Goal: Task Accomplishment & Management: Manage account settings

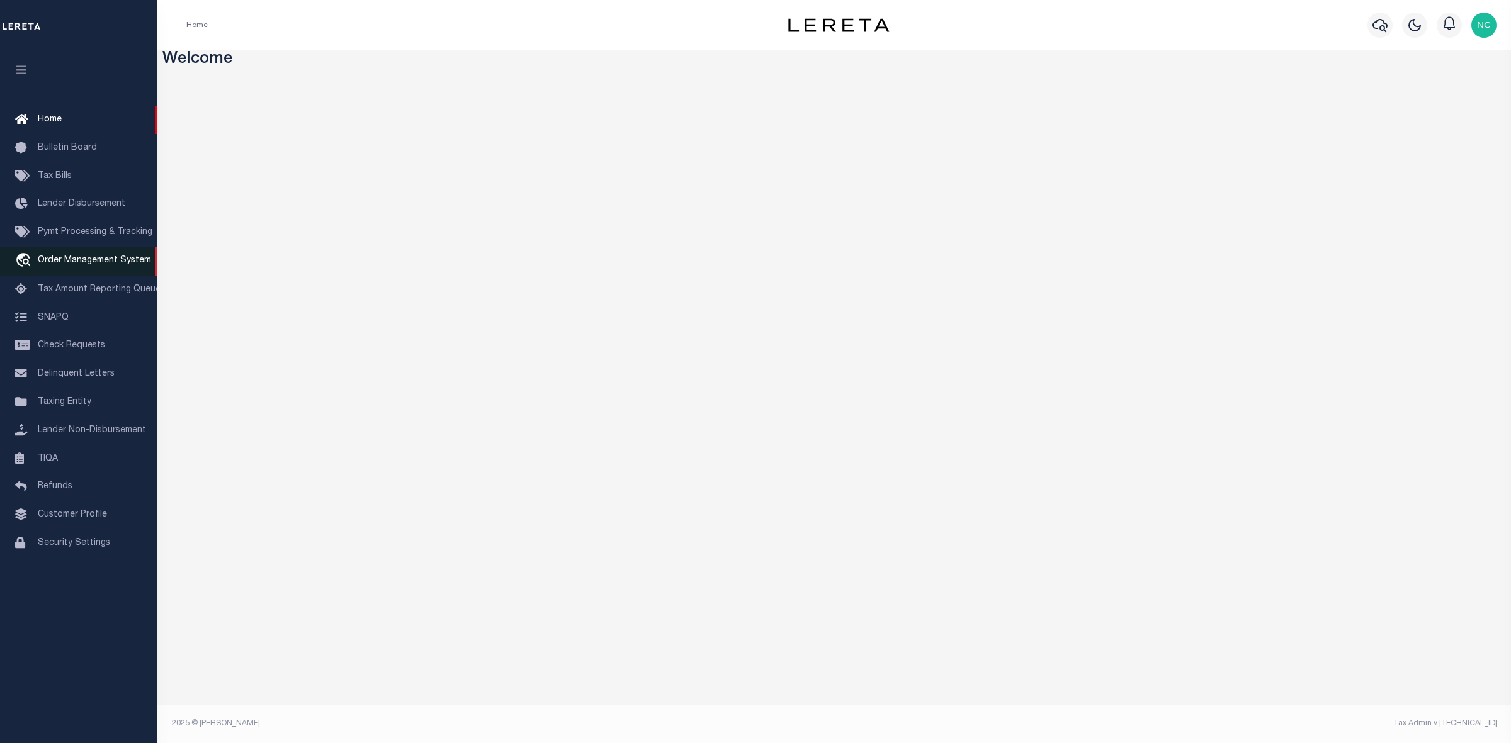
click at [112, 259] on span "Order Management System" at bounding box center [94, 260] width 113 height 9
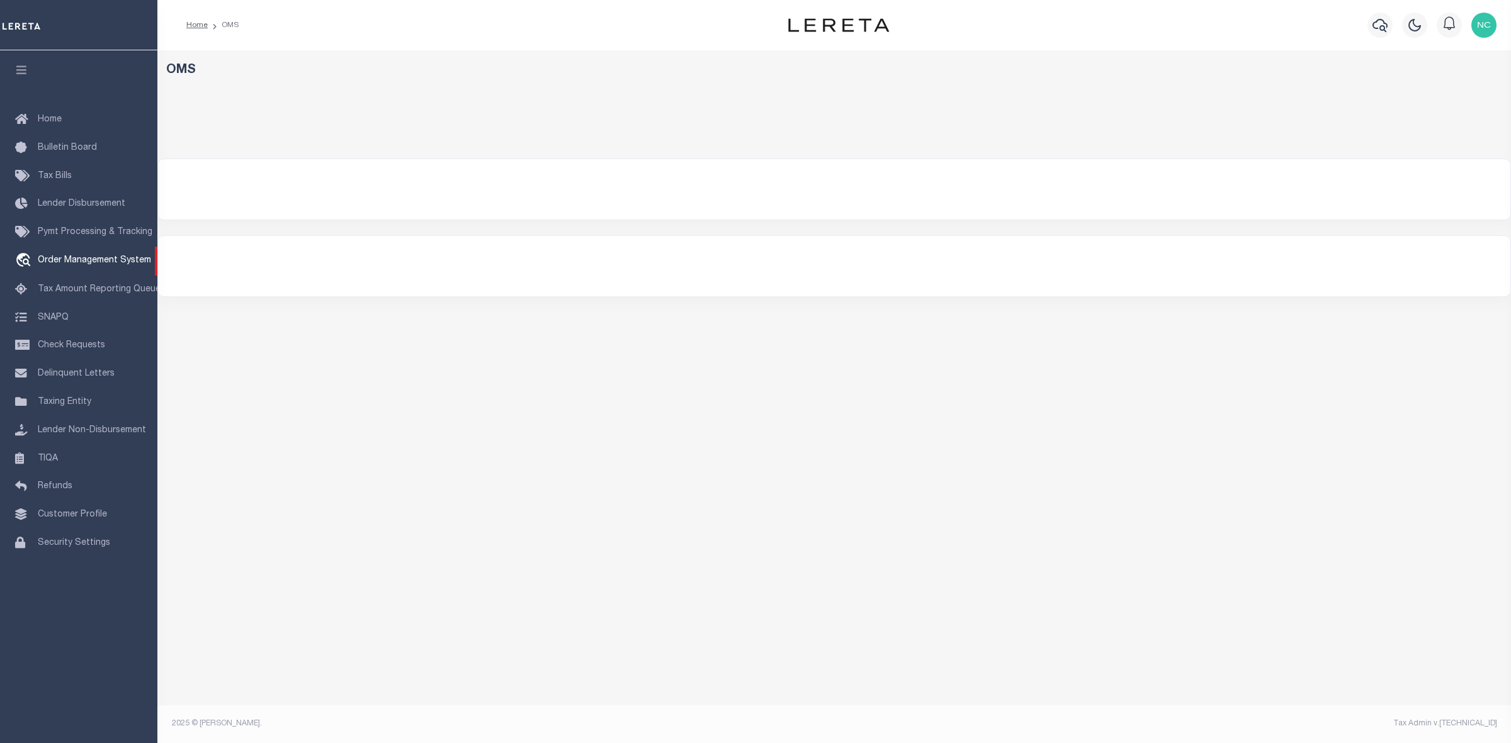
select select "200"
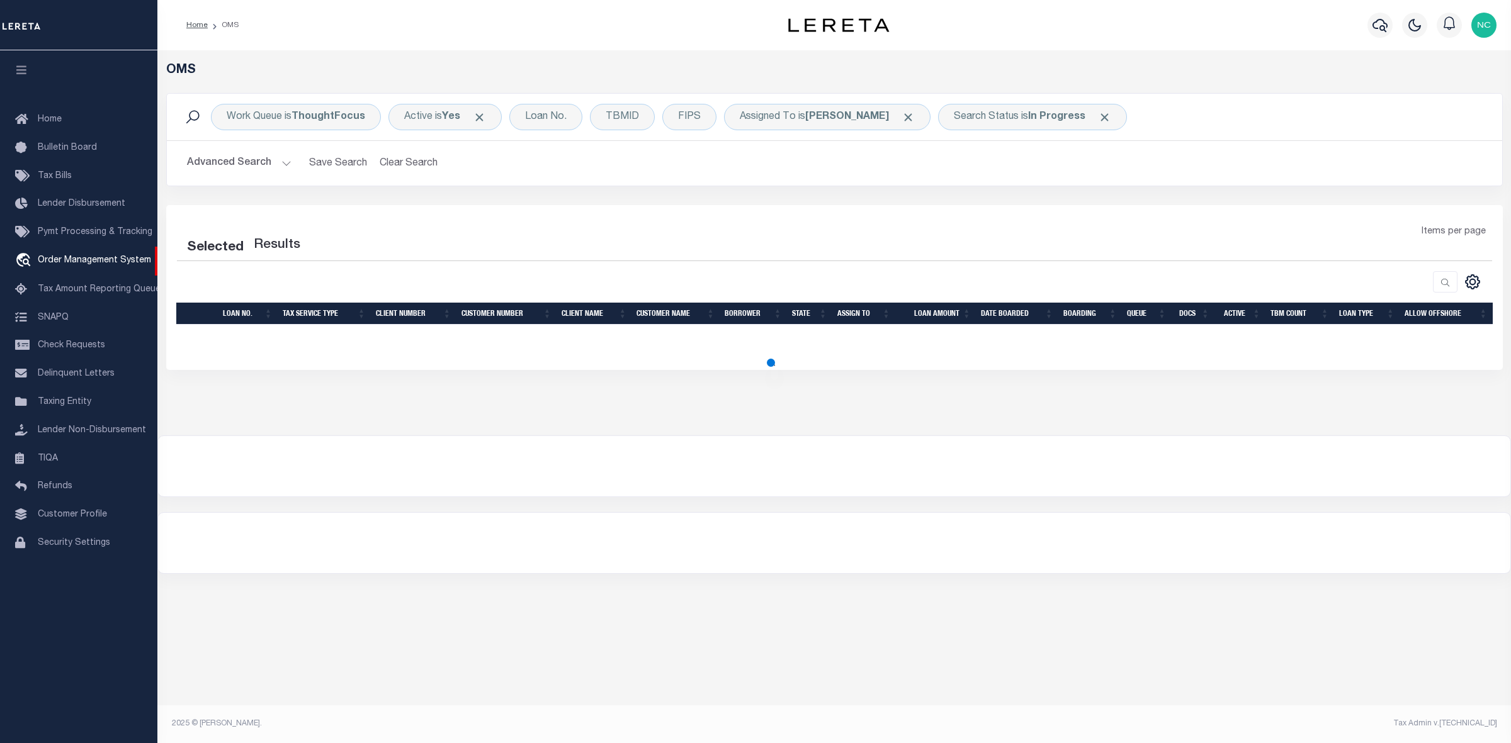
select select "200"
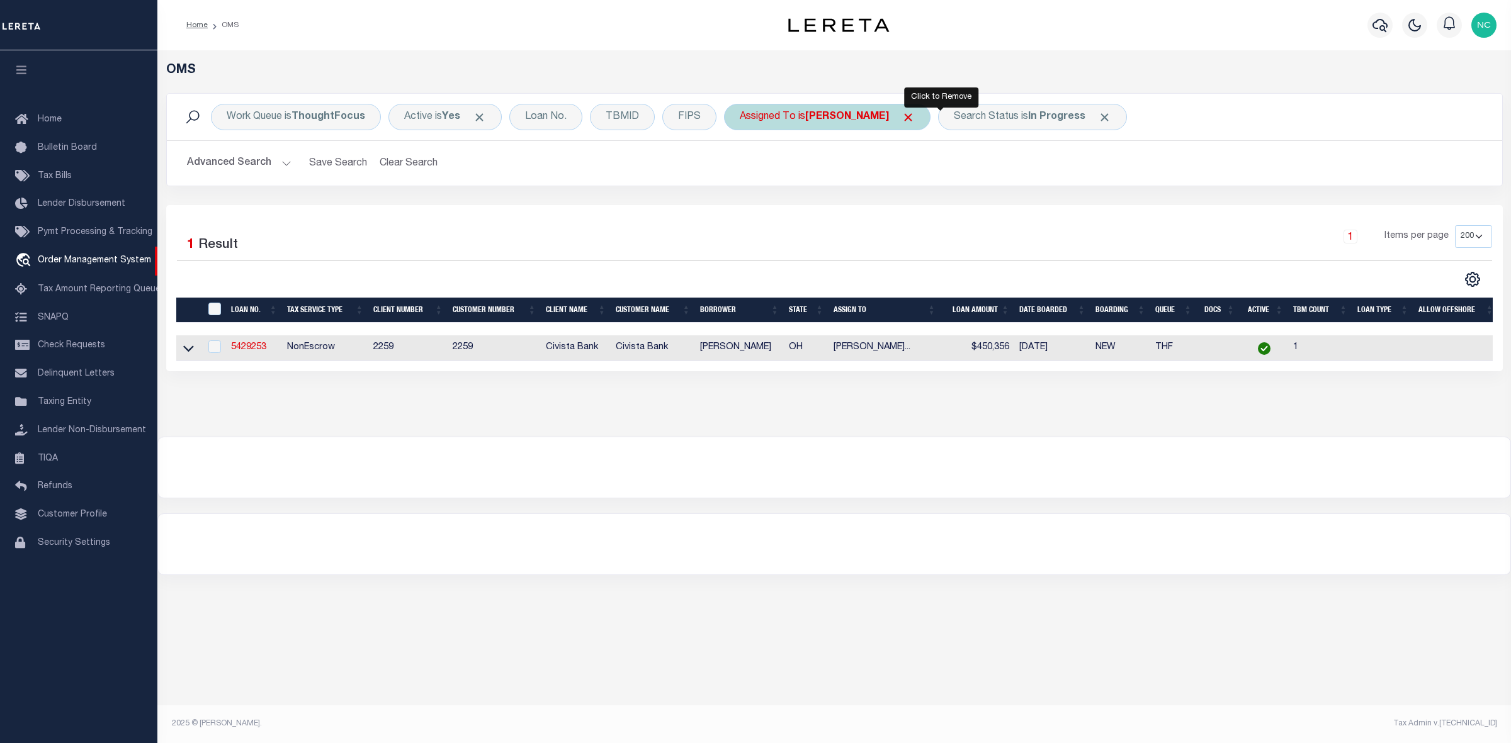
click at [915, 117] on span "Click to Remove" at bounding box center [907, 117] width 13 height 13
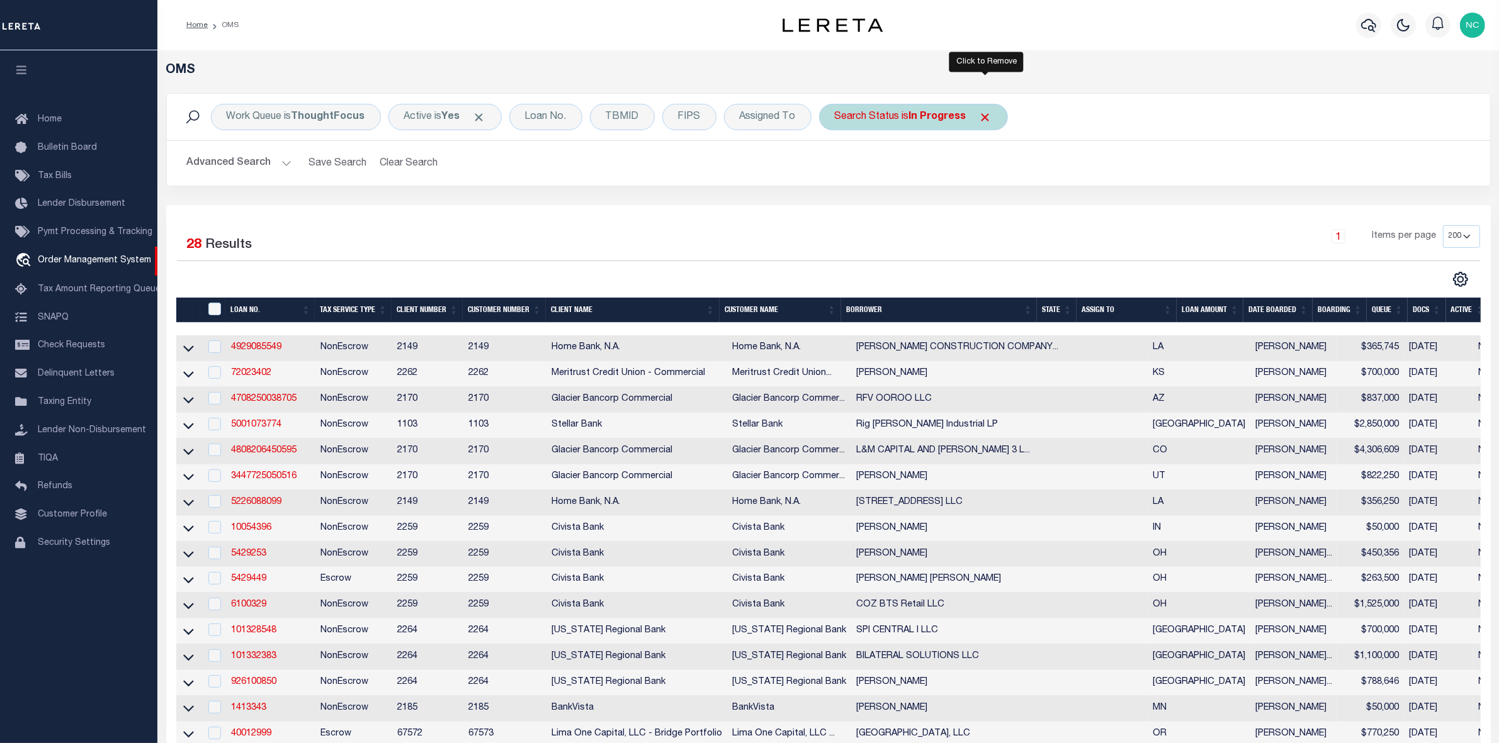
click at [983, 115] on span "Click to Remove" at bounding box center [985, 117] width 13 height 13
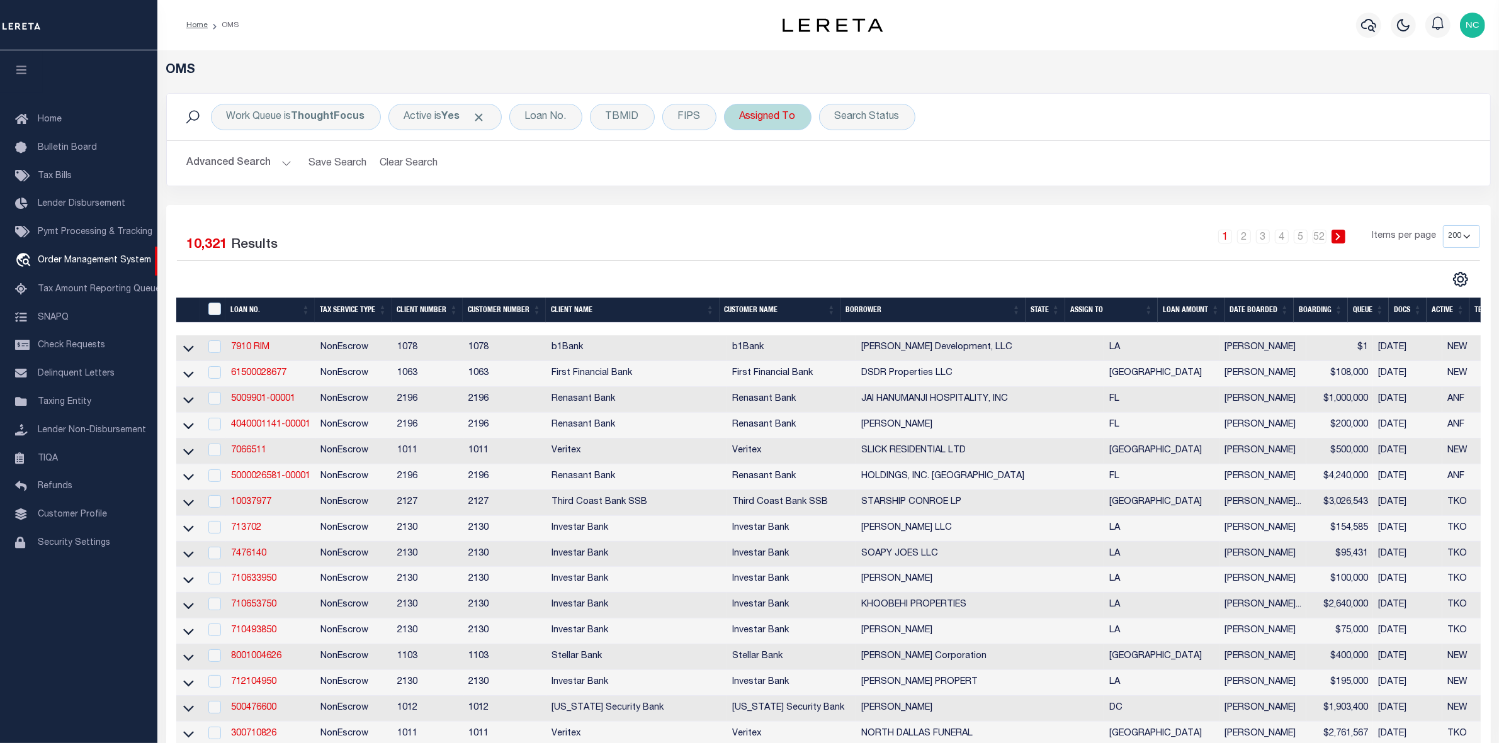
click at [773, 120] on div "Assigned To" at bounding box center [767, 117] width 87 height 26
click at [781, 180] on select "--Unassigned-- [PERSON_NAME] [PERSON_NAME] [PERSON_NAME] [PERSON_NAME], [PERSON…" at bounding box center [832, 179] width 185 height 24
click at [740, 167] on select "--Unassigned-- [PERSON_NAME] [PERSON_NAME] [PERSON_NAME] [PERSON_NAME], [PERSON…" at bounding box center [832, 179] width 185 height 24
click at [781, 180] on select "--Unassigned-- [PERSON_NAME] [PERSON_NAME] [PERSON_NAME] [PERSON_NAME], [PERSON…" at bounding box center [832, 179] width 185 height 24
select select "[PERSON_NAME]"
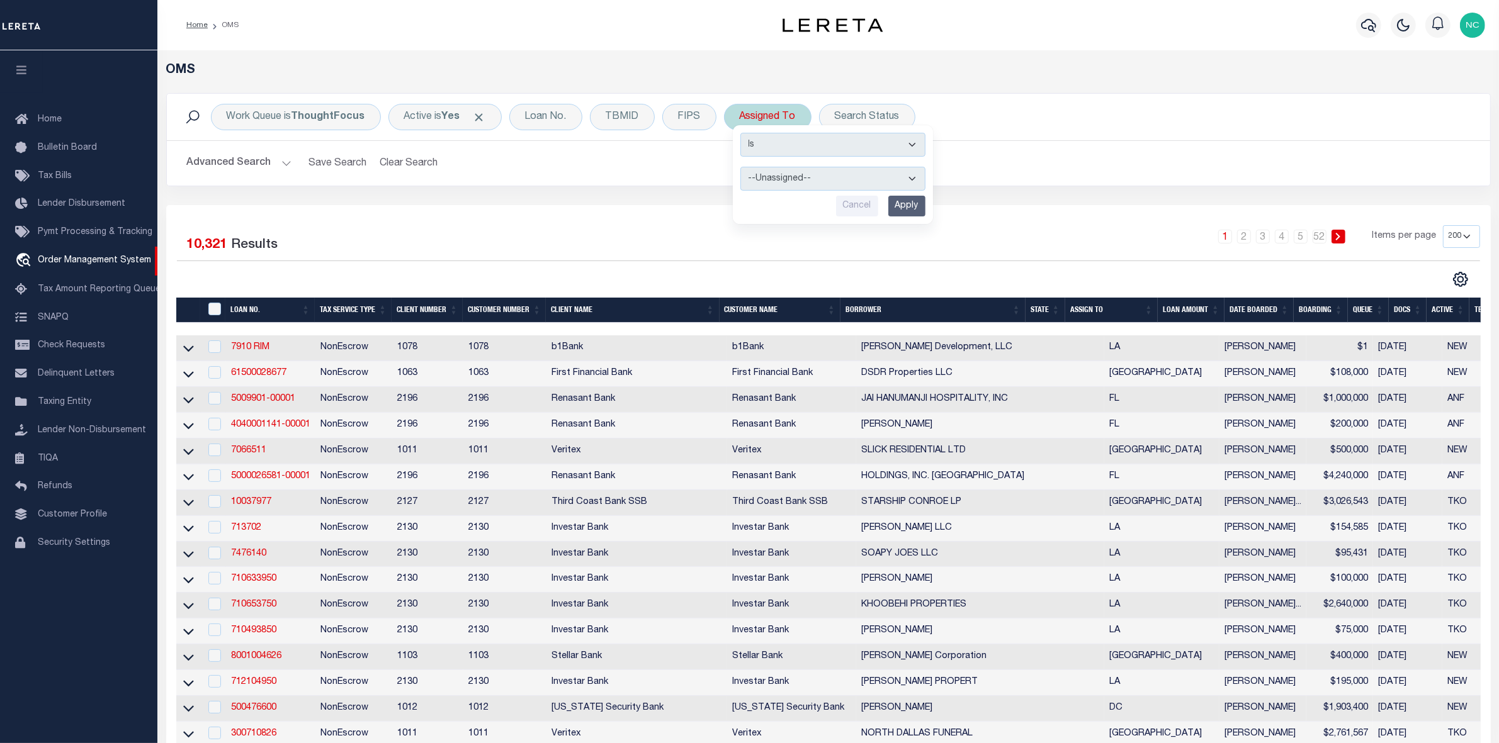
click at [740, 167] on select "--Unassigned-- [PERSON_NAME] [PERSON_NAME] [PERSON_NAME] [PERSON_NAME], [PERSON…" at bounding box center [832, 179] width 185 height 24
click at [906, 203] on input "Apply" at bounding box center [906, 206] width 37 height 21
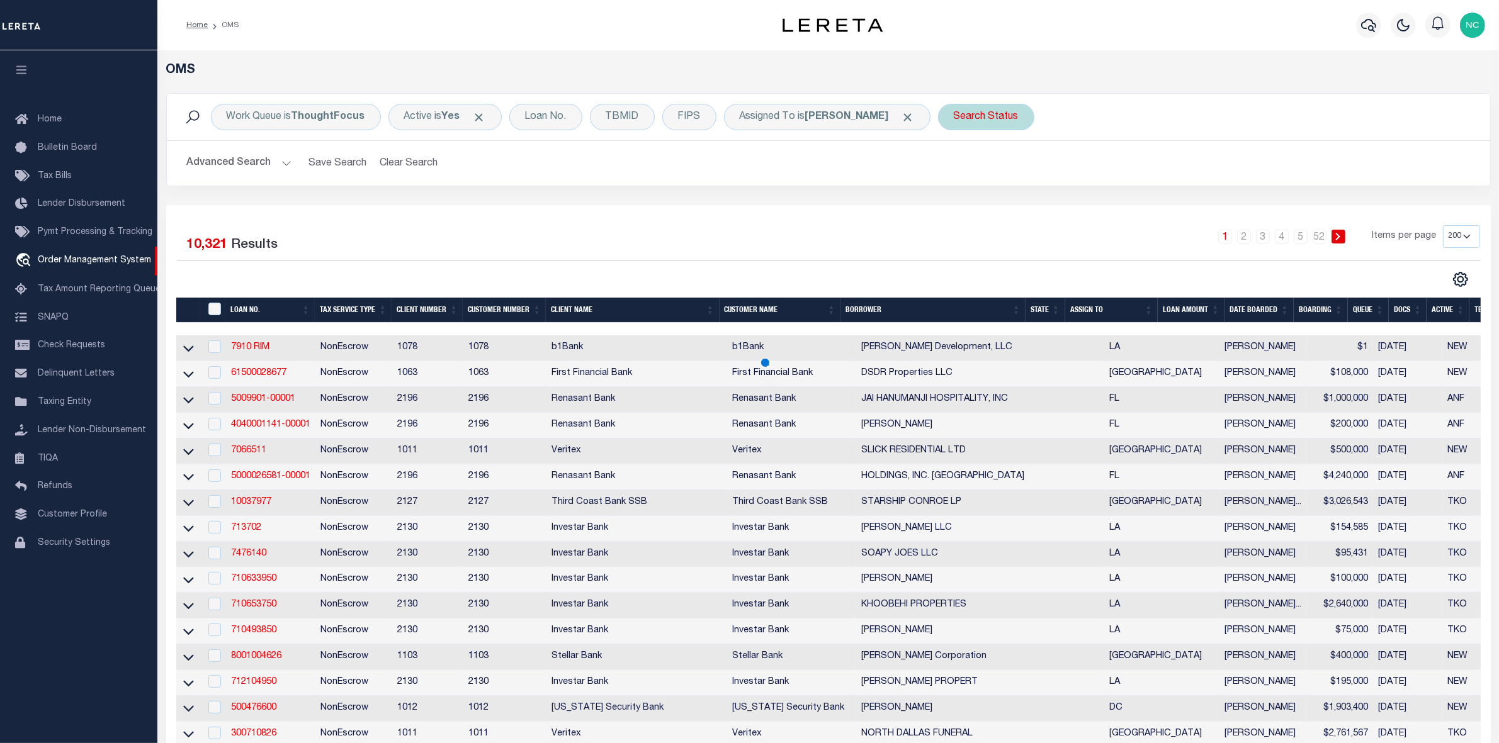
click at [968, 113] on div "Search Status" at bounding box center [986, 117] width 96 height 26
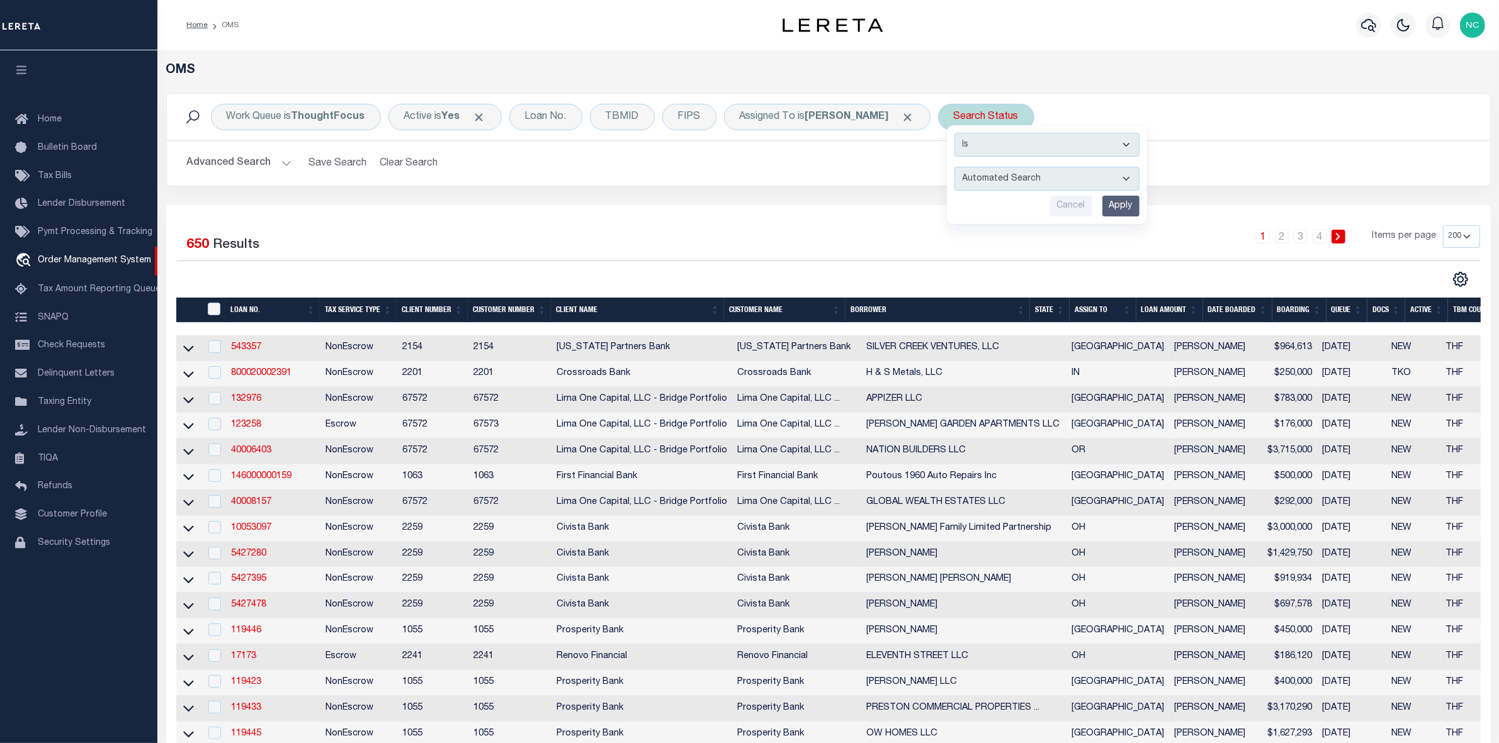
click at [1033, 170] on select "Automated Search Bad Parcel Complete Duplicate Parcel High Dollar Reporting In …" at bounding box center [1046, 179] width 185 height 24
select select "IP"
click at [954, 167] on select "Automated Search Bad Parcel Complete Duplicate Parcel High Dollar Reporting In …" at bounding box center [1046, 179] width 185 height 24
click at [1103, 206] on input "Apply" at bounding box center [1120, 206] width 37 height 21
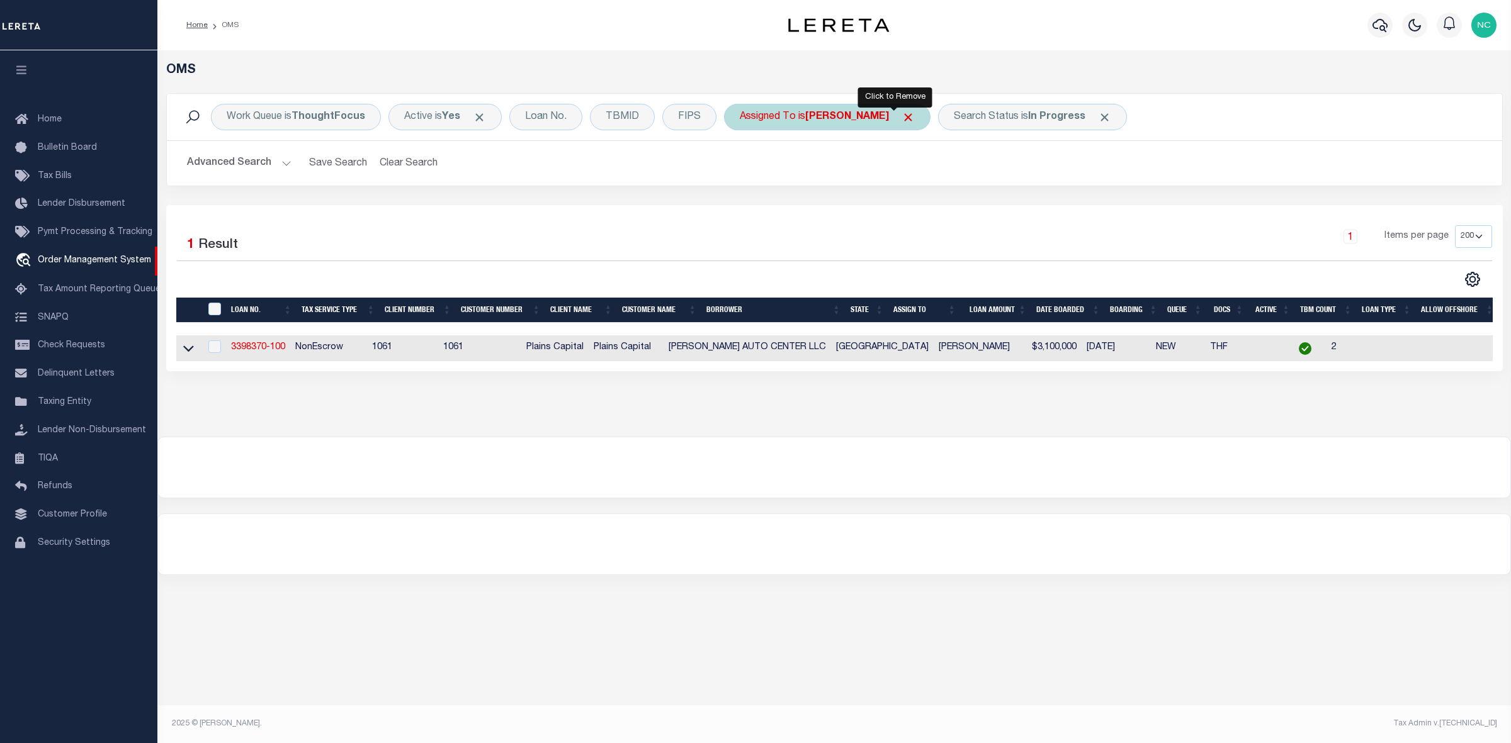
click at [901, 113] on span "Click to Remove" at bounding box center [907, 117] width 13 height 13
click at [776, 120] on div "Assigned To" at bounding box center [767, 117] width 87 height 26
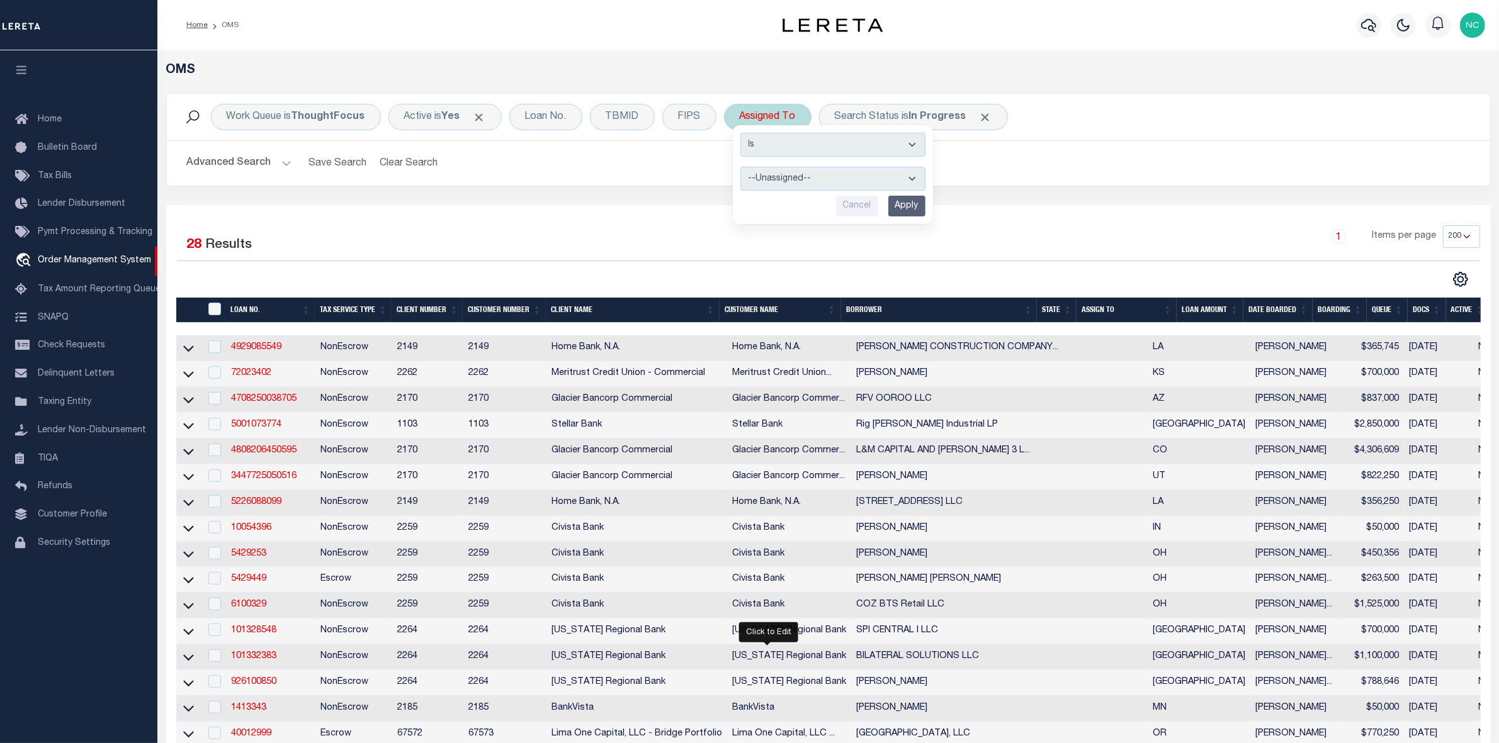
click at [840, 187] on select "--Unassigned-- [PERSON_NAME] [PERSON_NAME] [PERSON_NAME] [PERSON_NAME], [PERSON…" at bounding box center [832, 179] width 185 height 24
select select "[PERSON_NAME]"
click at [740, 167] on select "--Unassigned-- [PERSON_NAME] [PERSON_NAME] [PERSON_NAME] [PERSON_NAME], [PERSON…" at bounding box center [832, 179] width 185 height 24
click at [913, 203] on input "Apply" at bounding box center [906, 206] width 37 height 21
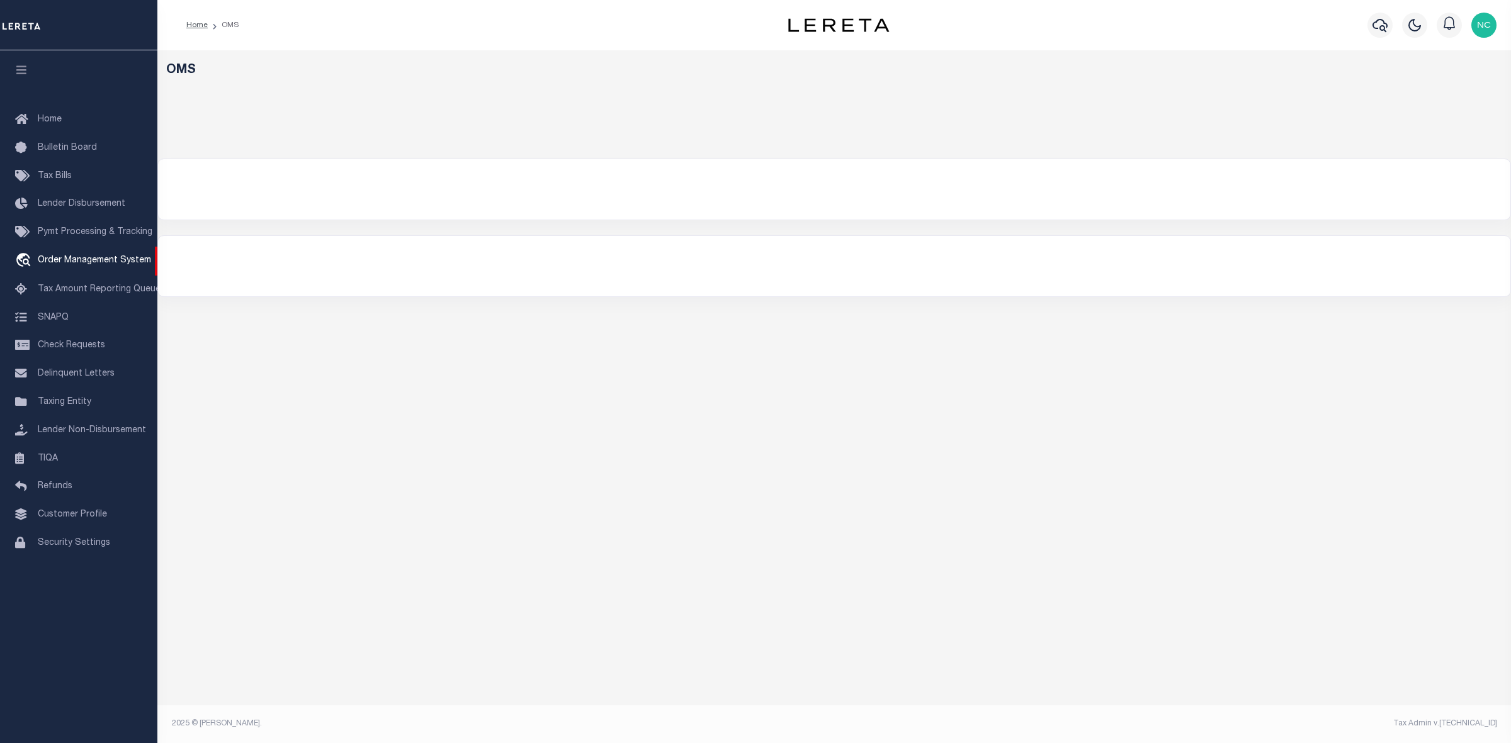
select select "200"
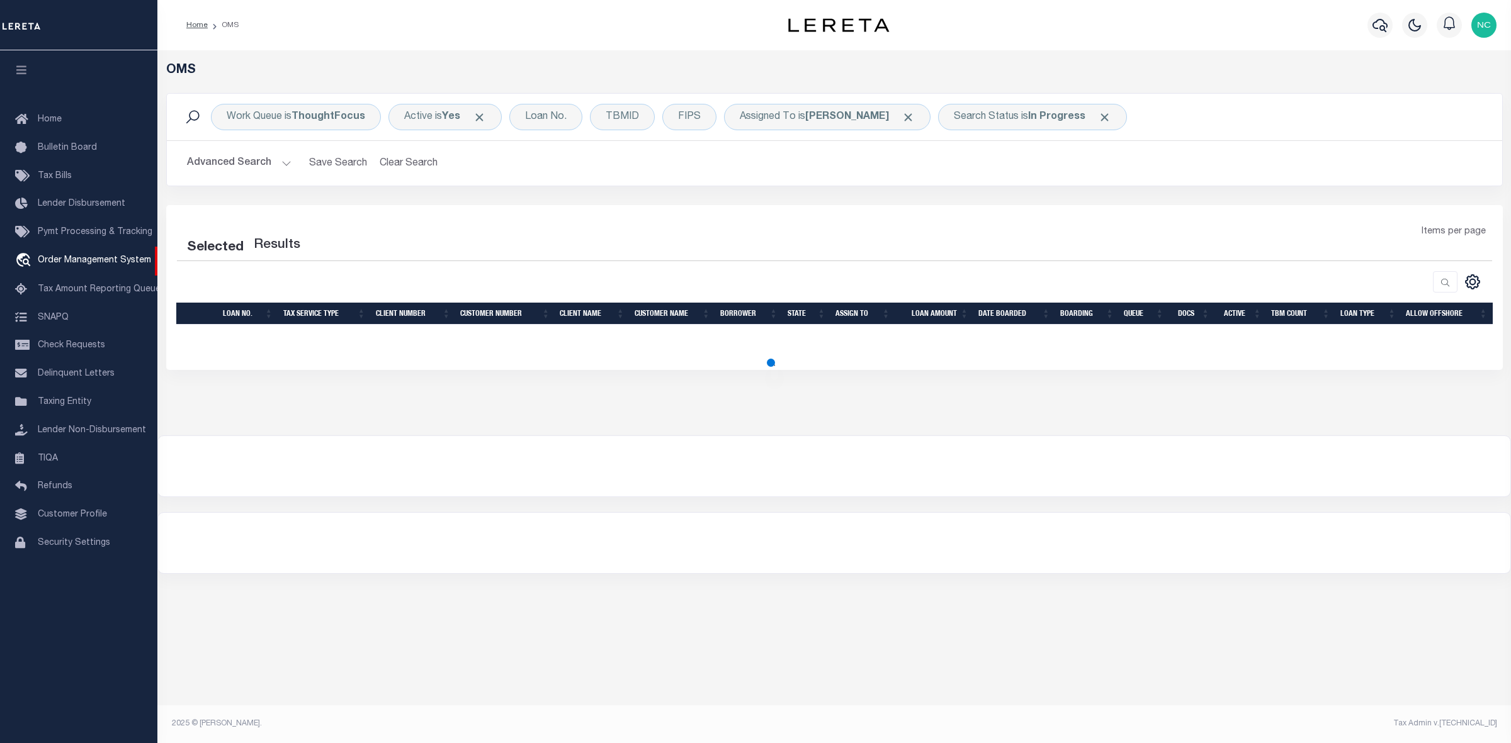
select select "200"
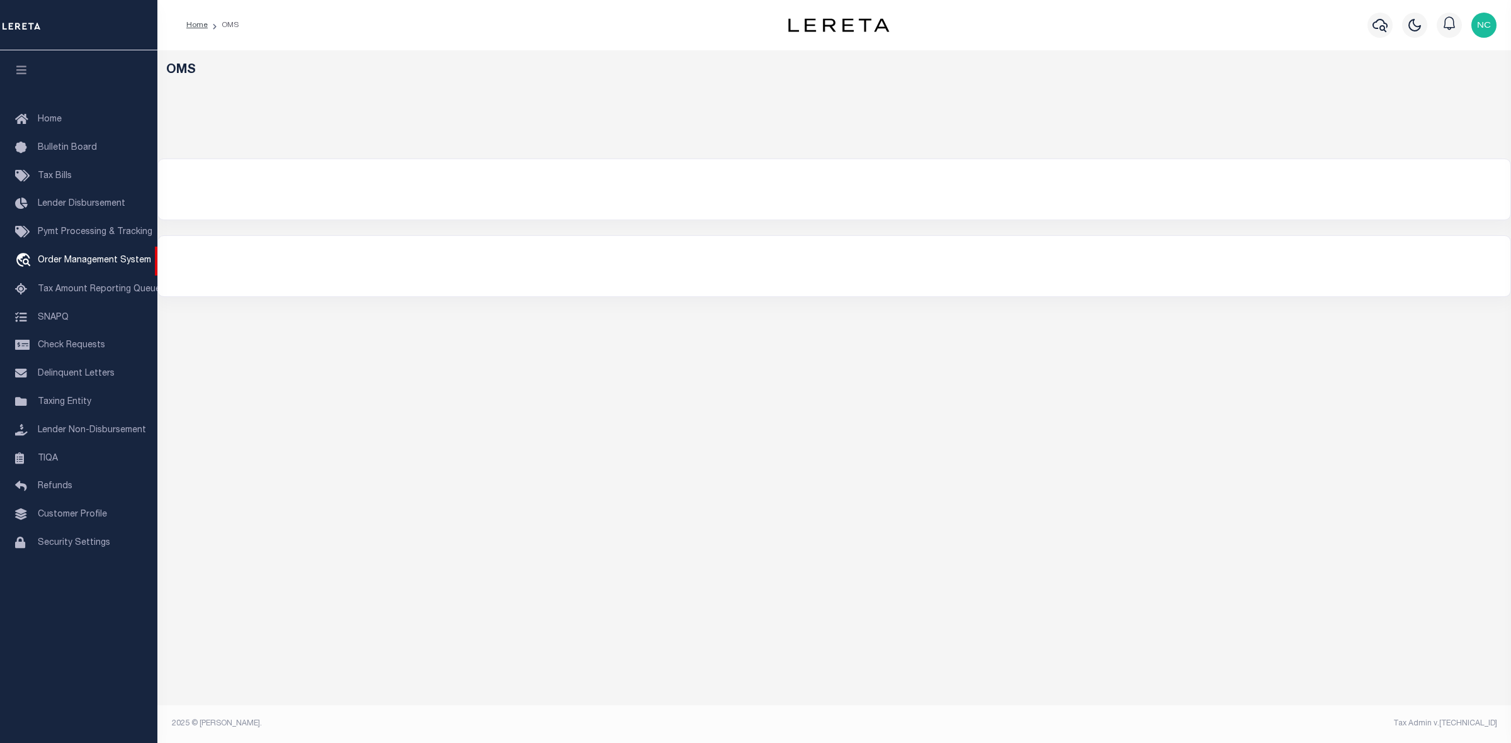
select select "200"
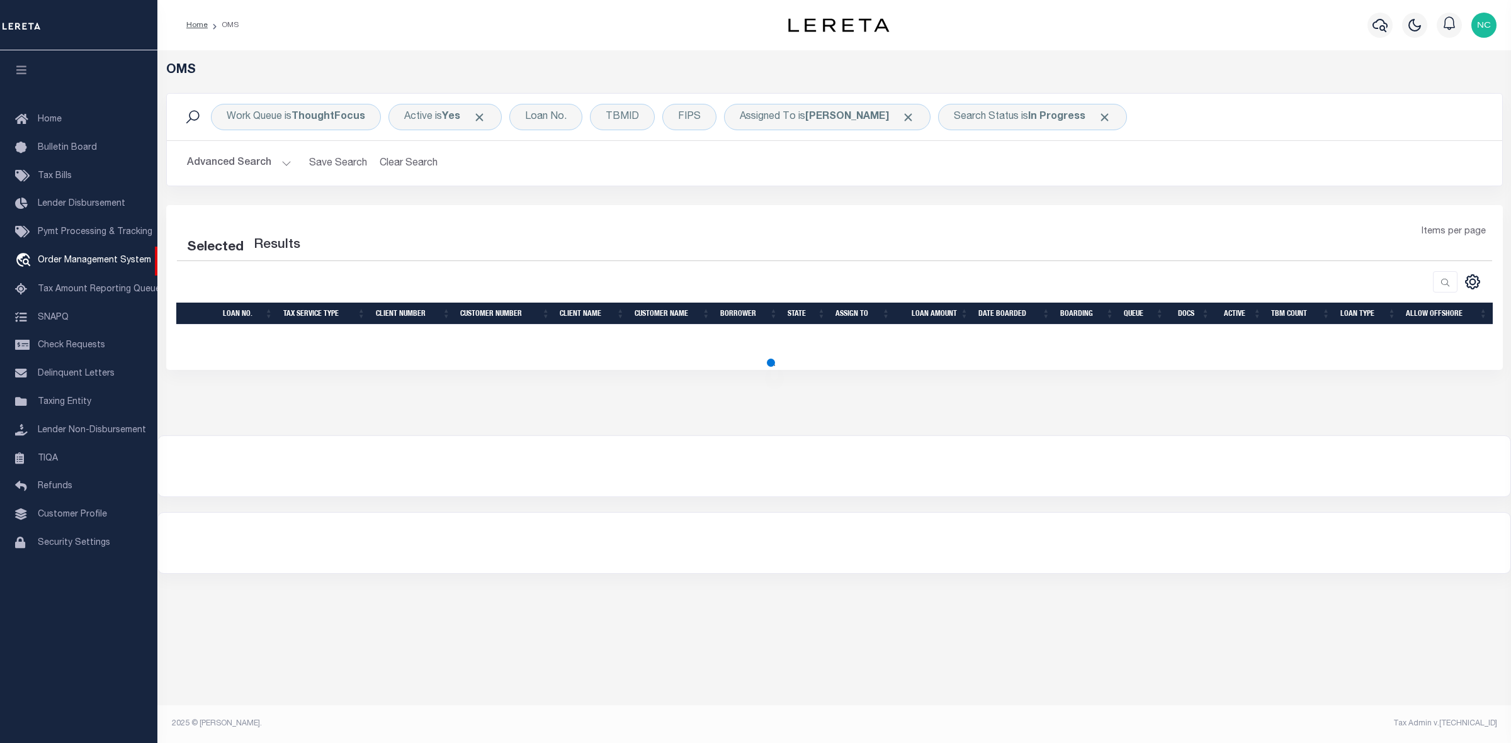
select select "200"
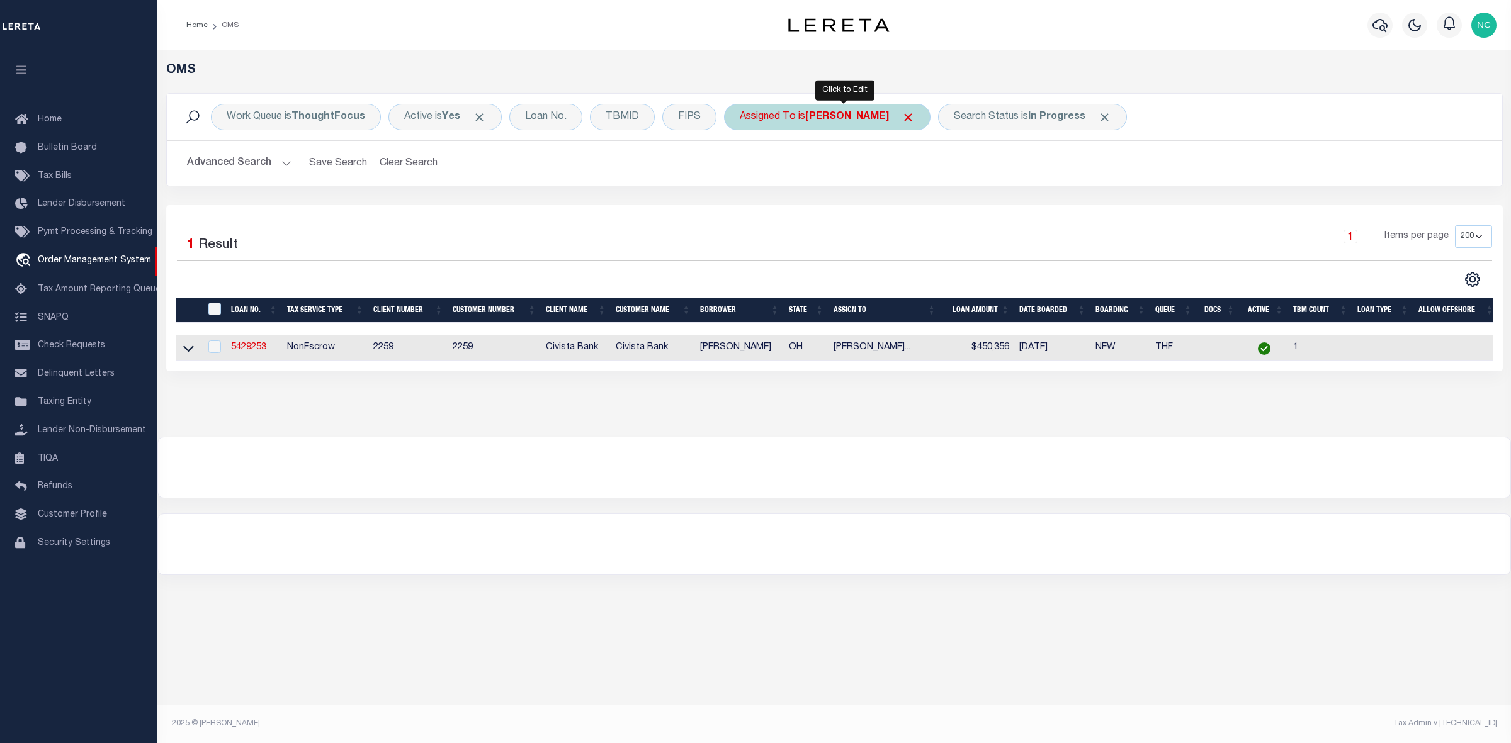
drag, startPoint x: 905, startPoint y: 115, endPoint x: 889, endPoint y: 123, distance: 17.5
click at [889, 115] on b "[PERSON_NAME]" at bounding box center [847, 117] width 84 height 10
click at [837, 181] on select "--Unassigned-- [PERSON_NAME] [PERSON_NAME] [PERSON_NAME] [PERSON_NAME], [PERSON…" at bounding box center [832, 179] width 185 height 24
click at [740, 167] on select "--Unassigned-- [PERSON_NAME] [PERSON_NAME] [PERSON_NAME] [PERSON_NAME], [PERSON…" at bounding box center [832, 179] width 185 height 24
click at [904, 186] on select "--Unassigned-- [PERSON_NAME] [PERSON_NAME] [PERSON_NAME] [PERSON_NAME], [PERSON…" at bounding box center [832, 179] width 185 height 24
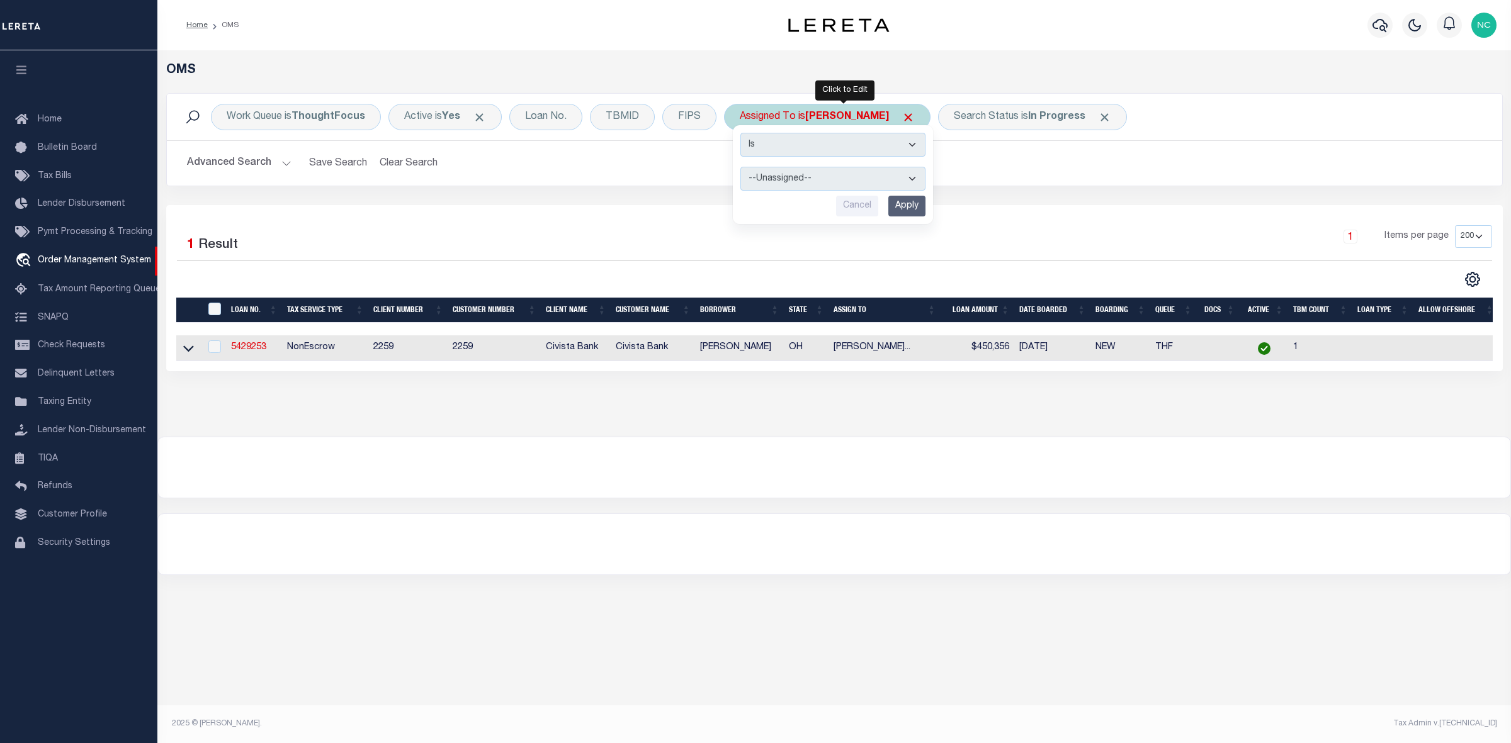
click at [740, 167] on select "--Unassigned-- [PERSON_NAME] [PERSON_NAME] [PERSON_NAME] [PERSON_NAME], [PERSON…" at bounding box center [832, 179] width 185 height 24
click at [849, 179] on select "--Unassigned-- [PERSON_NAME] [PERSON_NAME] [PERSON_NAME] [PERSON_NAME], [PERSON…" at bounding box center [832, 179] width 185 height 24
select select "[PERSON_NAME]"
click at [740, 167] on select "--Unassigned-- [PERSON_NAME] [PERSON_NAME] [PERSON_NAME] [PERSON_NAME], [PERSON…" at bounding box center [832, 179] width 185 height 24
click at [910, 203] on input "Apply" at bounding box center [906, 206] width 37 height 21
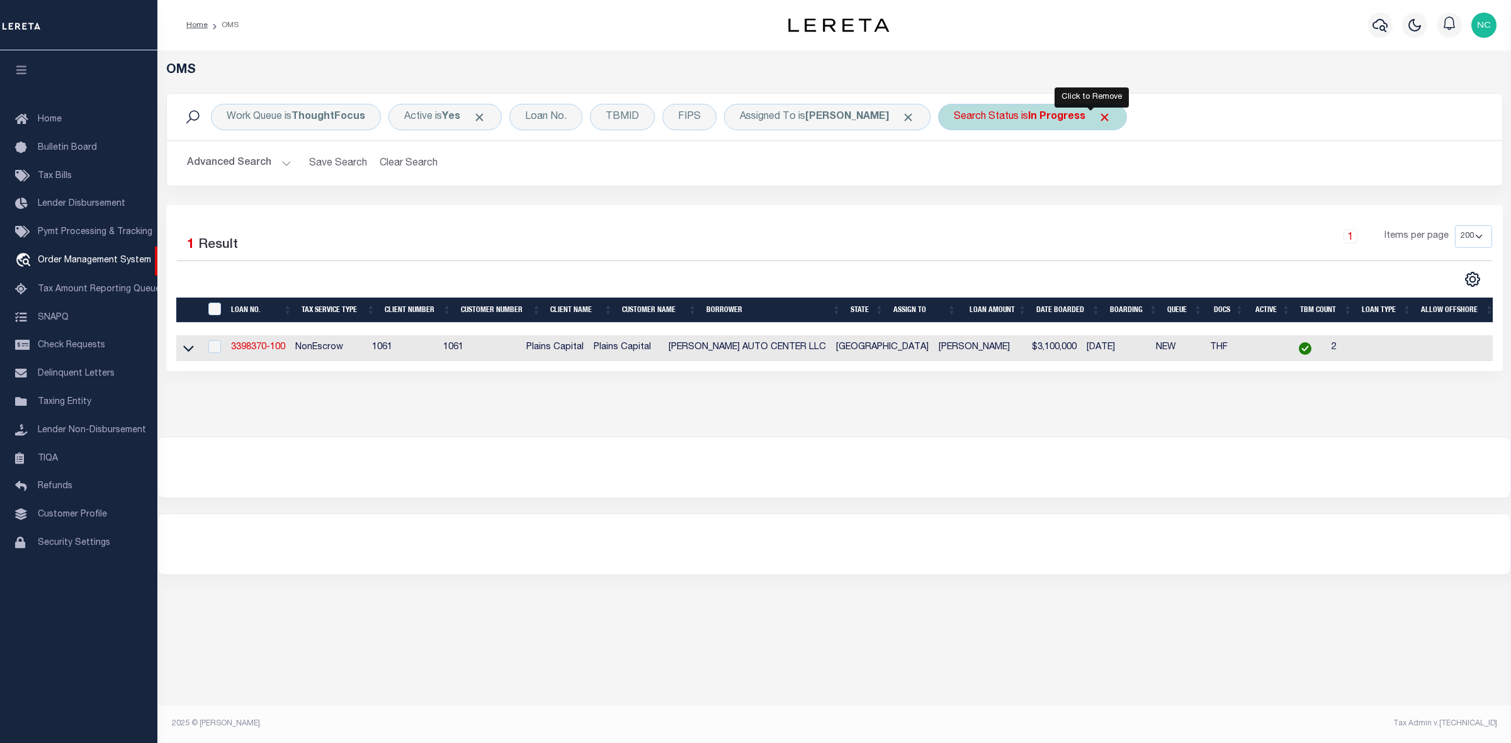
click at [1098, 115] on span "Click to Remove" at bounding box center [1104, 117] width 13 height 13
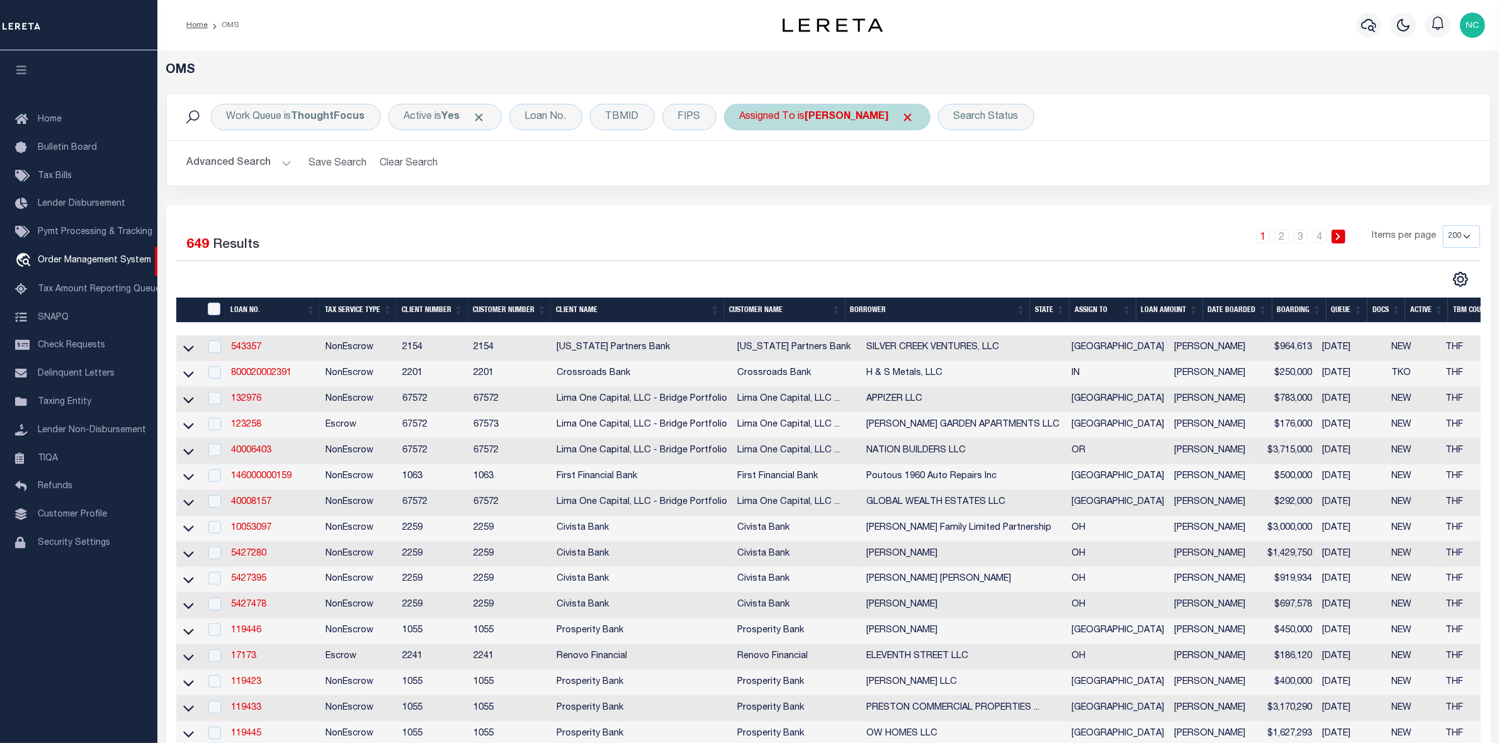
click at [841, 110] on div "Assigned To is Murali Murthy" at bounding box center [827, 117] width 206 height 26
click at [847, 183] on select "--Unassigned-- [PERSON_NAME] [PERSON_NAME] [PERSON_NAME] [PERSON_NAME], [PERSON…" at bounding box center [832, 179] width 185 height 24
select select "[PERSON_NAME]"
click at [740, 167] on select "--Unassigned-- [PERSON_NAME] [PERSON_NAME] [PERSON_NAME] [PERSON_NAME], [PERSON…" at bounding box center [832, 179] width 185 height 24
click at [908, 208] on input "Apply" at bounding box center [906, 206] width 37 height 21
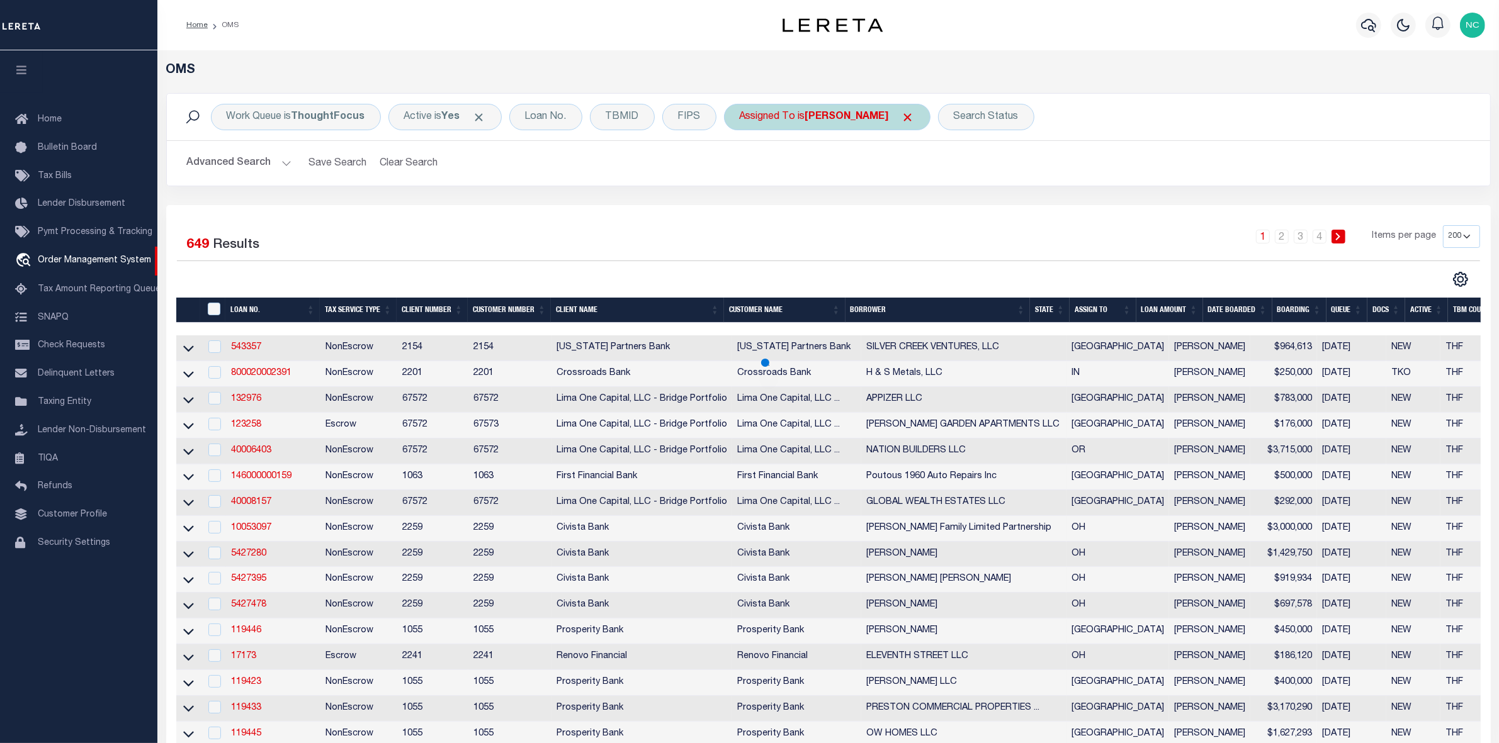
click at [930, 118] on div "Assigned To is Chandrashekar Nithesh" at bounding box center [827, 117] width 206 height 26
select select "[PERSON_NAME]"
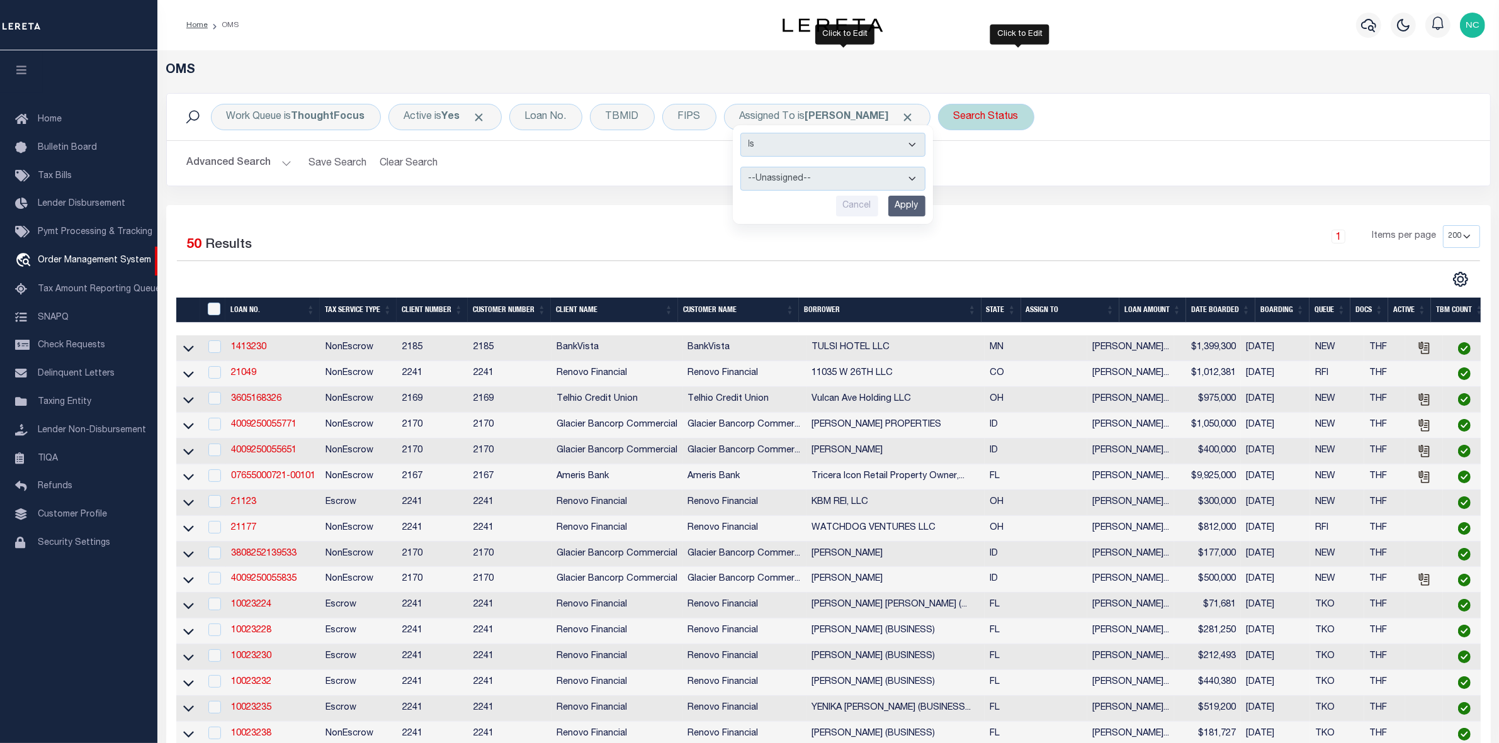
click at [1025, 121] on div "Search Status" at bounding box center [986, 117] width 96 height 26
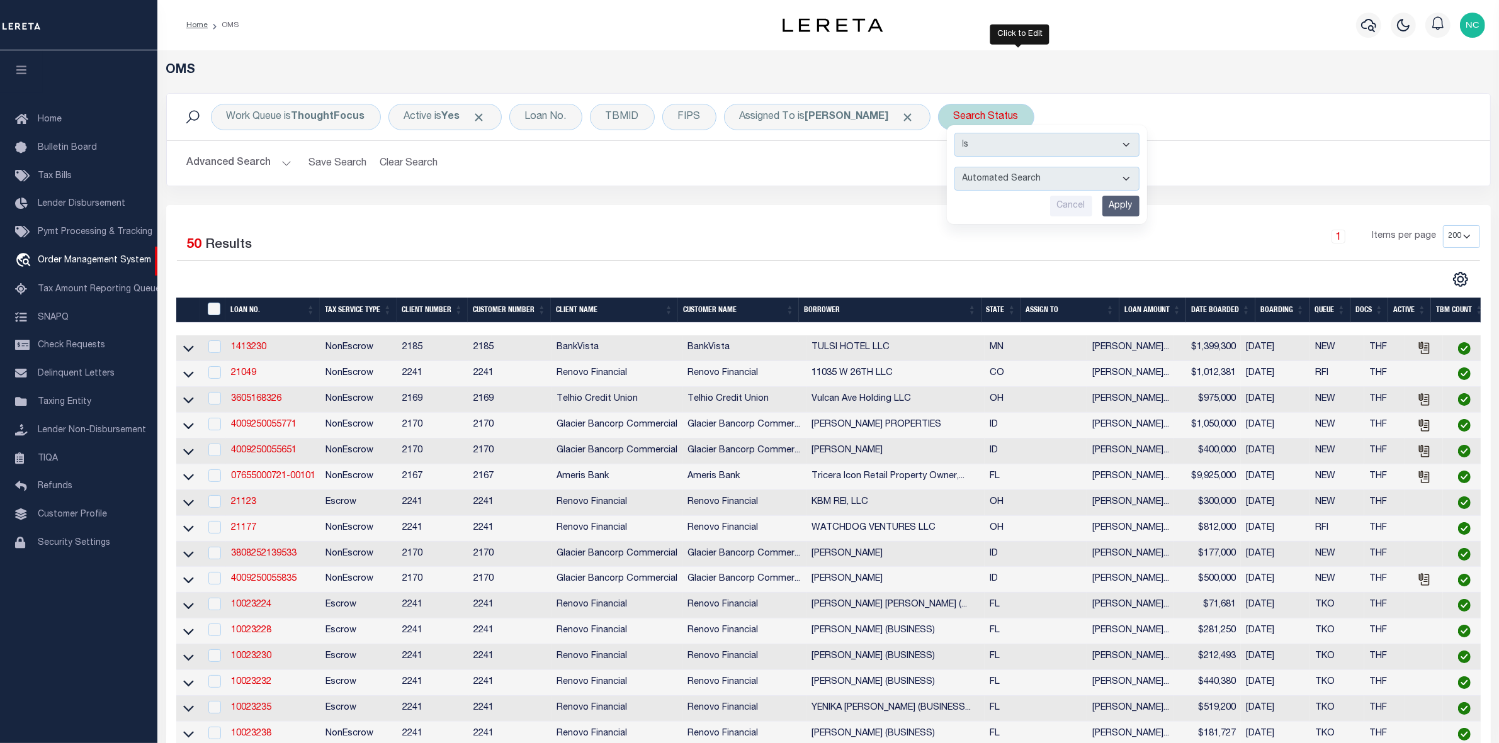
click at [1050, 176] on select "Automated Search Bad Parcel Complete Duplicate Parcel High Dollar Reporting In …" at bounding box center [1046, 179] width 185 height 24
select select "IP"
click at [988, 167] on select "Automated Search Bad Parcel Complete Duplicate Parcel High Dollar Reporting In …" at bounding box center [1046, 179] width 185 height 24
click at [1139, 206] on input "Apply" at bounding box center [1120, 206] width 37 height 21
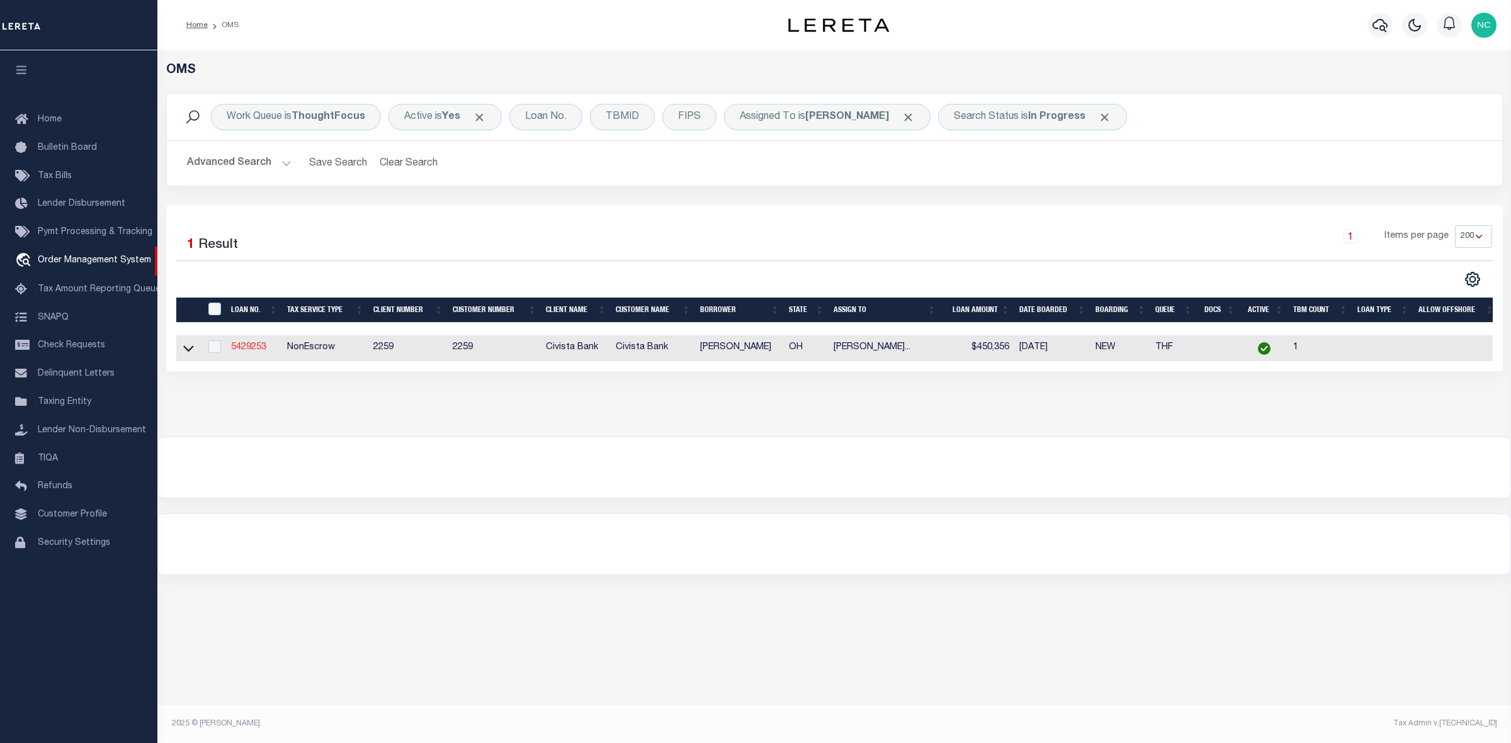
click at [243, 352] on link "5429253" at bounding box center [248, 347] width 35 height 9
type input "5429253"
type input "[PERSON_NAME]"
select select
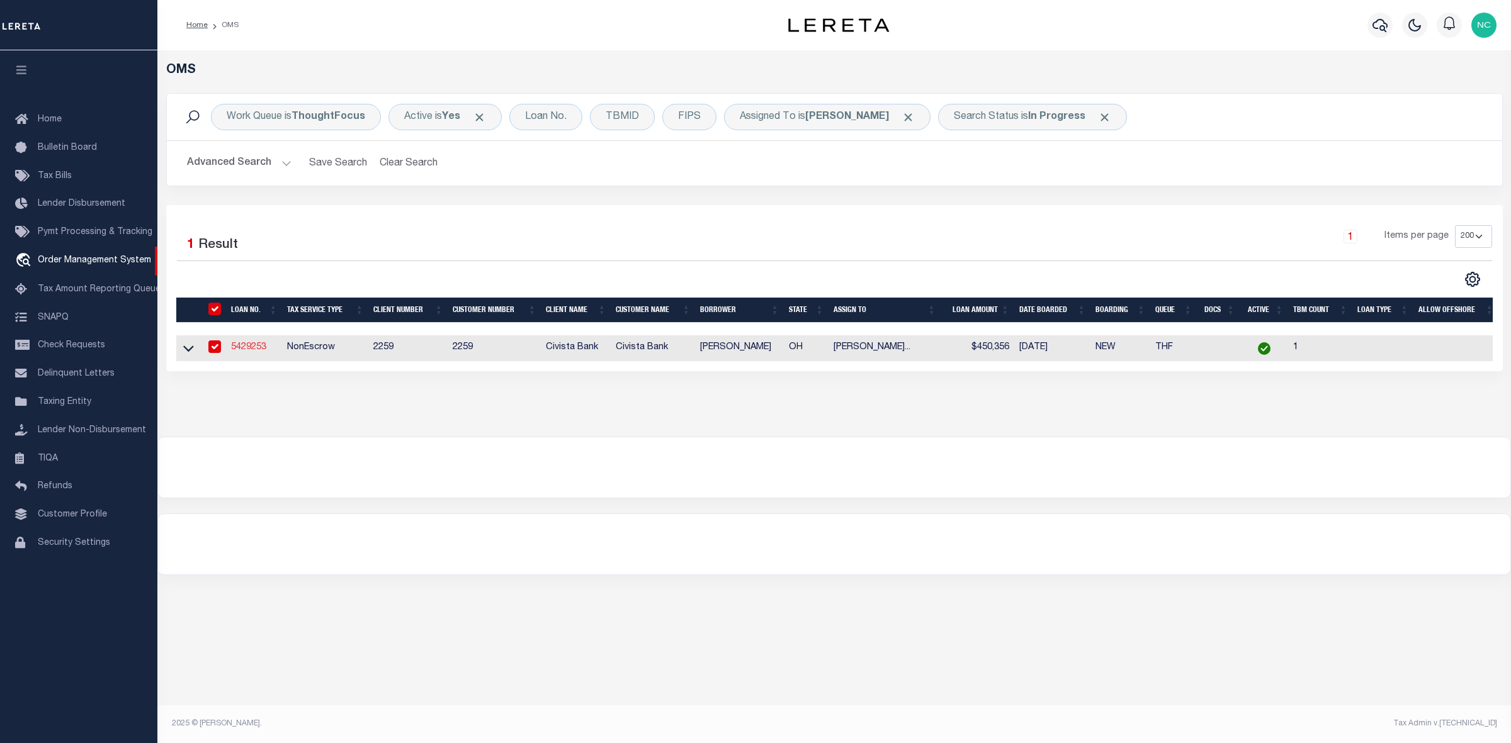
type input "125 Hunt Club Dr 2B"
type input "Copley OH 443210000"
select select "NonEscrow"
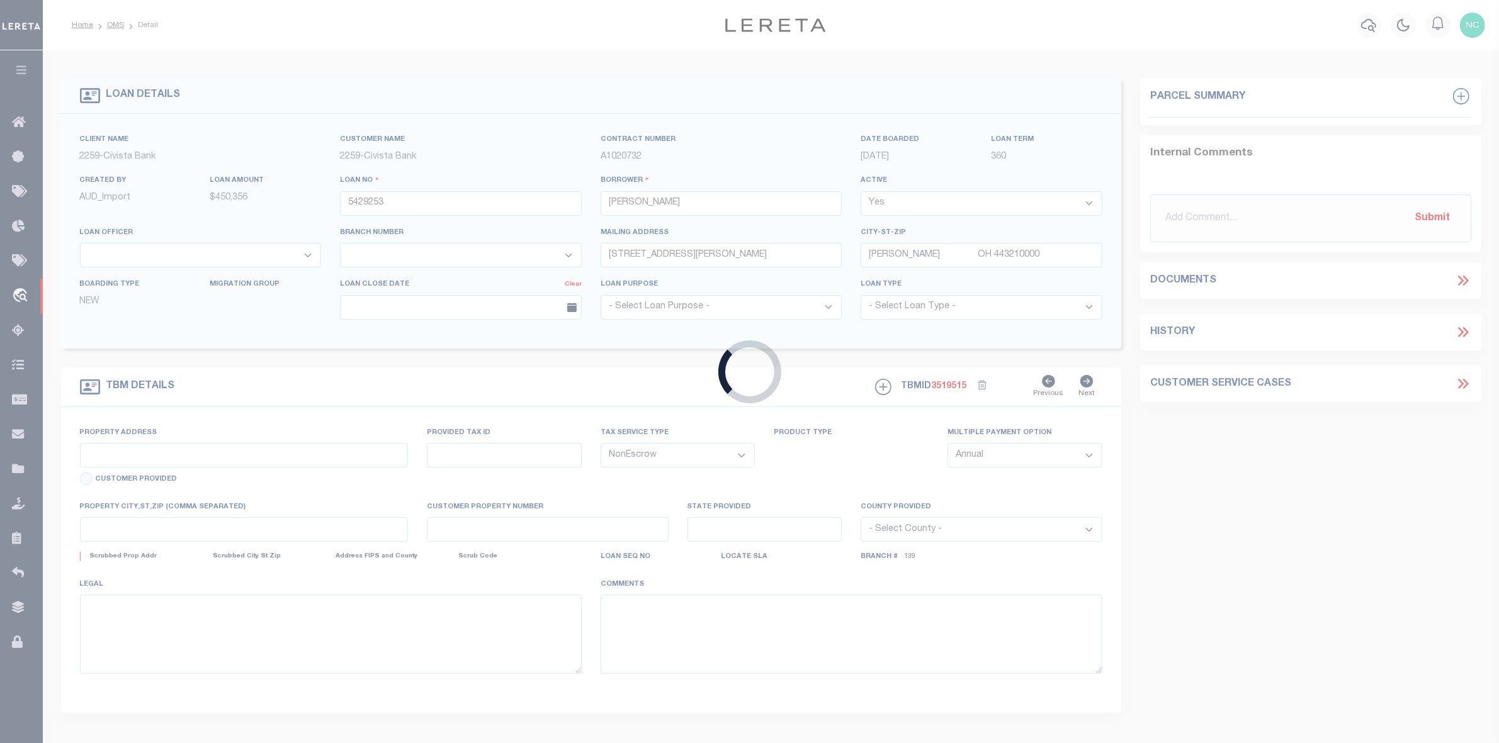
type input "3760 BROADVIEW RD"
select select
type input "RICHFIELD OH 442860000"
type input "R"
type input "OH"
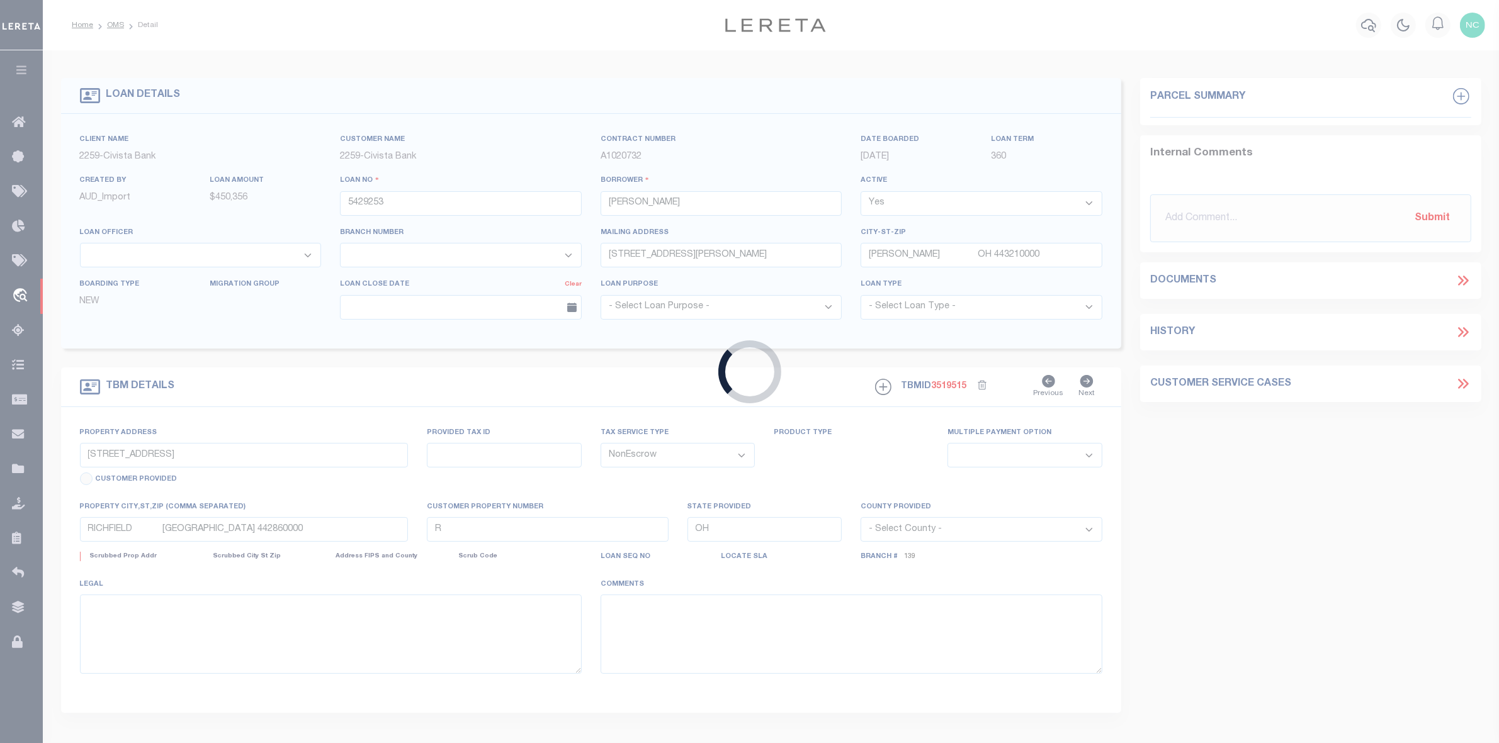
select select
select select "46631"
select select "7621"
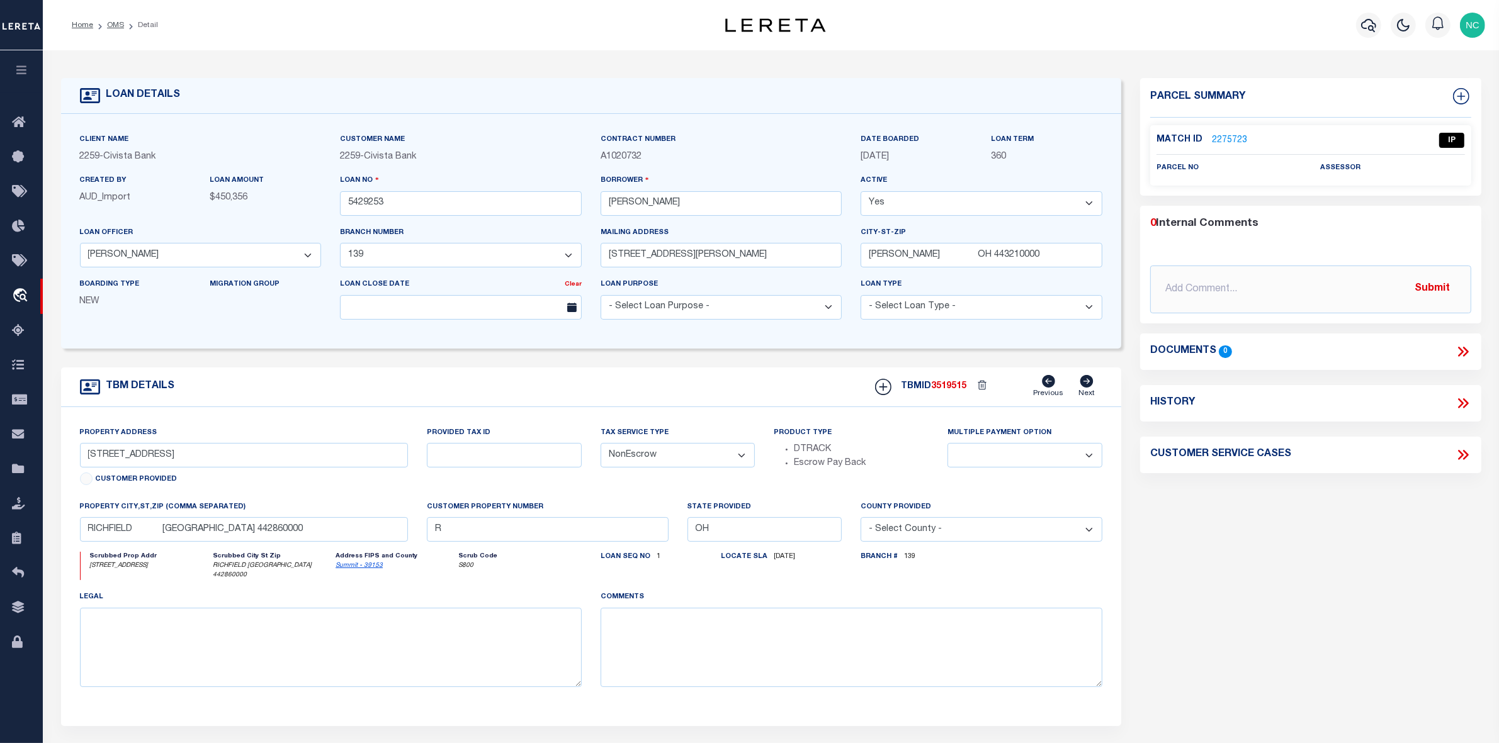
click at [1226, 136] on link "2275723" at bounding box center [1229, 140] width 35 height 13
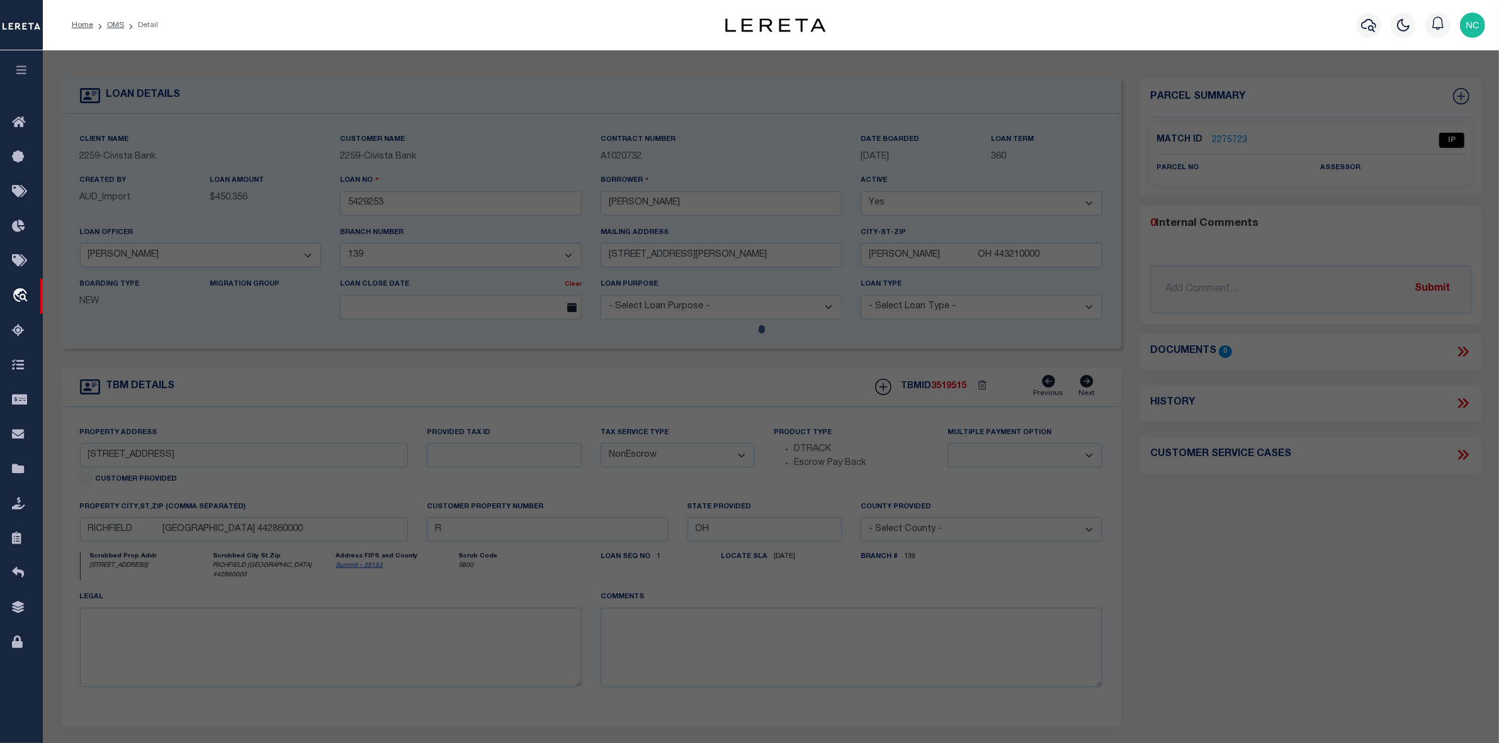
checkbox input "false"
select select "IP"
checkbox input "false"
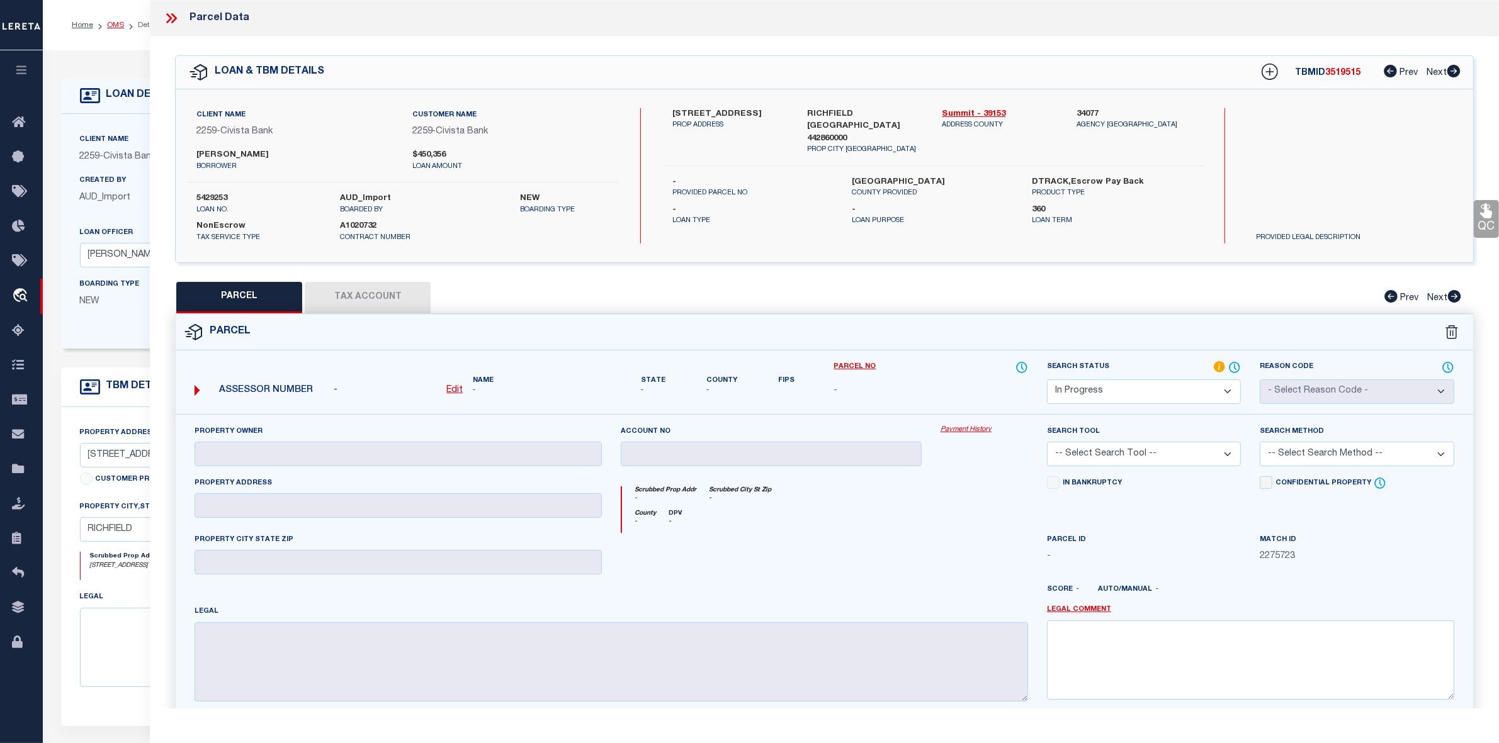
click at [109, 23] on link "OMS" at bounding box center [115, 25] width 17 height 8
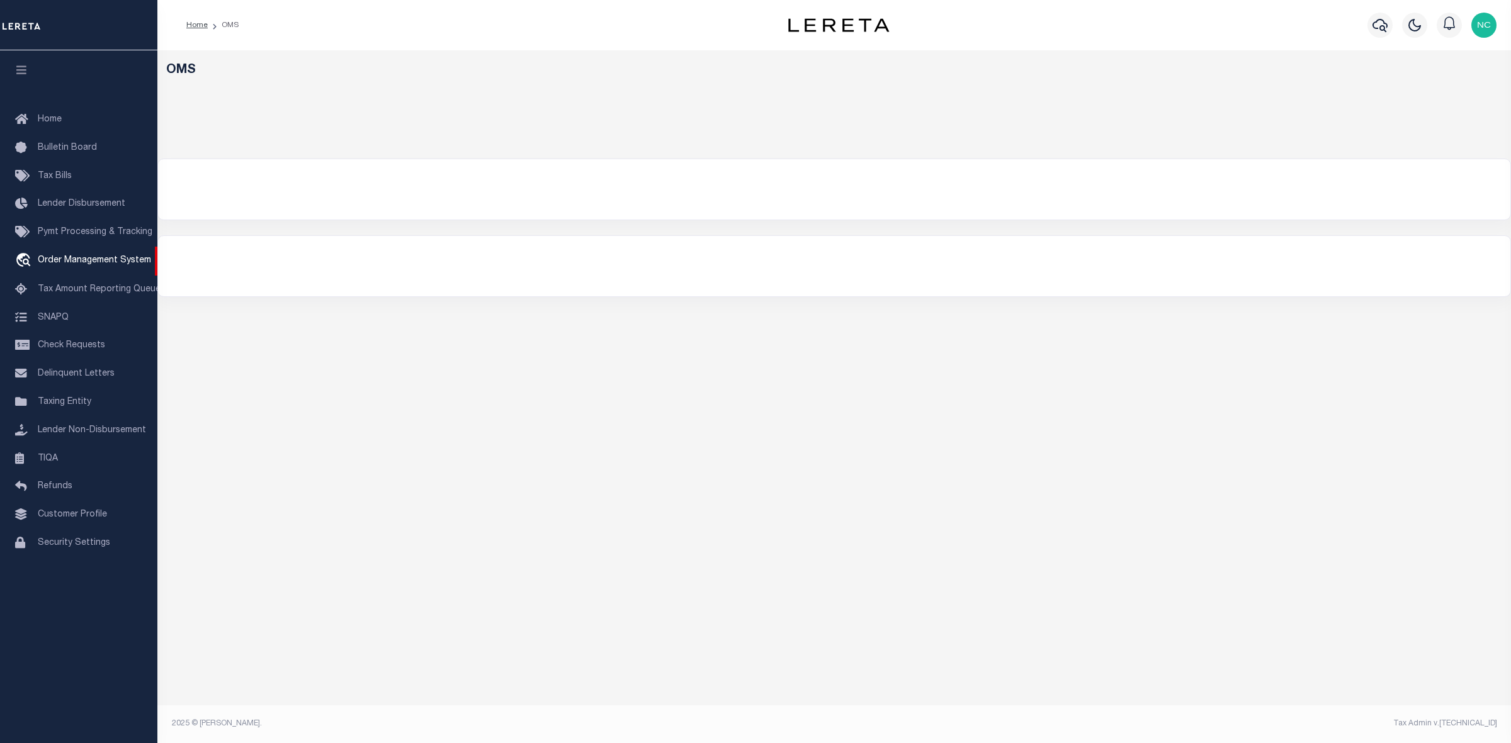
select select "200"
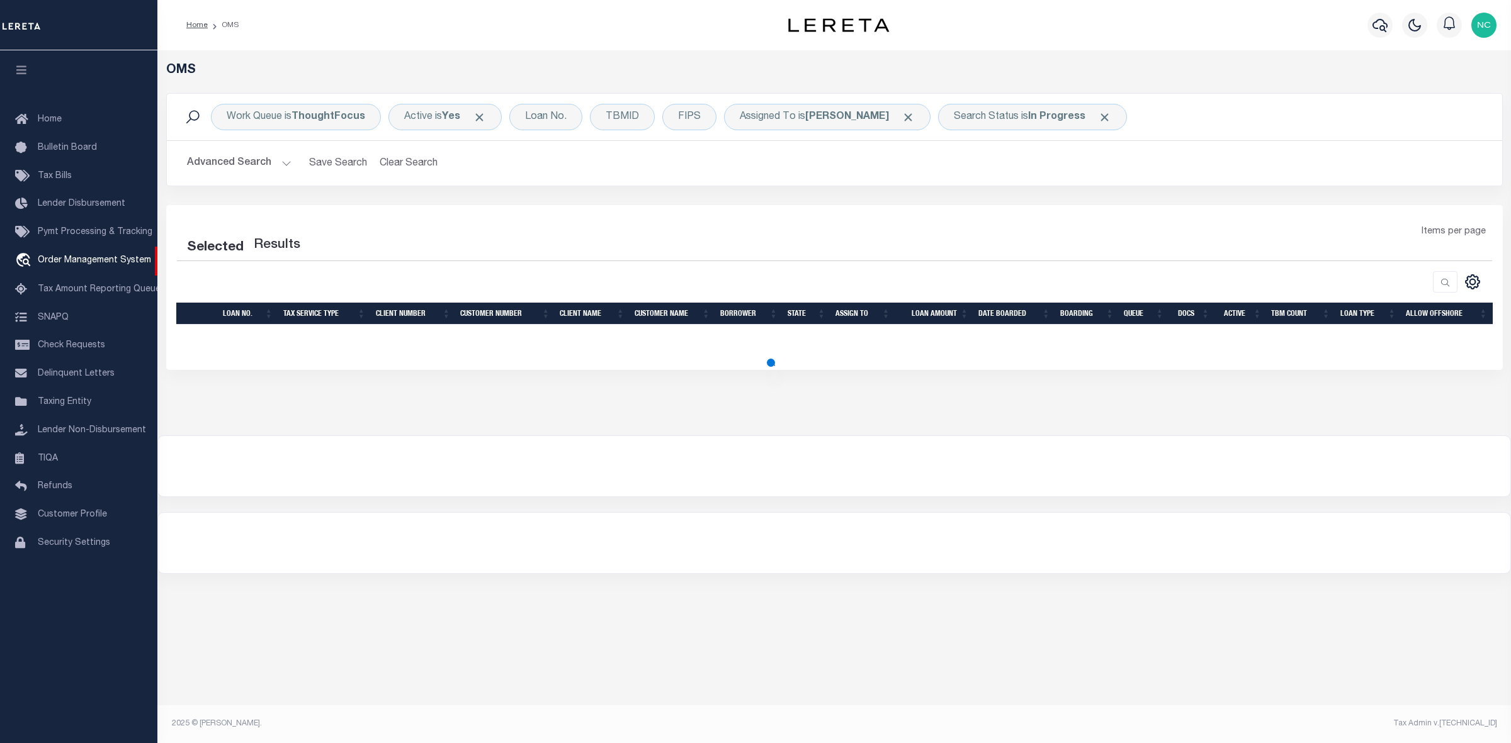
select select "200"
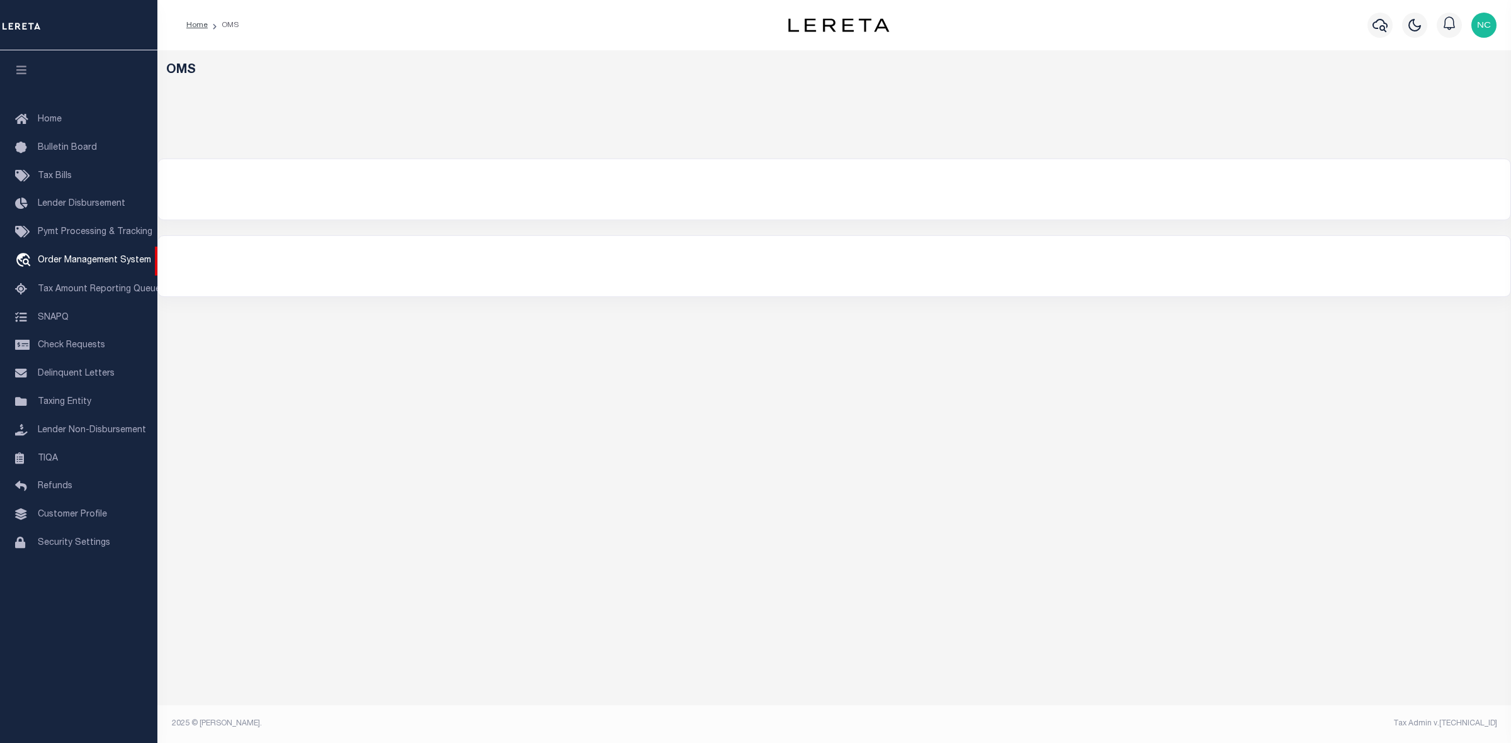
select select "200"
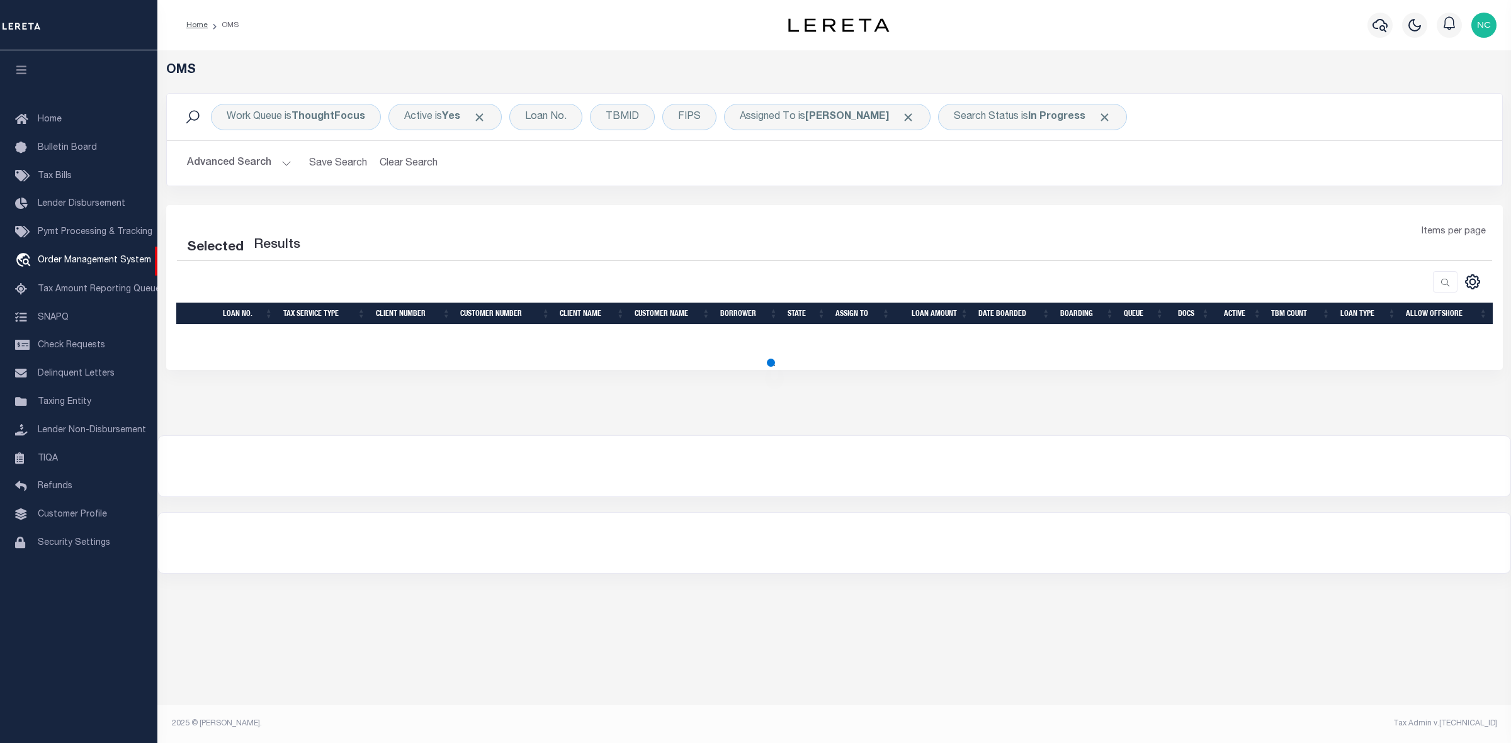
select select "200"
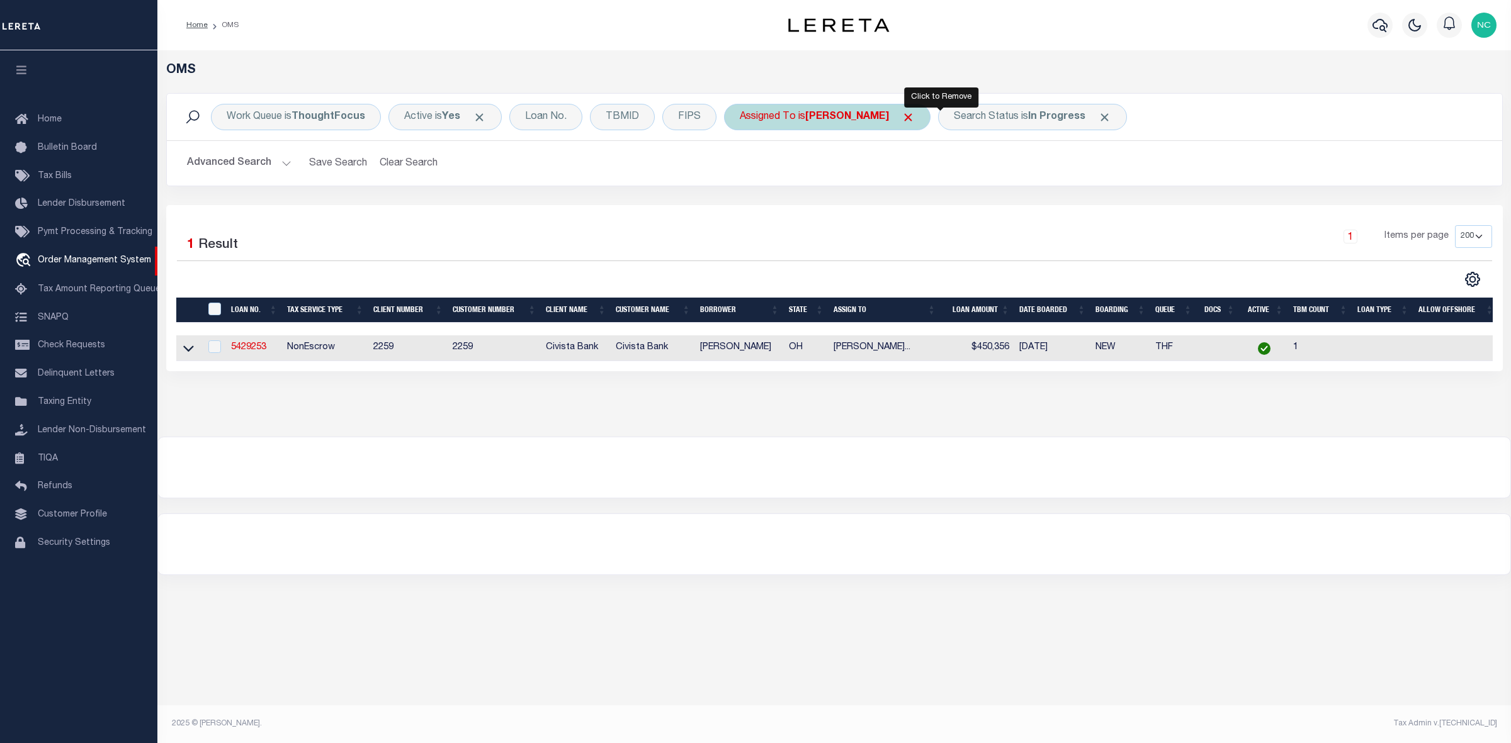
click at [915, 116] on span "Click to Remove" at bounding box center [907, 117] width 13 height 13
click at [986, 114] on span "Click to Remove" at bounding box center [985, 117] width 13 height 13
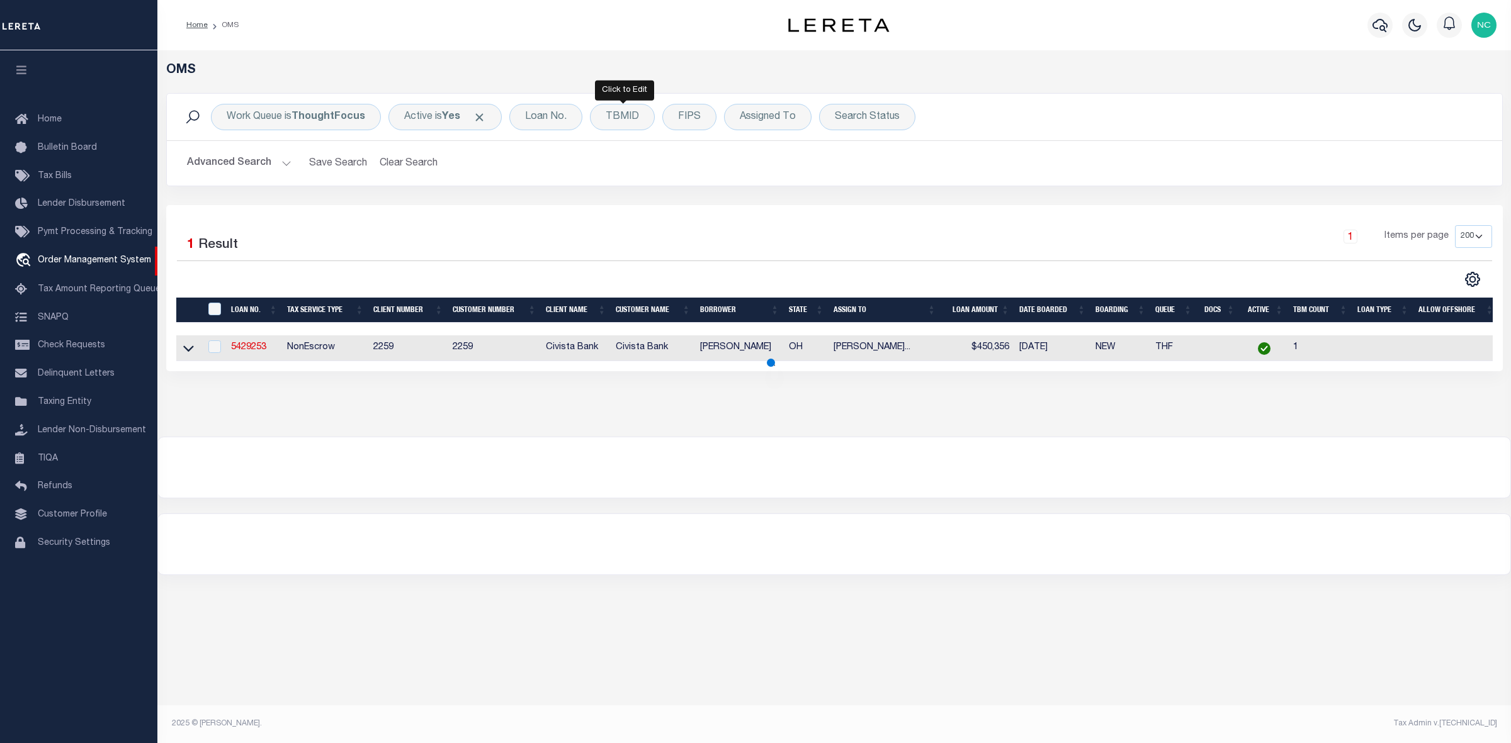
click at [631, 115] on div "TBMID" at bounding box center [622, 117] width 65 height 26
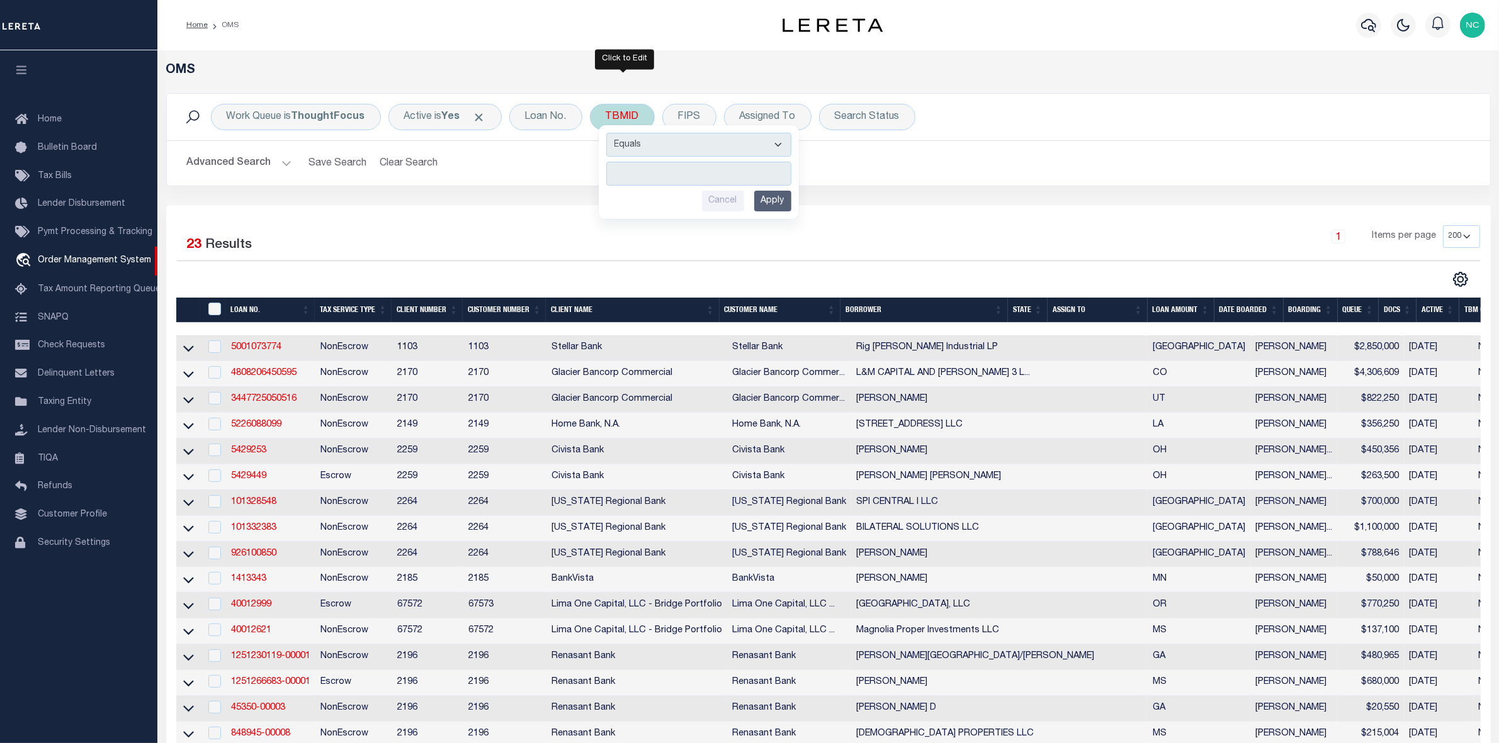
type input "3519261"
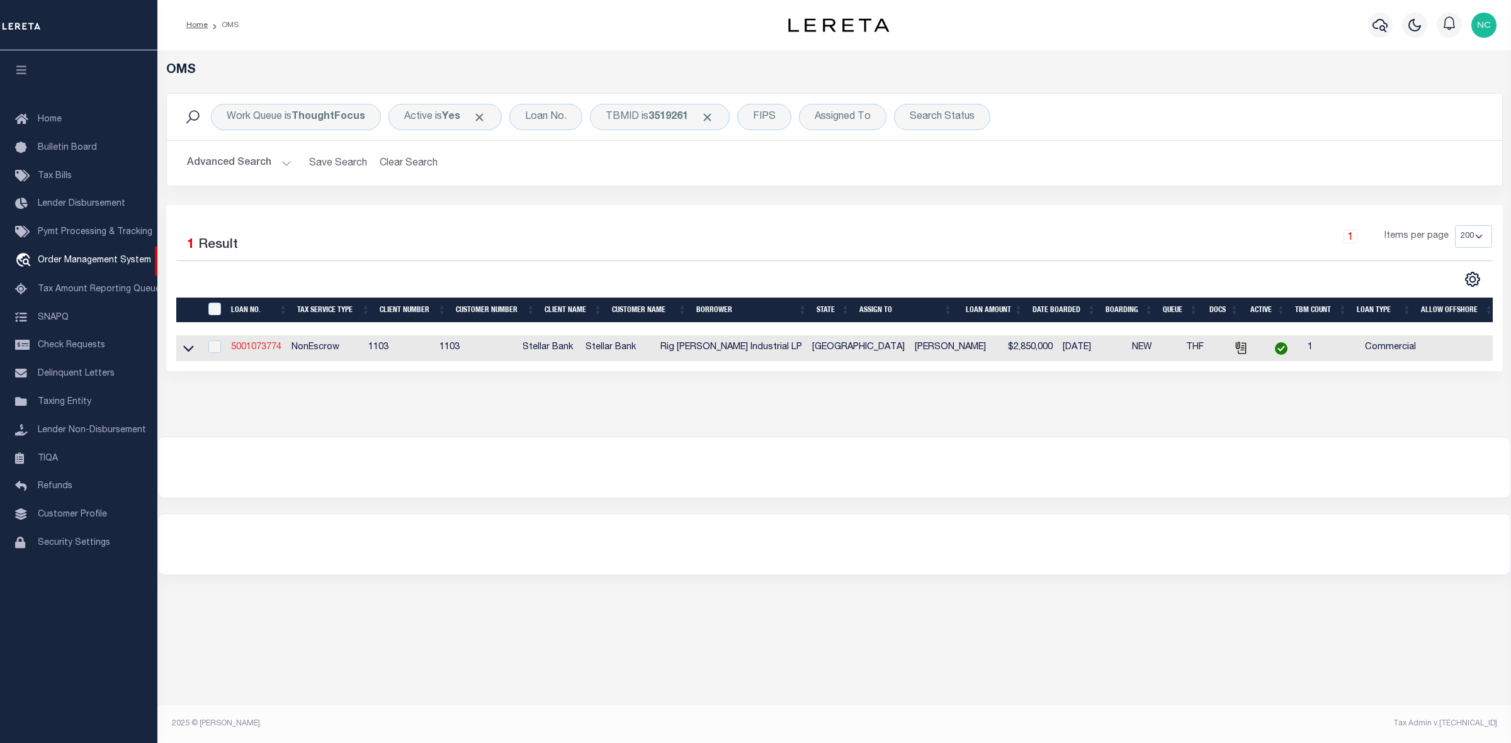
click at [249, 349] on link "5001073774" at bounding box center [256, 347] width 50 height 9
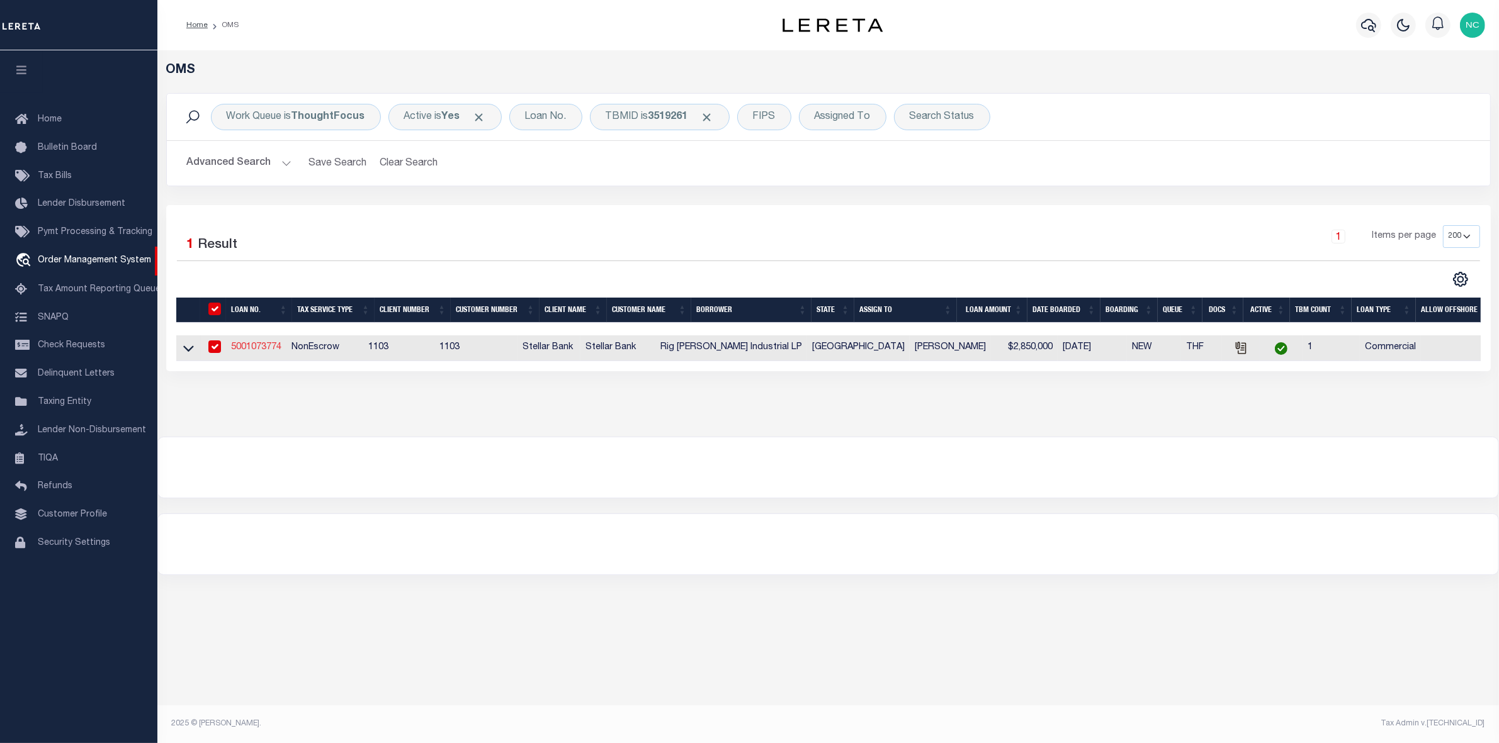
type input "5001073774"
type input "Rig [PERSON_NAME] Industrial LP"
select select
type input "115 Providence St"
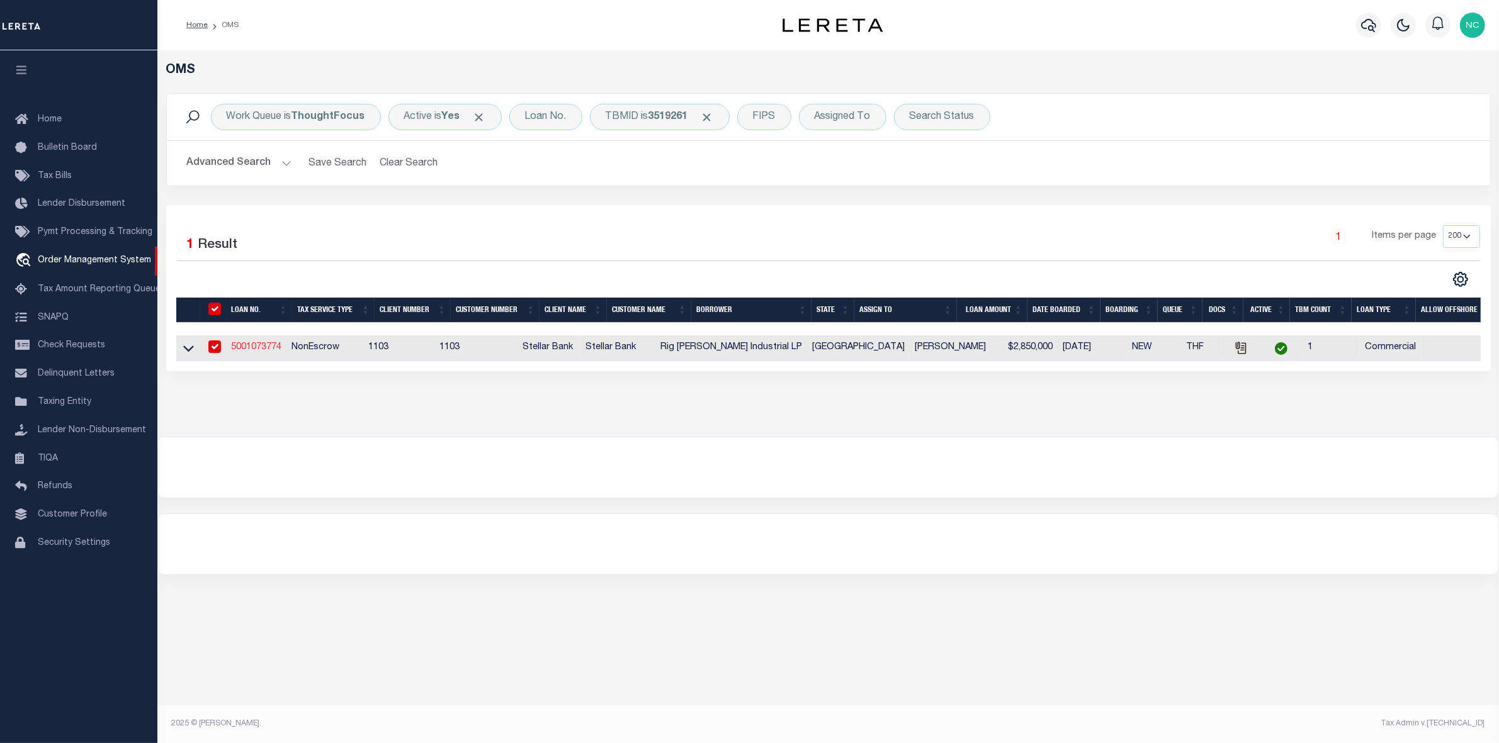
type input "Houston TX 77002"
type input "09/28/2025"
select select "20"
select select "NonEscrow"
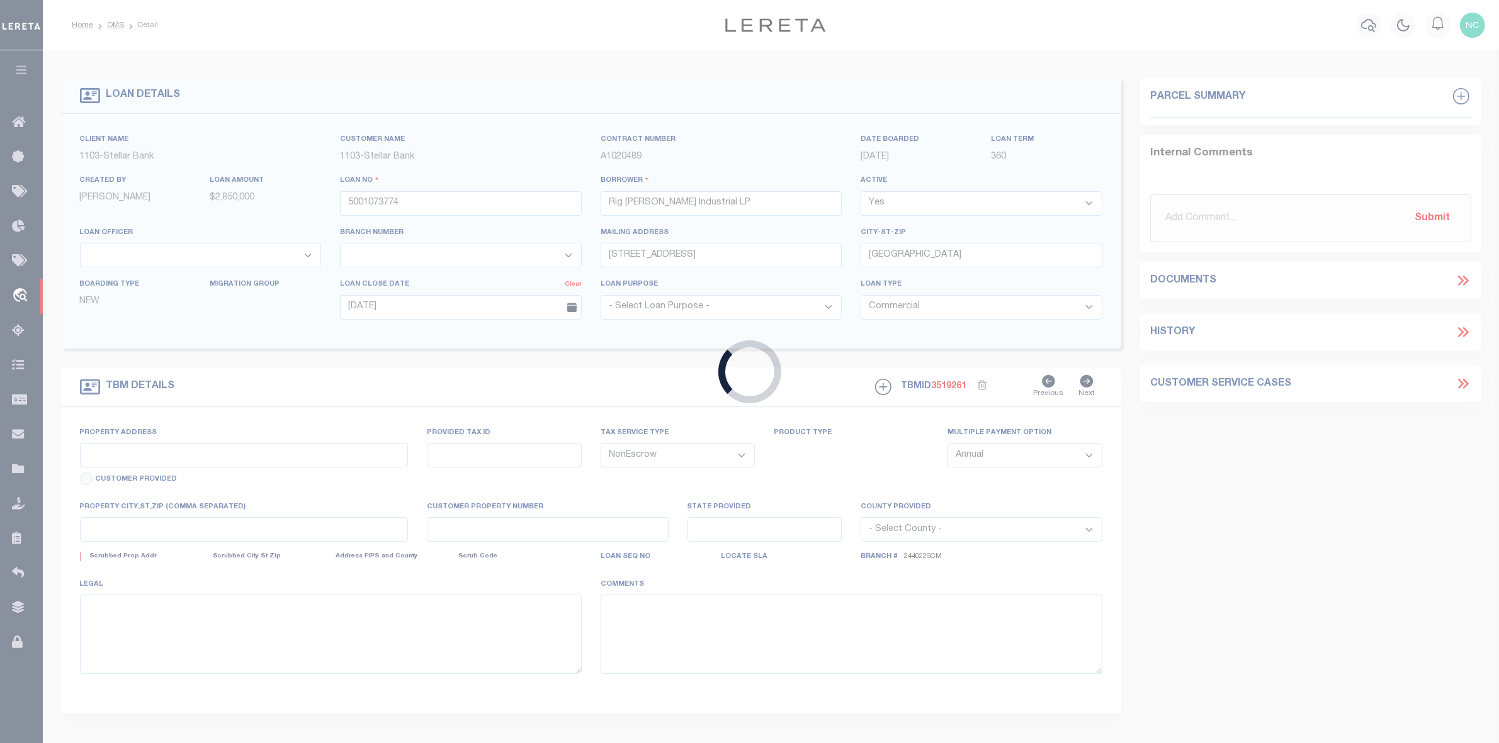
type input "1301-1345-1347 Lathrop St"
select select
type input "Houston TX 77020"
type input "[GEOGRAPHIC_DATA]"
type textarea "Being a tract or parcel of land containing 1.0375 acres located in the Harris &…"
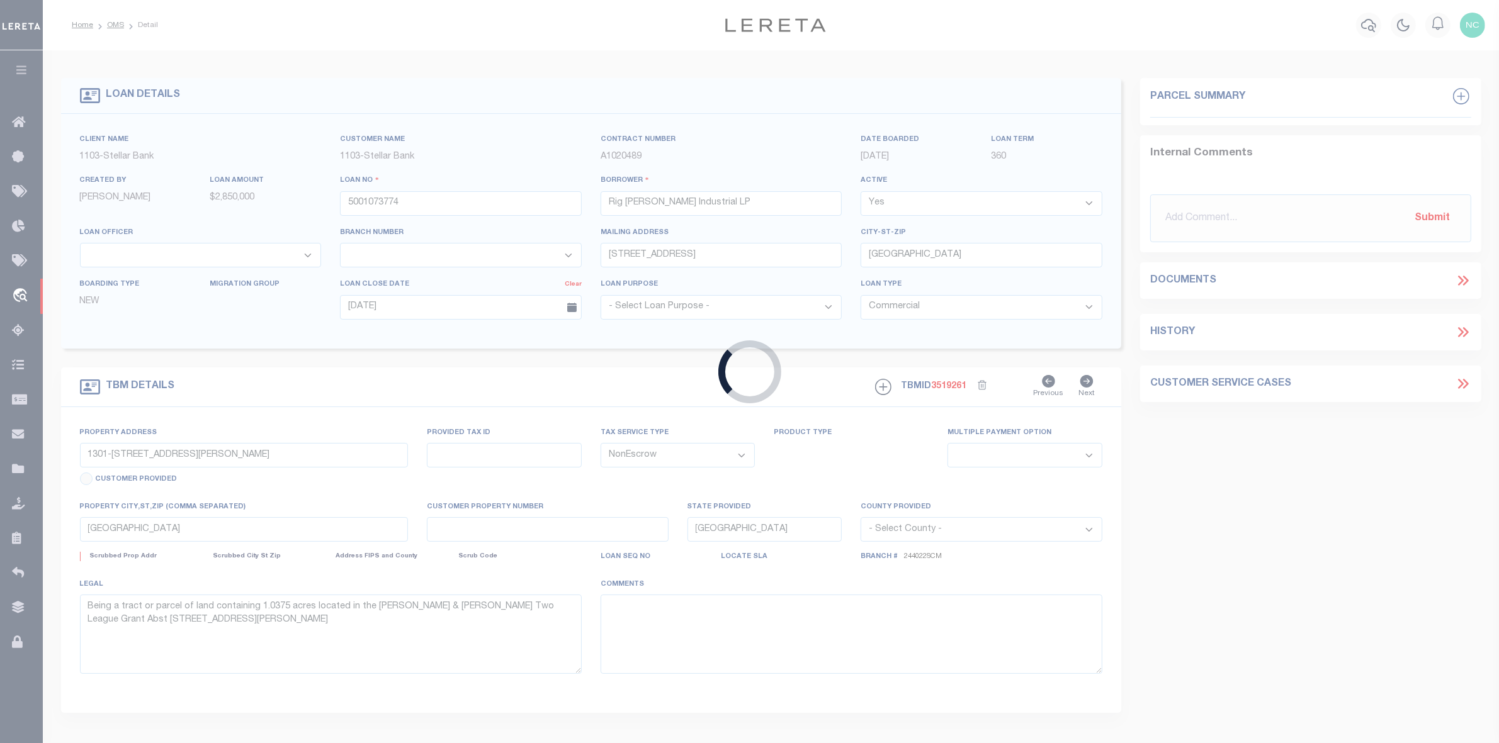
select select "11230"
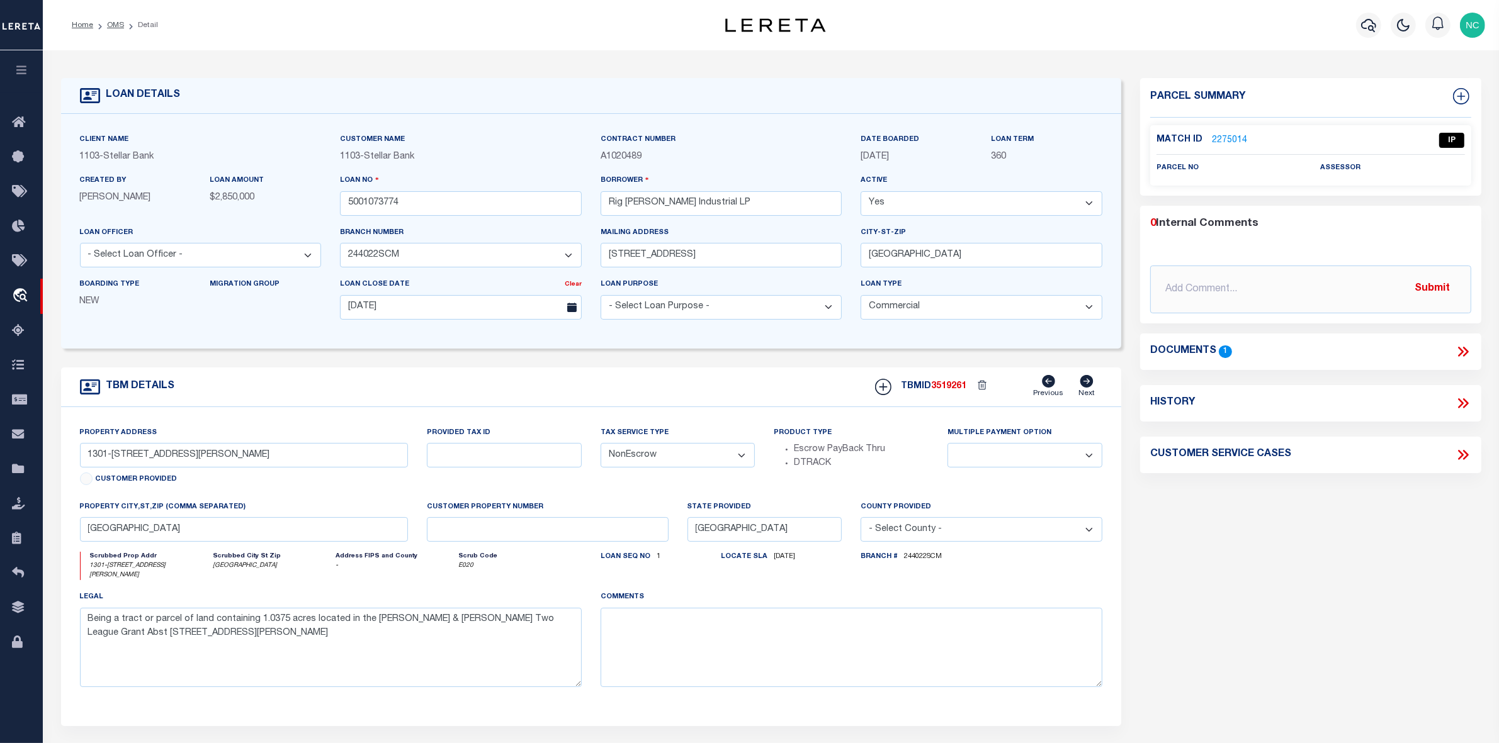
click at [1220, 145] on link "2275014" at bounding box center [1229, 140] width 35 height 13
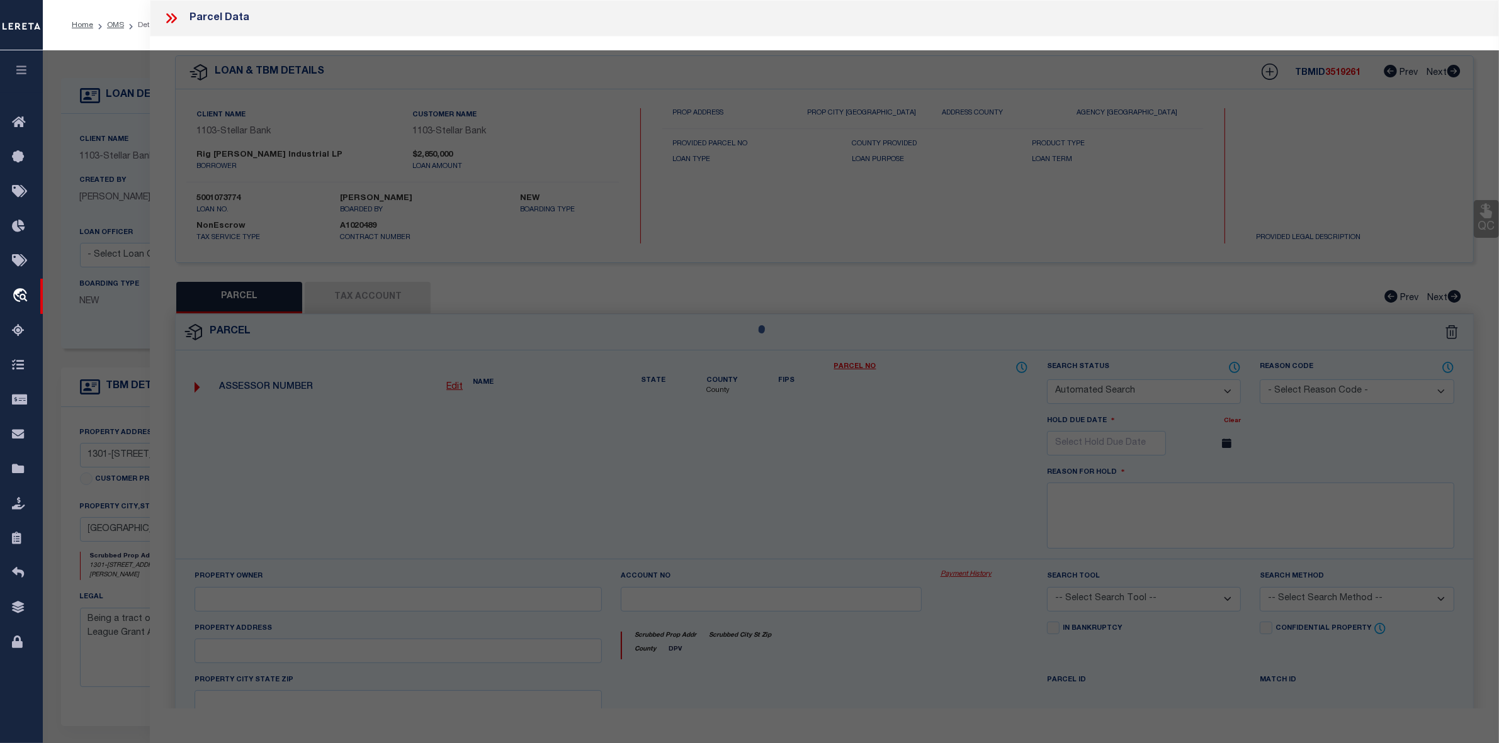
checkbox input "false"
select select "IP"
checkbox input "false"
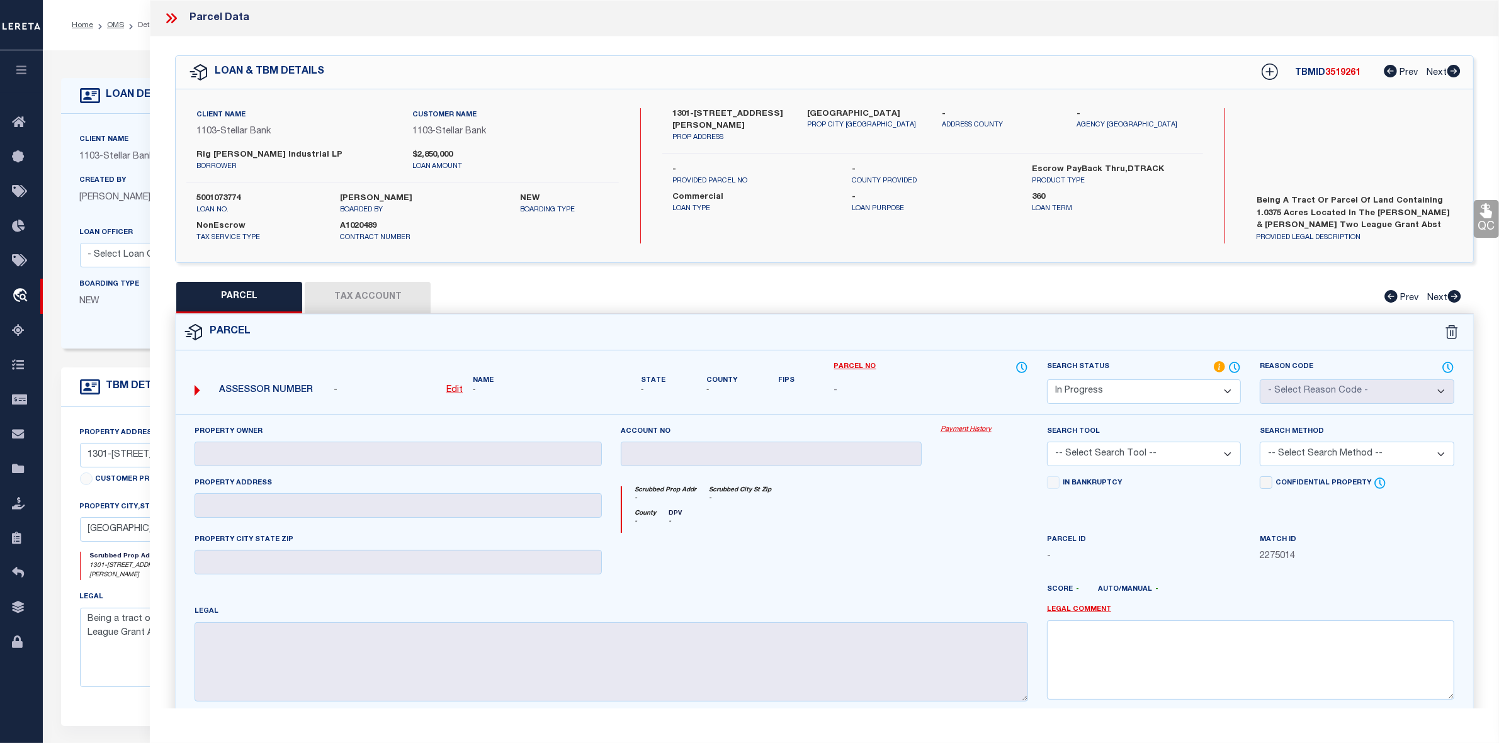
click at [173, 16] on icon at bounding box center [171, 18] width 16 height 16
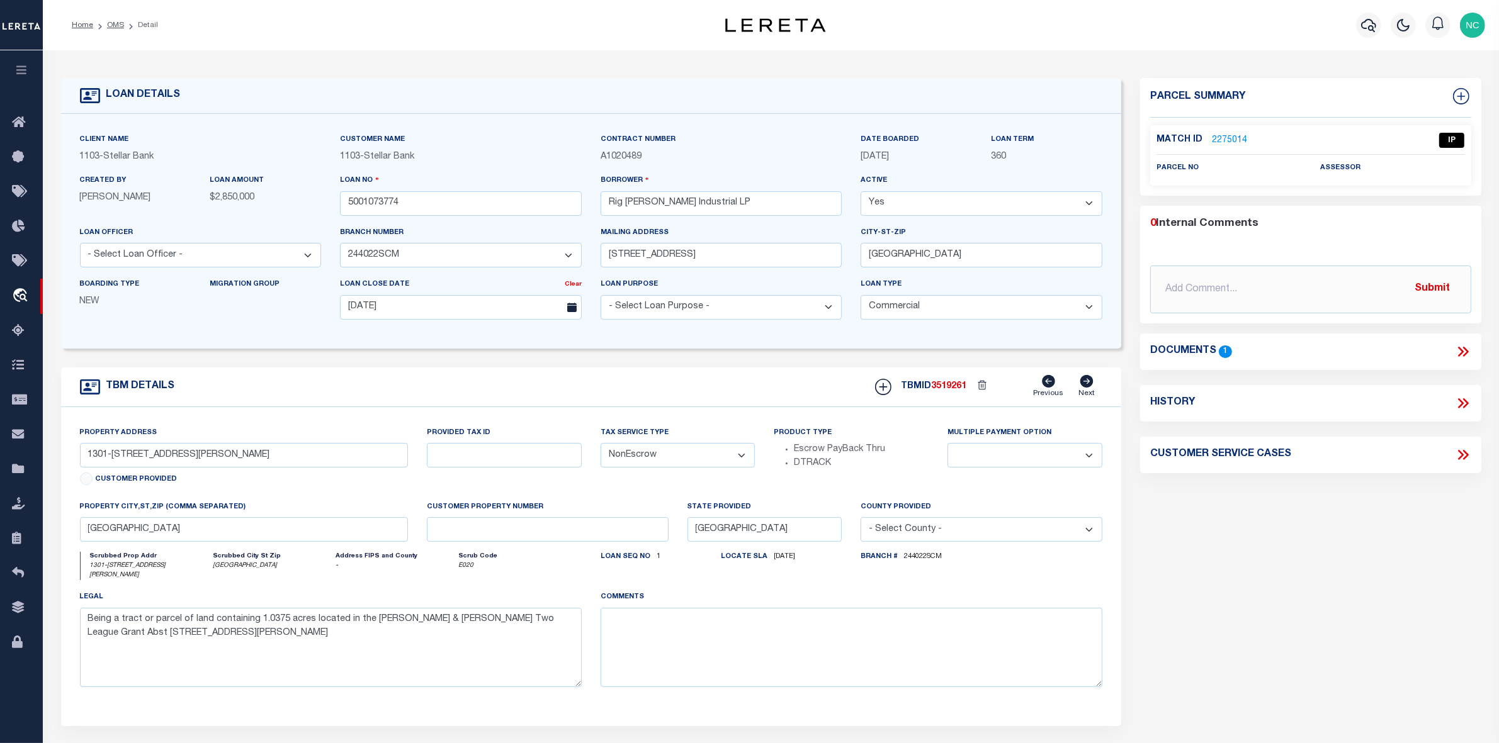
click at [1183, 356] on h4 "Documents" at bounding box center [1183, 352] width 66 height 12
click at [1464, 353] on icon at bounding box center [1463, 352] width 16 height 16
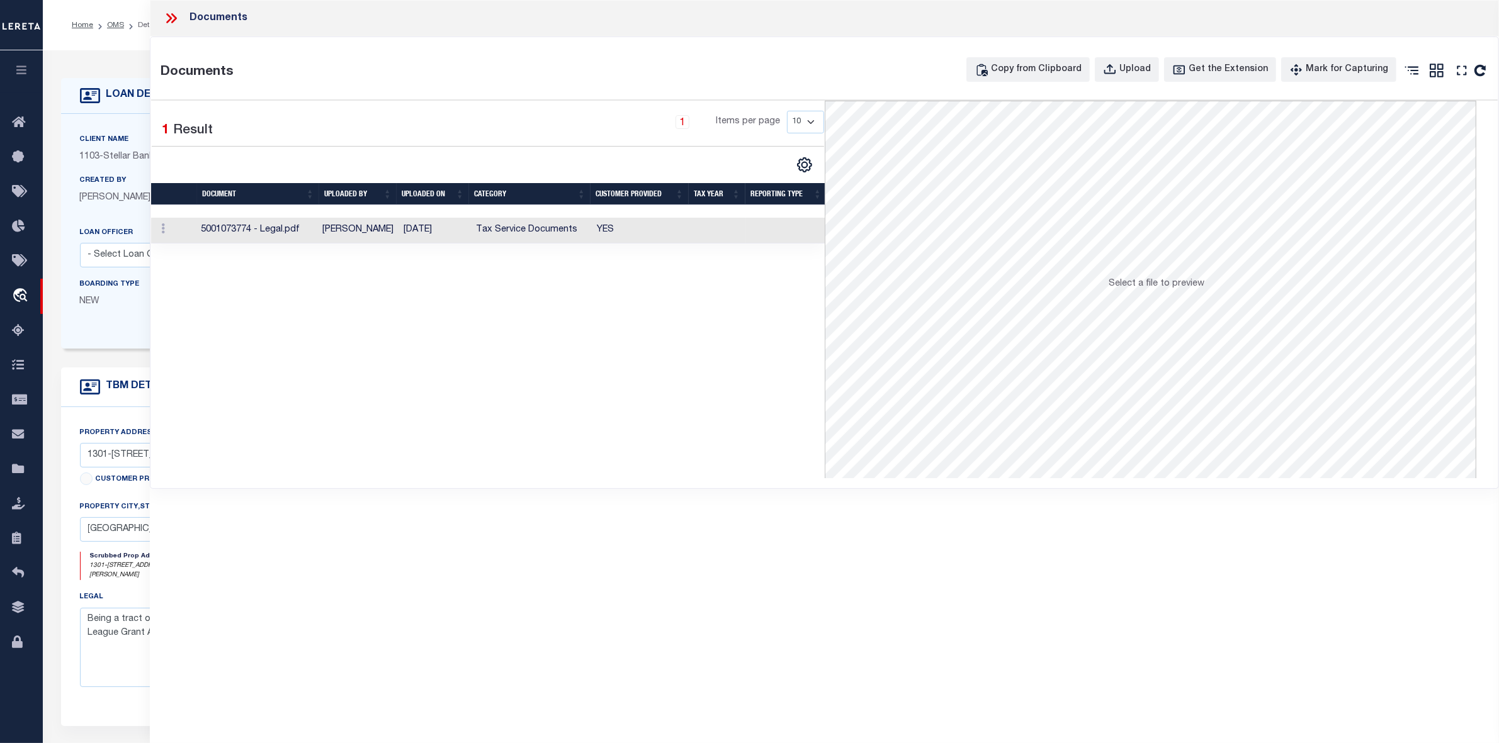
click at [279, 231] on td "5001073774 - Legal.pdf" at bounding box center [256, 231] width 121 height 26
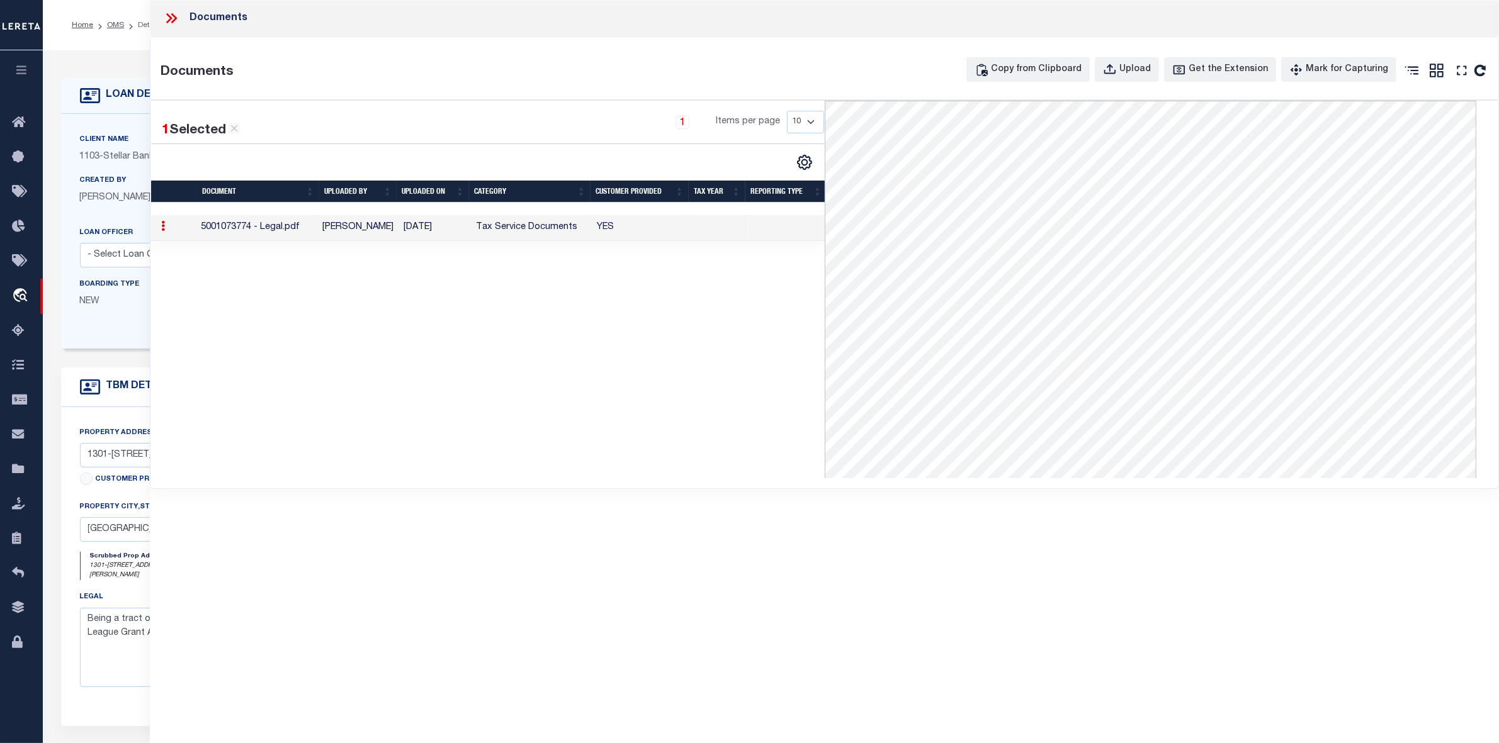
click at [170, 19] on icon at bounding box center [169, 18] width 6 height 10
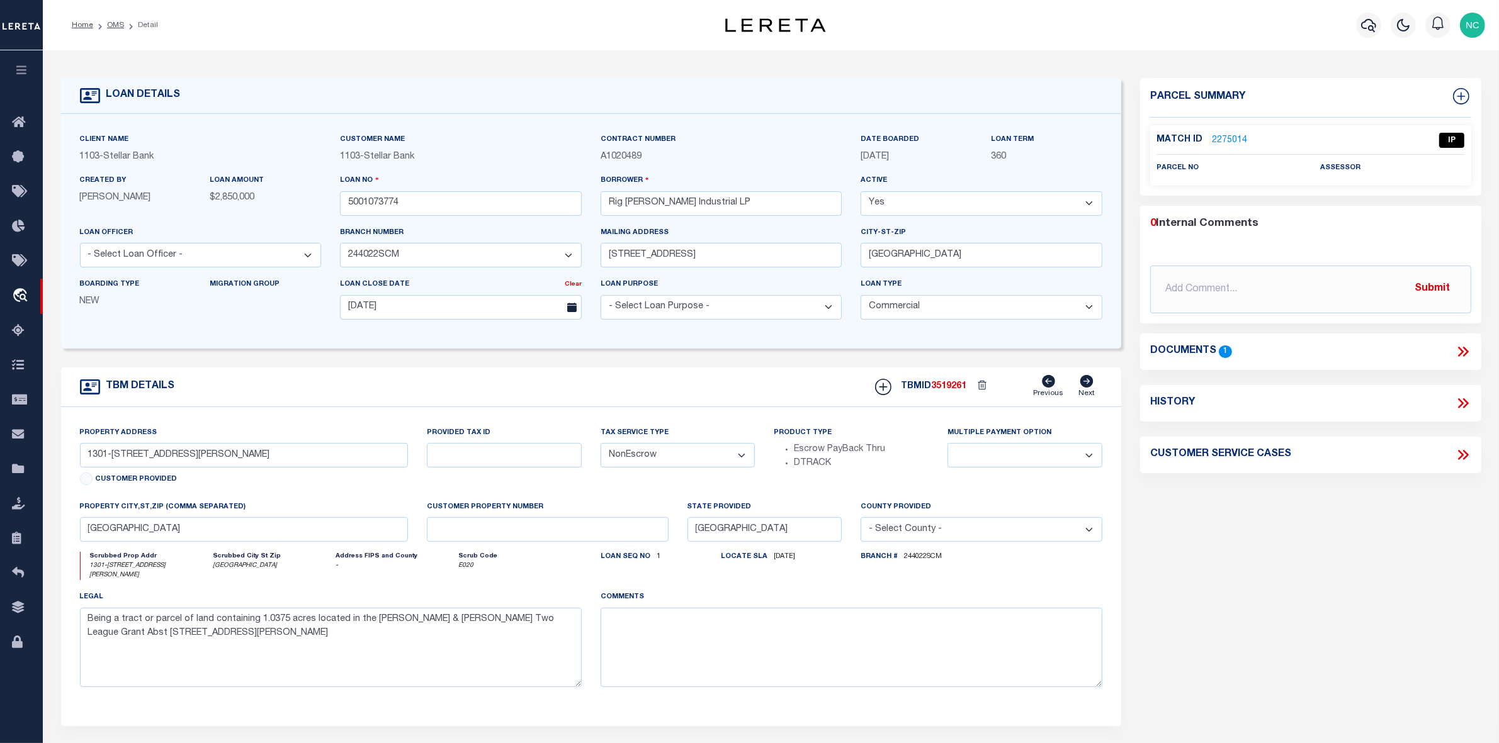
click at [1229, 140] on link "2275014" at bounding box center [1229, 140] width 35 height 13
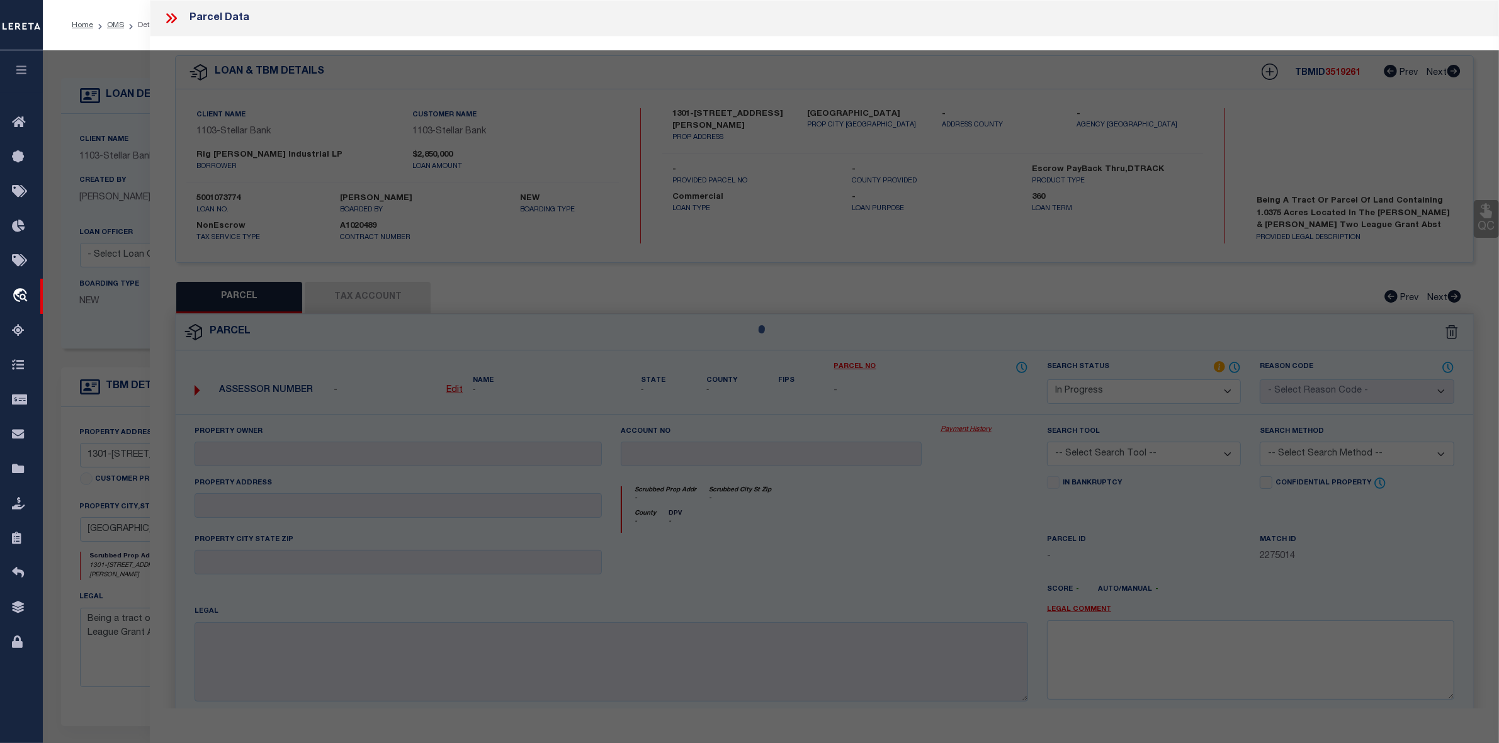
select select "AS"
checkbox input "false"
select select "IP"
checkbox input "false"
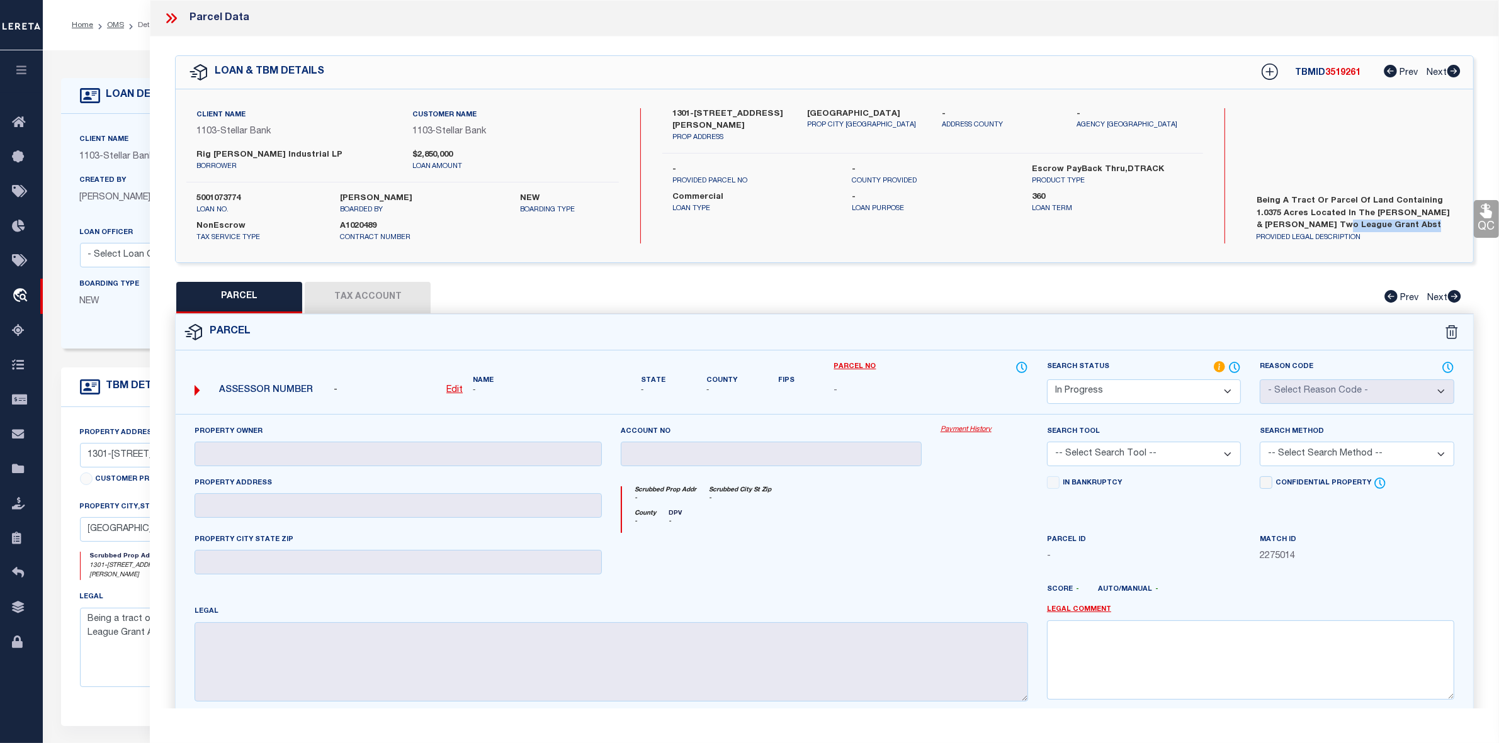
drag, startPoint x: 1309, startPoint y: 222, endPoint x: 1380, endPoint y: 227, distance: 71.3
click at [1380, 227] on label "Being a tract or parcel of land containing 1.0375 acres located in the Harris &…" at bounding box center [1354, 214] width 215 height 38
drag, startPoint x: 1254, startPoint y: 210, endPoint x: 1304, endPoint y: 212, distance: 49.8
click at [1304, 212] on label "Being a tract or parcel of land containing 1.0375 acres located in the Harris &…" at bounding box center [1354, 214] width 215 height 38
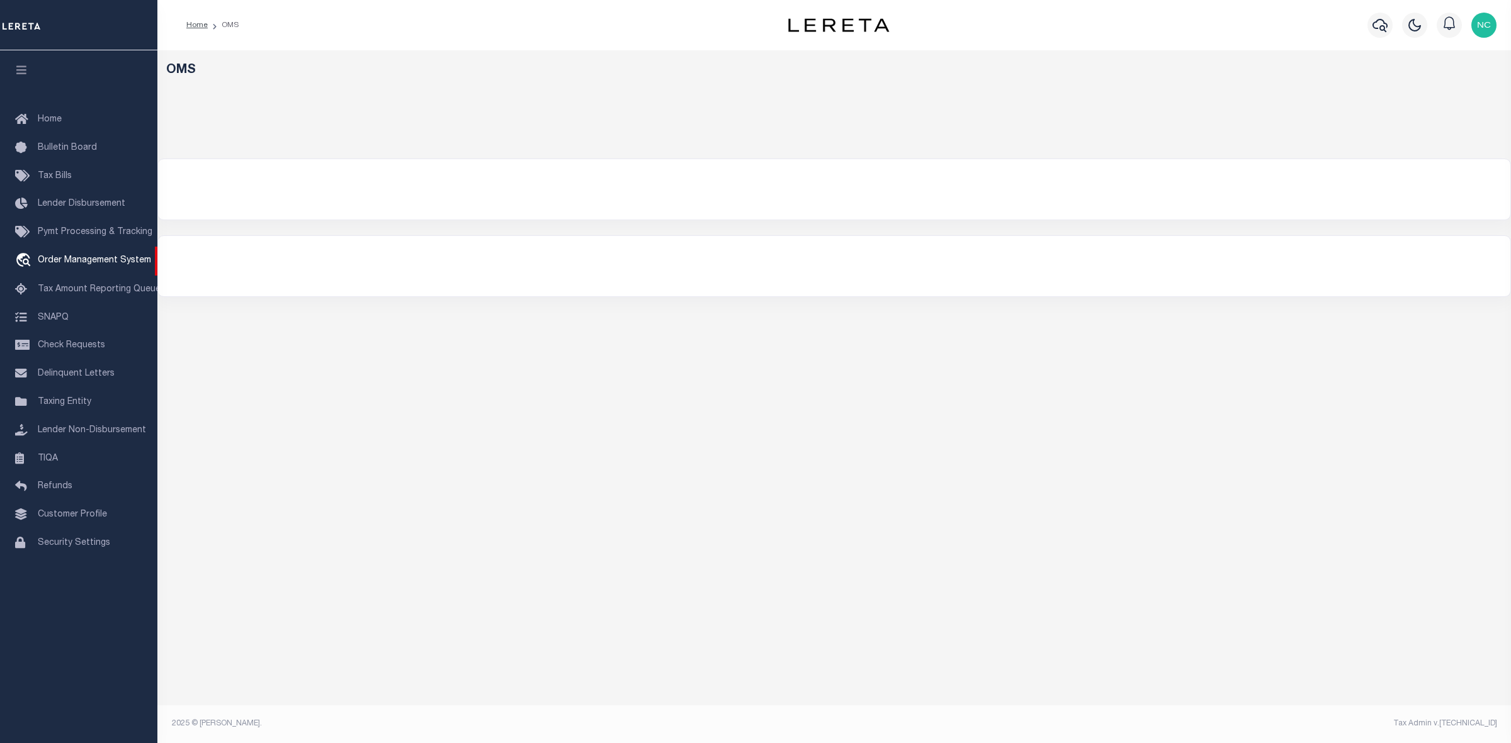
select select "200"
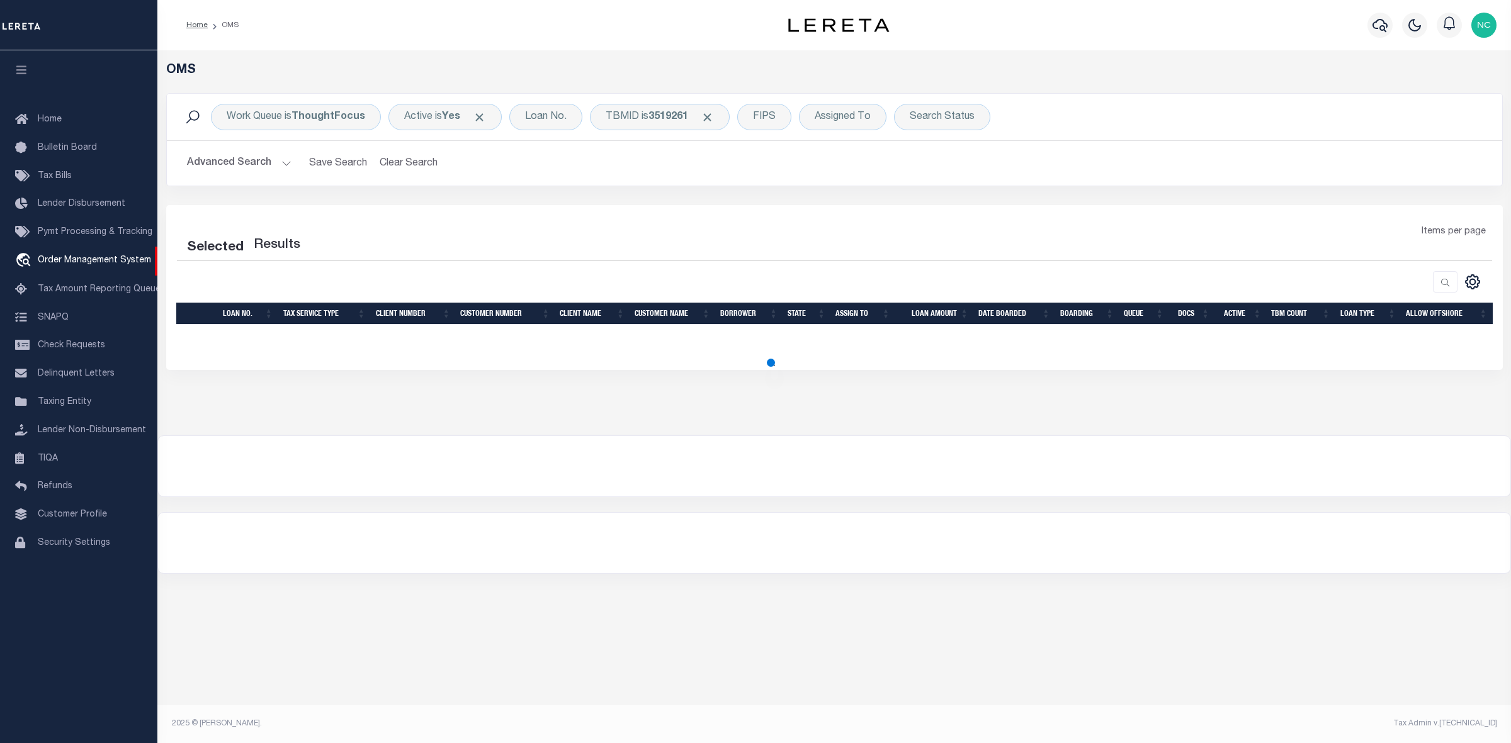
select select "200"
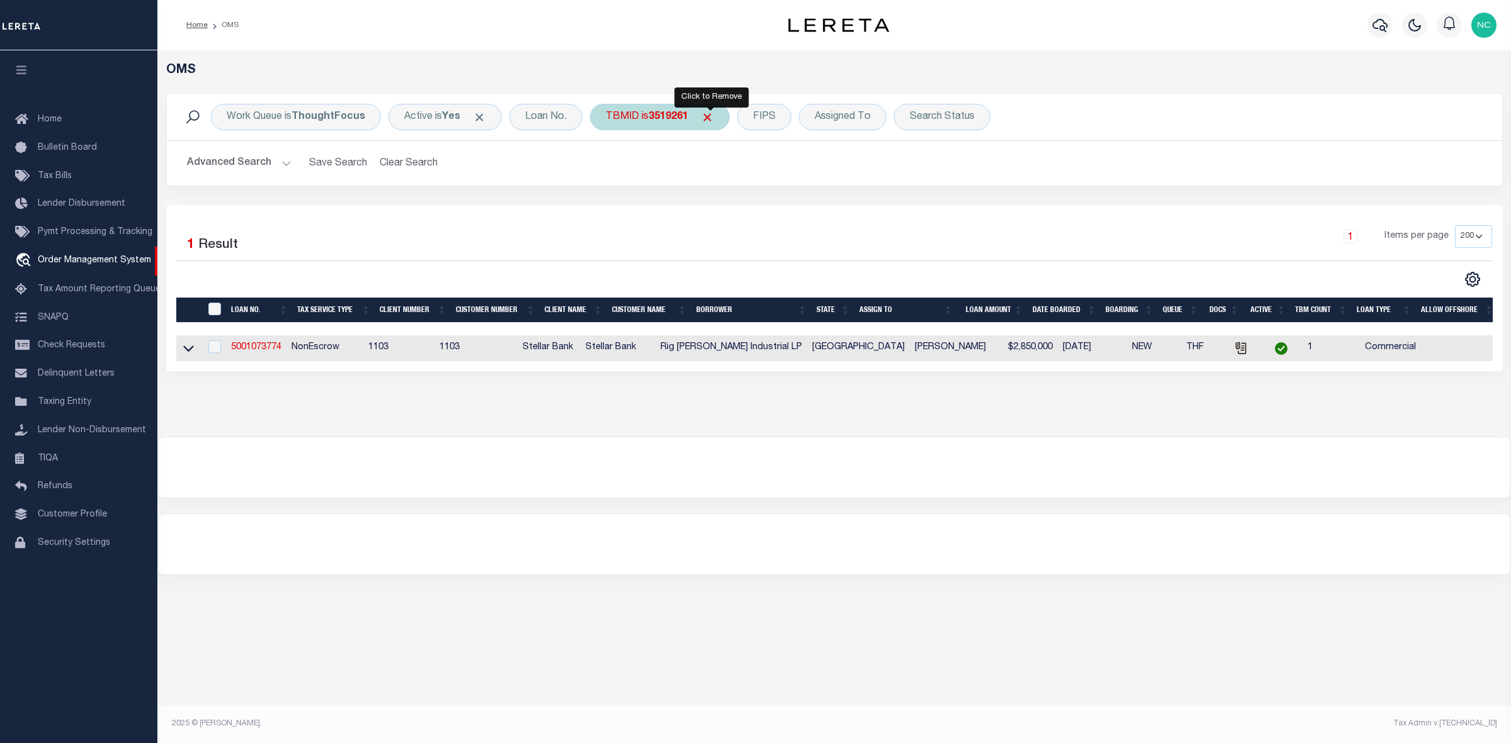
click at [708, 116] on span "Click to Remove" at bounding box center [707, 117] width 13 height 13
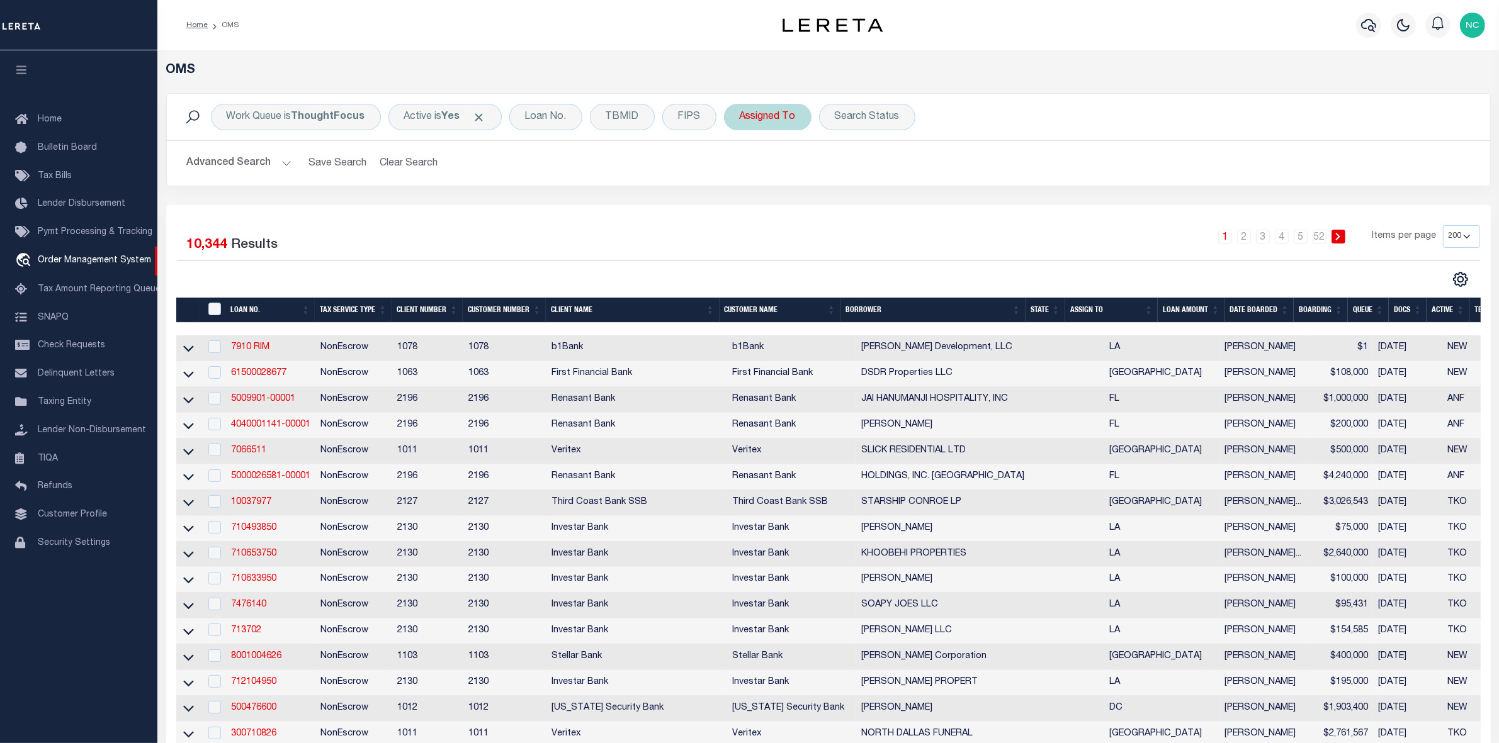
click at [776, 118] on div "Assigned To" at bounding box center [767, 117] width 87 height 26
click at [801, 177] on select "--Unassigned-- [PERSON_NAME] [PERSON_NAME] [PERSON_NAME] [PERSON_NAME], [PERSON…" at bounding box center [832, 179] width 185 height 24
select select "[PERSON_NAME]"
click at [740, 167] on select "--Unassigned-- [PERSON_NAME] [PERSON_NAME] [PERSON_NAME] [PERSON_NAME], [PERSON…" at bounding box center [832, 179] width 185 height 24
click at [907, 202] on input "Apply" at bounding box center [906, 206] width 37 height 21
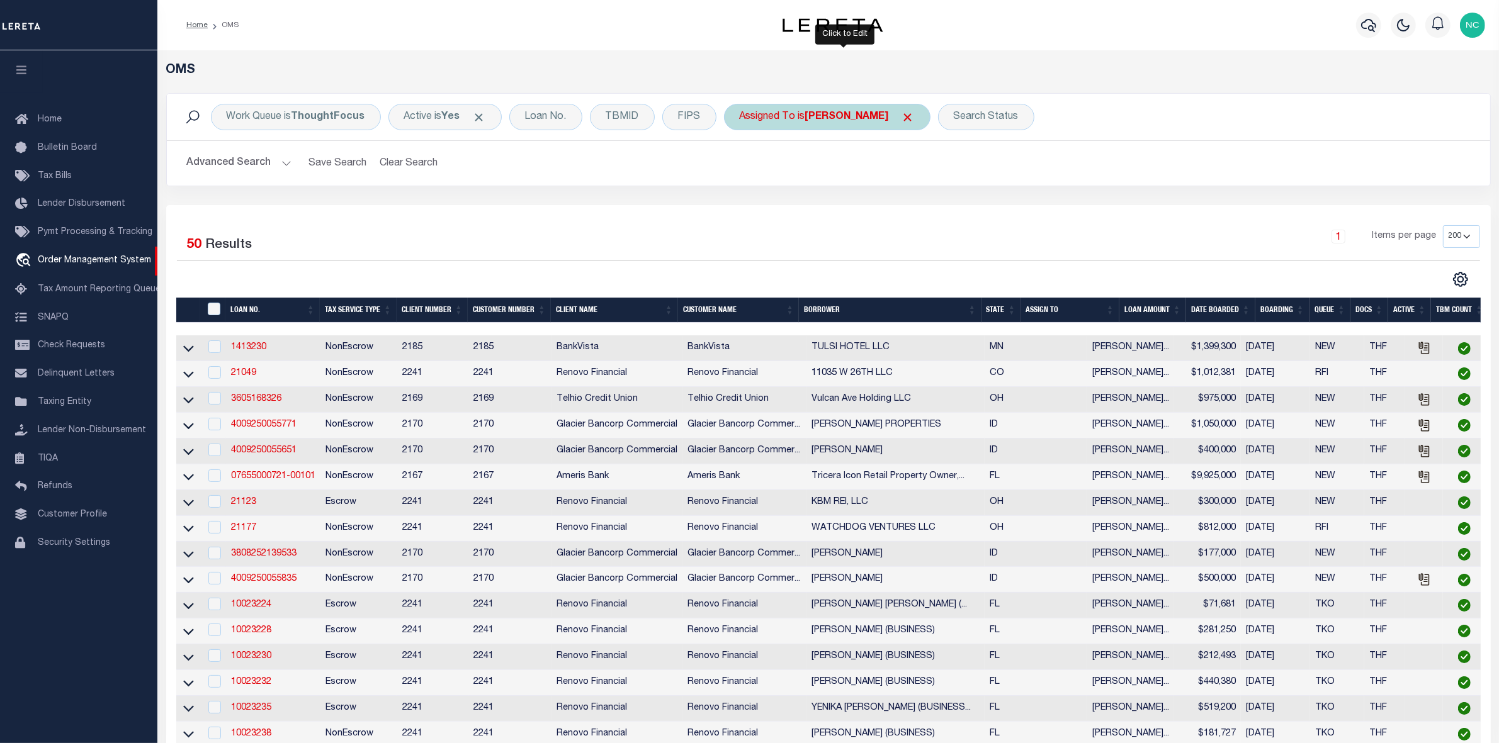
click at [889, 115] on b "[PERSON_NAME]" at bounding box center [847, 117] width 84 height 10
select select "[PERSON_NAME]"
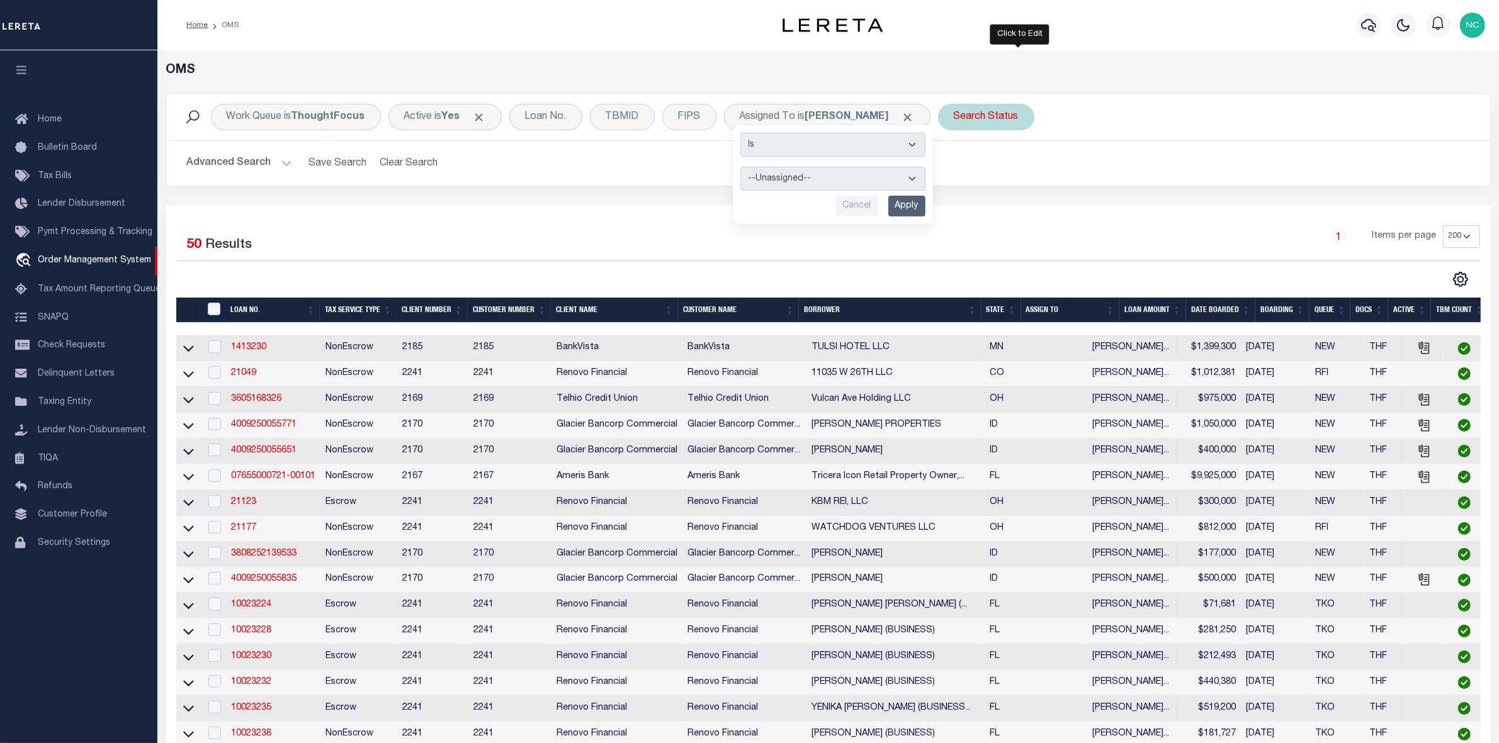
click at [1017, 120] on div "Search Status" at bounding box center [986, 117] width 96 height 26
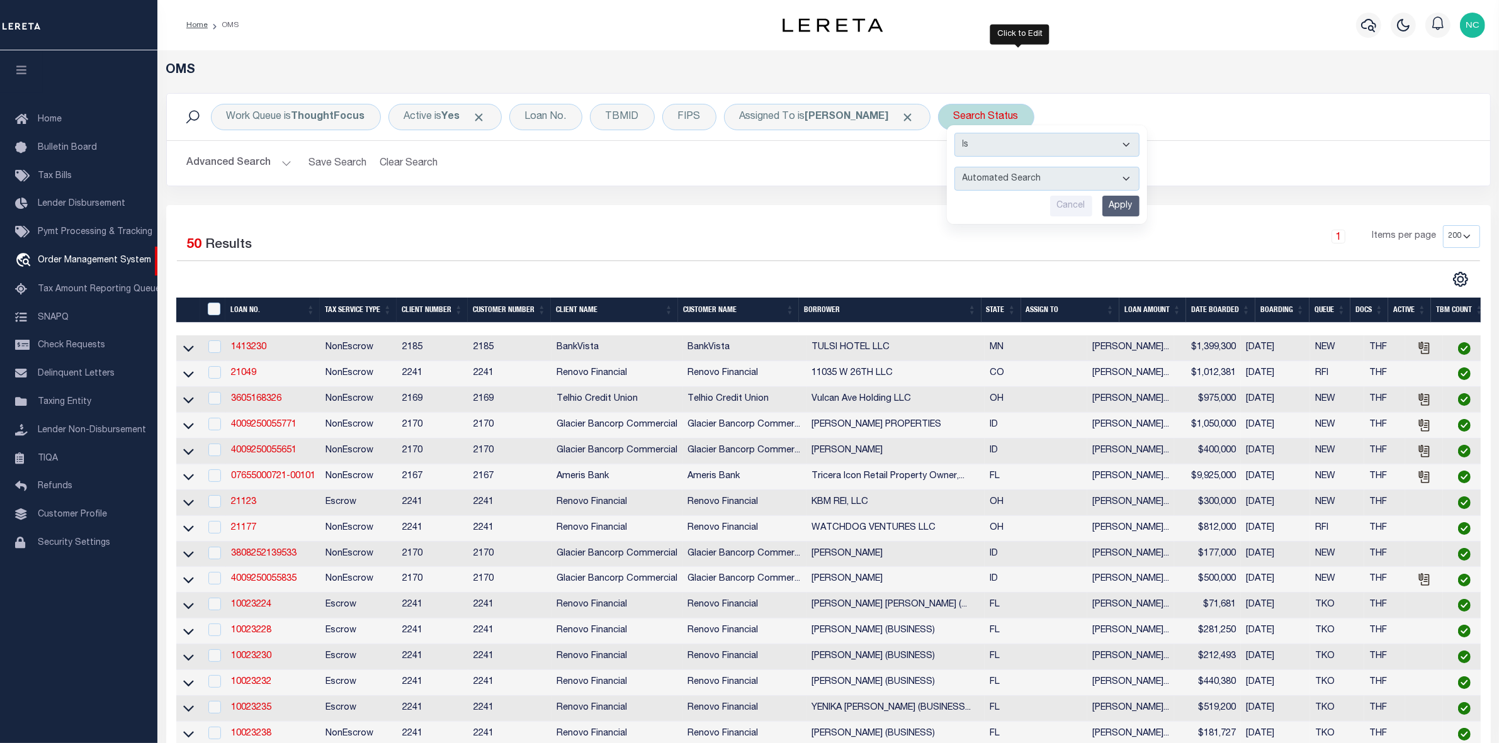
click at [1022, 178] on select "Automated Search Bad Parcel Complete Duplicate Parcel High Dollar Reporting In …" at bounding box center [1046, 179] width 185 height 24
select select "IP"
click at [988, 167] on select "Automated Search Bad Parcel Complete Duplicate Parcel High Dollar Reporting In …" at bounding box center [1046, 179] width 185 height 24
click at [1139, 212] on input "Apply" at bounding box center [1120, 206] width 37 height 21
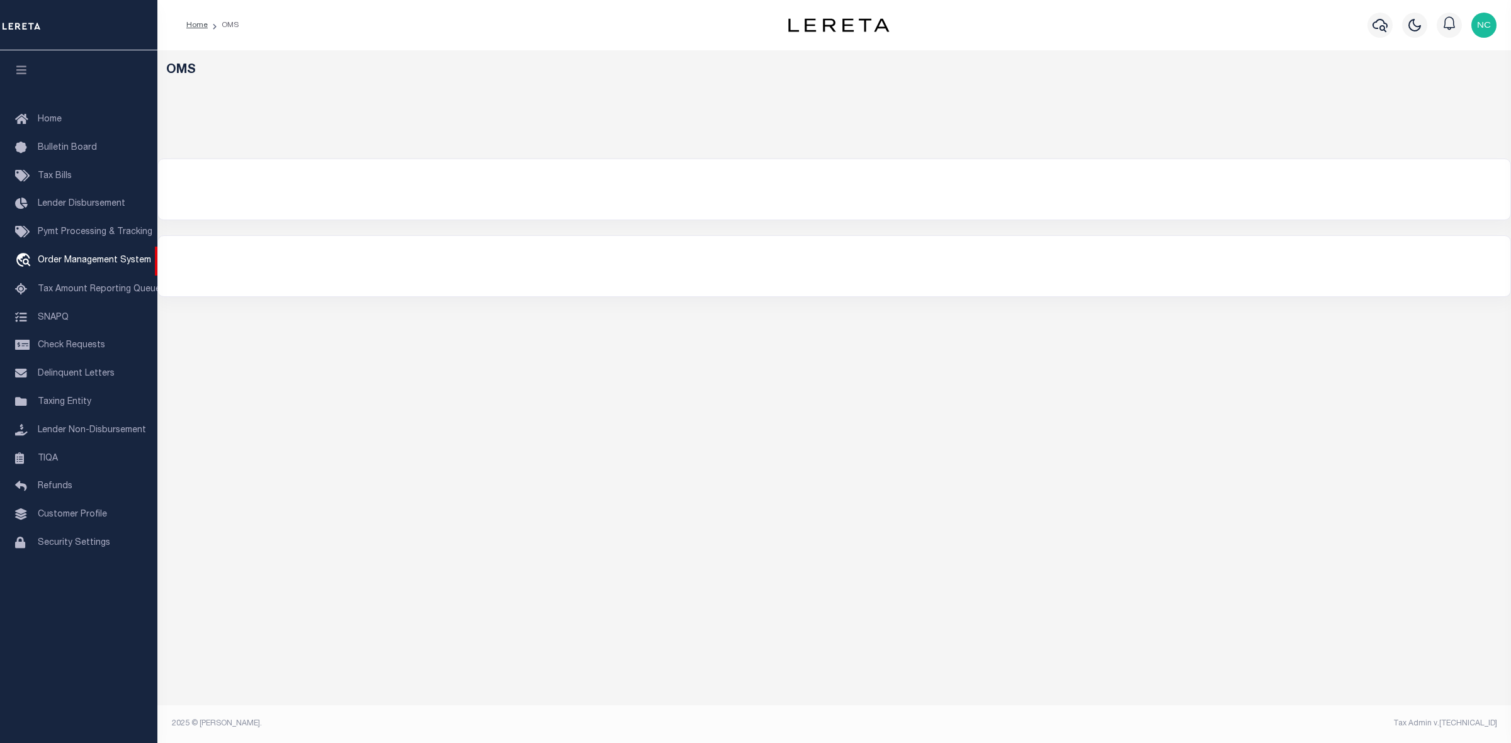
select select "200"
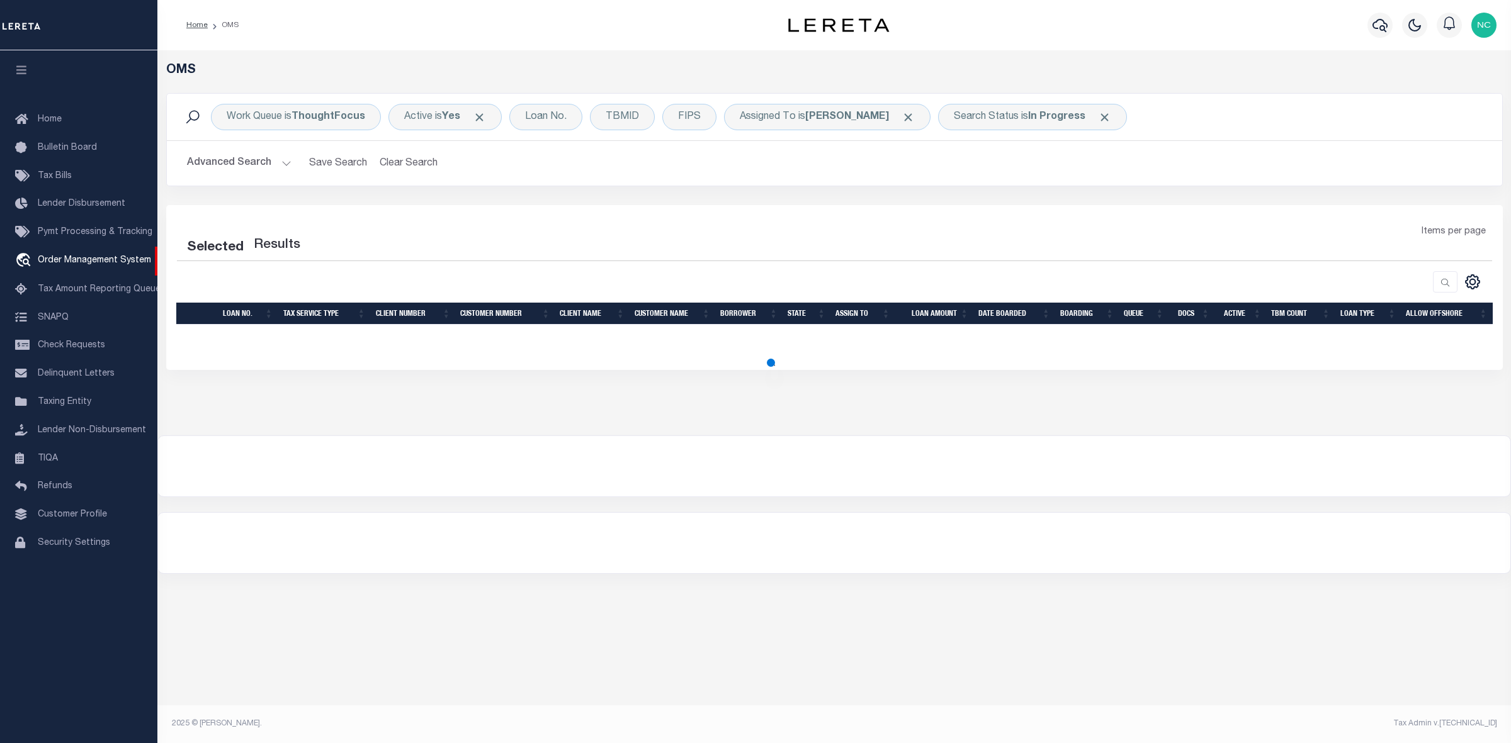
select select "200"
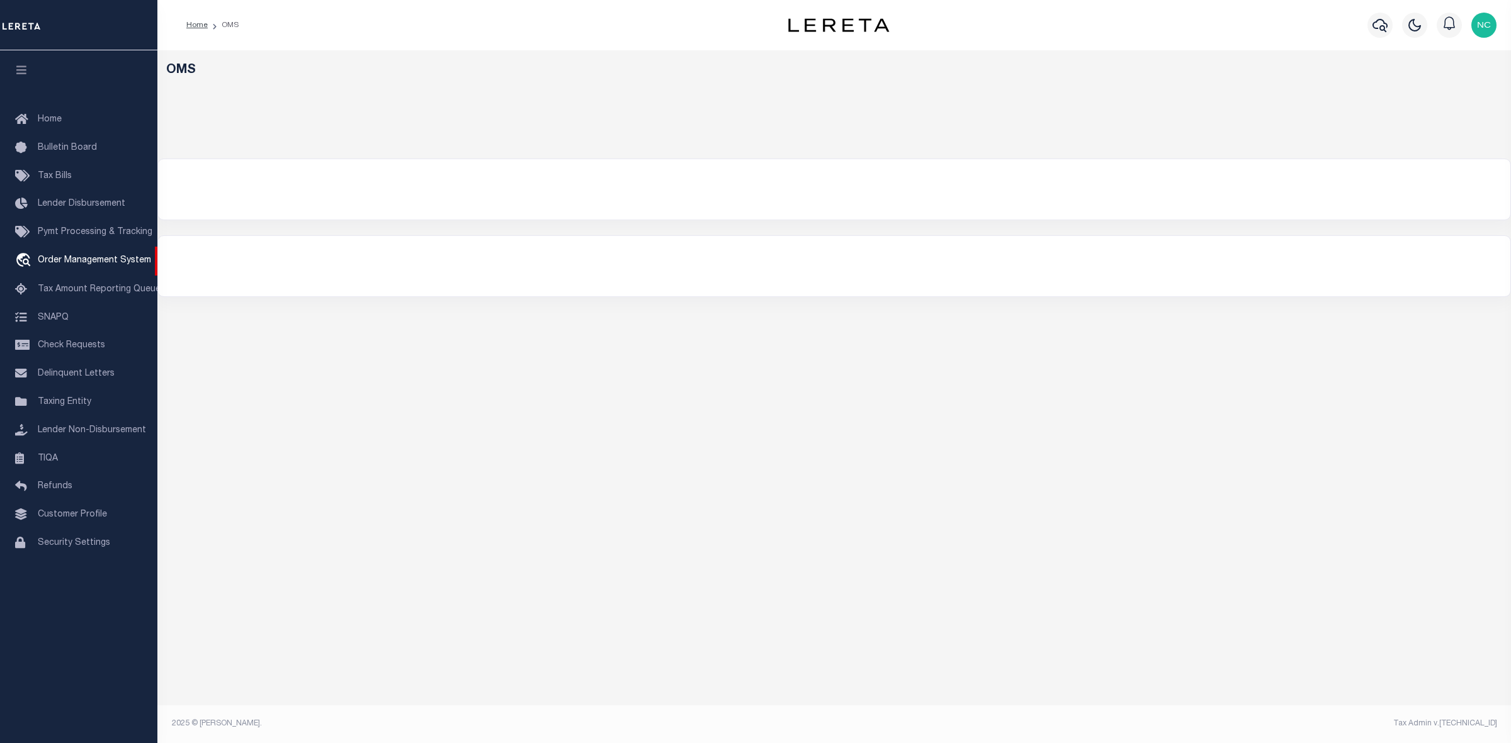
select select "200"
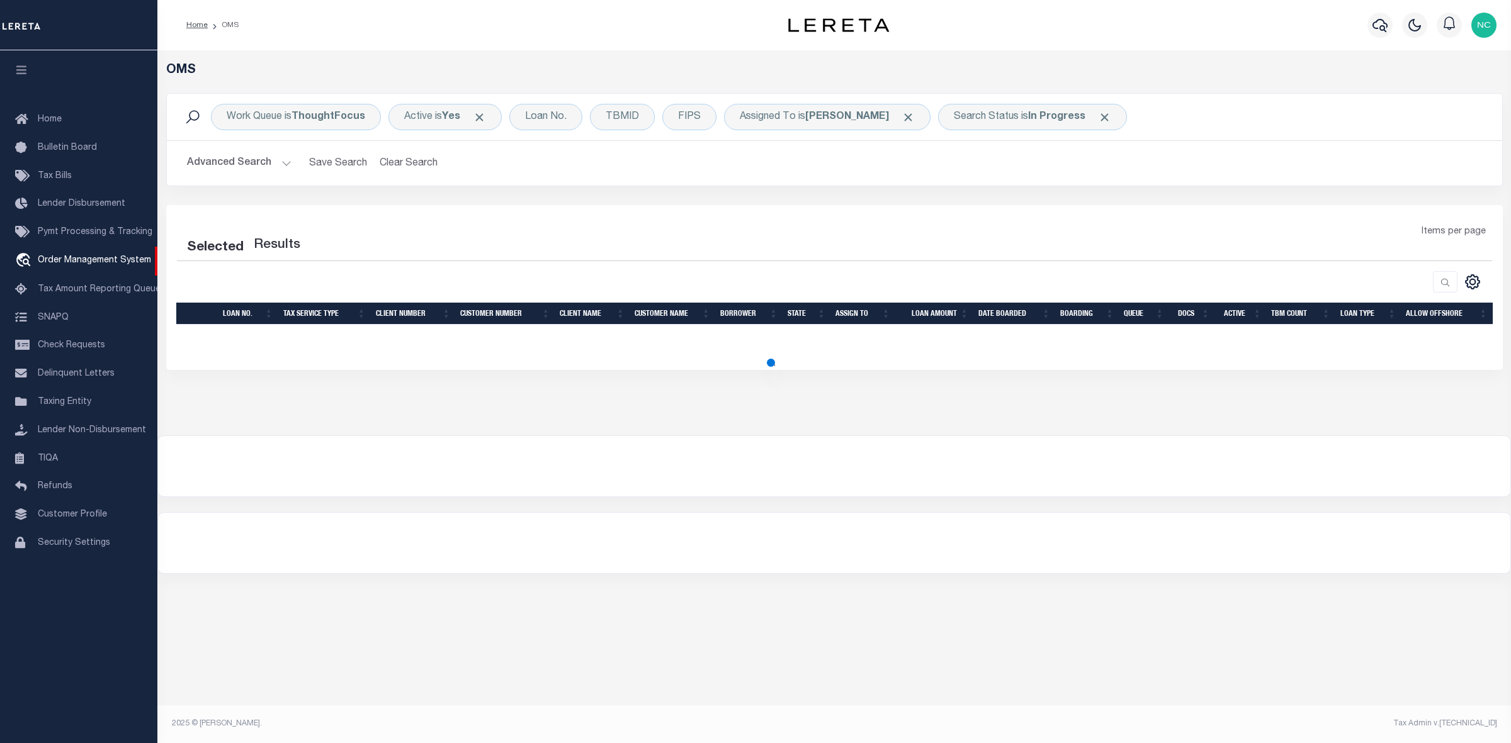
select select "200"
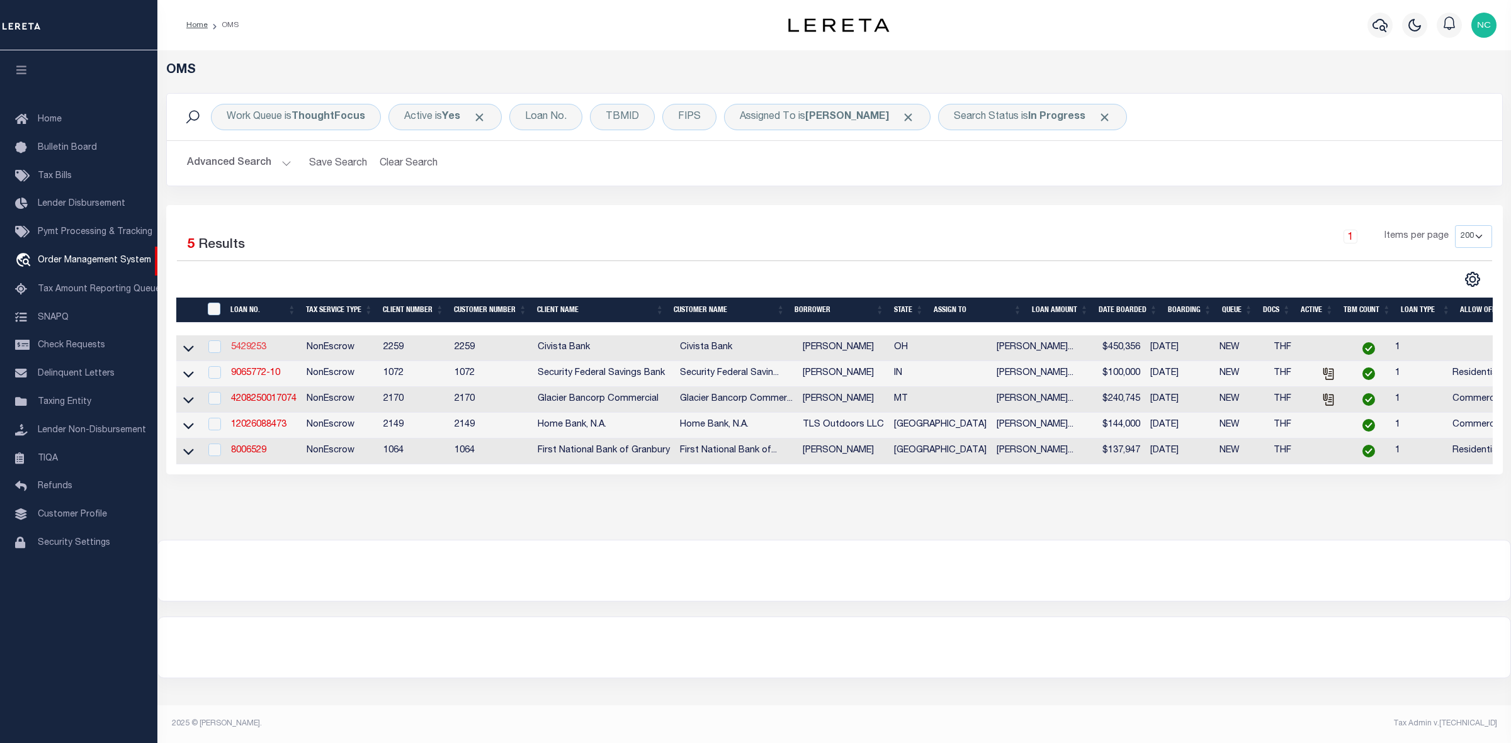
click at [251, 348] on link "5429253" at bounding box center [248, 347] width 35 height 9
type input "5429253"
type input "[PERSON_NAME]"
select select
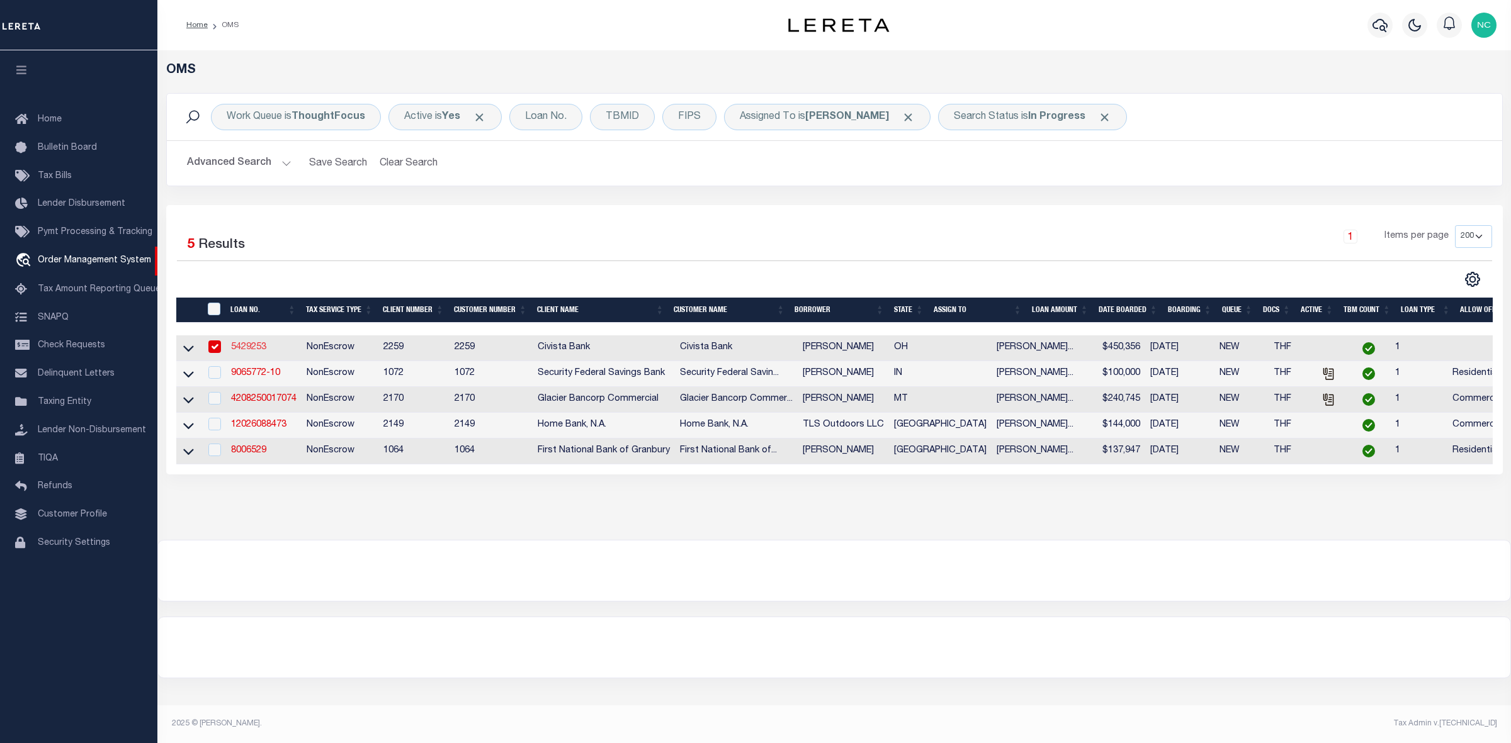
type input "[STREET_ADDRESS][PERSON_NAME]"
type input "[PERSON_NAME] OH 443210000"
select select "NonEscrow"
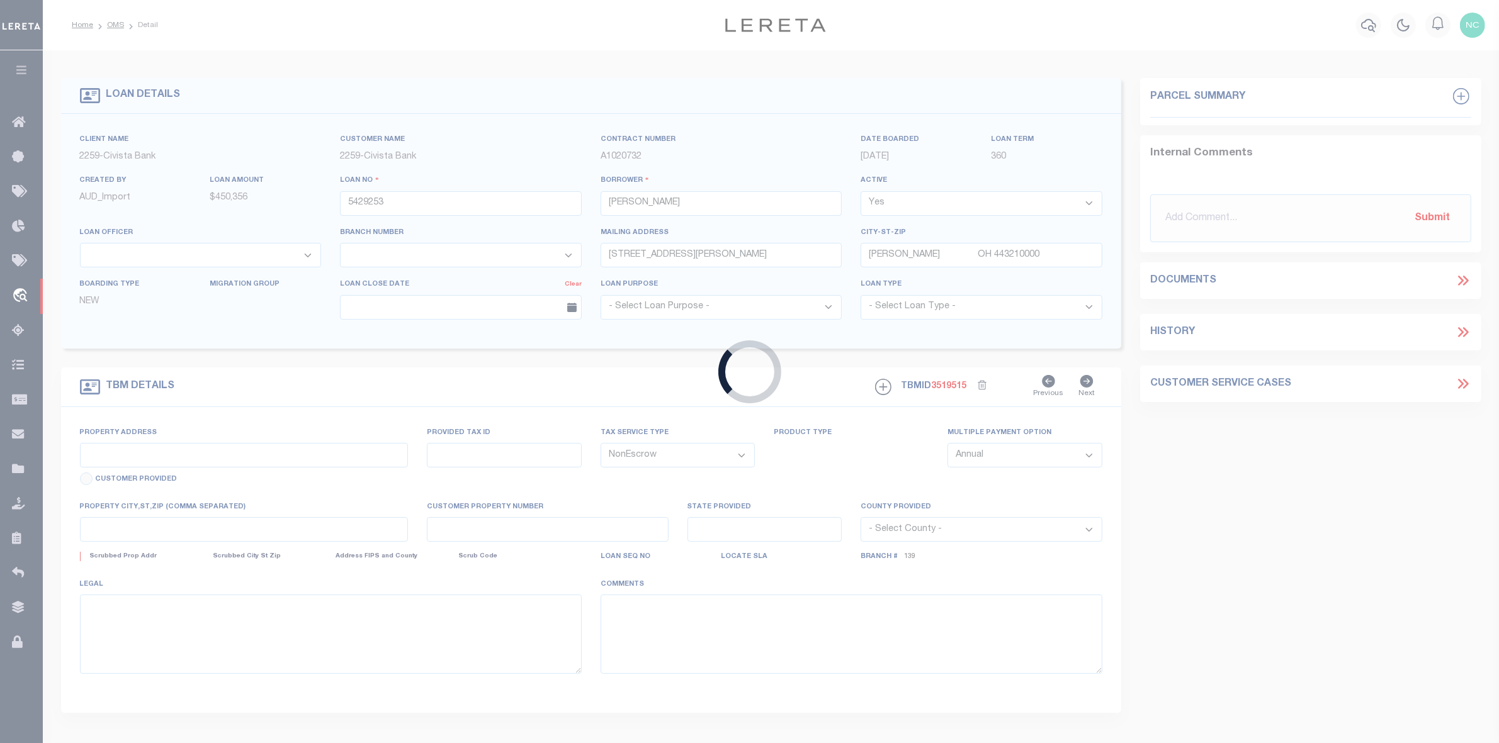
type input "[STREET_ADDRESS]"
select select
type input "RICHFIELD [GEOGRAPHIC_DATA] 442860000"
type input "R"
type input "OH"
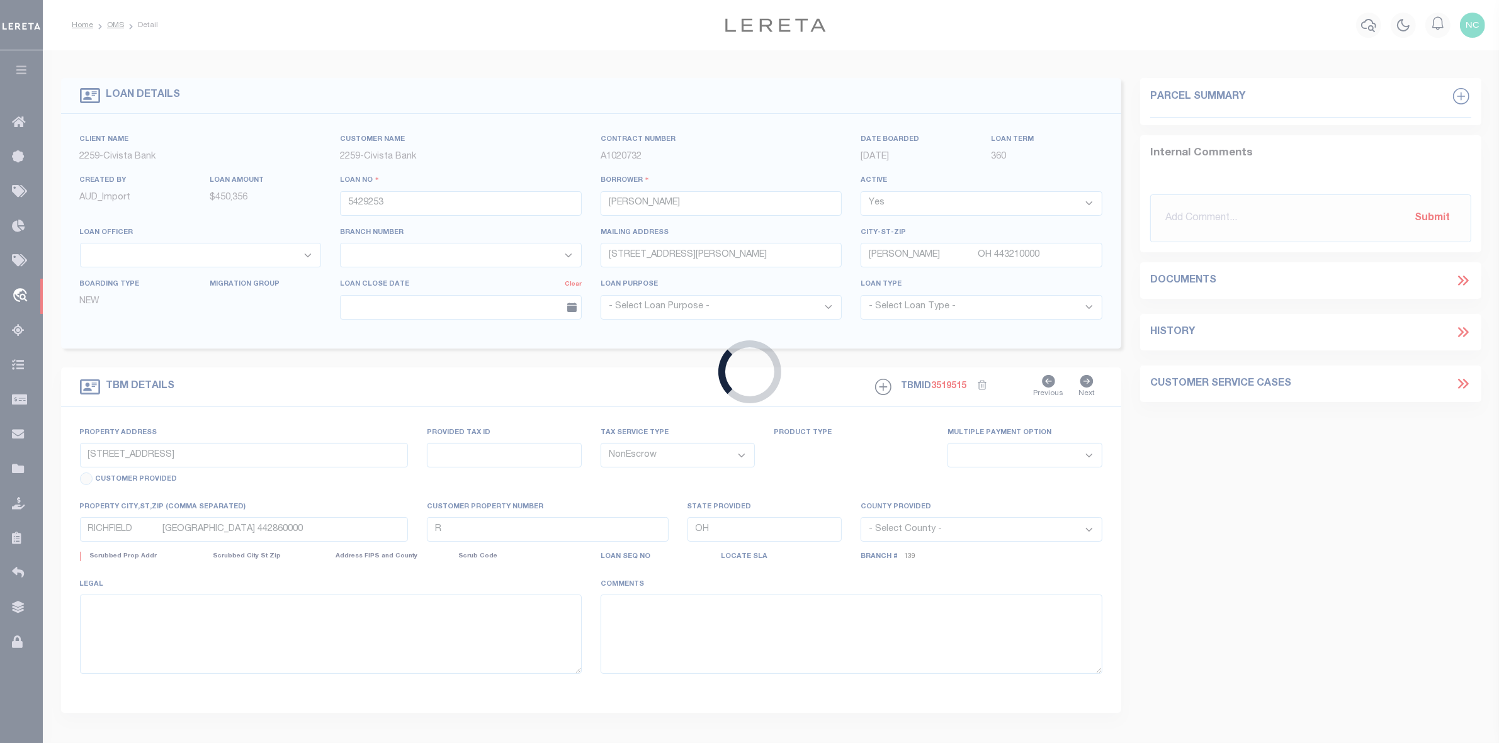
select select
select select "46631"
select select "7621"
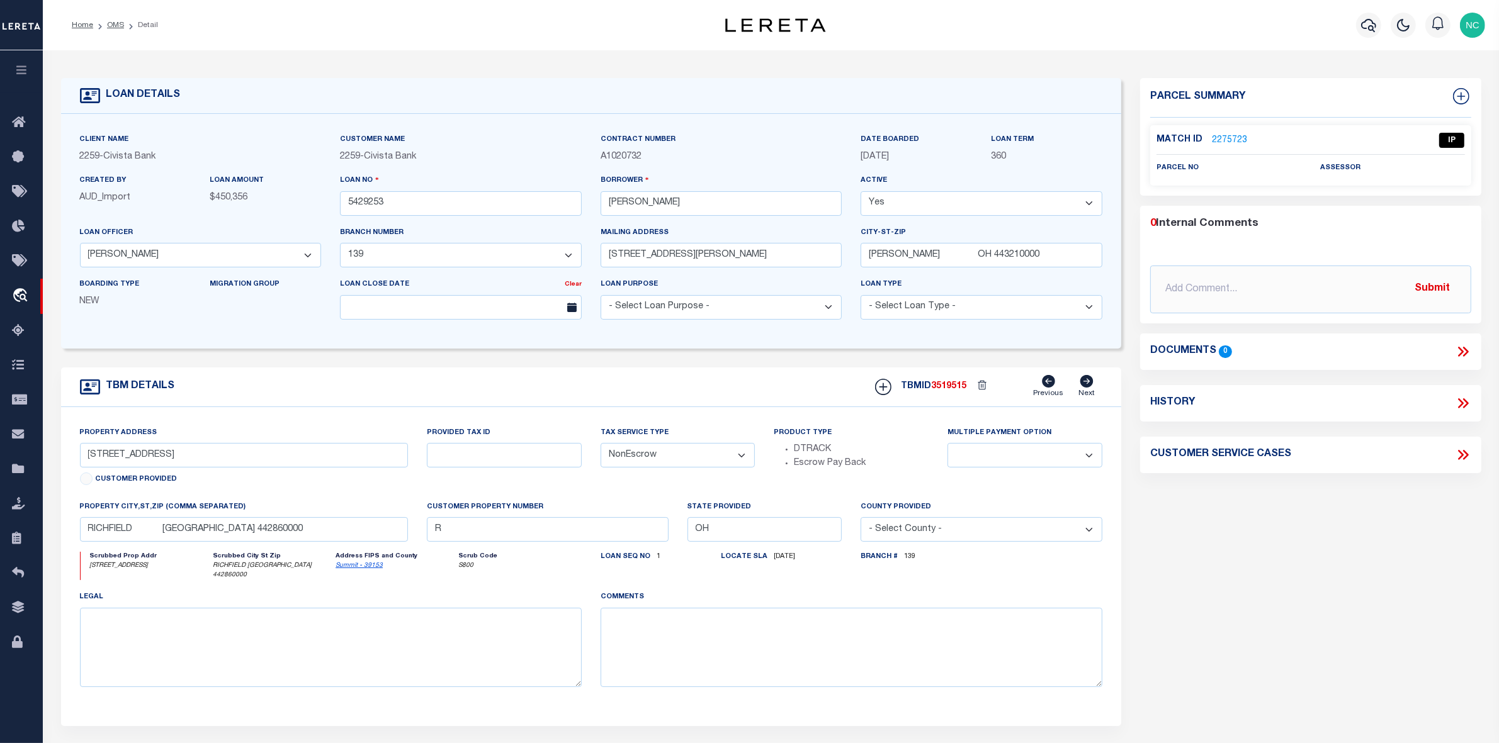
click at [1222, 135] on link "2275723" at bounding box center [1229, 140] width 35 height 13
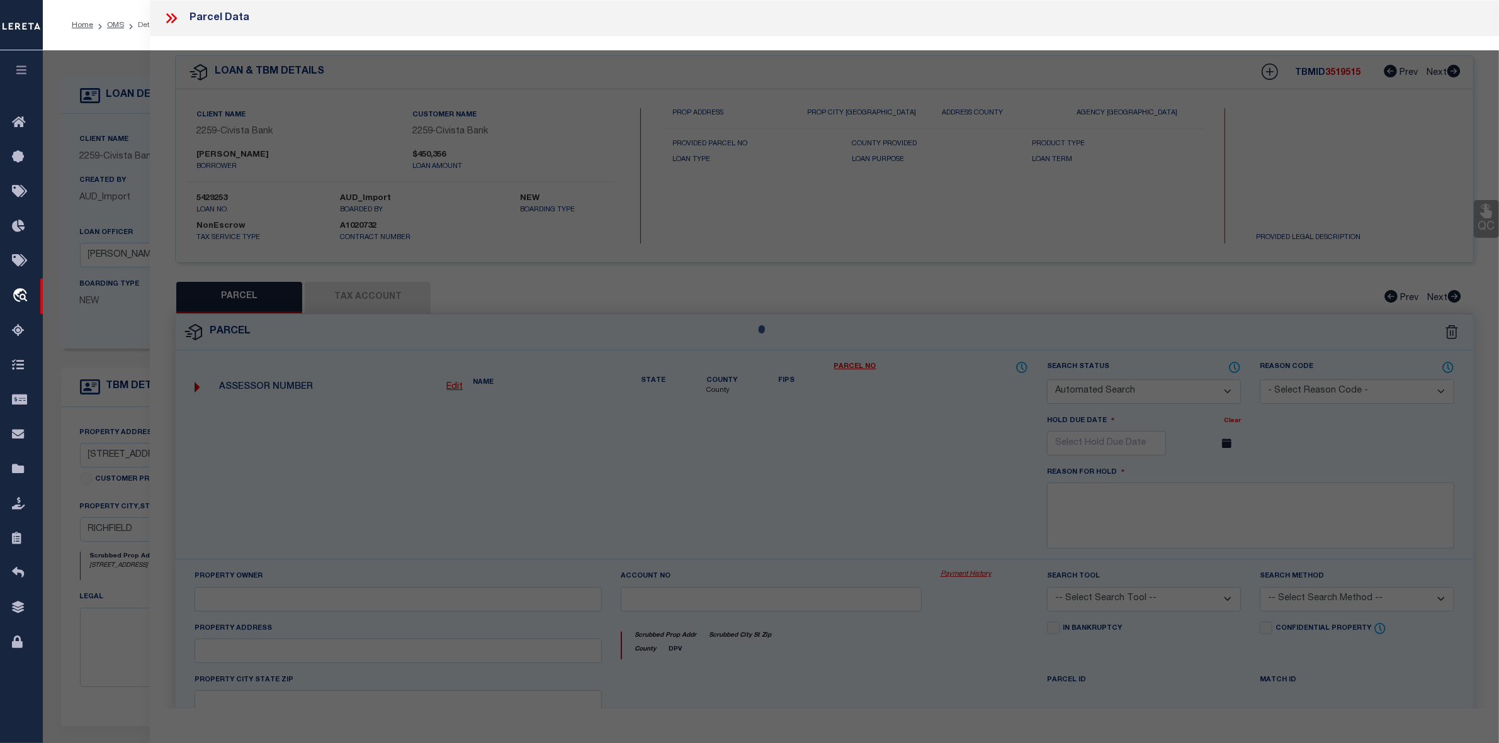
checkbox input "false"
select select "IP"
checkbox input "false"
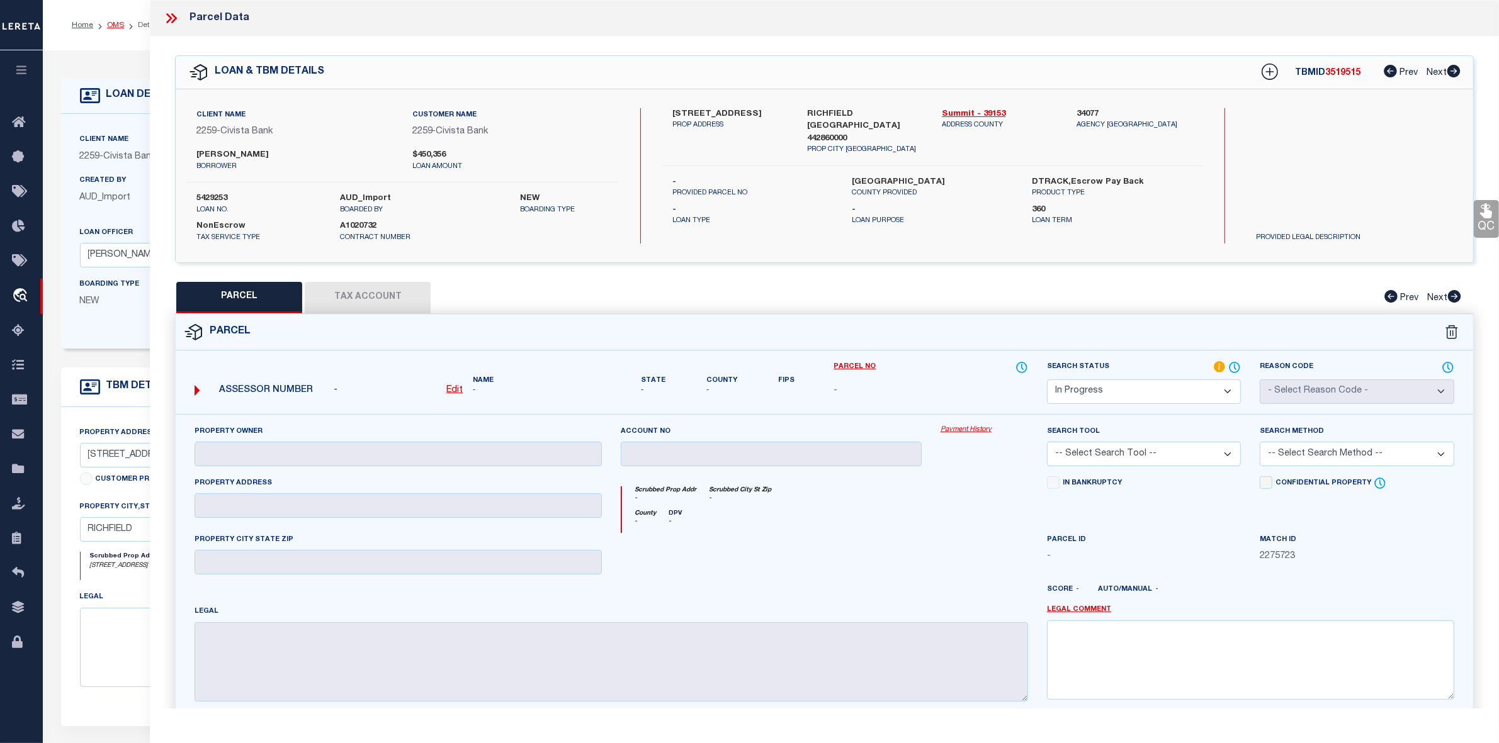
click at [117, 24] on link "OMS" at bounding box center [115, 25] width 17 height 8
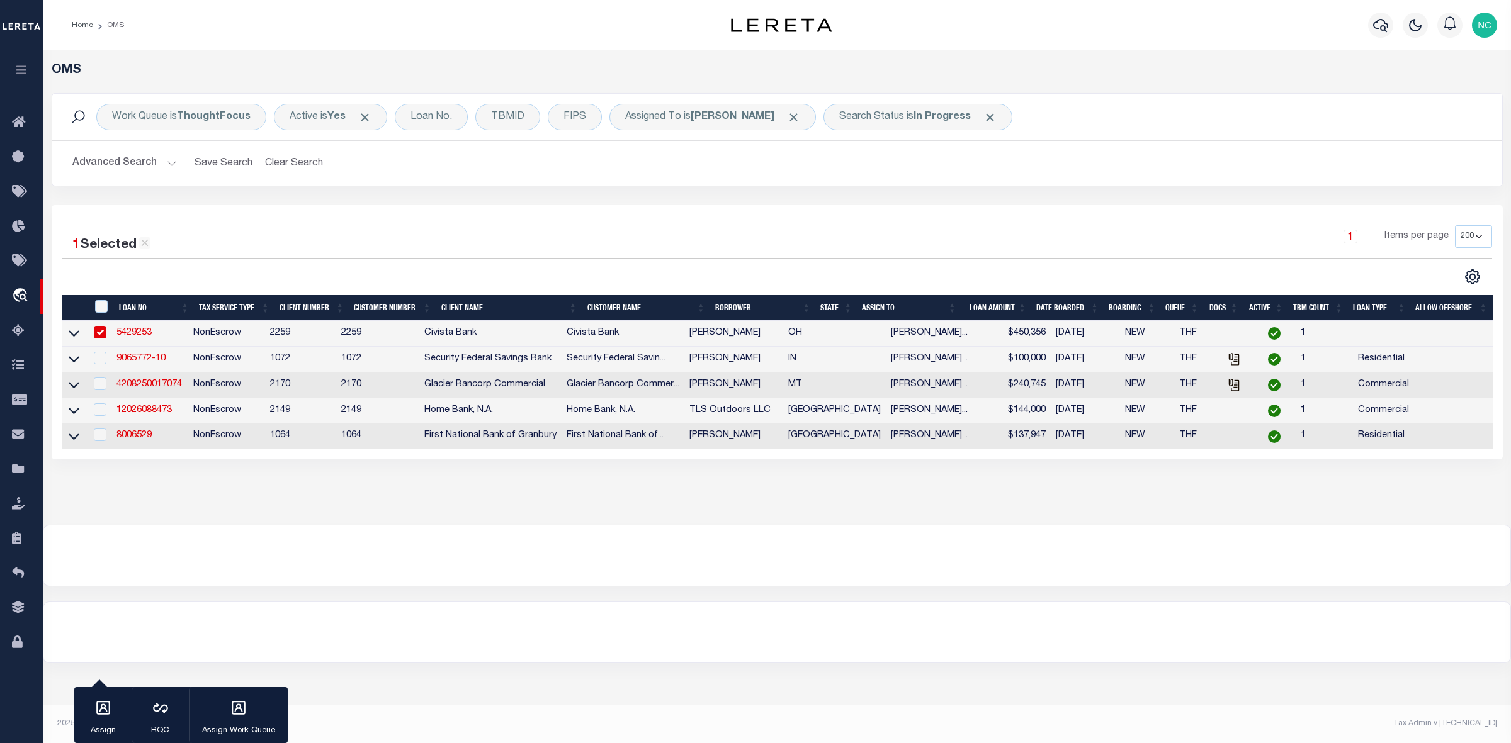
click at [103, 330] on input "checkbox" at bounding box center [100, 332] width 13 height 13
checkbox input "false"
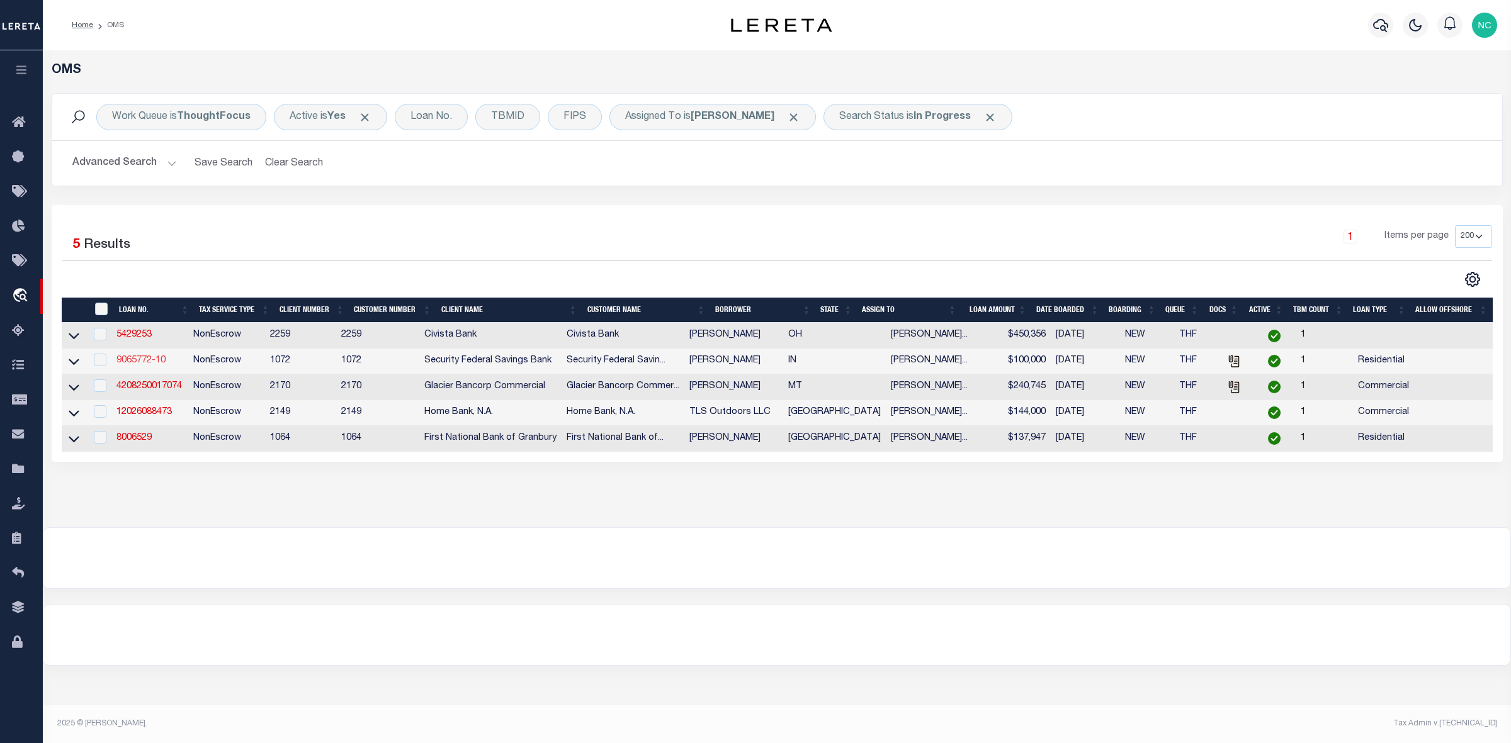
click at [152, 365] on link "9065772-10" at bounding box center [140, 360] width 49 height 9
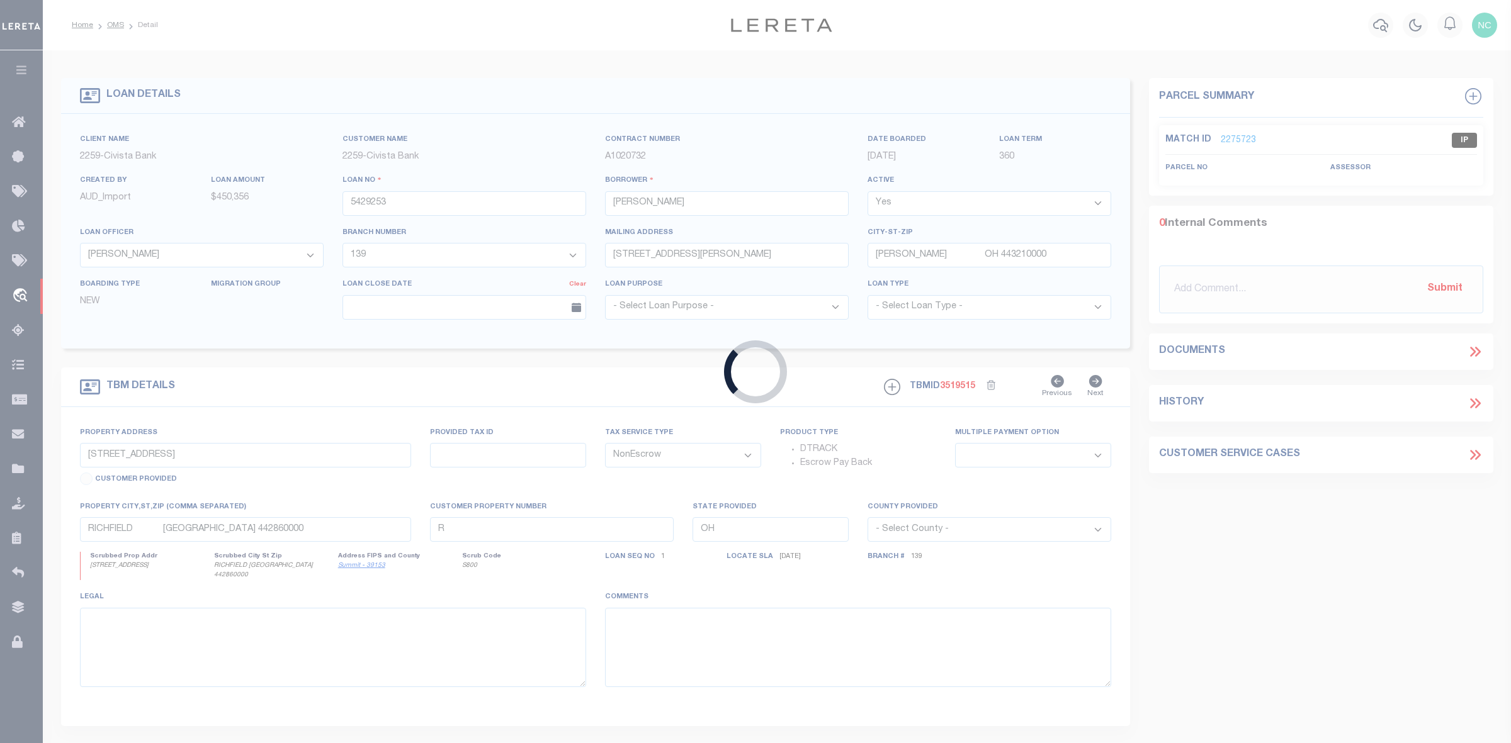
type input "9065772-10"
type input "[PERSON_NAME]"
select select
type input "[DATE]"
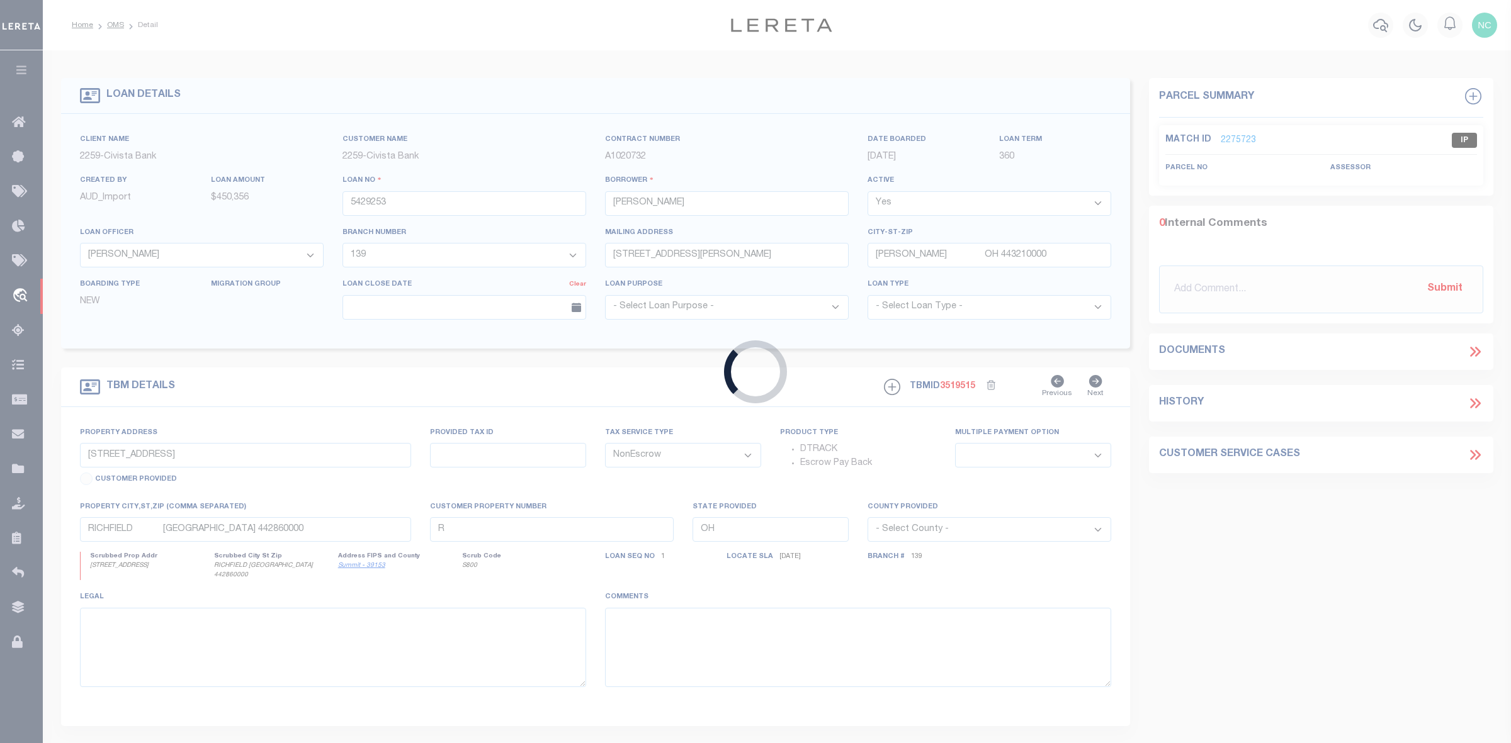
select select "200"
select select "10"
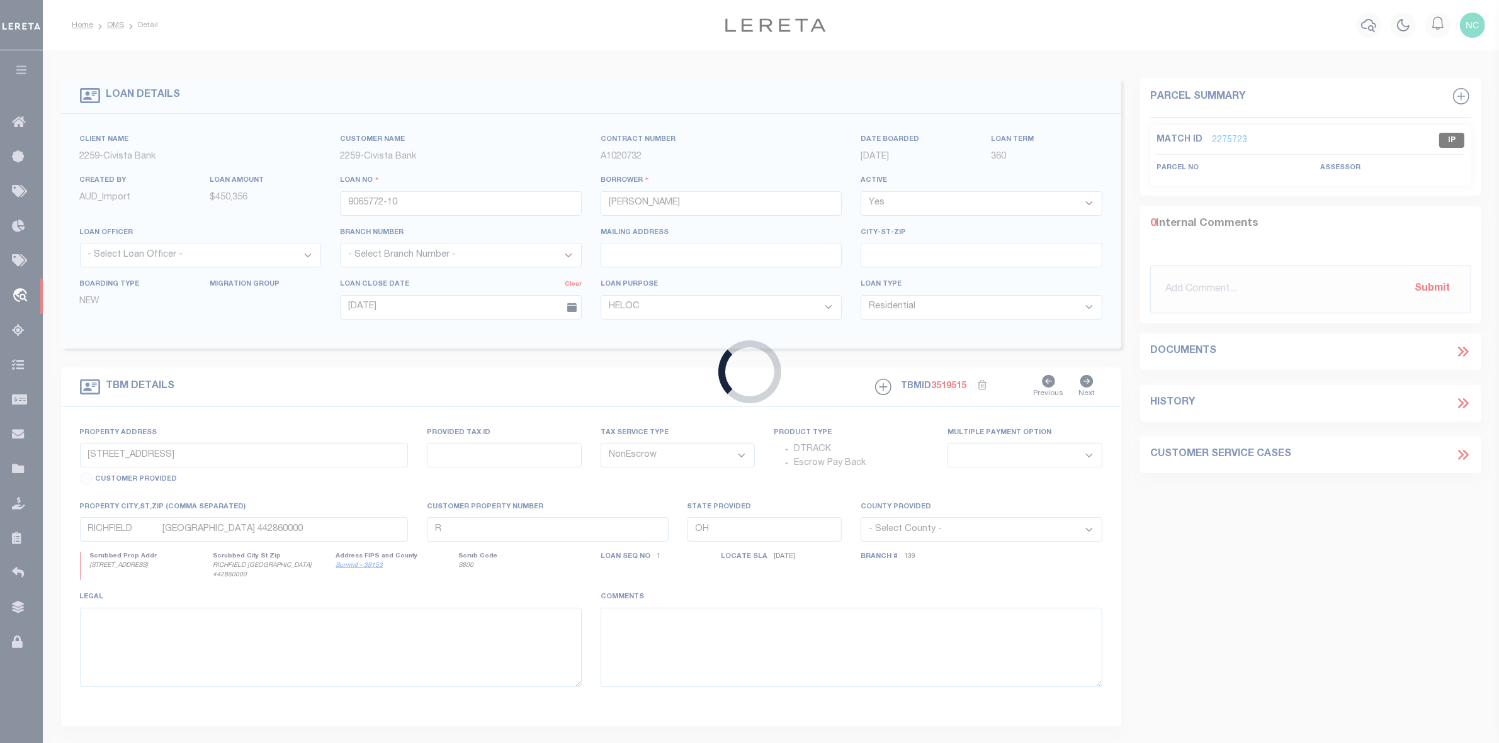
type input "[STREET_ADDRESS][PERSON_NAME]"
select select
type input "LOGANSPORT IN 46947-4564"
type input "IN"
type textarea "SEE ATTACHED"
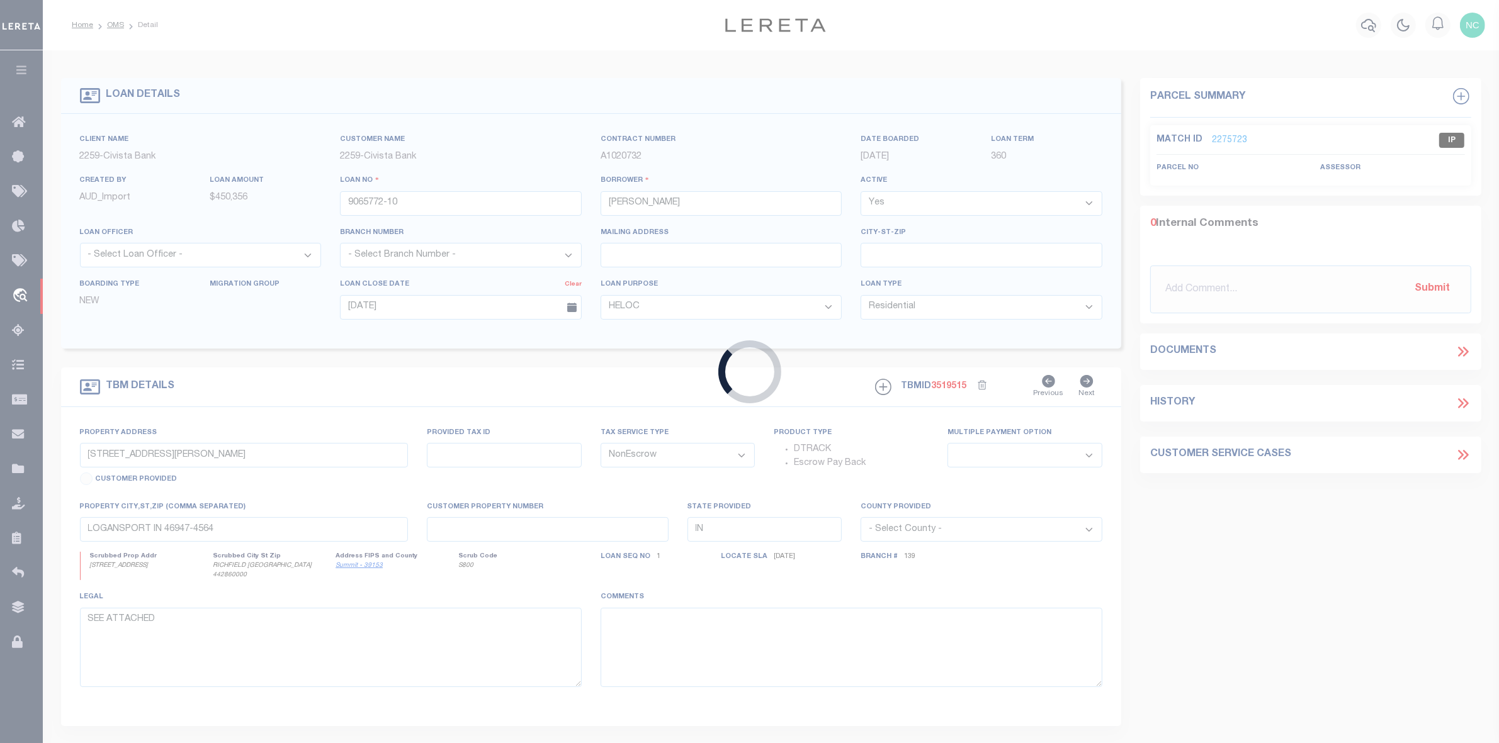
select select "378"
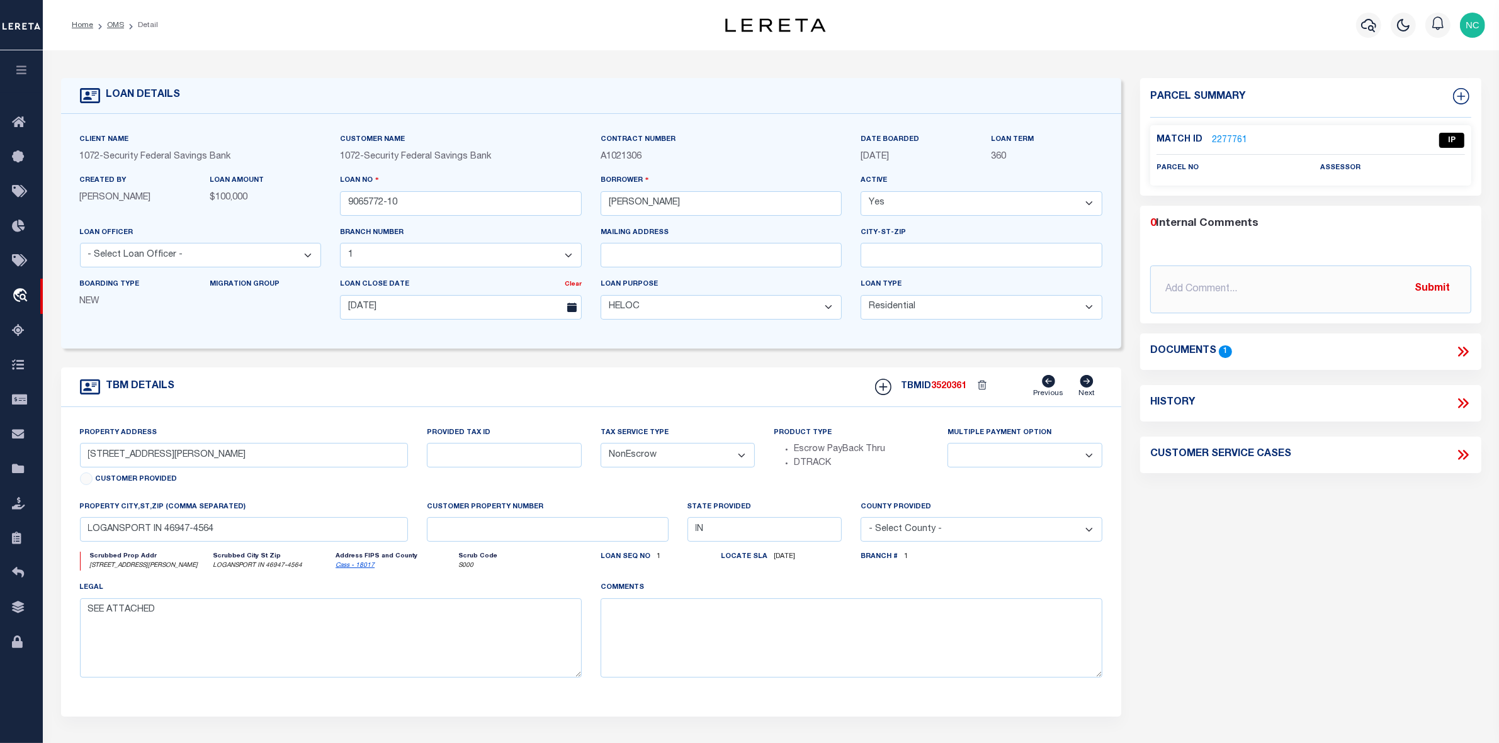
click at [1462, 351] on icon at bounding box center [1461, 352] width 6 height 10
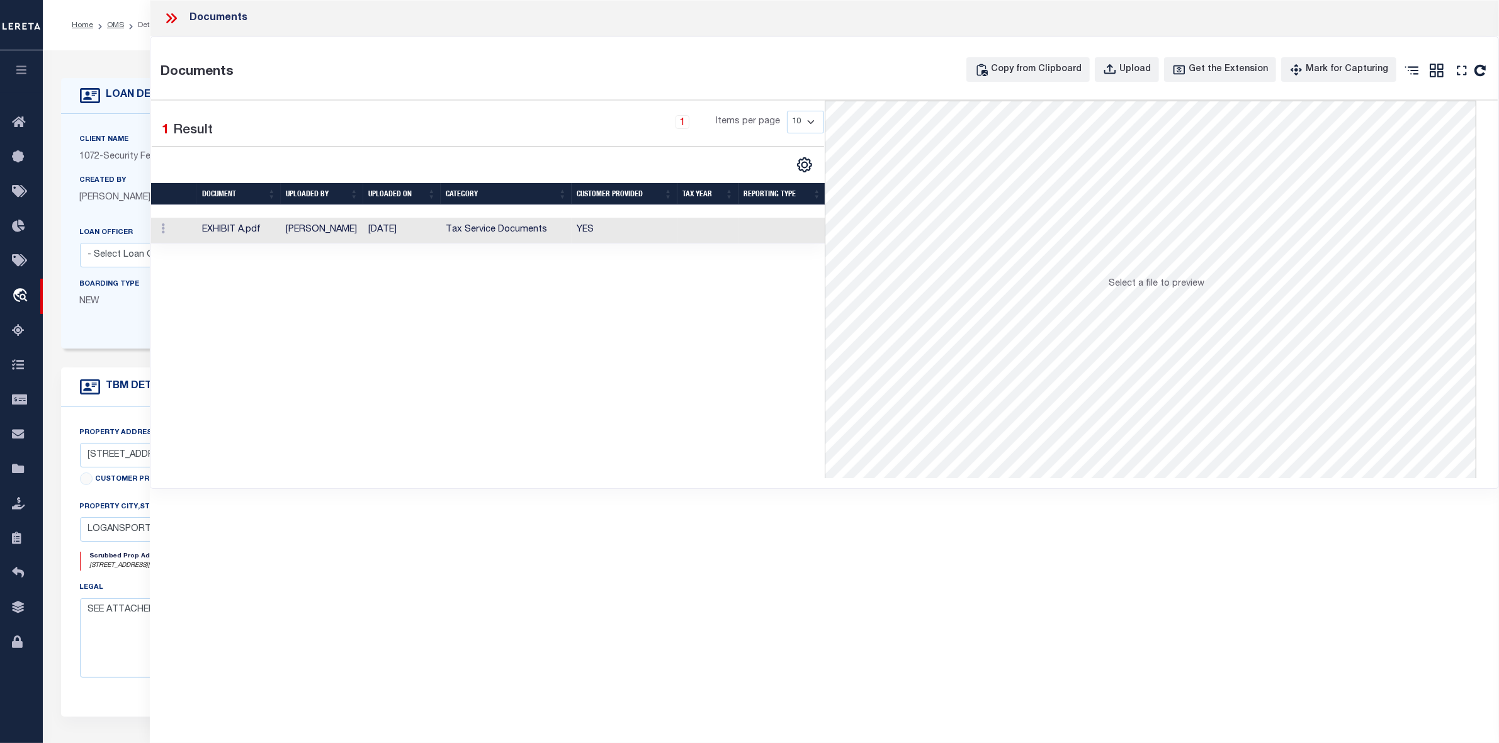
click at [332, 232] on td "[PERSON_NAME]" at bounding box center [322, 231] width 82 height 26
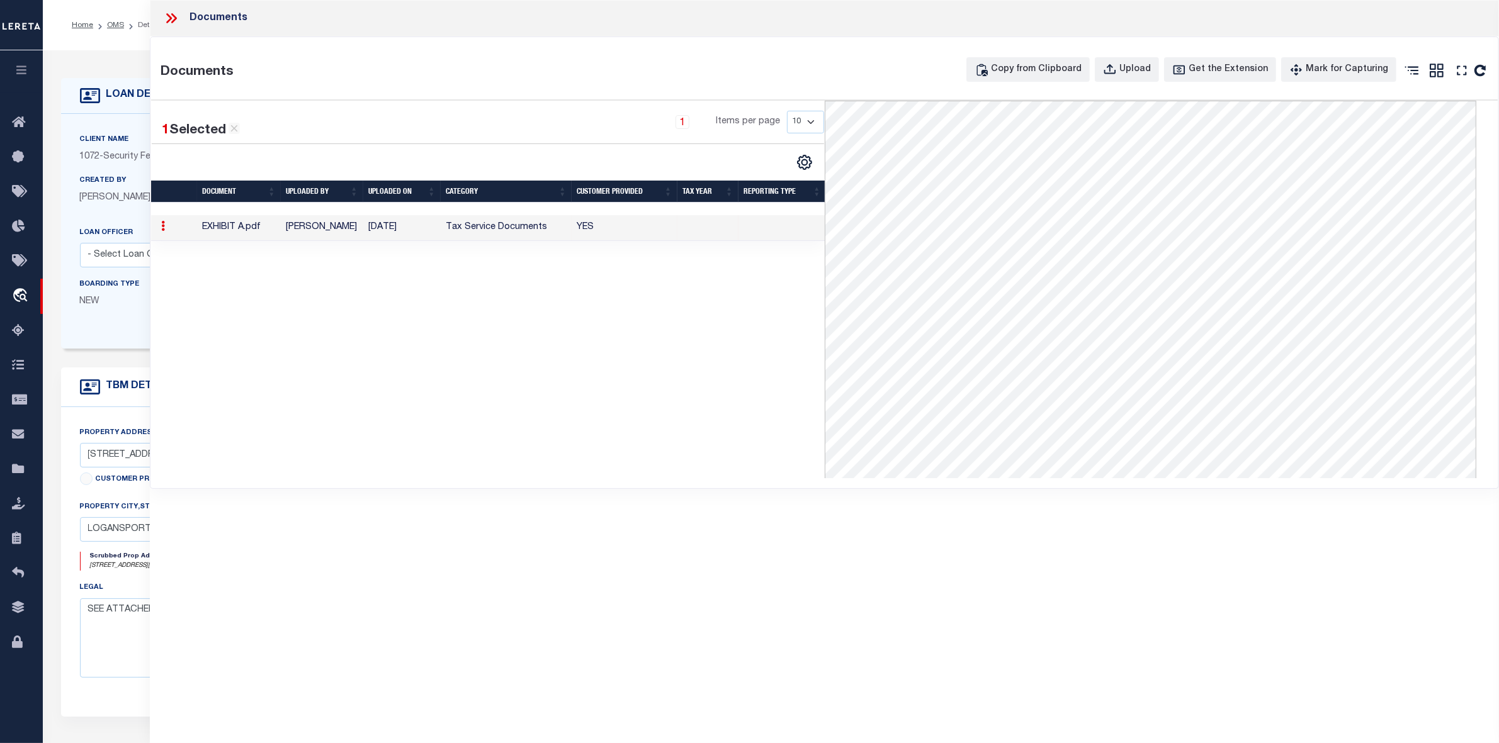
click at [173, 16] on icon at bounding box center [174, 18] width 6 height 10
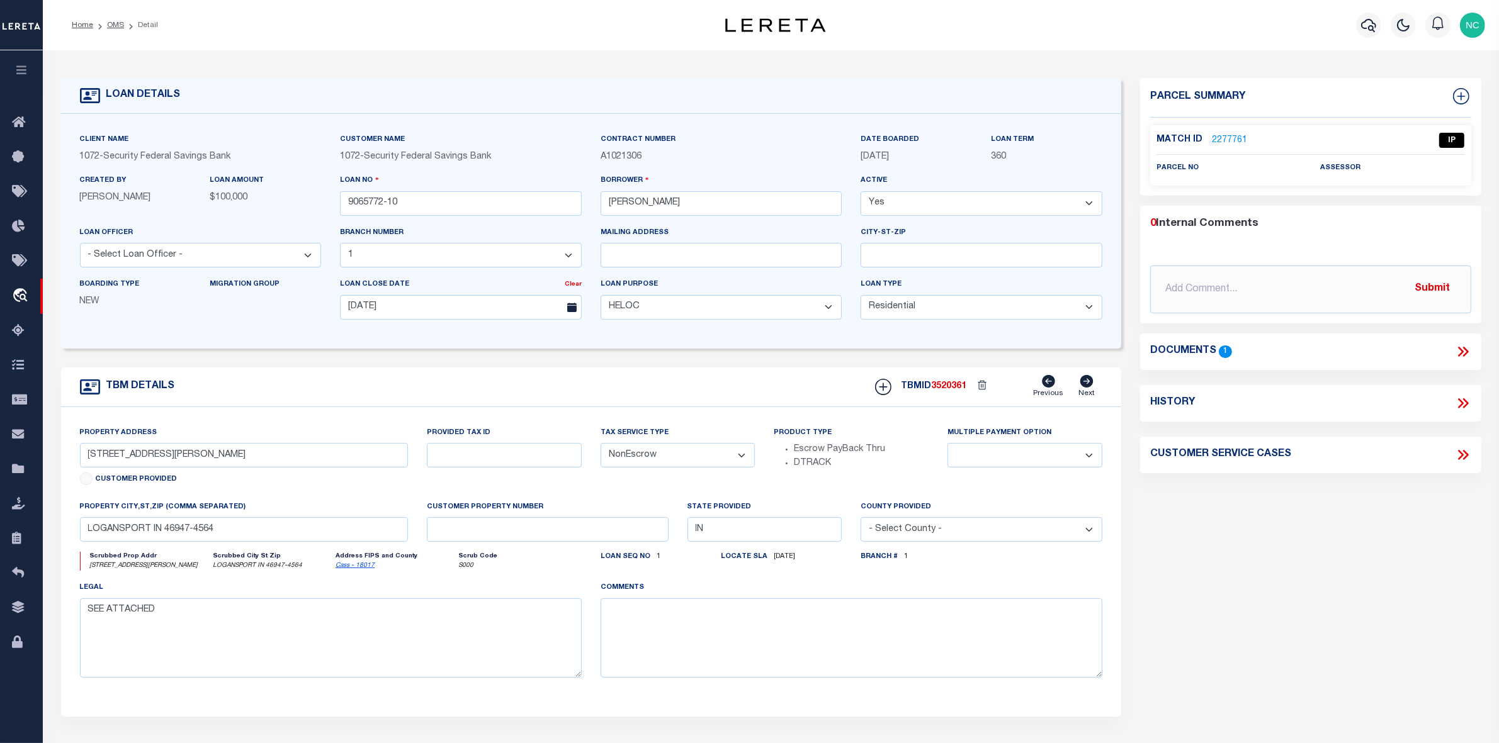
click at [1225, 137] on link "2277761" at bounding box center [1229, 140] width 35 height 13
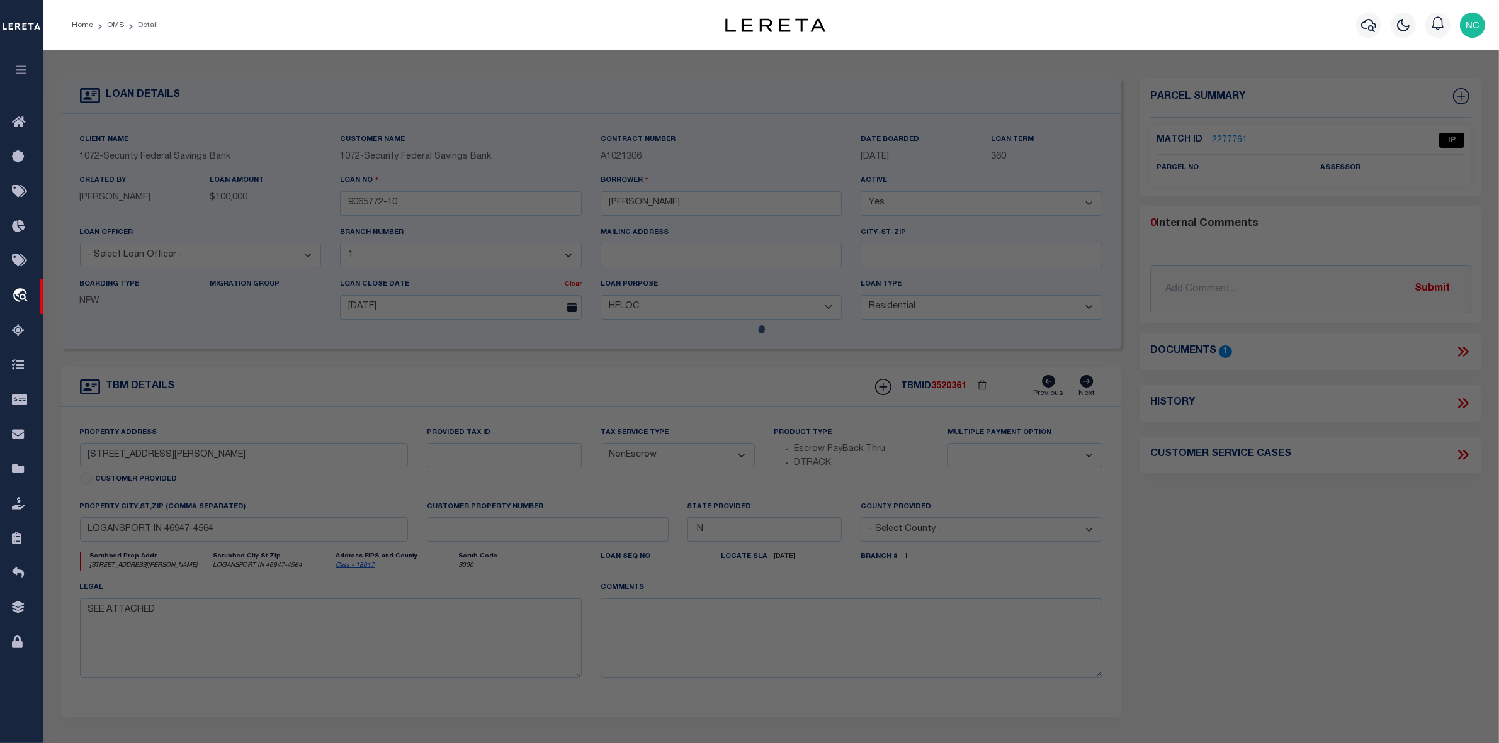
select select "AS"
checkbox input "false"
select select "IP"
checkbox input "false"
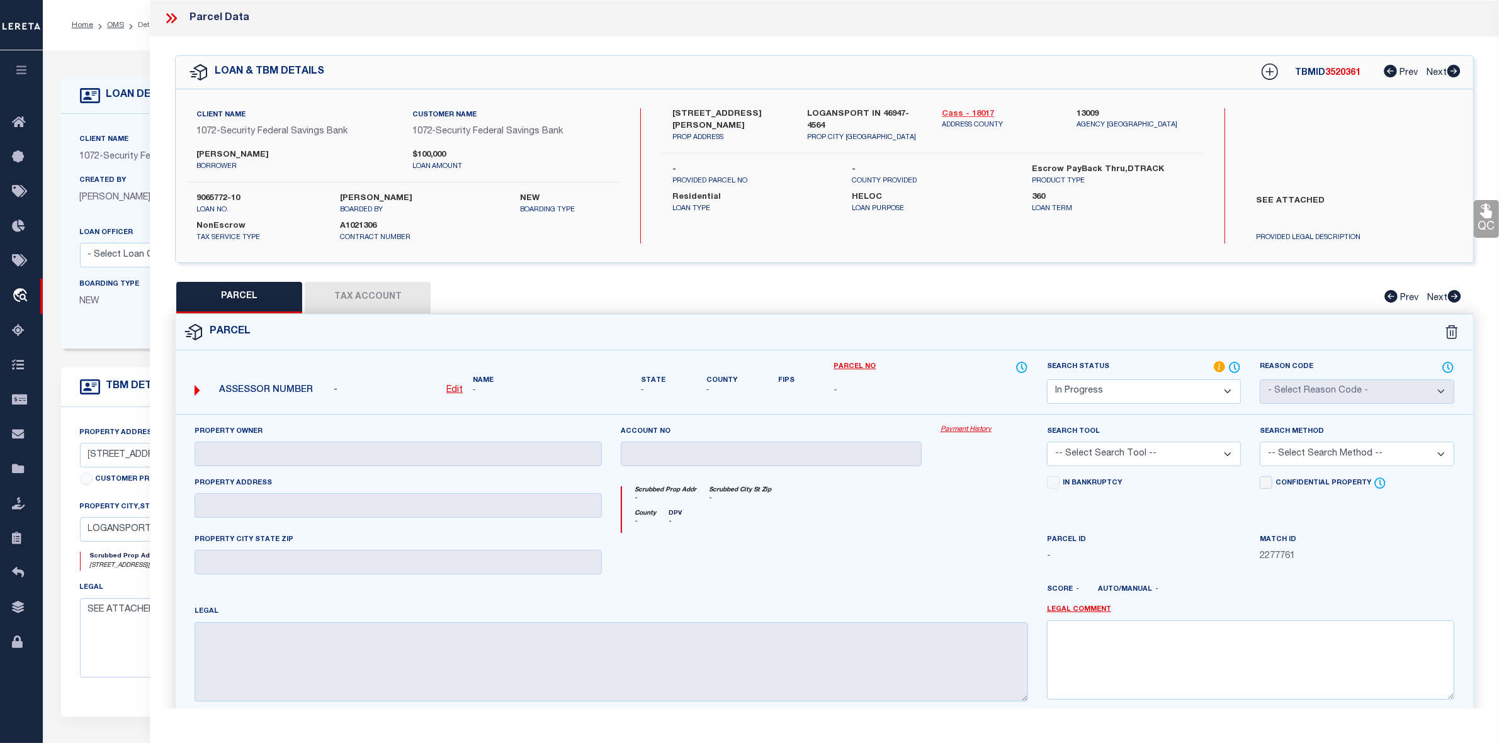
click at [967, 111] on link "Cass - 18017" at bounding box center [1000, 114] width 116 height 13
click at [958, 113] on link "Cass - 18017" at bounding box center [1000, 114] width 116 height 13
drag, startPoint x: 672, startPoint y: 109, endPoint x: 731, endPoint y: 113, distance: 60.0
click at [731, 113] on label "[STREET_ADDRESS][PERSON_NAME]" at bounding box center [730, 120] width 116 height 25
copy label "[STREET_ADDRESS][PERSON_NAME]"
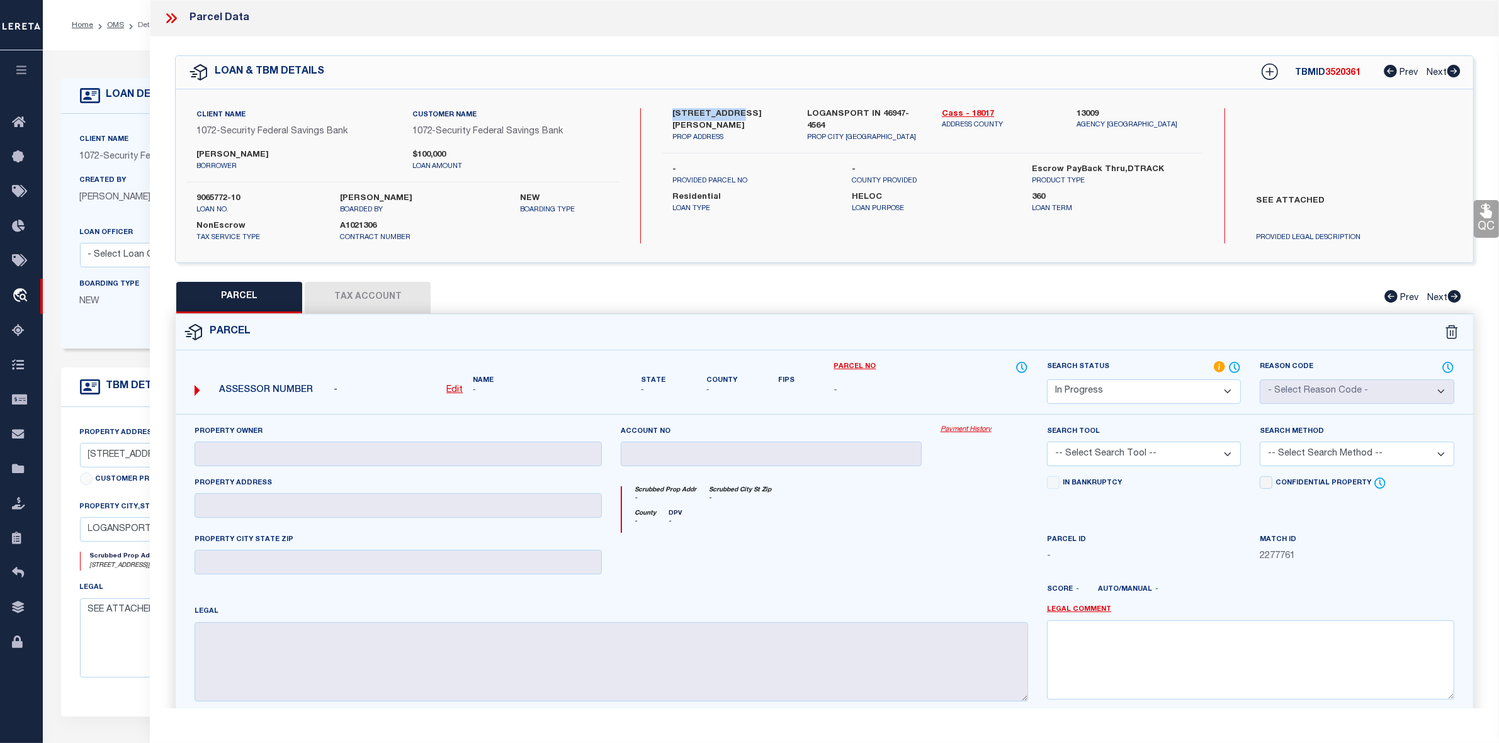
click at [460, 392] on u "Edit" at bounding box center [454, 390] width 16 height 9
select select "IP"
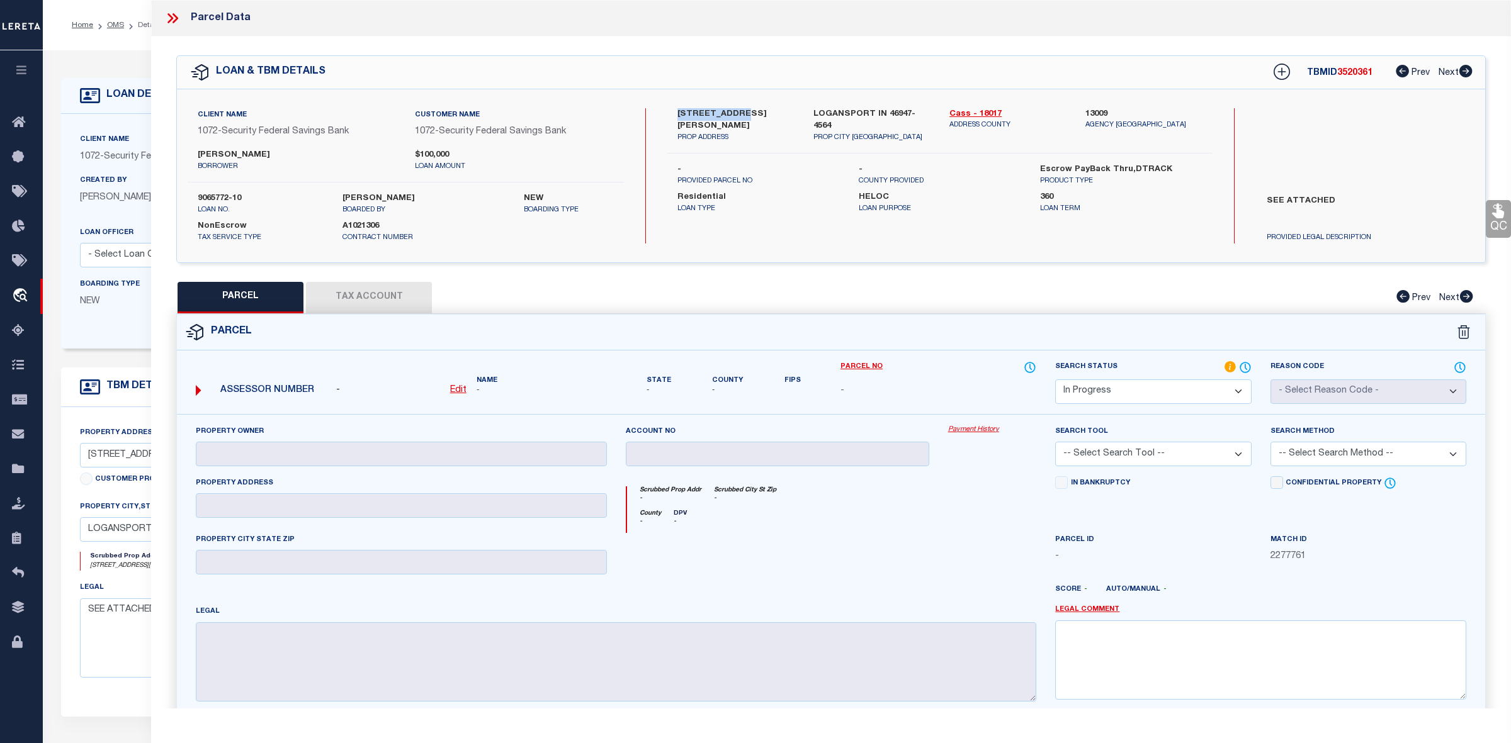
type textarea "-"
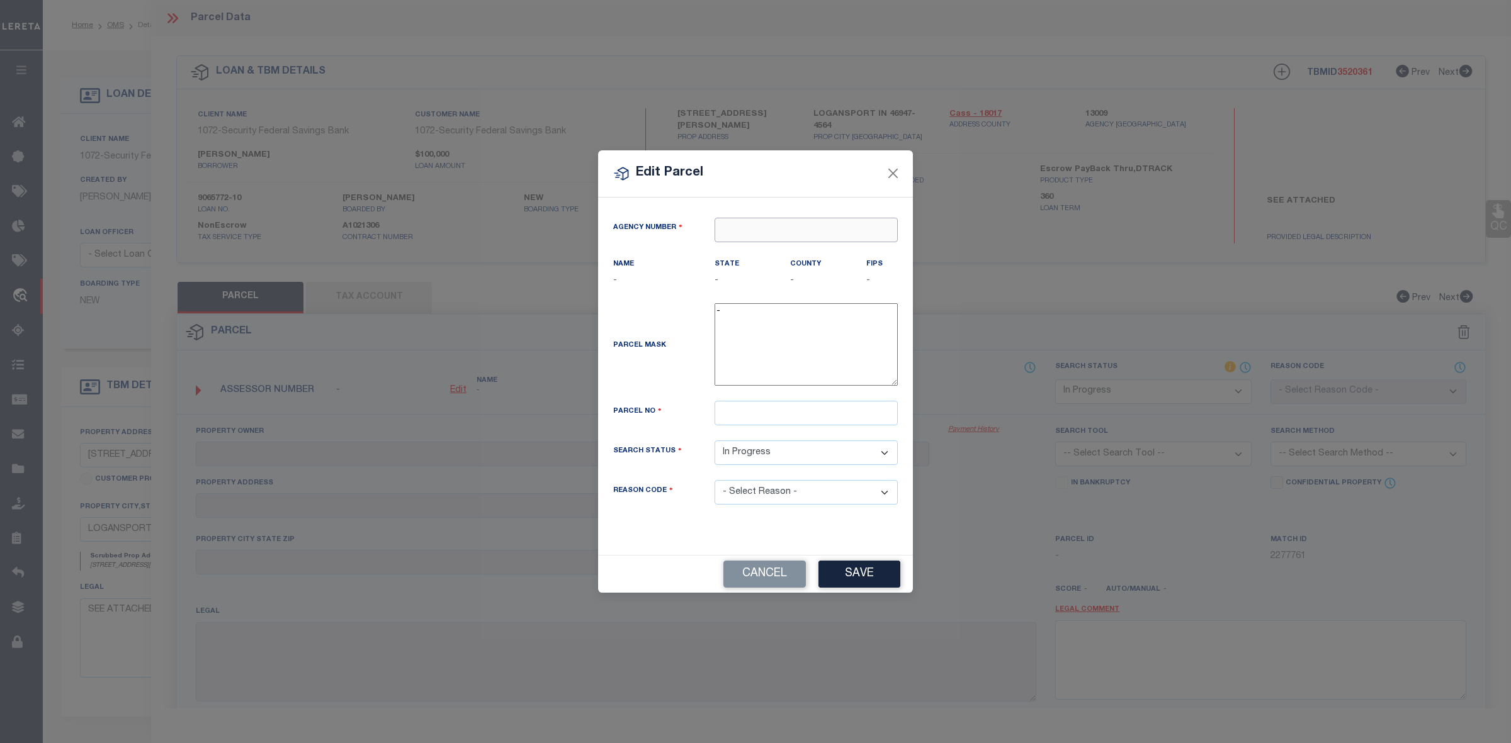
click at [765, 227] on input "text" at bounding box center [805, 230] width 183 height 25
click at [791, 261] on div "130090000 : [GEOGRAPHIC_DATA]" at bounding box center [806, 260] width 182 height 36
type input "130090000"
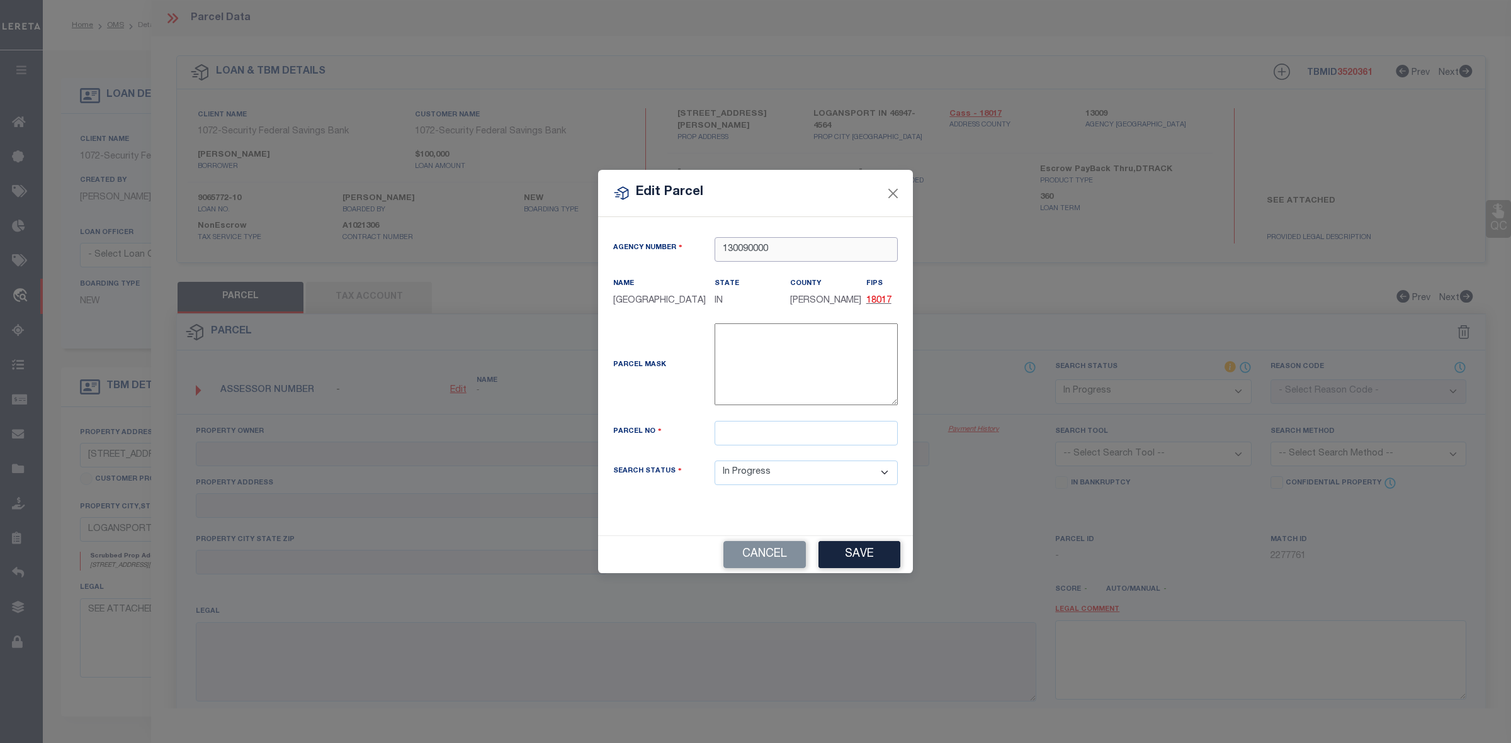
type input "130090000"
click at [804, 437] on input "text" at bounding box center [805, 433] width 183 height 25
paste input "09-17-30-414-020.000-010"
type input "09-17-30-414-020.000-010"
click at [850, 555] on button "Save" at bounding box center [859, 554] width 82 height 27
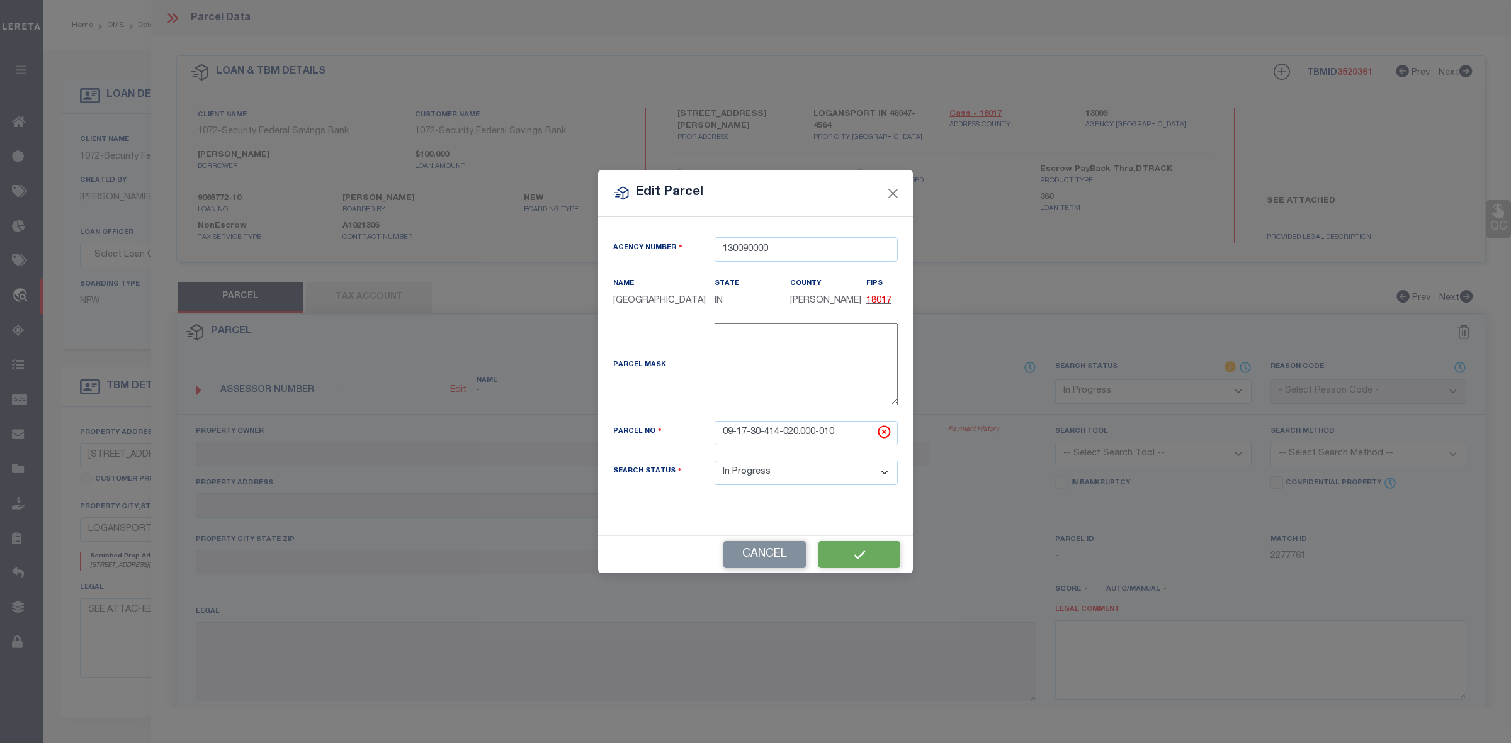
select select "IP"
checkbox input "false"
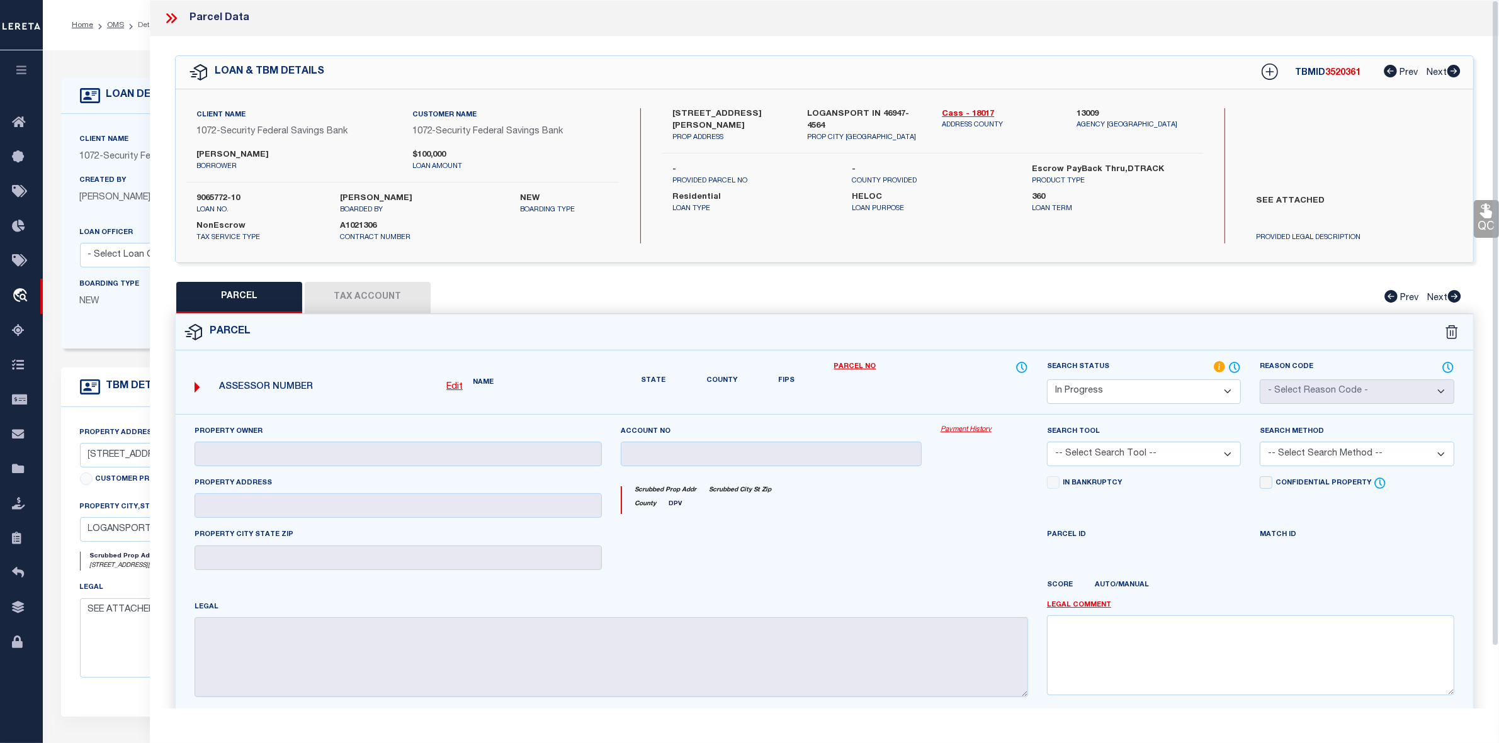
checkbox input "false"
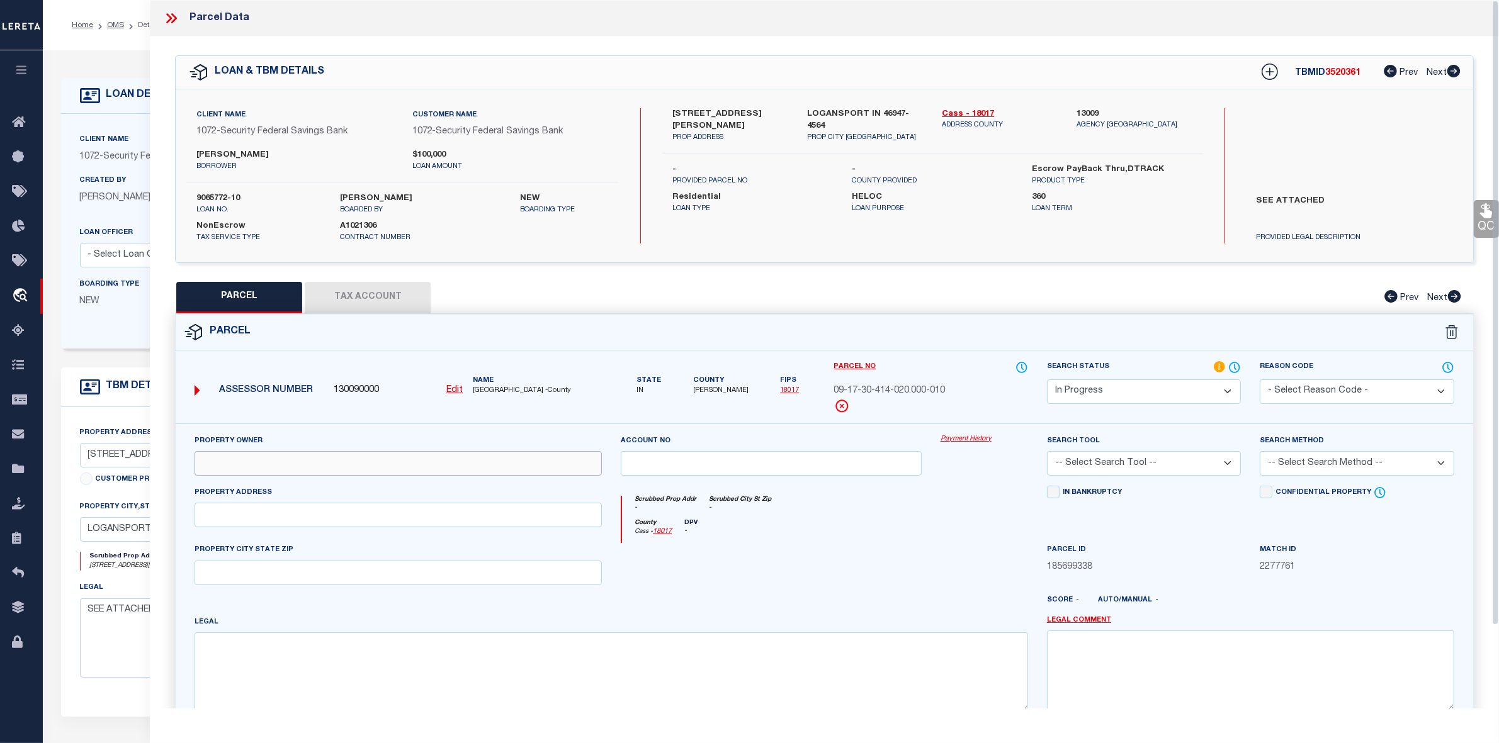
click at [288, 466] on input "text" at bounding box center [398, 463] width 407 height 25
paste input "[PERSON_NAME], [PERSON_NAME]"
type input "[PERSON_NAME], [PERSON_NAME]"
click at [244, 521] on input "text" at bounding box center [398, 515] width 407 height 25
paste input "[STREET_ADDRESS][PERSON_NAME]"
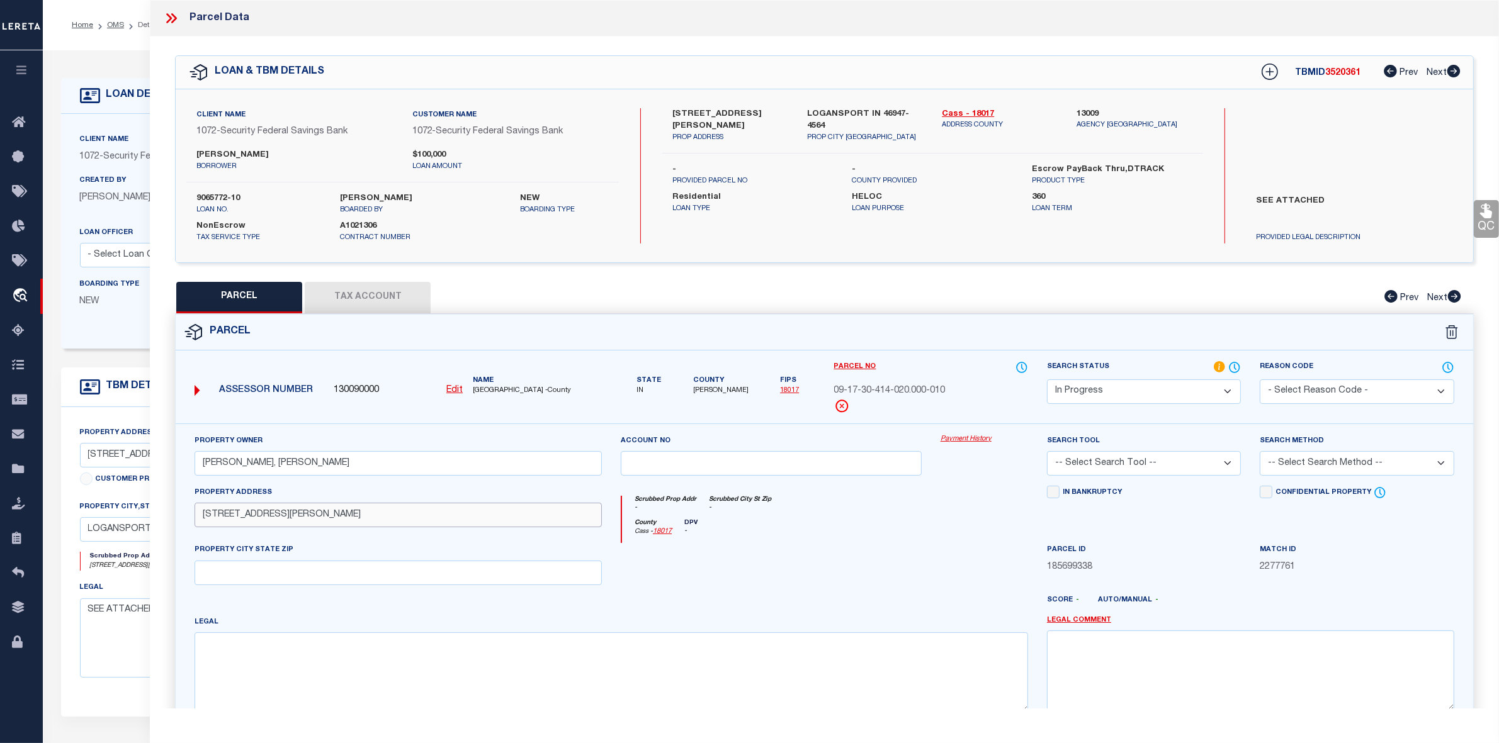
drag, startPoint x: 272, startPoint y: 517, endPoint x: 411, endPoint y: 523, distance: 139.2
click at [411, 523] on input "[STREET_ADDRESS][PERSON_NAME]" at bounding box center [398, 515] width 407 height 25
type input "[STREET_ADDRESS][PERSON_NAME]"
click at [319, 584] on input "text" at bounding box center [398, 573] width 407 height 25
paste input "Logansport, IN 46947"
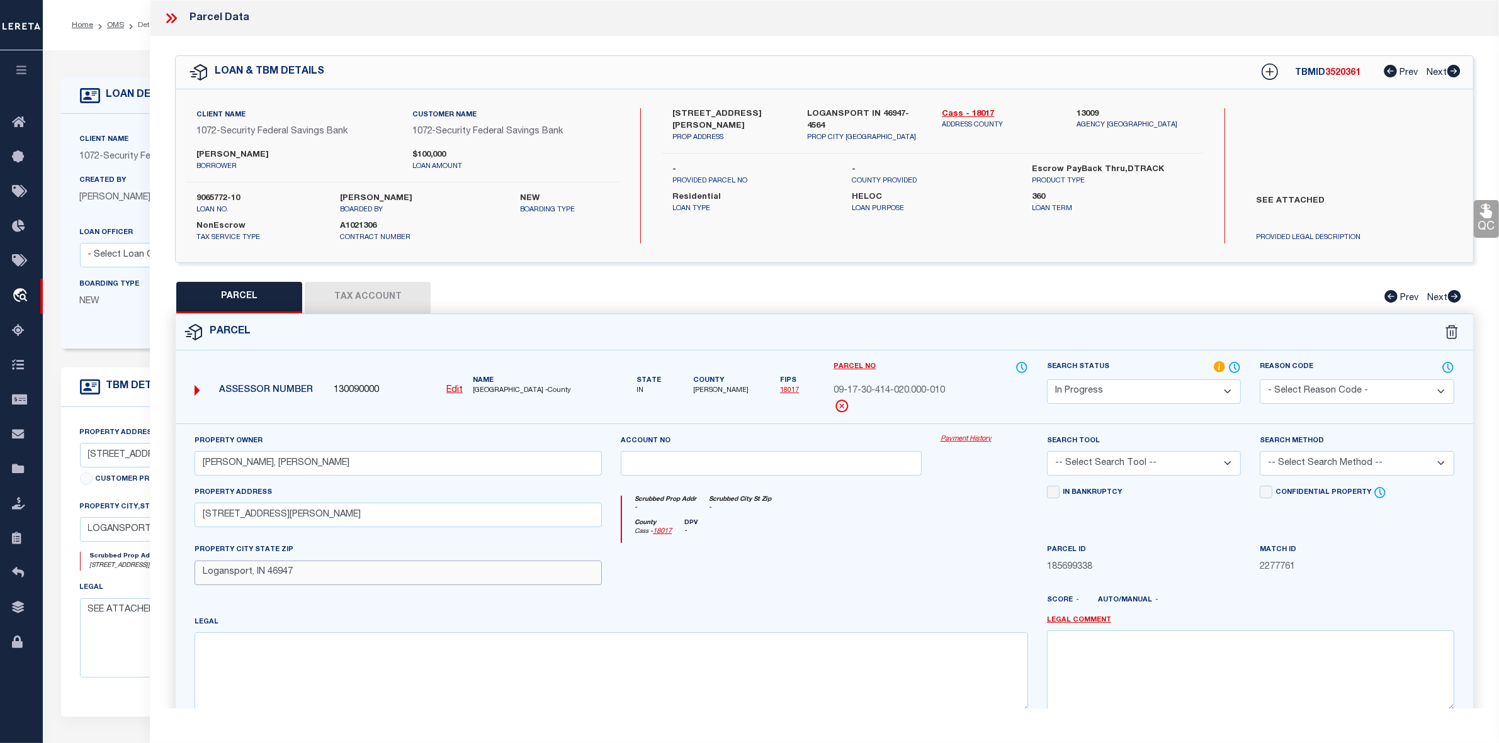
type input "Logansport, IN 46947"
click at [294, 652] on textarea at bounding box center [611, 672] width 833 height 79
paste textarea "OL 11 L Rose 3 W 82 1/2 N 165 Ft"
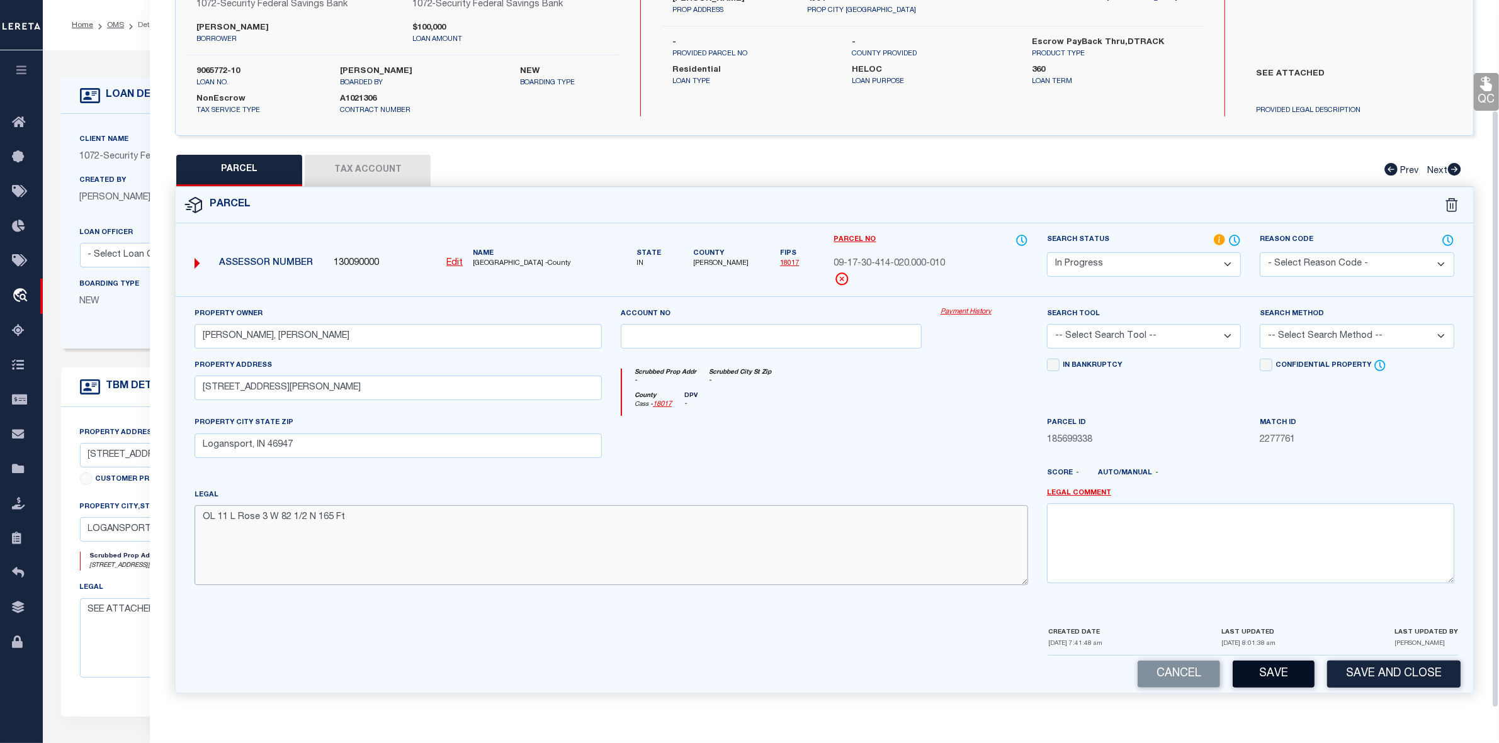
type textarea "OL 11 L Rose 3 W 82 1/2 N 165 Ft"
click at [1272, 679] on button "Save" at bounding box center [1274, 674] width 82 height 27
select select "AS"
checkbox input "false"
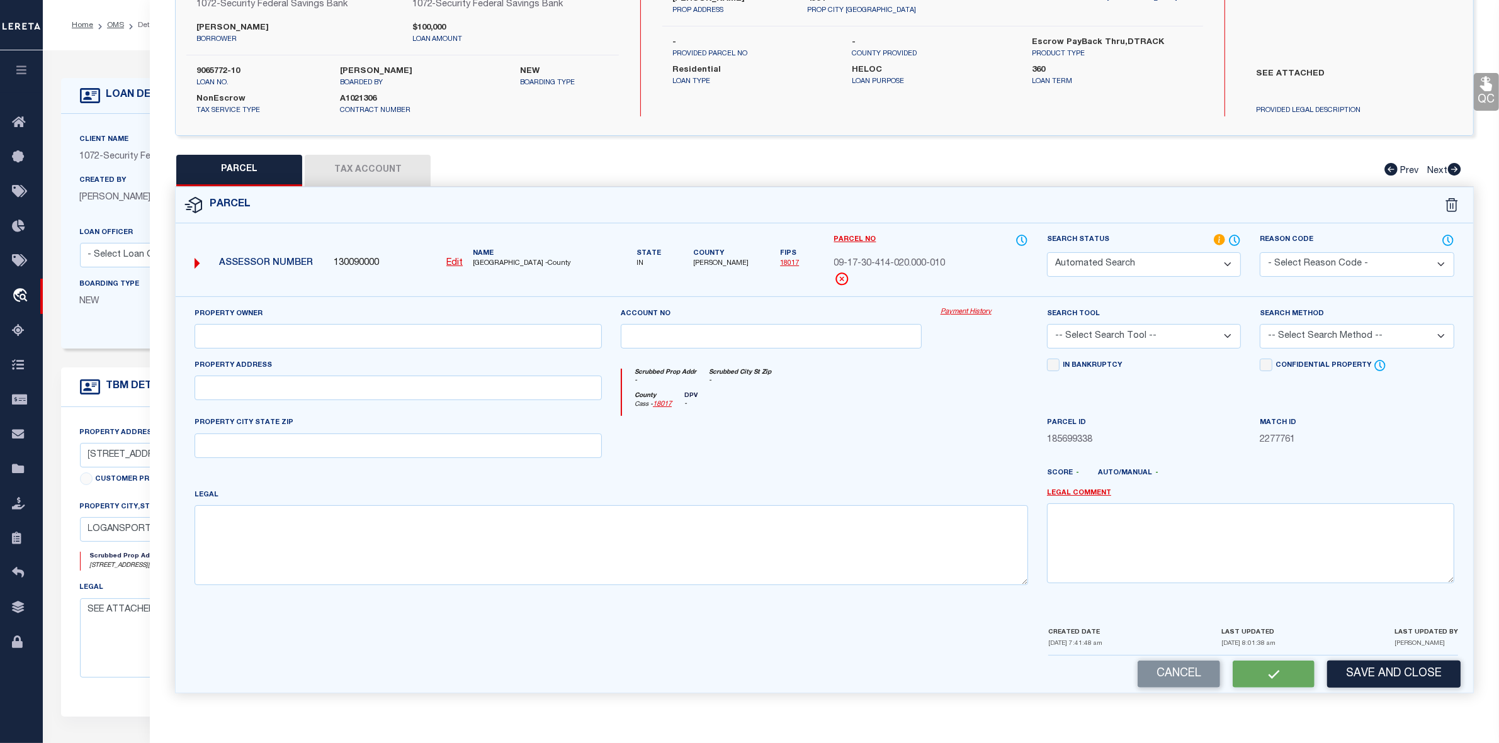
select select "IP"
type input "[PERSON_NAME], [PERSON_NAME]"
type input "[STREET_ADDRESS][PERSON_NAME]"
type input "Logansport, IN 46947"
type textarea "OL 11 L Rose 3 W 82 1/2 N 165 Ft"
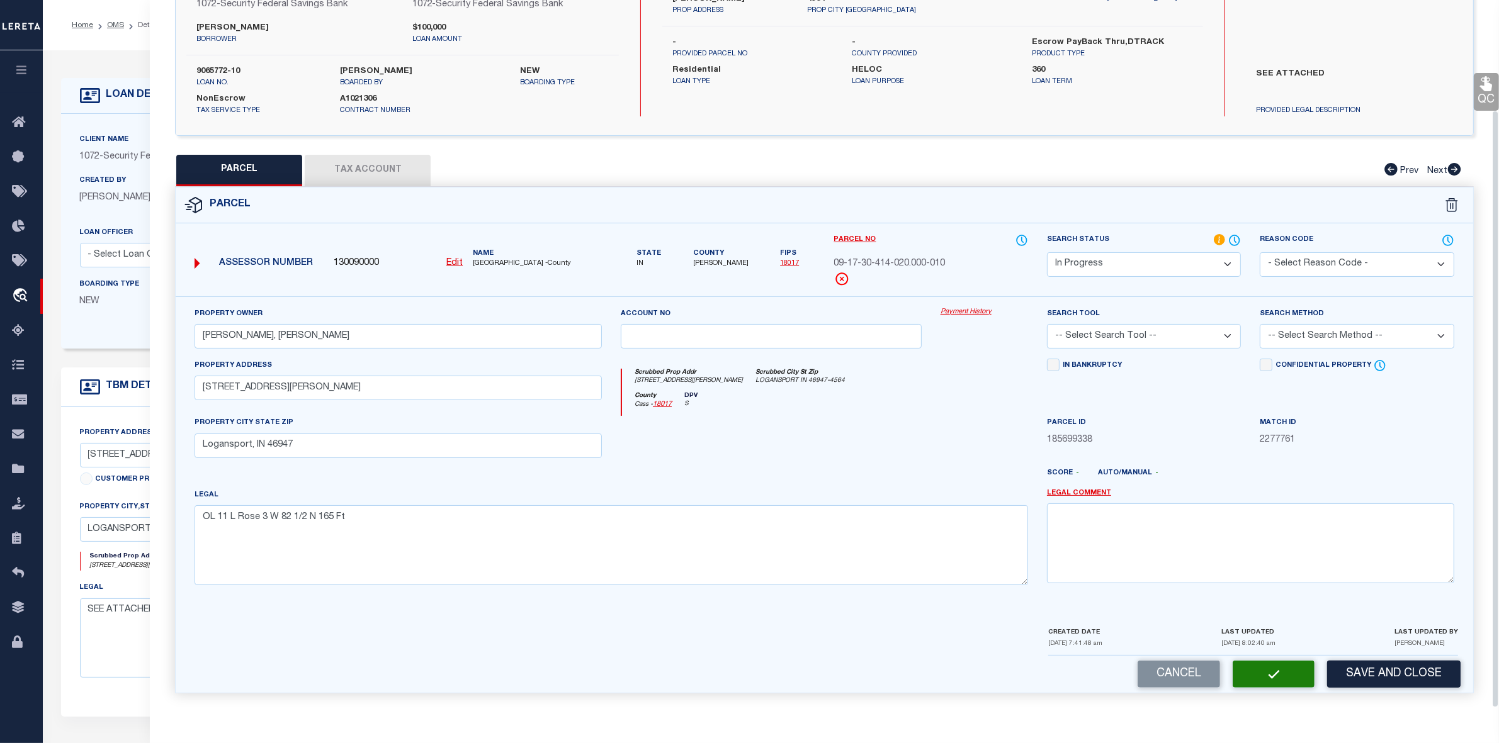
click at [369, 167] on button "Tax Account" at bounding box center [368, 170] width 126 height 31
select select "100"
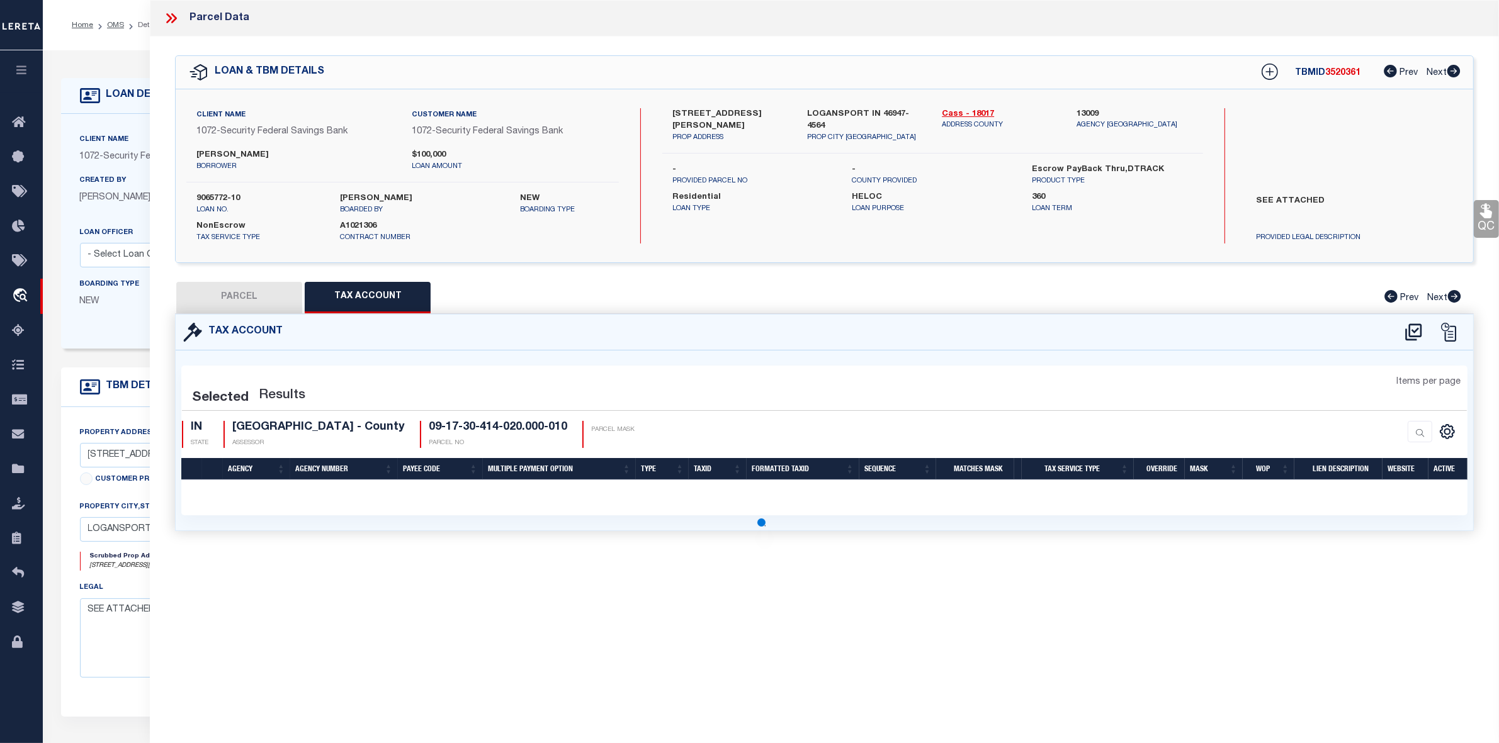
scroll to position [0, 0]
select select "100"
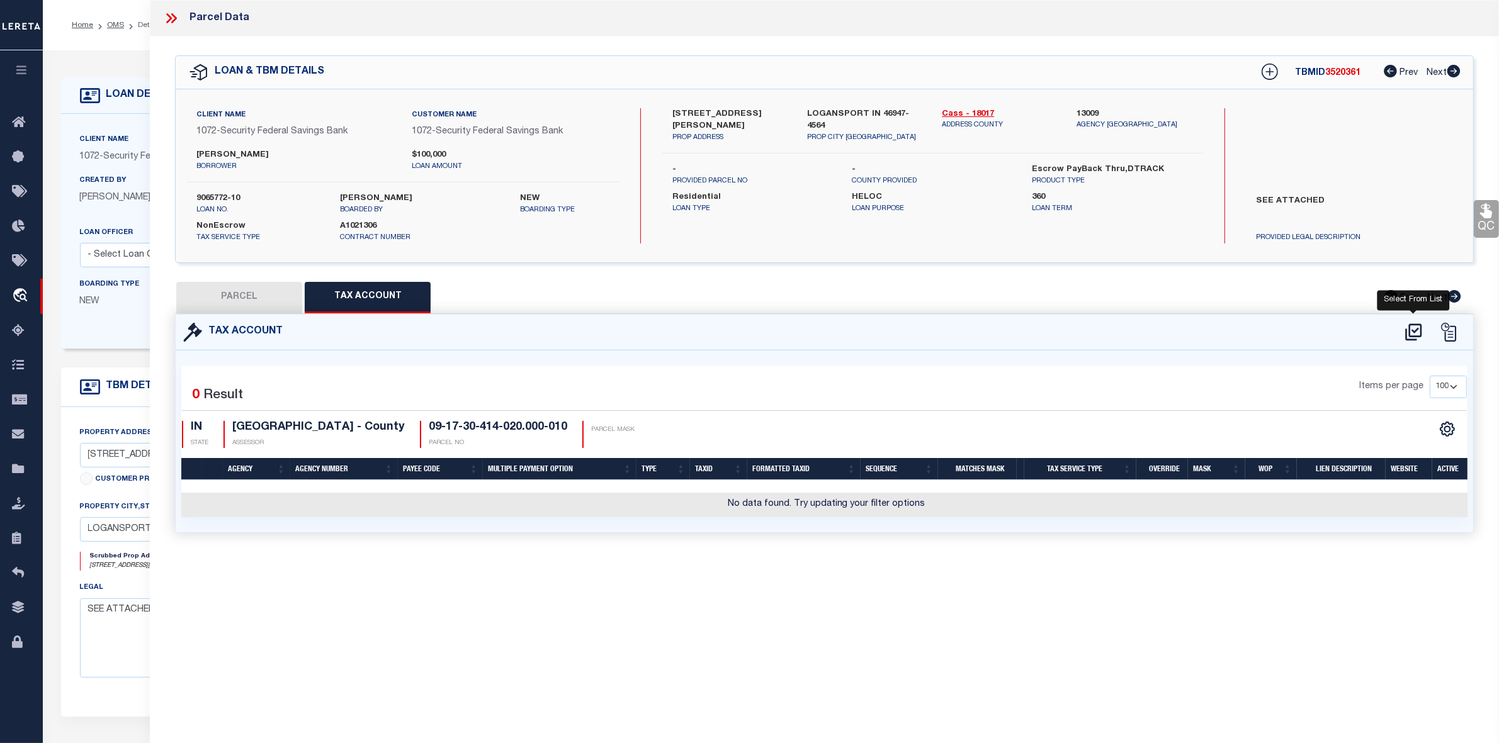
click at [1416, 332] on icon at bounding box center [1413, 332] width 21 height 20
select select "100"
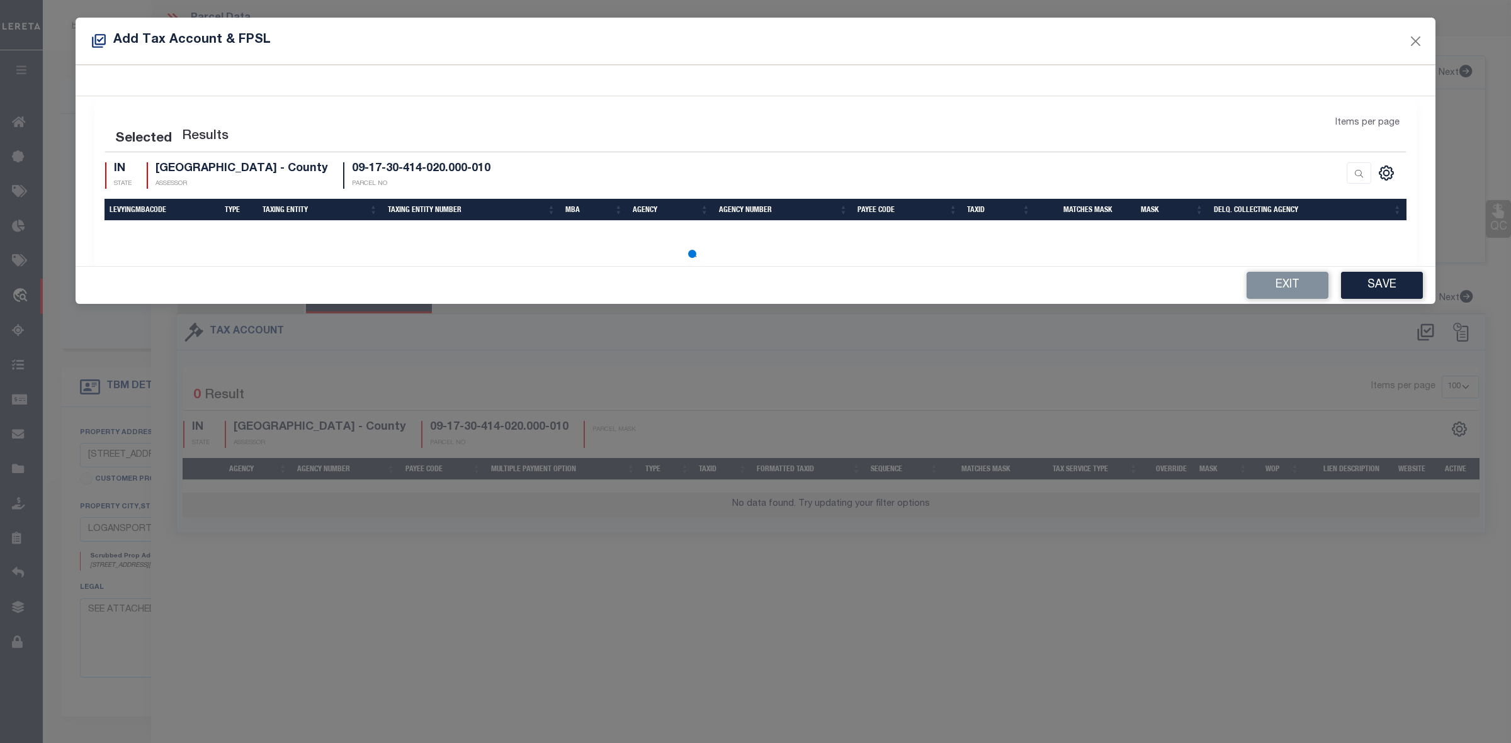
select select "100"
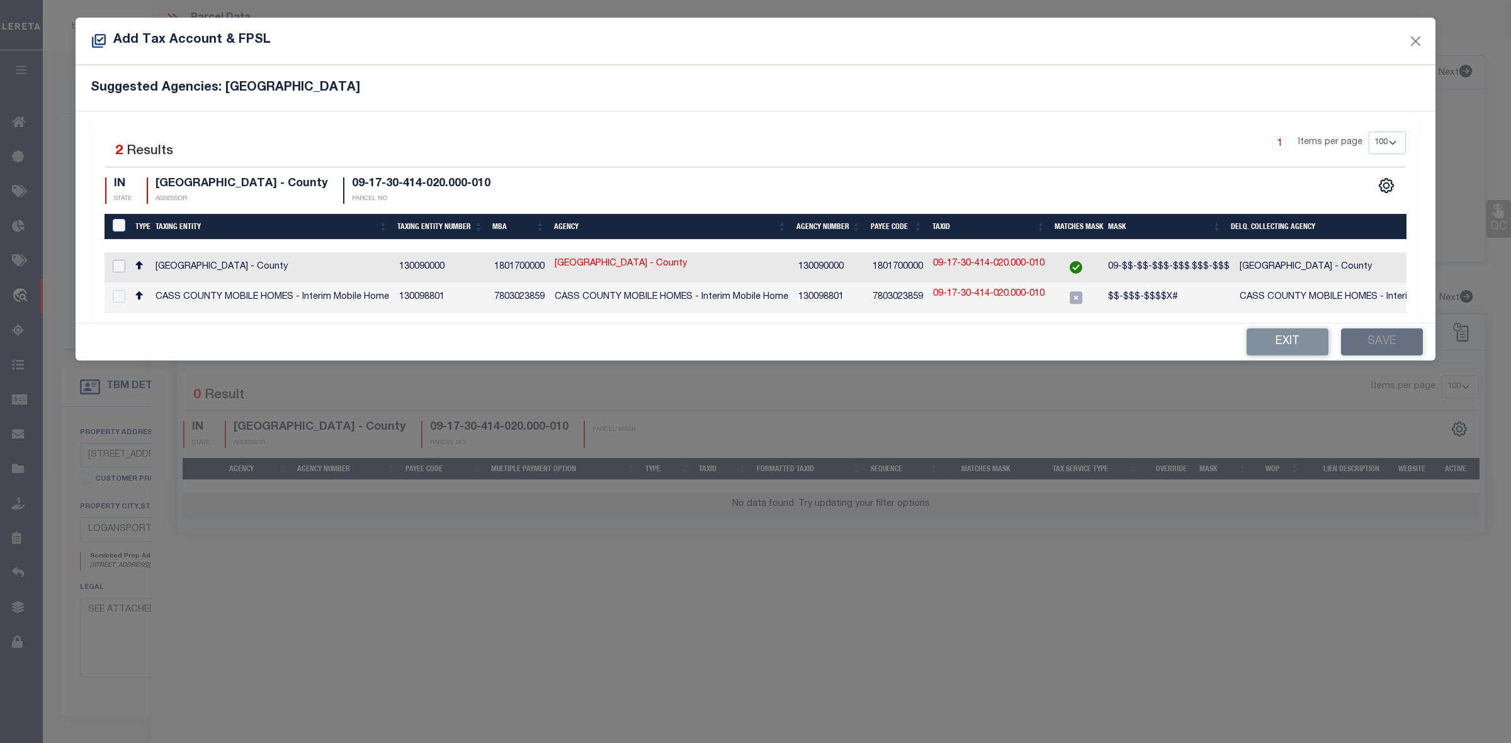
click at [118, 268] on input "checkbox" at bounding box center [119, 266] width 13 height 13
checkbox input "true"
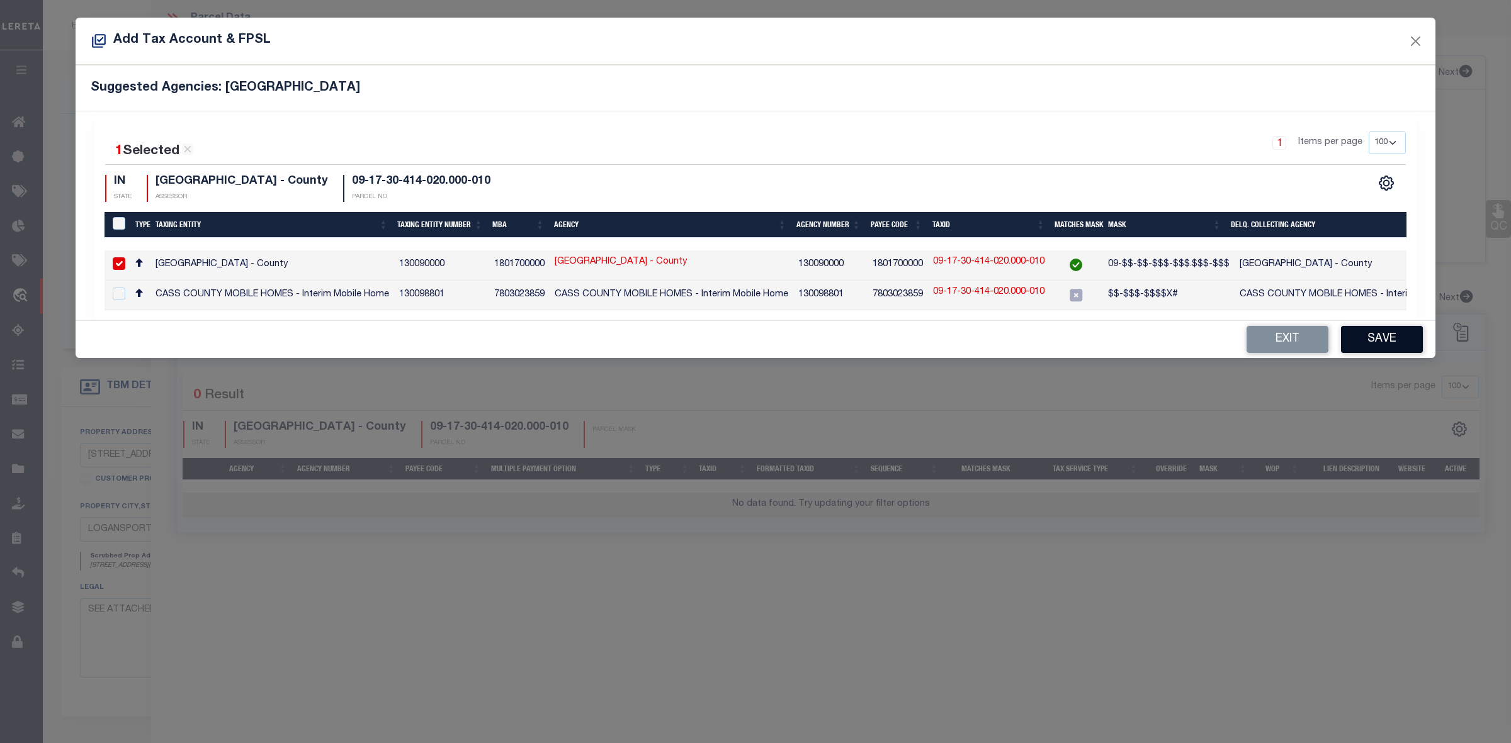
click at [1363, 346] on button "Save" at bounding box center [1382, 339] width 82 height 27
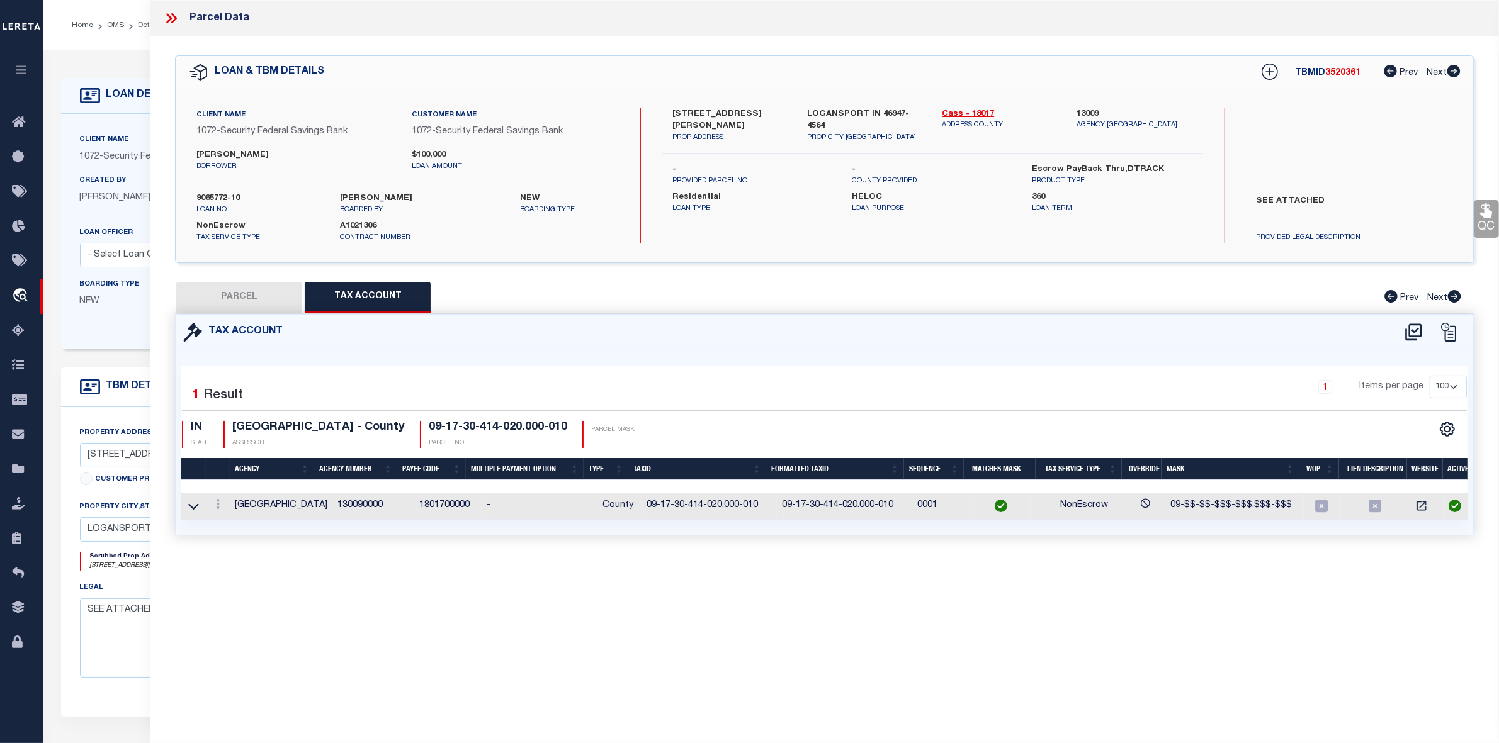
click at [242, 299] on button "PARCEL" at bounding box center [239, 297] width 126 height 31
select select "AS"
checkbox input "false"
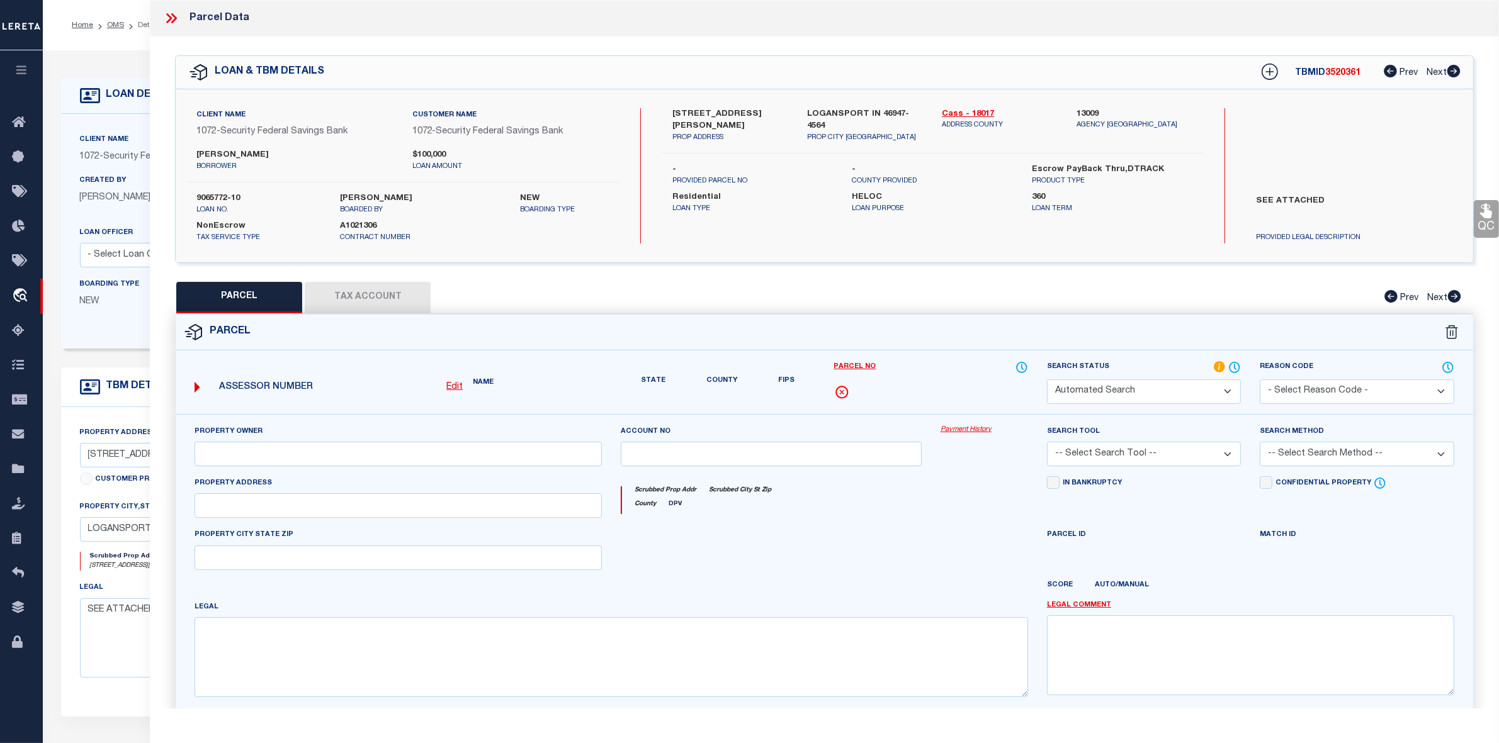
select select "IP"
type input "[PERSON_NAME], [PERSON_NAME]"
type input "[STREET_ADDRESS][PERSON_NAME]"
type input "Logansport, IN 46947"
type textarea "OL 11 L Rose 3 W 82 1/2 N 165 Ft"
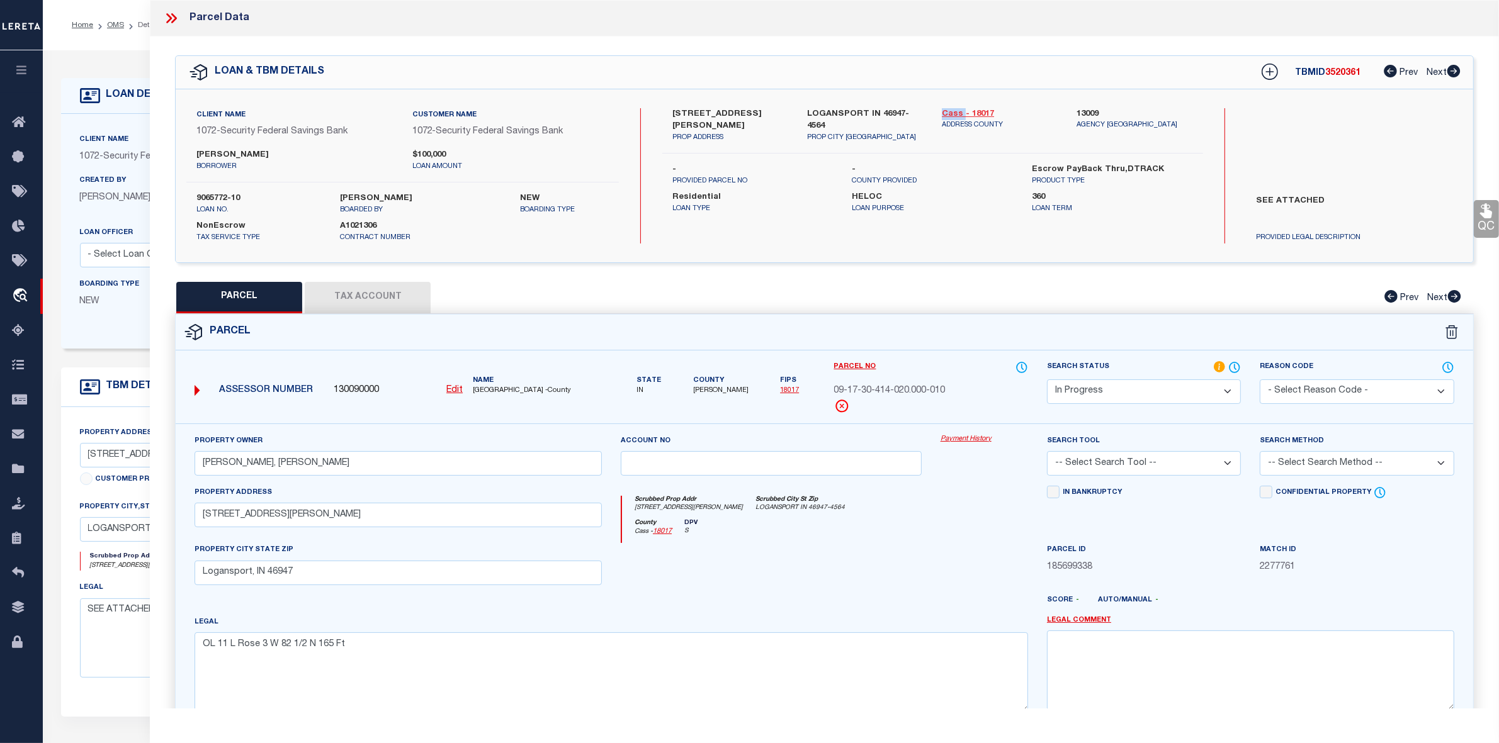
drag, startPoint x: 933, startPoint y: 110, endPoint x: 964, endPoint y: 113, distance: 31.0
click at [964, 113] on div "Cass - 18017 ADDRESS COUNTY" at bounding box center [999, 125] width 135 height 35
copy link "[PERSON_NAME]"
click at [174, 18] on icon at bounding box center [171, 18] width 16 height 16
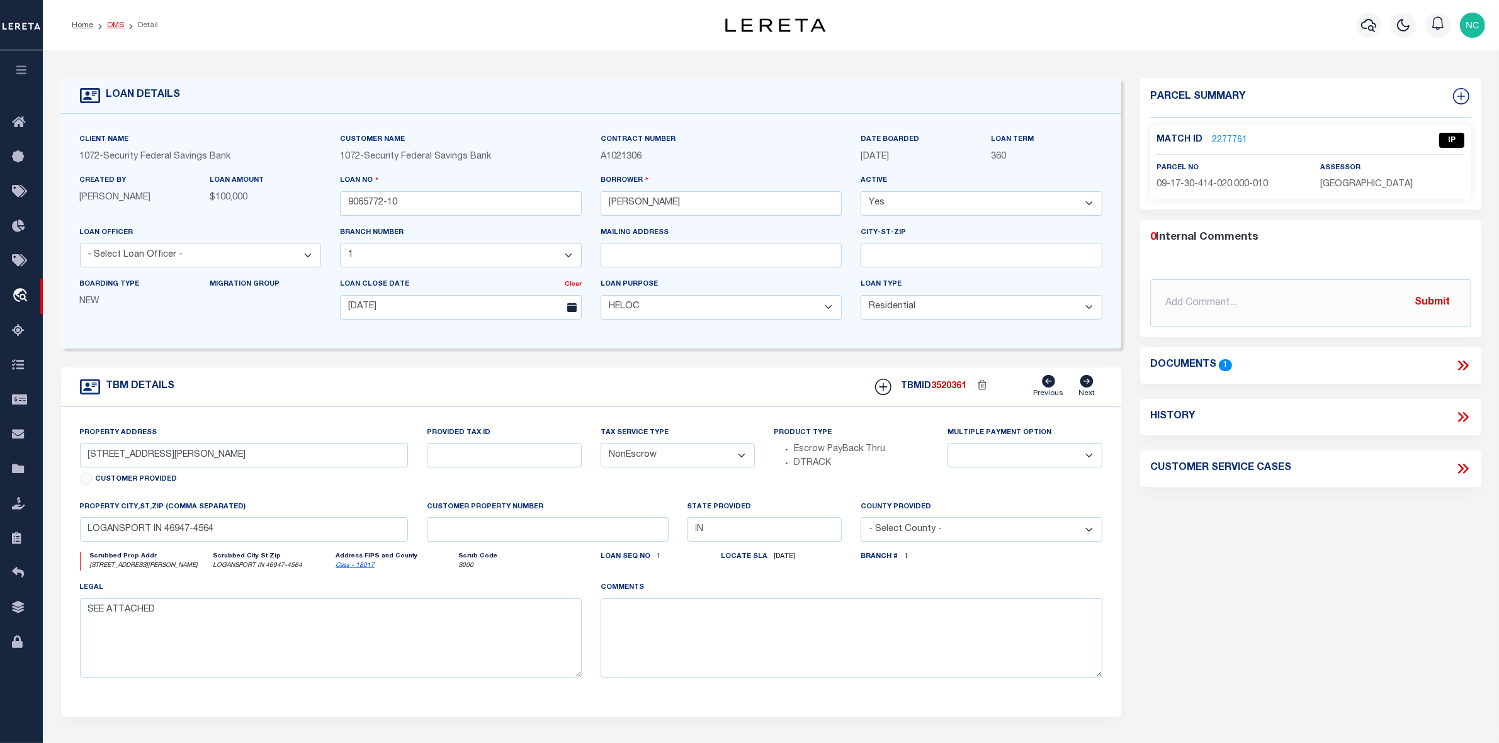
click at [113, 26] on link "OMS" at bounding box center [115, 25] width 17 height 8
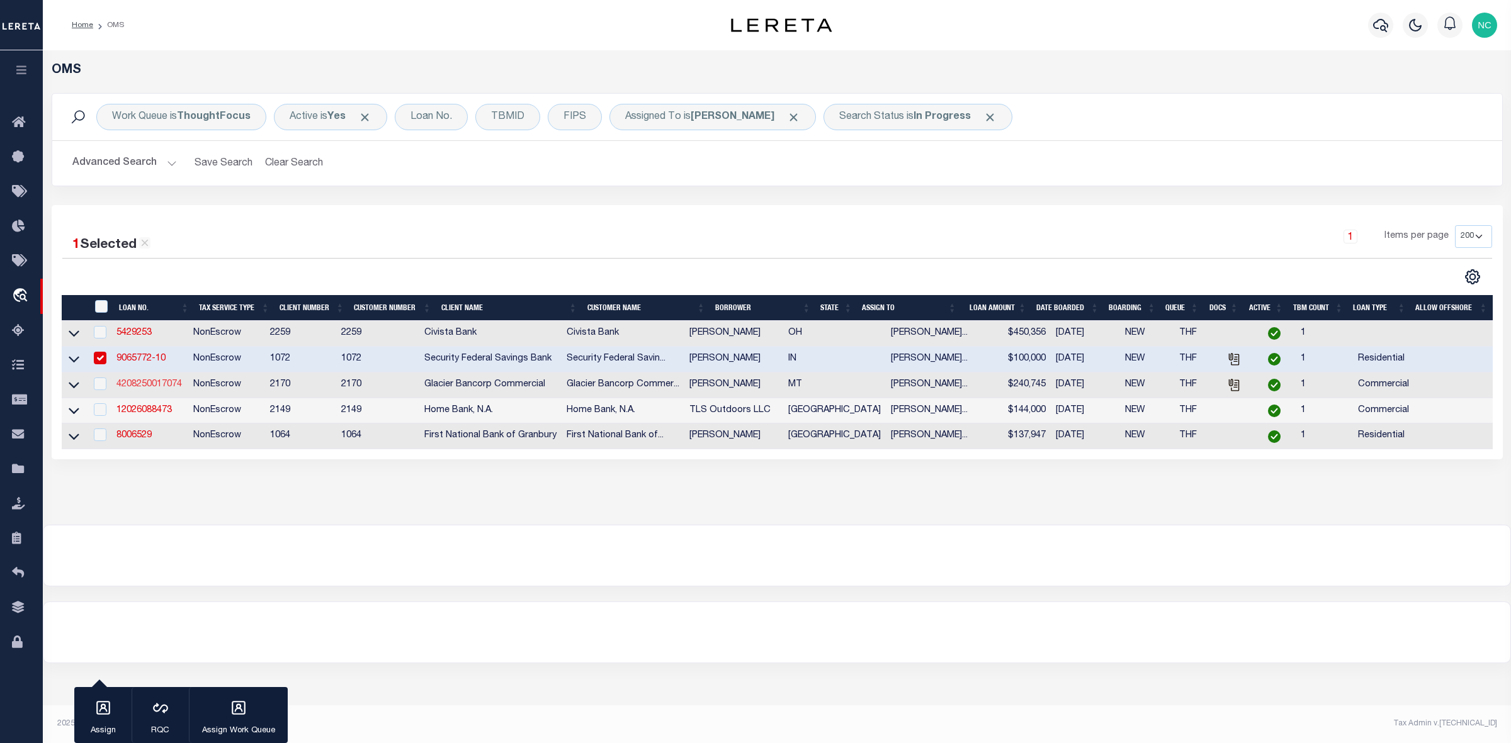
click at [152, 389] on link "4208250017074" at bounding box center [148, 384] width 65 height 9
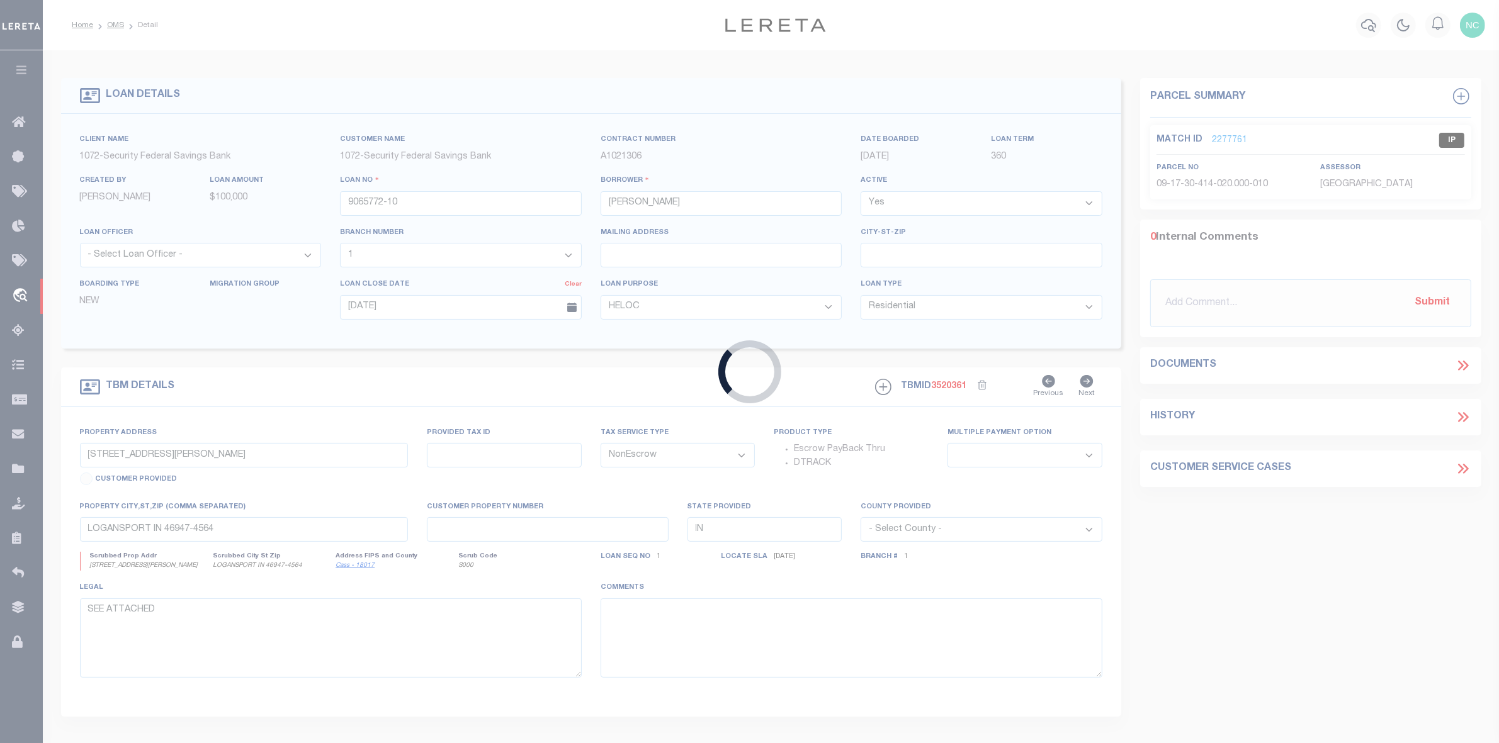
type input "4208250017074"
type input "[PERSON_NAME]"
select select
type input "[STREET_ADDRESS]"
type input "[PERSON_NAME] MT 59540-7536"
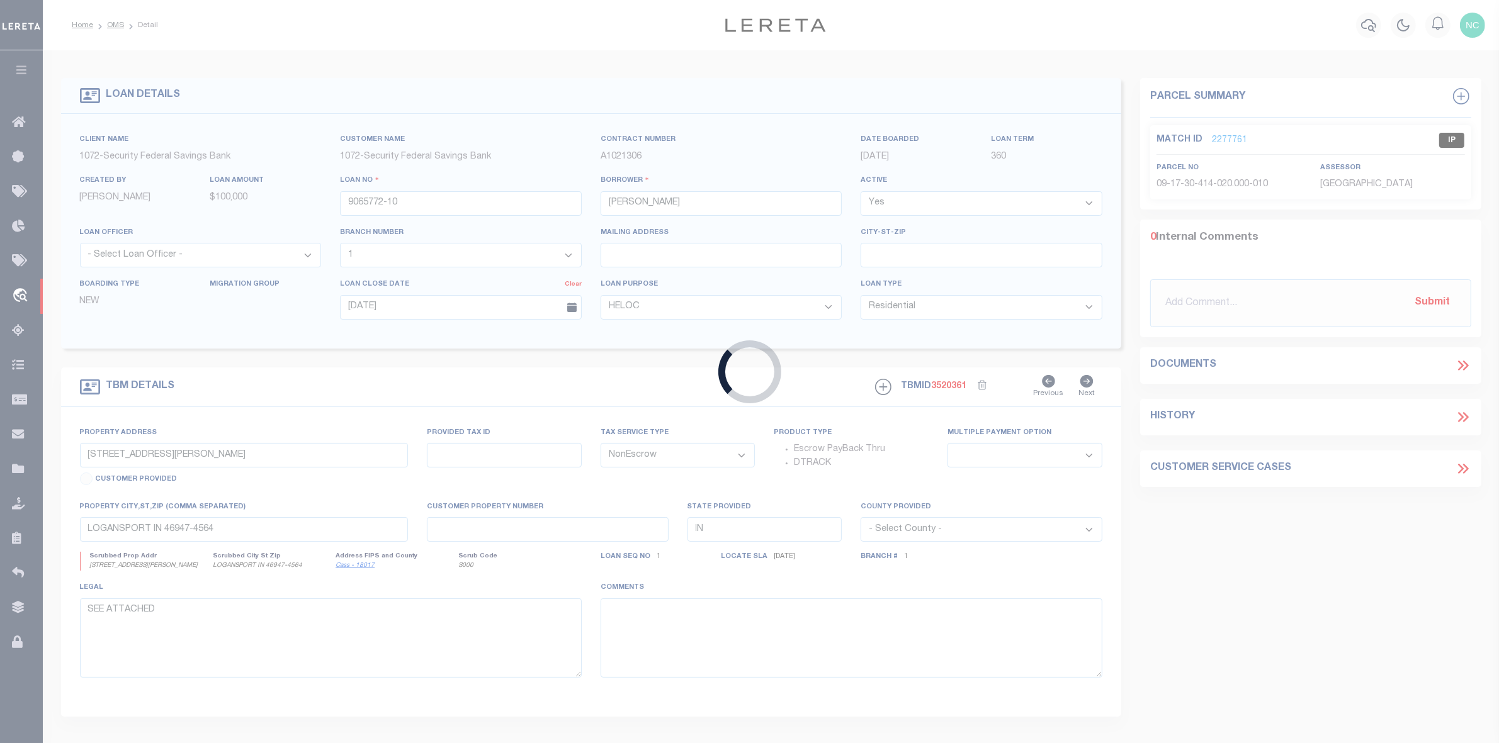
type input "[DATE]"
select select
select select "20"
select select "4572"
type input "[STREET_ADDRESS]"
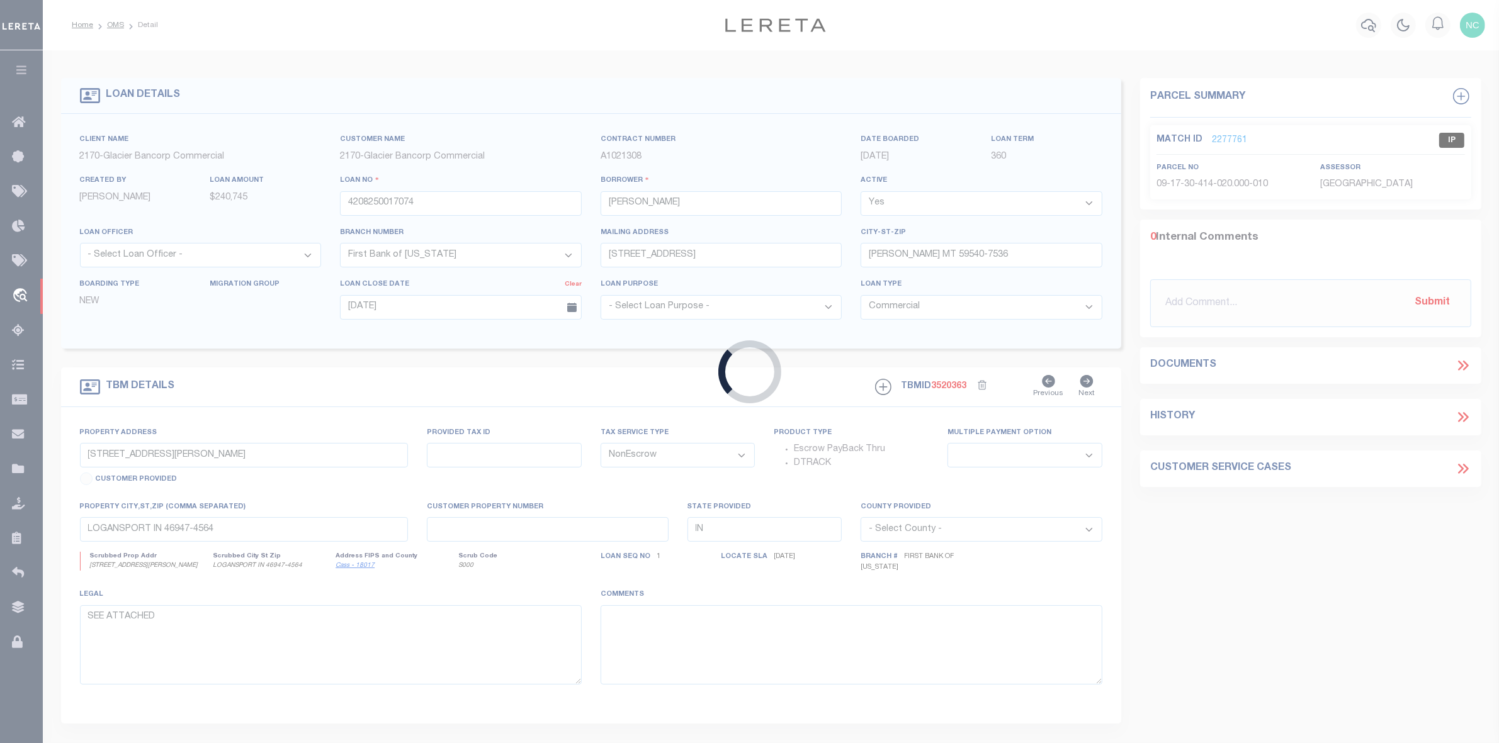
type input "000003821"
select select
type input "[PERSON_NAME] MT 59540-7536"
type input "MT"
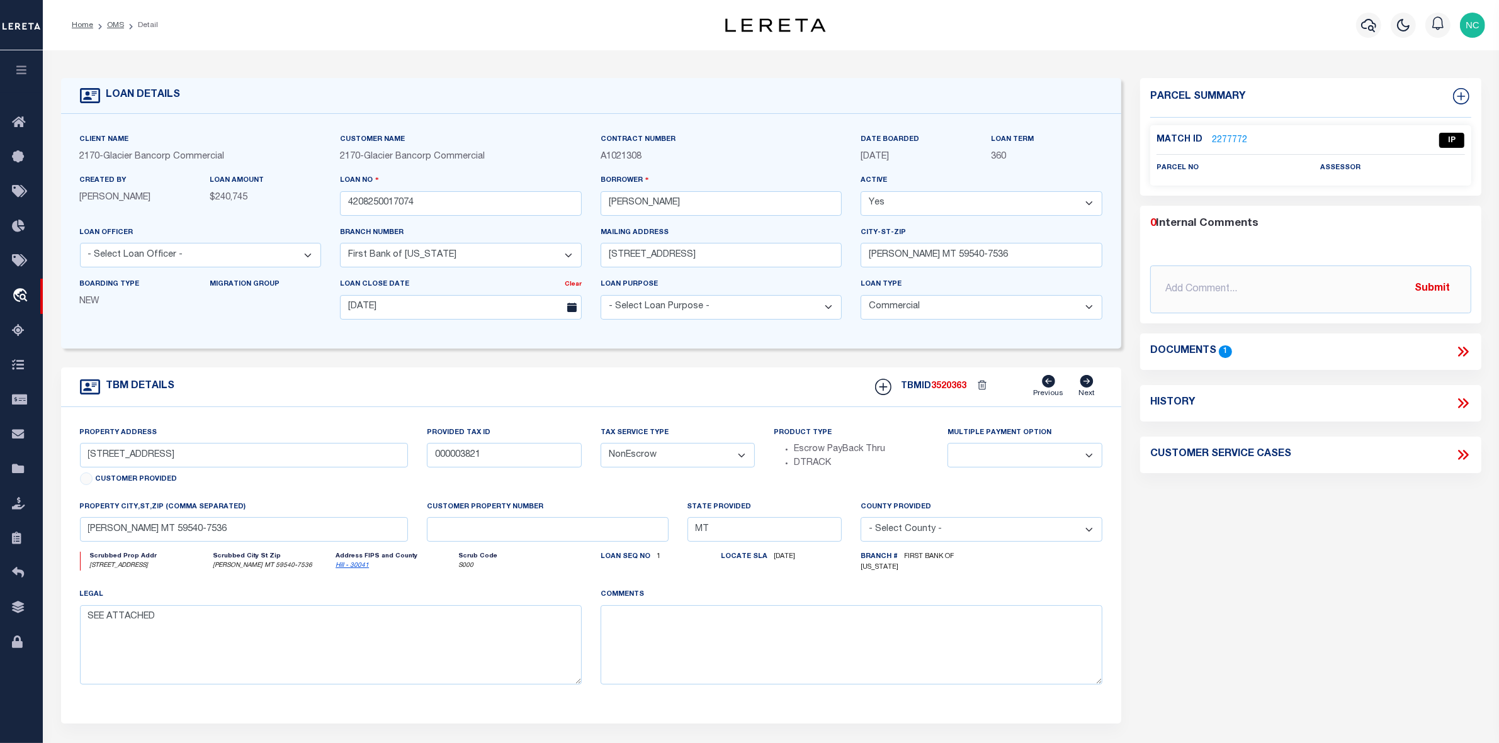
click at [1465, 354] on icon at bounding box center [1465, 352] width 6 height 10
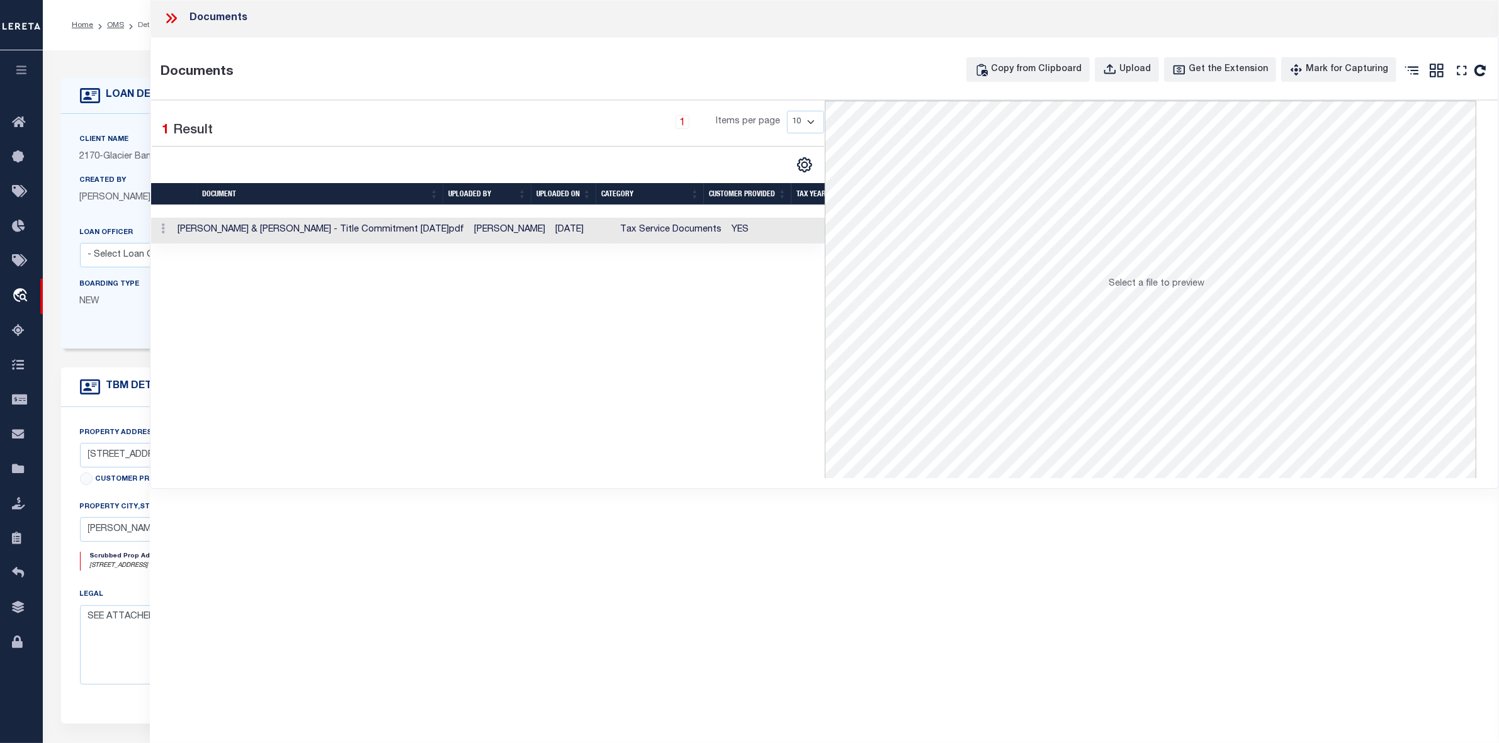
click at [441, 228] on td "[PERSON_NAME] & [PERSON_NAME] - Title Commitment [DATE]pdf" at bounding box center [320, 231] width 296 height 26
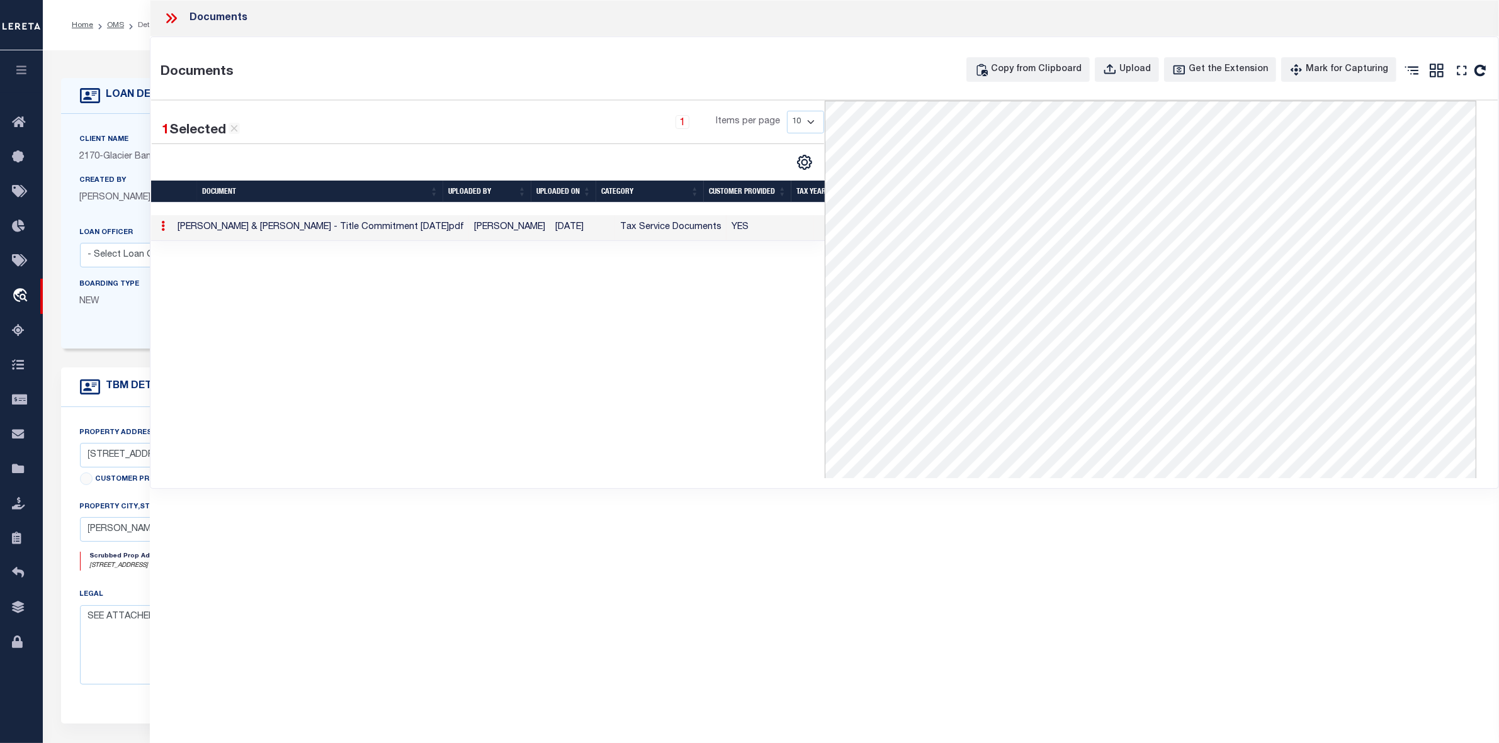
click at [174, 14] on icon at bounding box center [171, 18] width 16 height 16
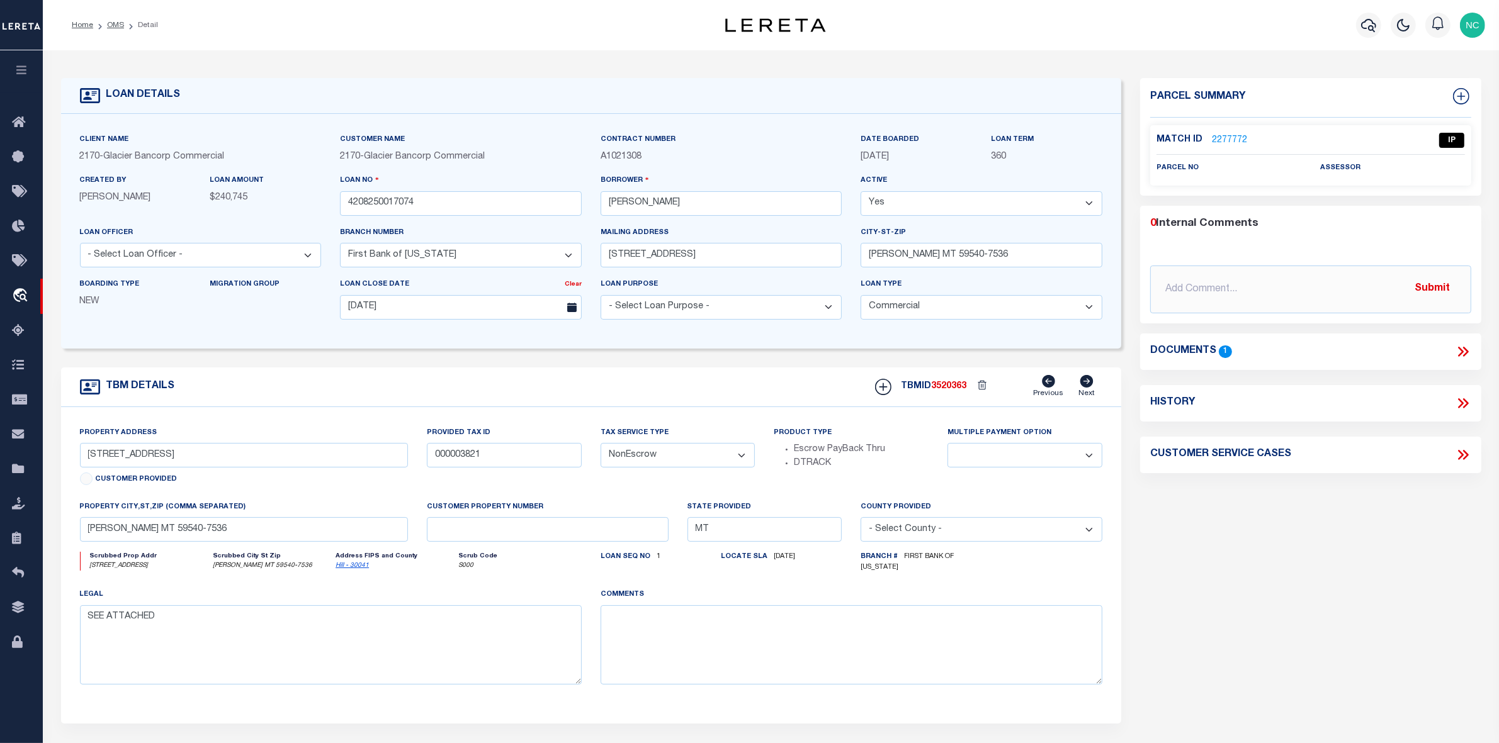
click at [1225, 135] on link "2277772" at bounding box center [1229, 140] width 35 height 13
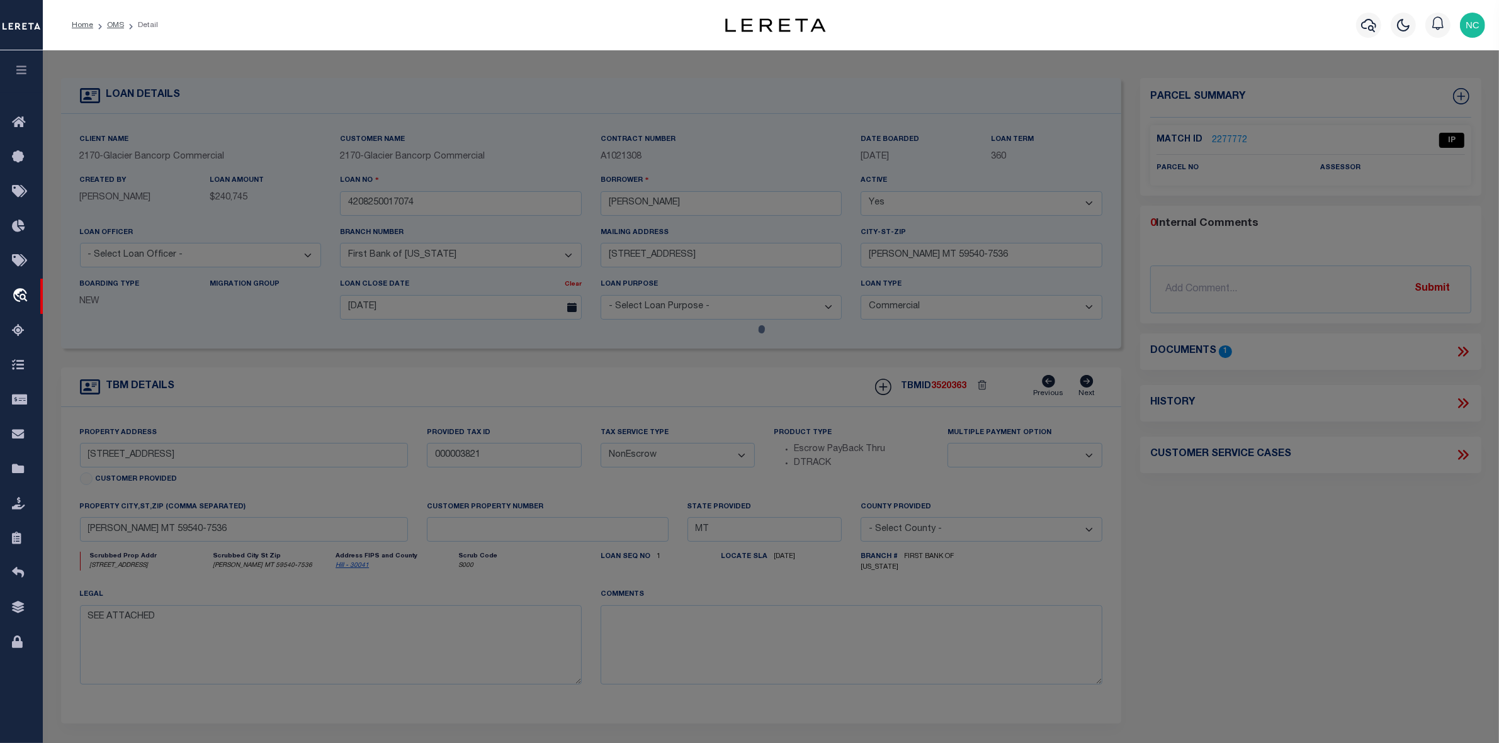
select select "AS"
checkbox input "false"
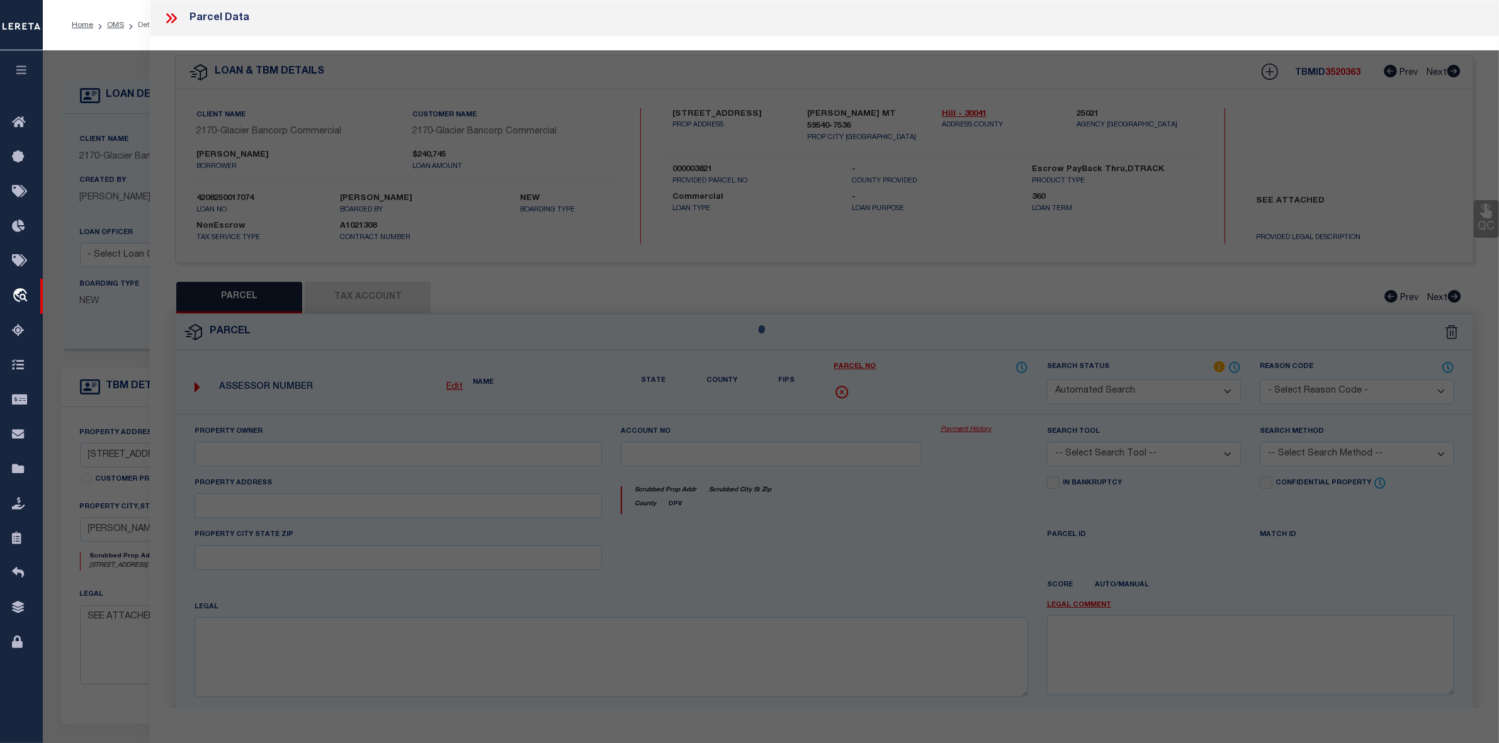
select select "IP"
checkbox input "false"
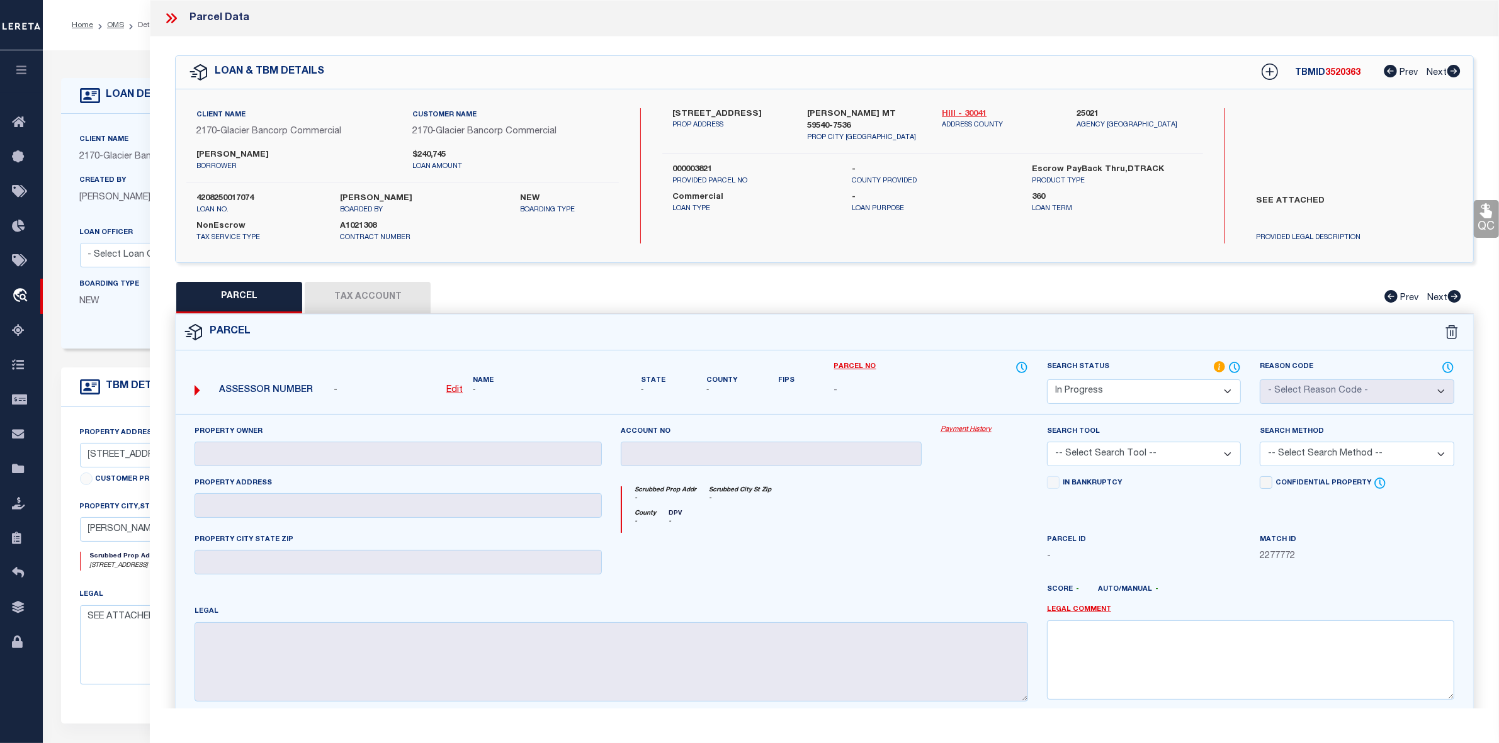
click at [968, 112] on link "Hill - 30041" at bounding box center [1000, 114] width 116 height 13
click at [454, 387] on u "Edit" at bounding box center [454, 390] width 16 height 9
select select "IP"
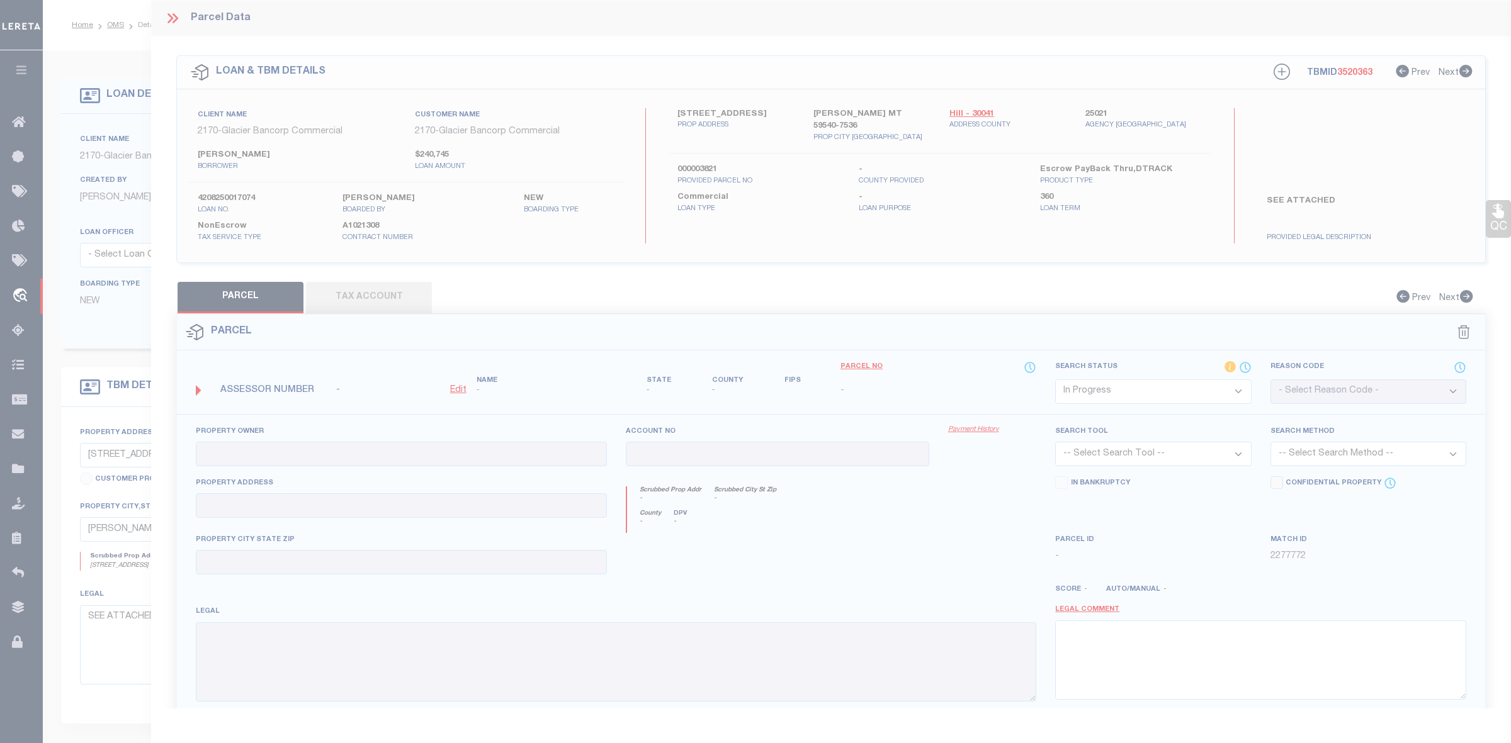
type textarea "-"
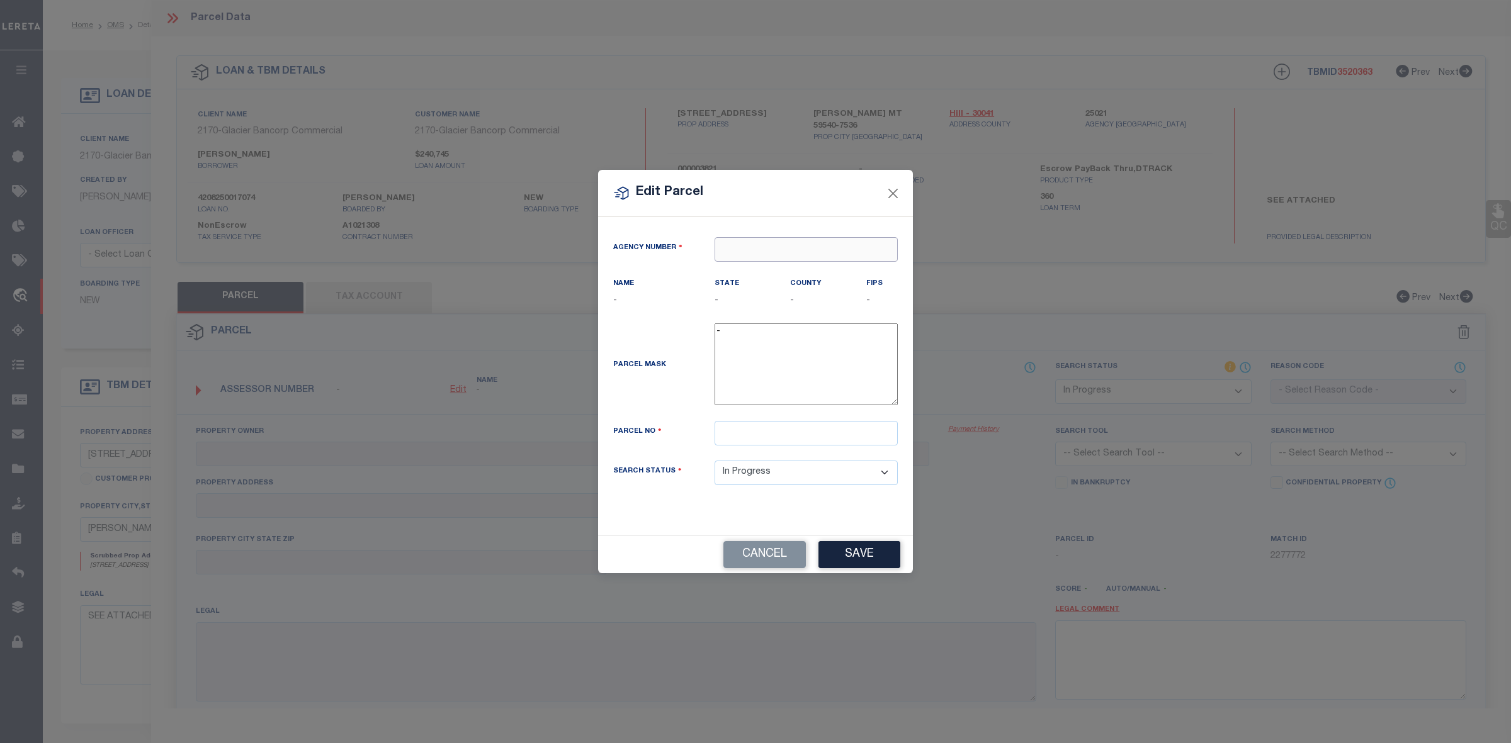
click at [769, 244] on input "text" at bounding box center [805, 249] width 183 height 25
click at [816, 275] on div "250210000 : [GEOGRAPHIC_DATA]" at bounding box center [806, 280] width 182 height 36
type input "250210000"
click at [741, 427] on input "text" at bounding box center [805, 433] width 183 height 25
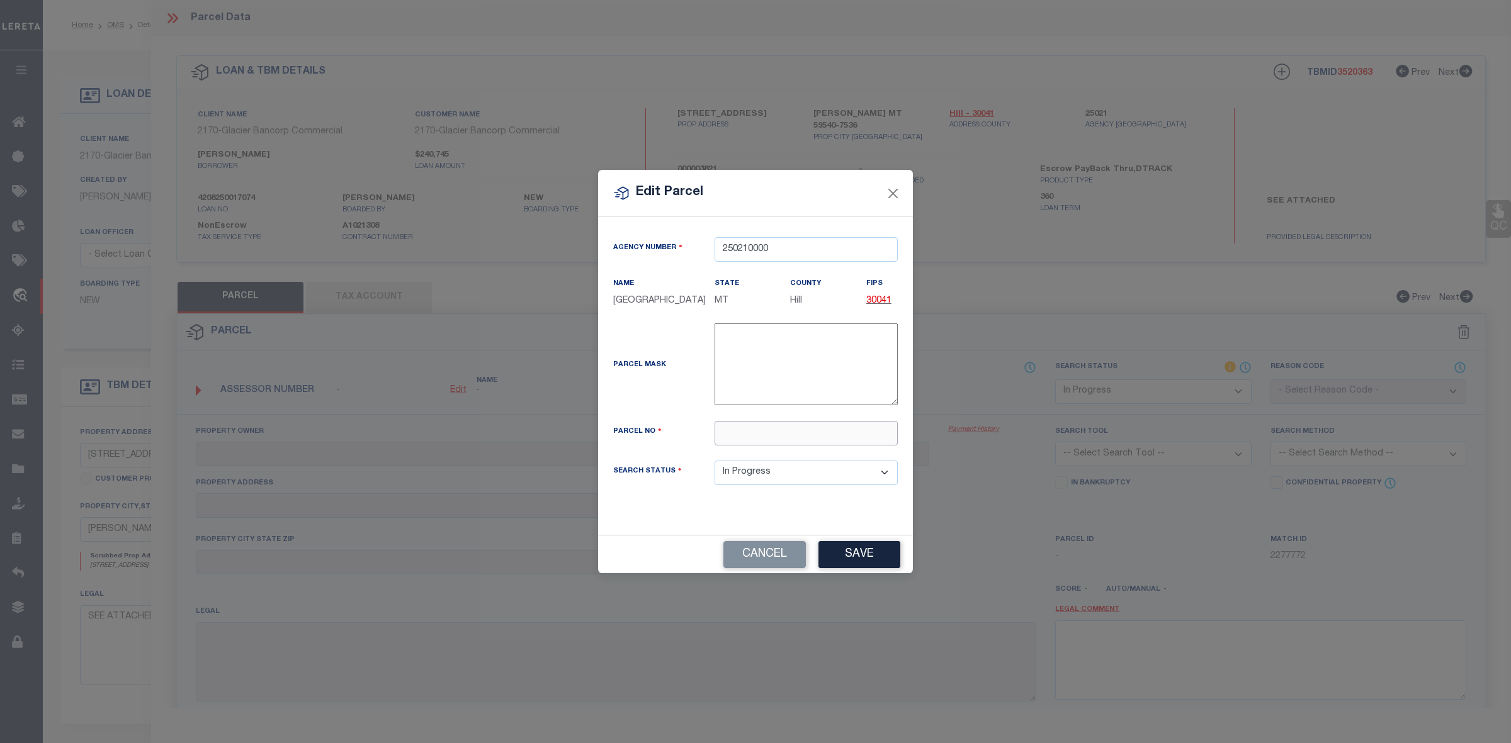
paste input "12-4434-13-3-02-02-0000"
type input "12-4434-13-3-02-02-0000"
click at [869, 549] on button "Save" at bounding box center [859, 554] width 82 height 27
select select "IP"
checkbox input "false"
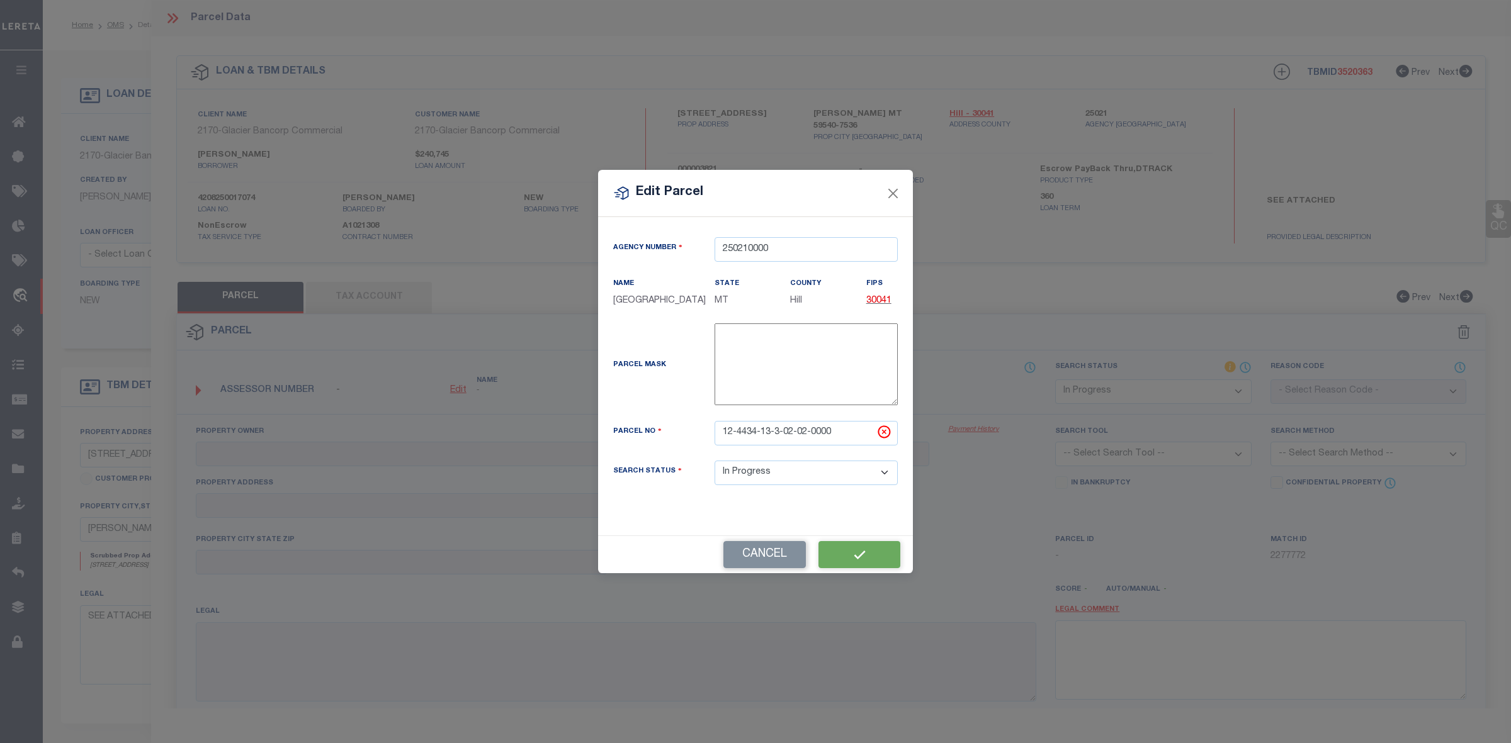
checkbox input "false"
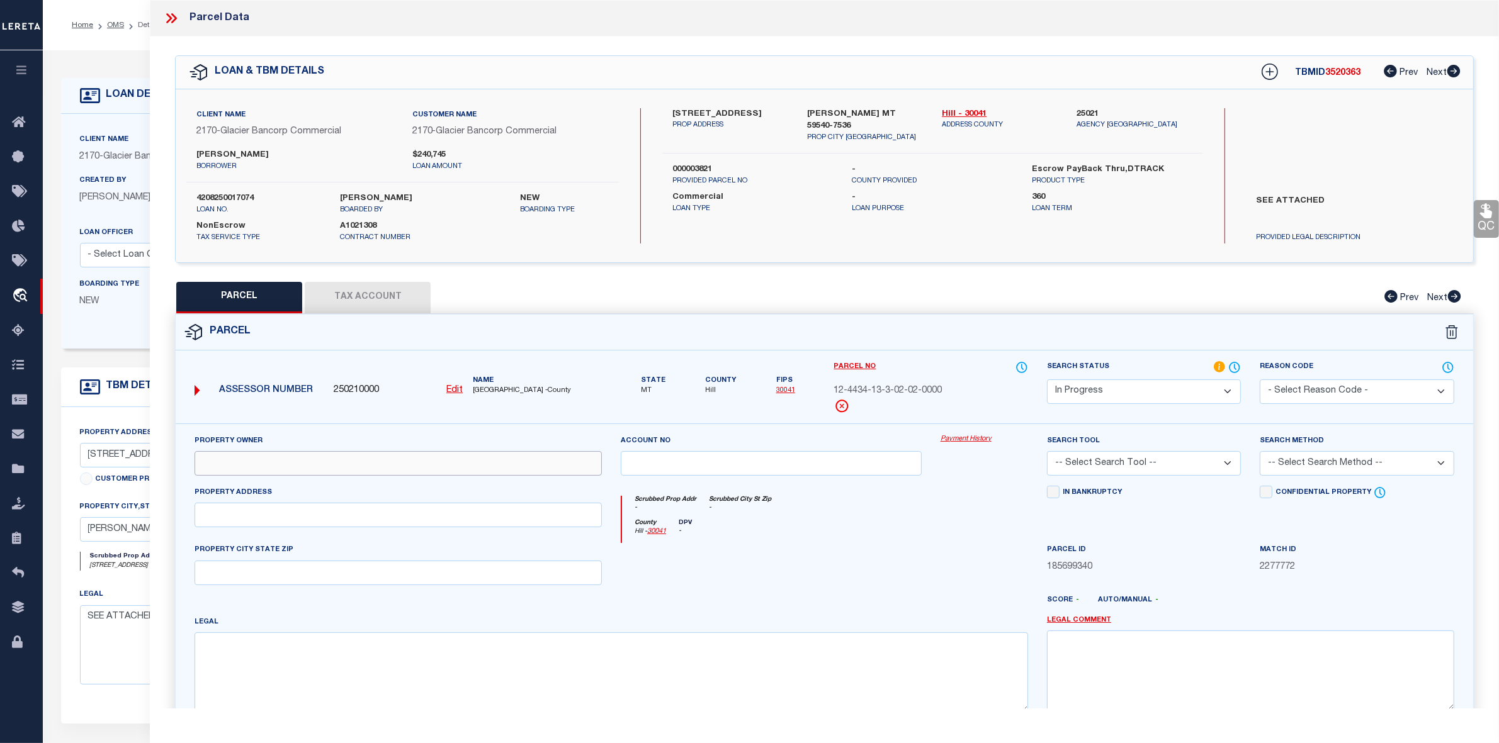
click at [271, 471] on input "text" at bounding box center [398, 463] width 407 height 25
paste input "BLUE SPRUCE RANCH INC"
type input "BLUE SPRUCE RANCH INC"
click at [173, 13] on icon at bounding box center [171, 18] width 16 height 16
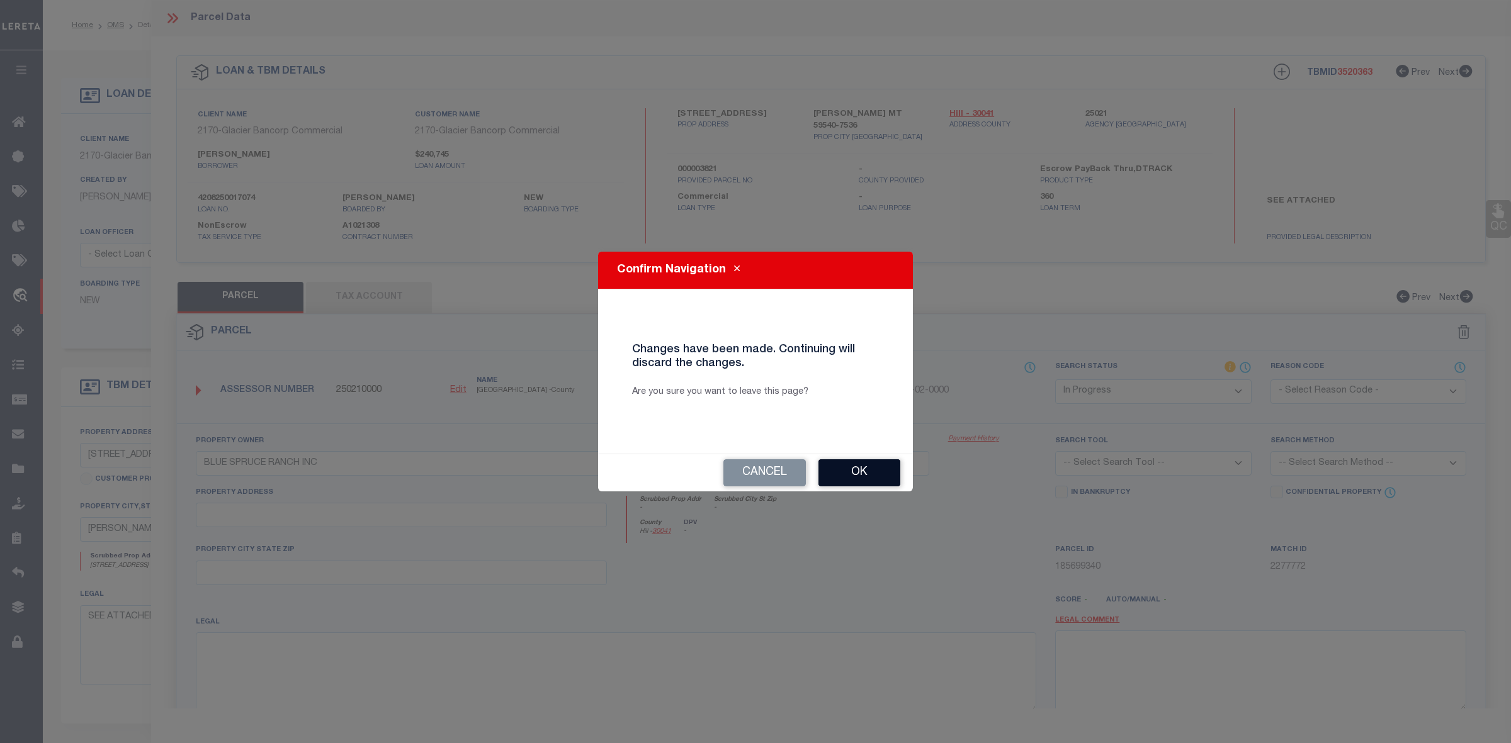
click at [867, 476] on button "Ok" at bounding box center [859, 473] width 82 height 27
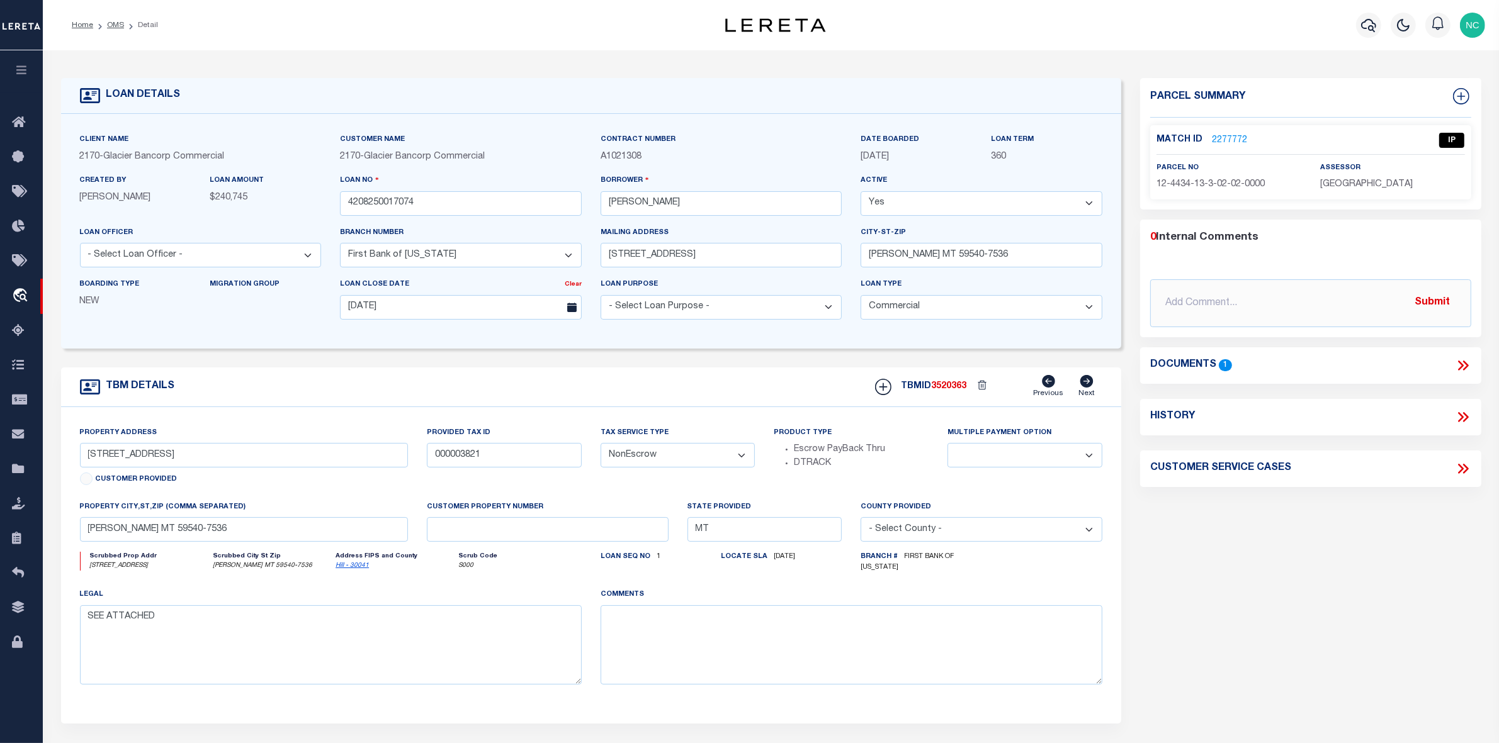
click at [1220, 134] on link "2277772" at bounding box center [1229, 140] width 35 height 13
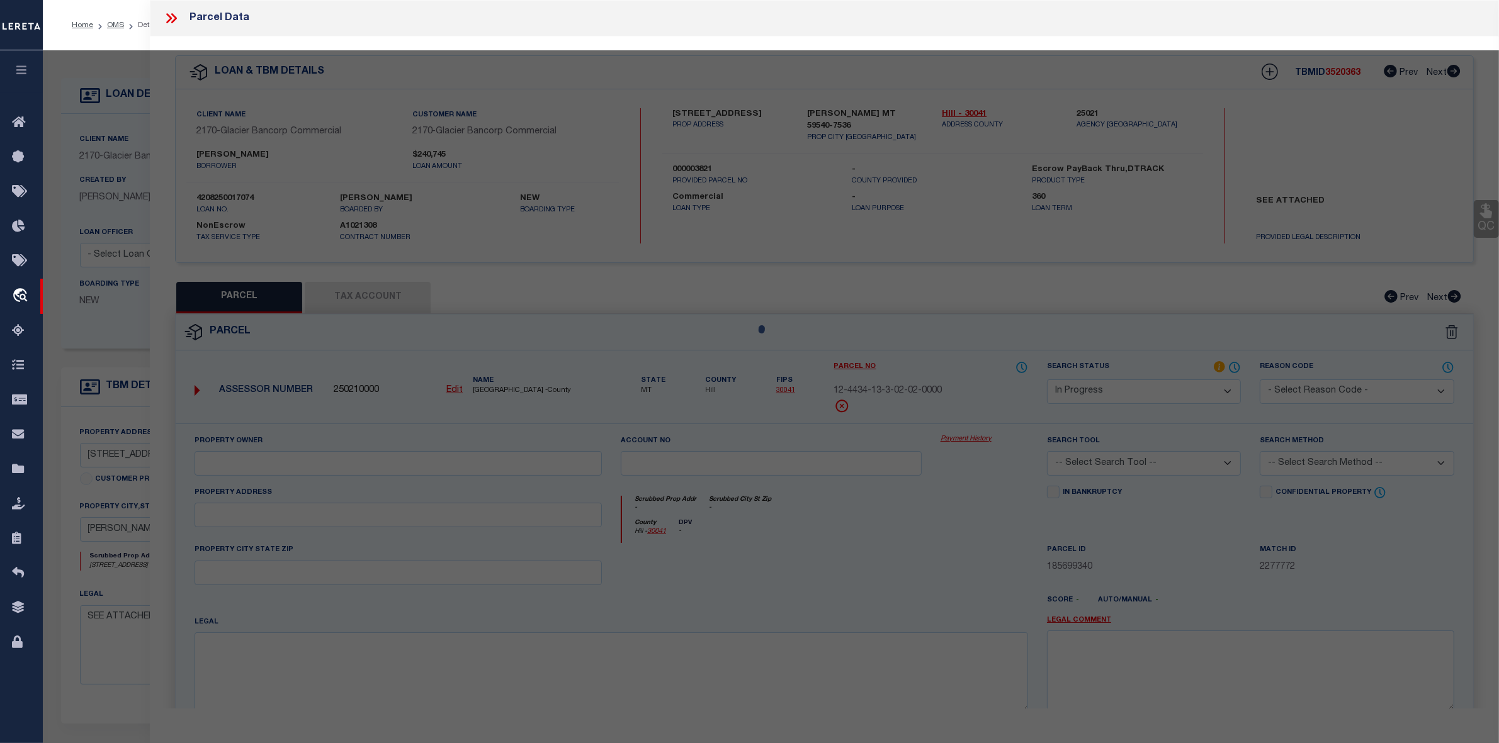
select select "AS"
checkbox input "false"
select select "IP"
checkbox input "false"
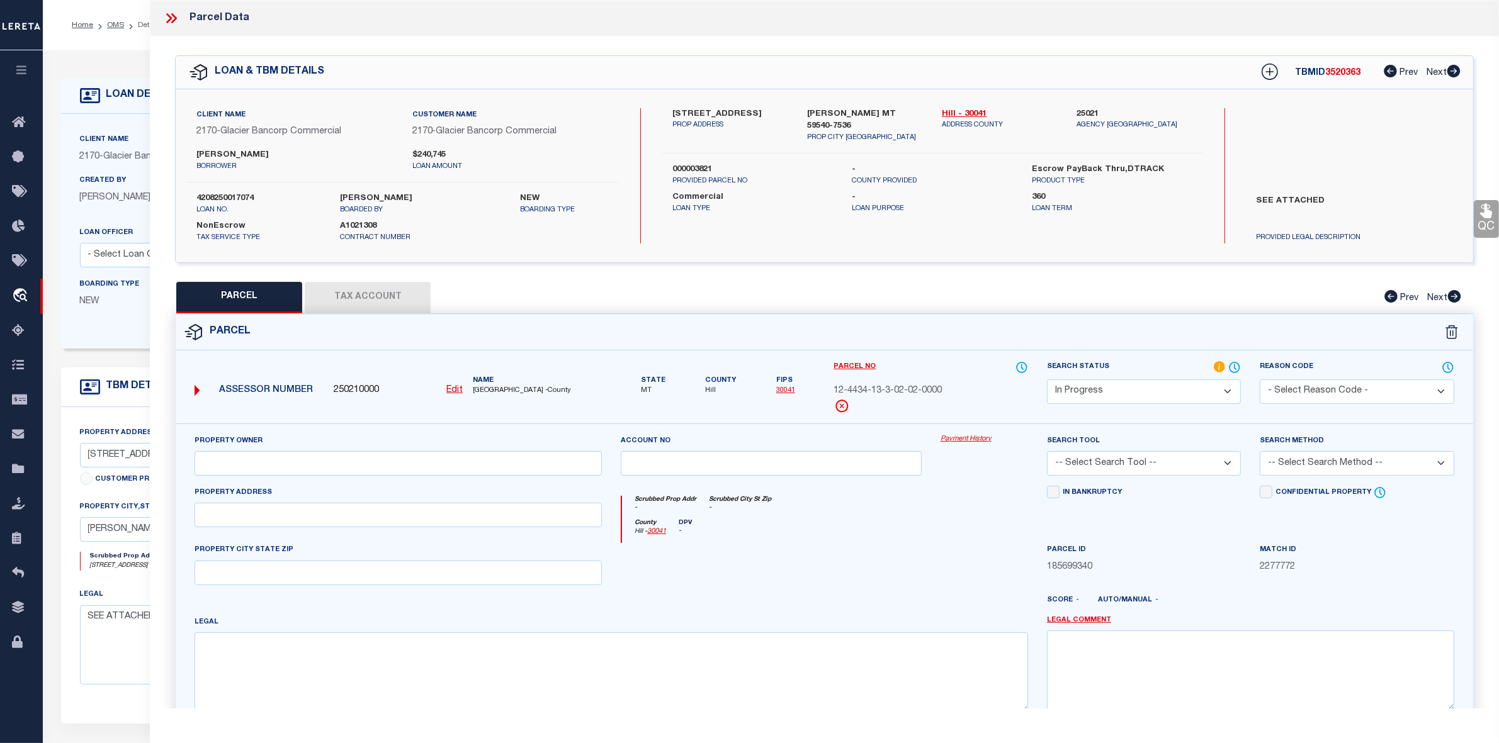
scroll to position [79, 0]
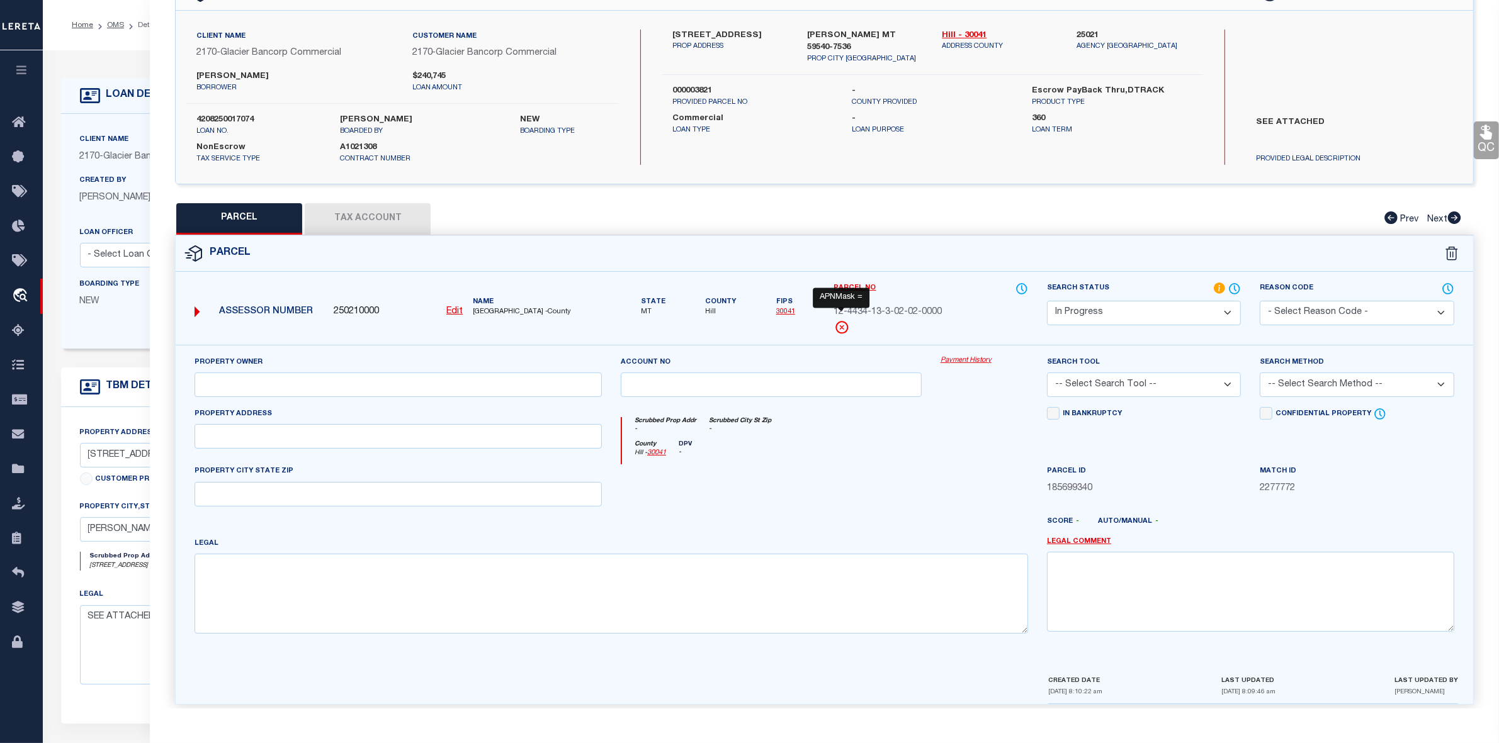
click at [842, 330] on icon at bounding box center [841, 327] width 15 height 15
click at [840, 327] on icon at bounding box center [841, 326] width 3 height 3
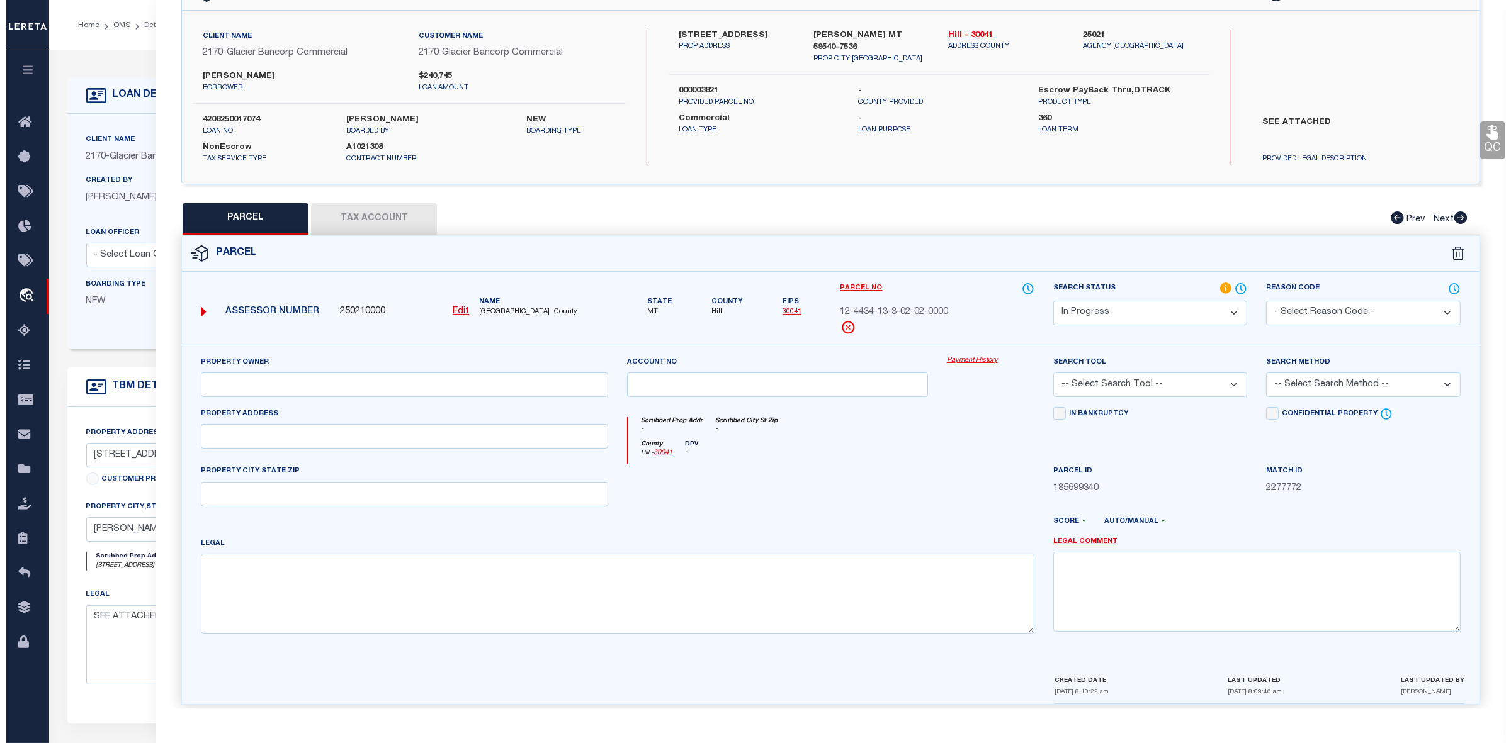
scroll to position [0, 0]
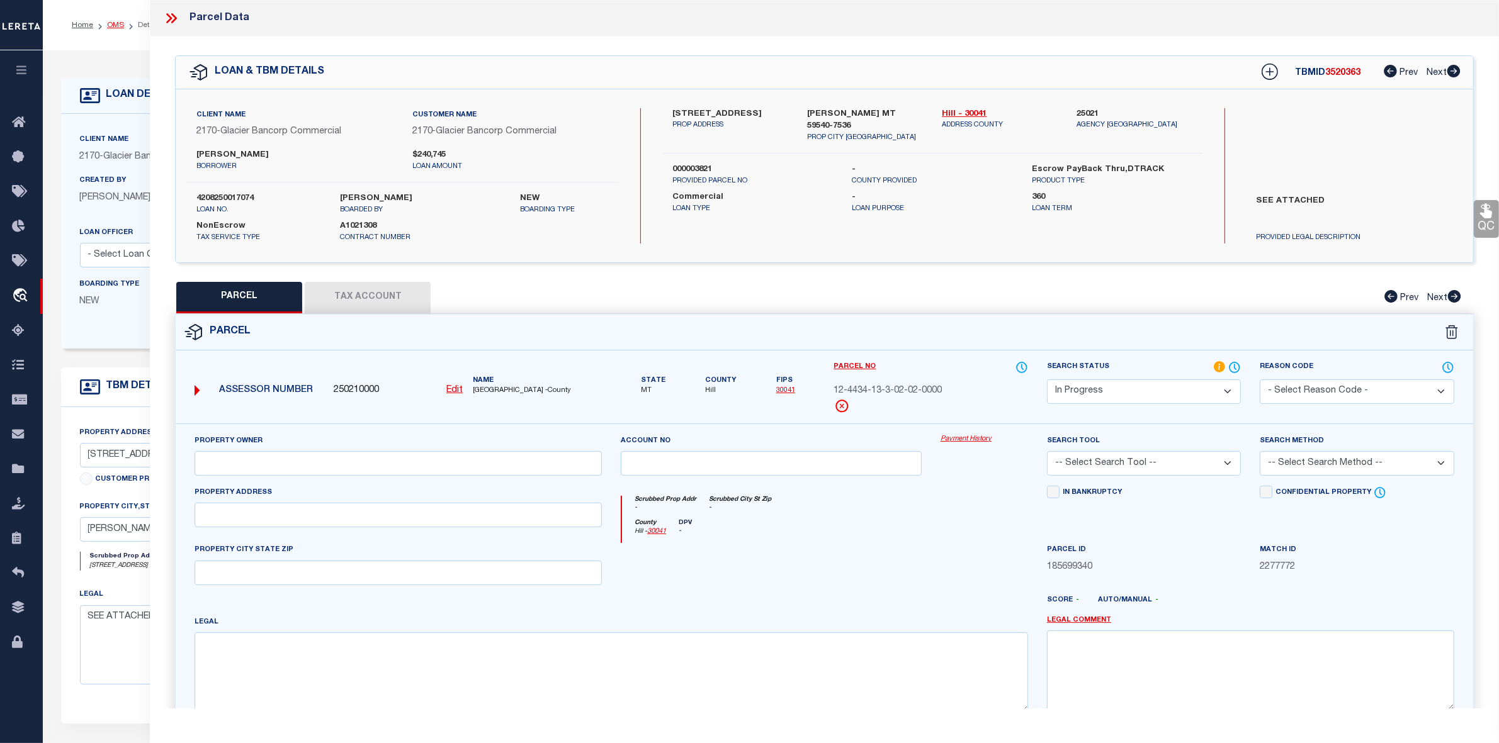
click at [116, 24] on link "OMS" at bounding box center [115, 25] width 17 height 8
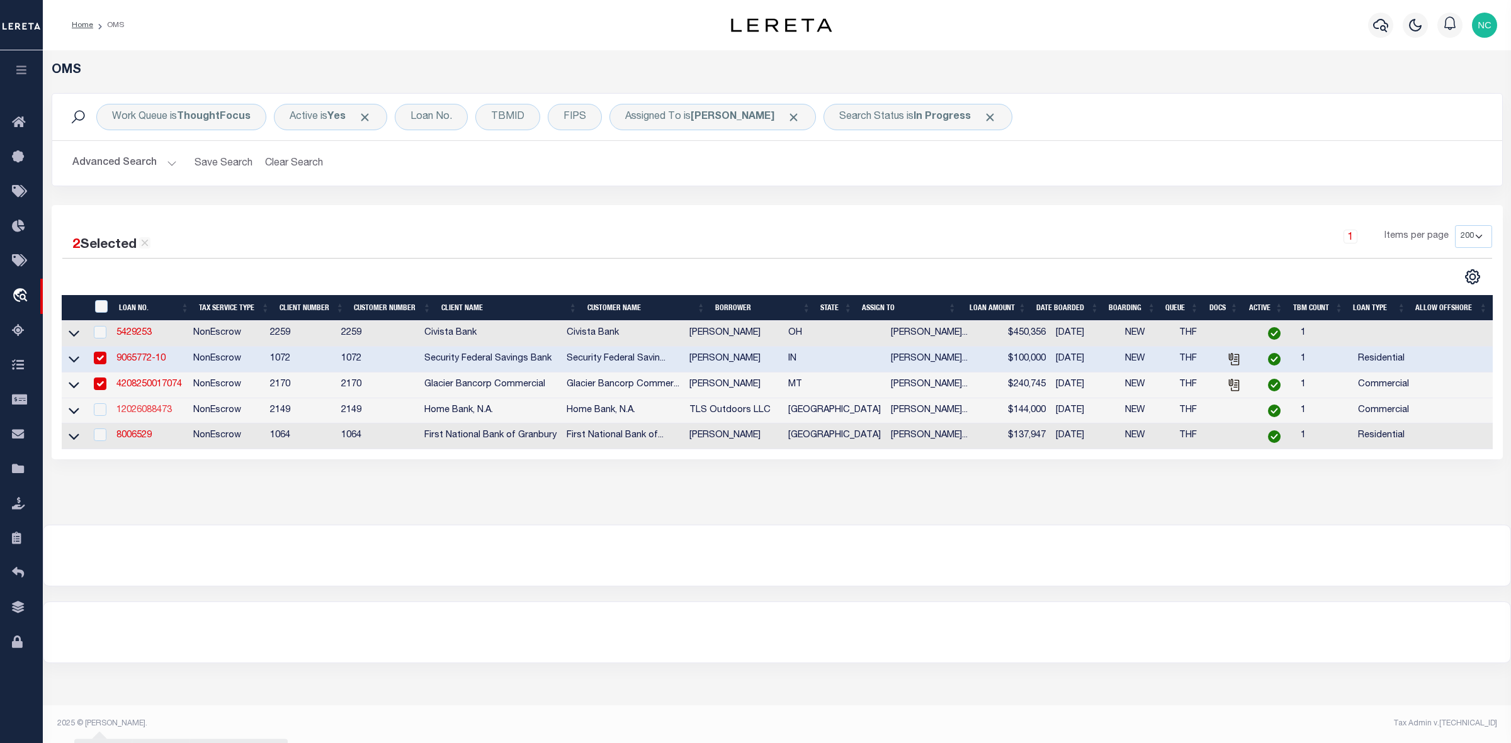
click at [150, 414] on link "12026088473" at bounding box center [143, 410] width 55 height 9
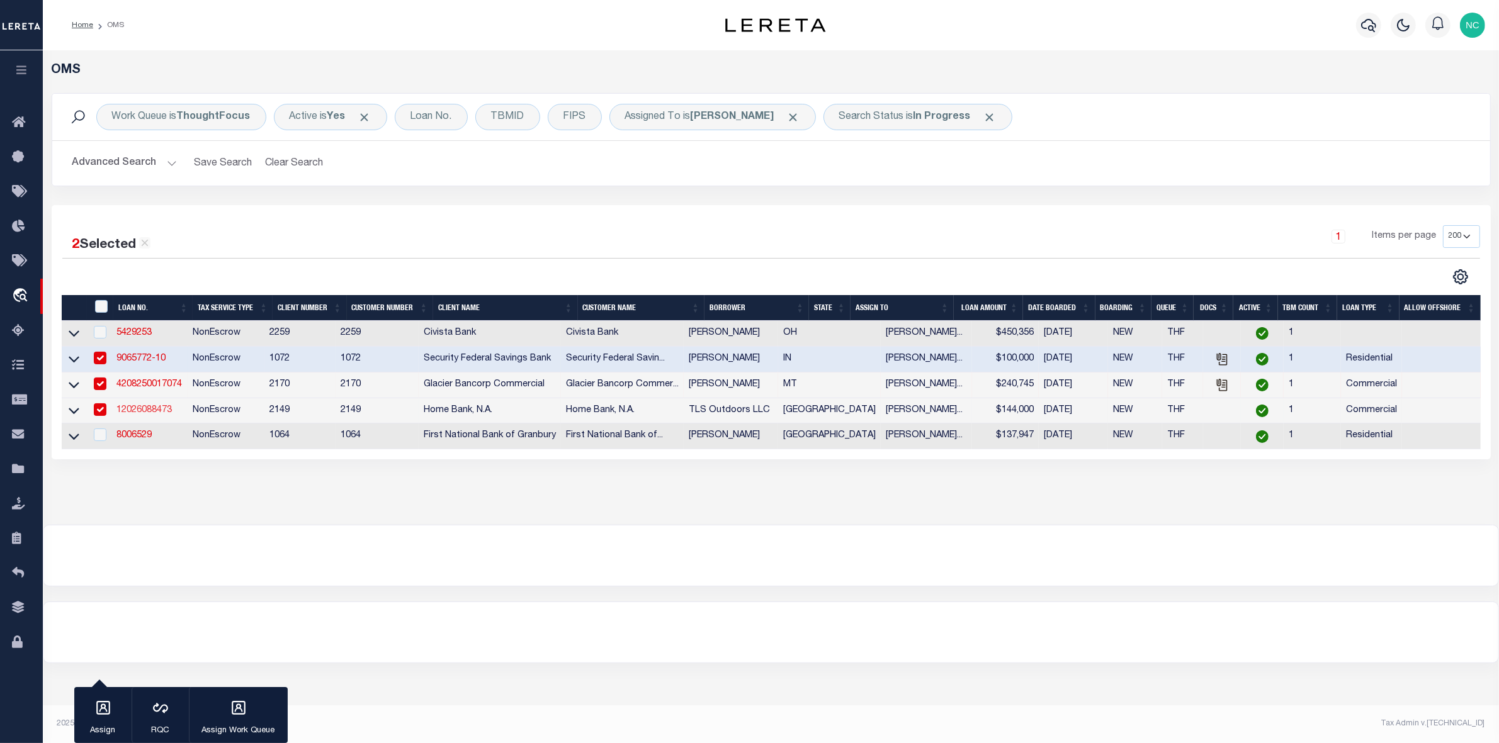
type input "12026088473"
type input "TLS Outdoors LLC"
select select
type input "[DATE]"
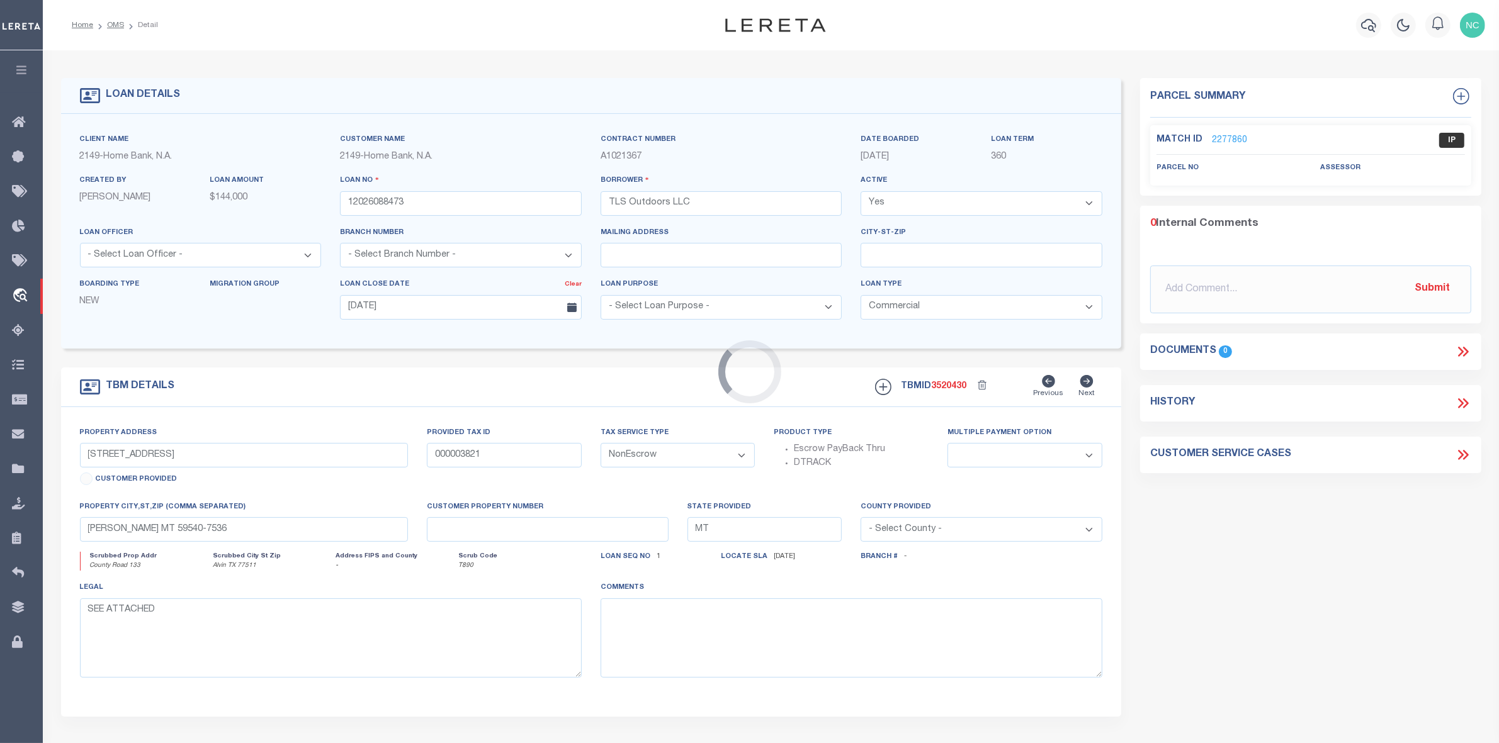
select select "14825"
type input "County Road 133"
select select
type input "Alvin TX 77511"
type input "[GEOGRAPHIC_DATA]"
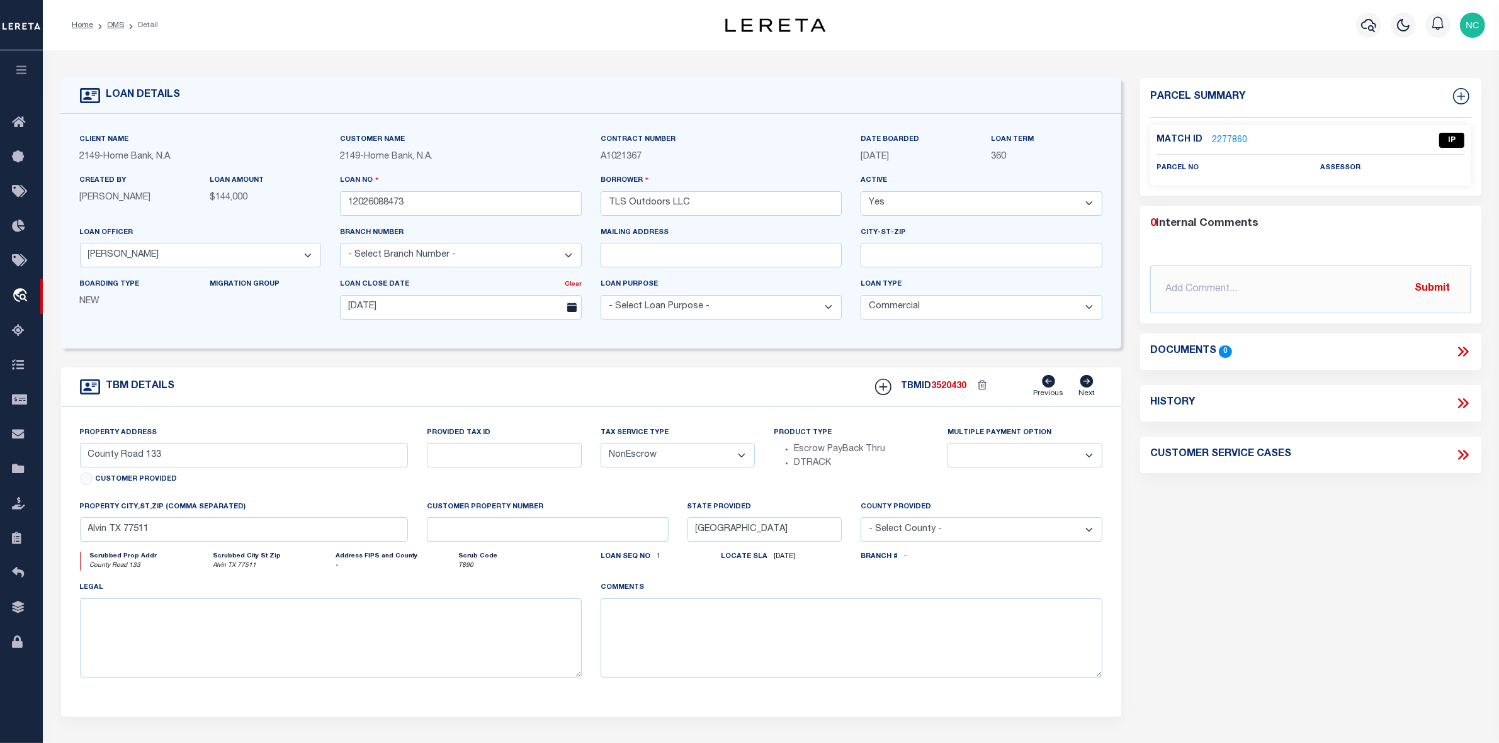
click at [1225, 140] on link "2277860" at bounding box center [1229, 140] width 35 height 13
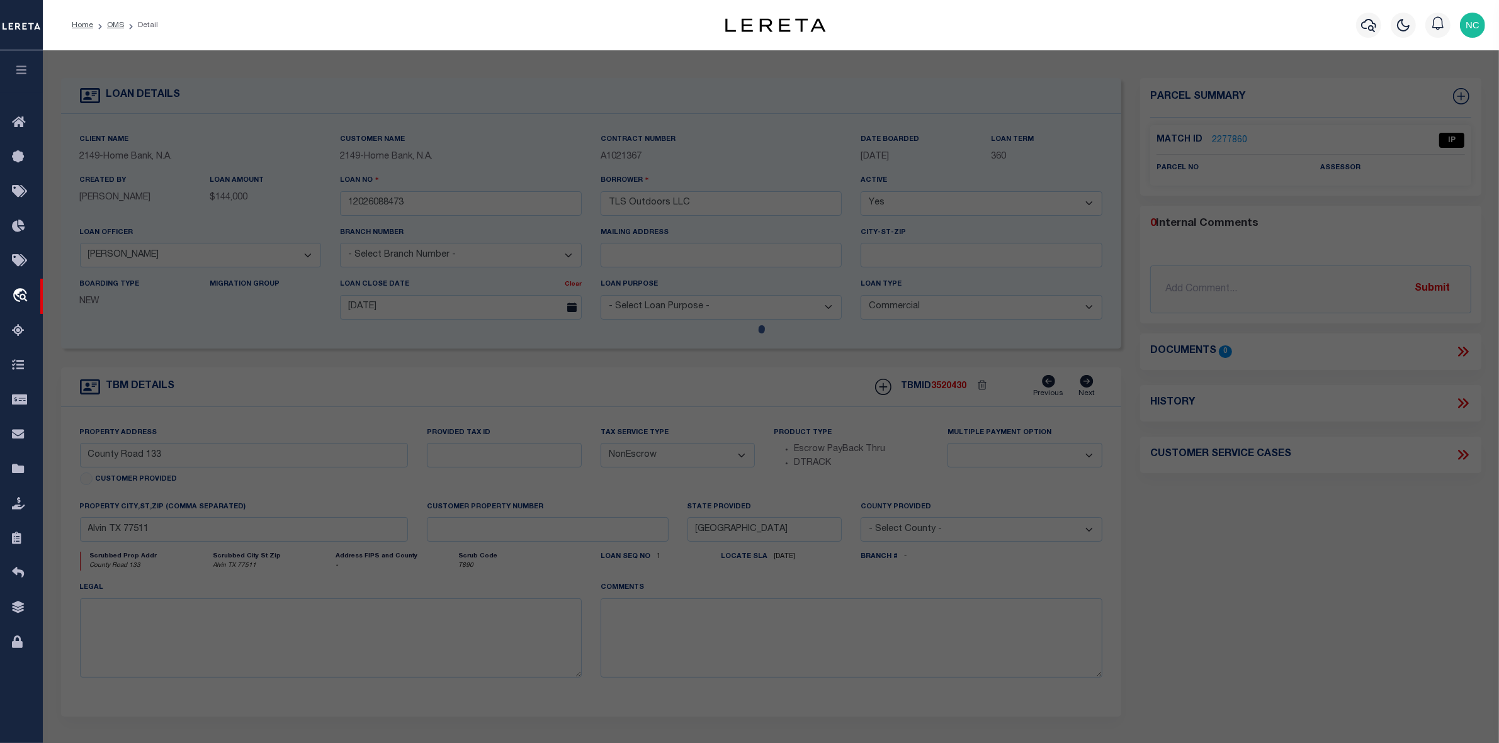
select select "AS"
checkbox input "false"
select select "IP"
checkbox input "false"
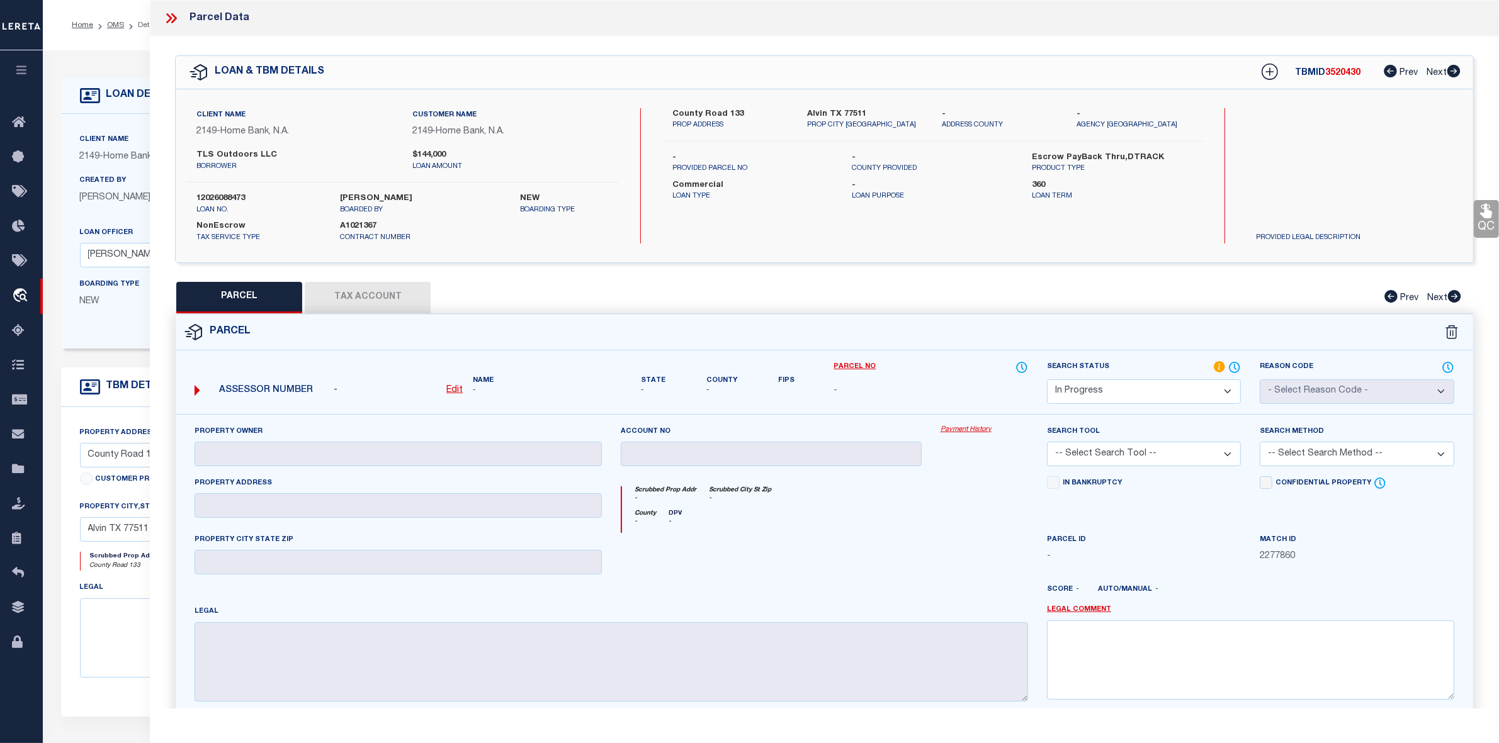
click at [237, 155] on label "TLS Outdoors LLC" at bounding box center [294, 155] width 196 height 13
copy div "TLS Outdoors LLC"
click at [236, 152] on label "TLS Outdoors LLC" at bounding box center [294, 155] width 196 height 13
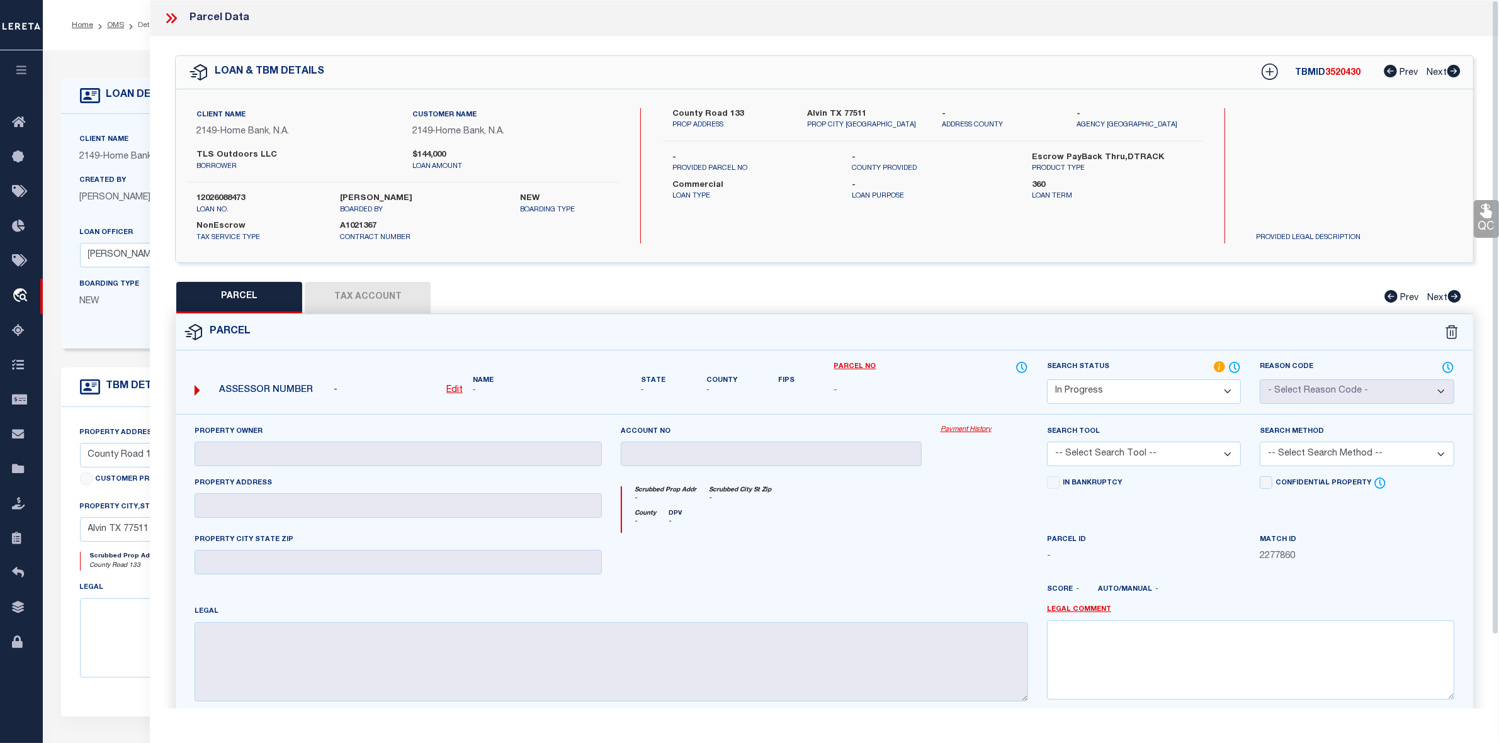
click at [236, 152] on label "TLS Outdoors LLC" at bounding box center [294, 155] width 196 height 13
click at [234, 149] on label "TLS Outdoors LLC" at bounding box center [294, 155] width 196 height 13
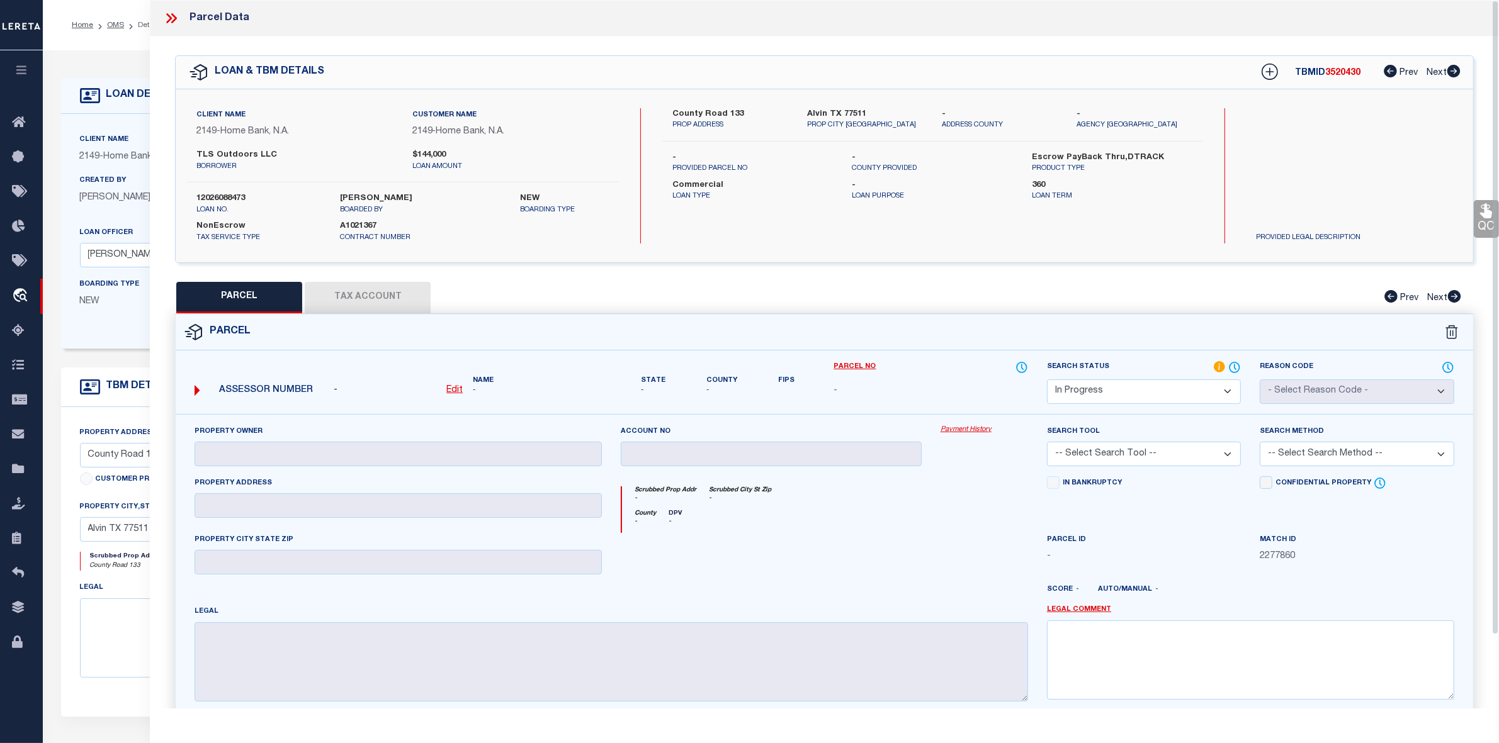
click at [234, 149] on label "TLS Outdoors LLC" at bounding box center [294, 155] width 196 height 13
click at [252, 157] on label "TLS Outdoors LLC" at bounding box center [294, 155] width 196 height 13
click at [252, 156] on label "TLS Outdoors LLC" at bounding box center [294, 155] width 196 height 13
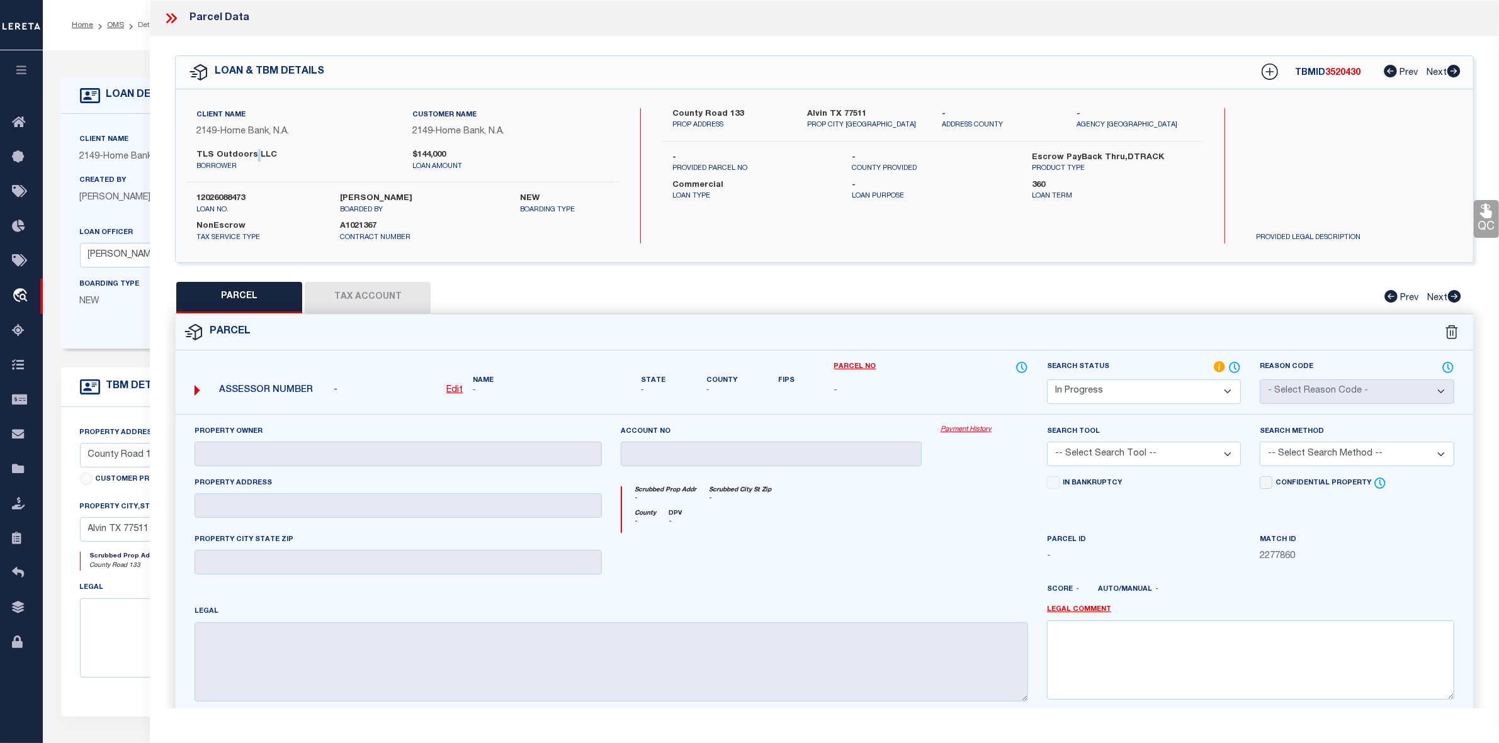
click at [252, 156] on label "TLS Outdoors LLC" at bounding box center [294, 155] width 196 height 13
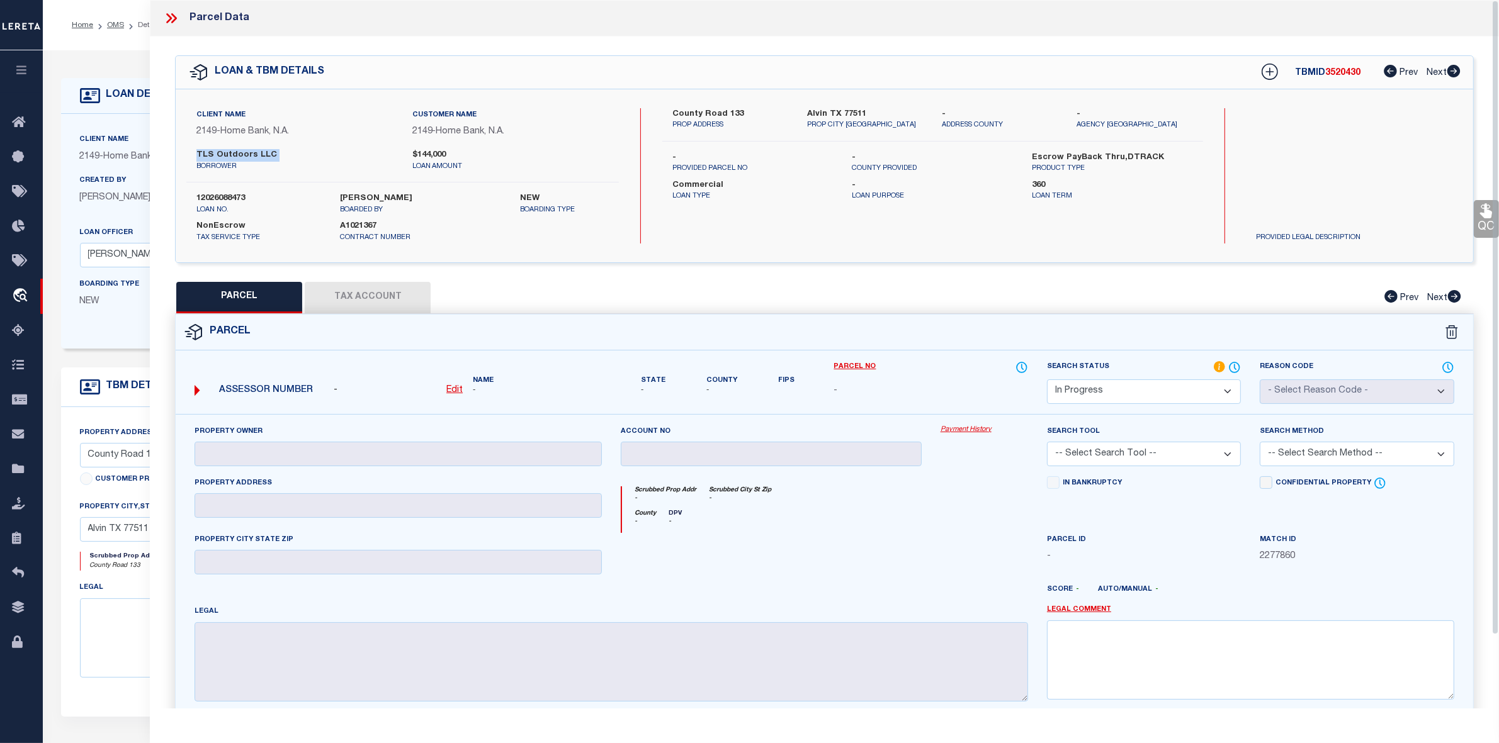
click at [252, 152] on label "TLS Outdoors LLC" at bounding box center [294, 155] width 196 height 13
click at [252, 151] on label "TLS Outdoors LLC" at bounding box center [294, 155] width 196 height 13
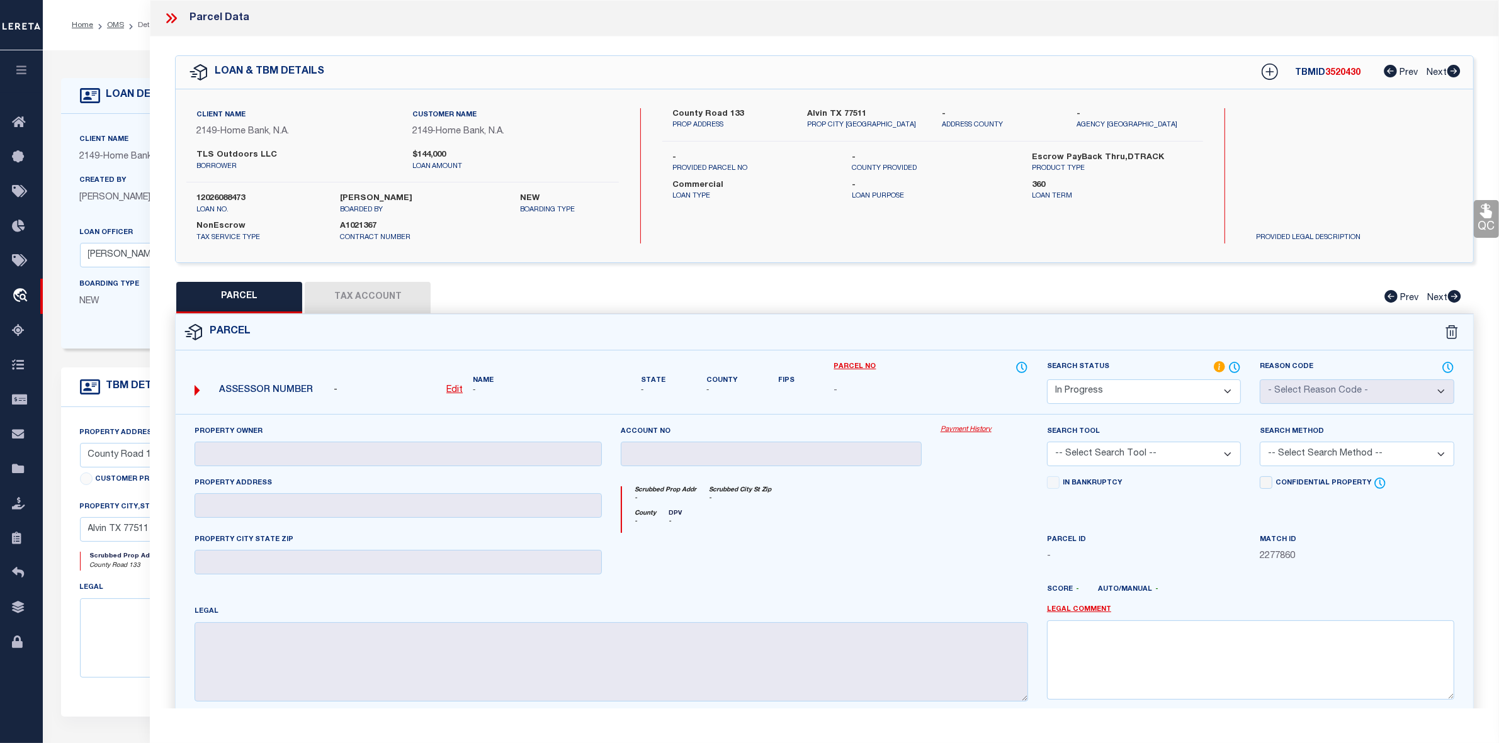
click at [252, 151] on label "TLS Outdoors LLC" at bounding box center [294, 155] width 196 height 13
click at [115, 25] on link "OMS" at bounding box center [115, 25] width 17 height 8
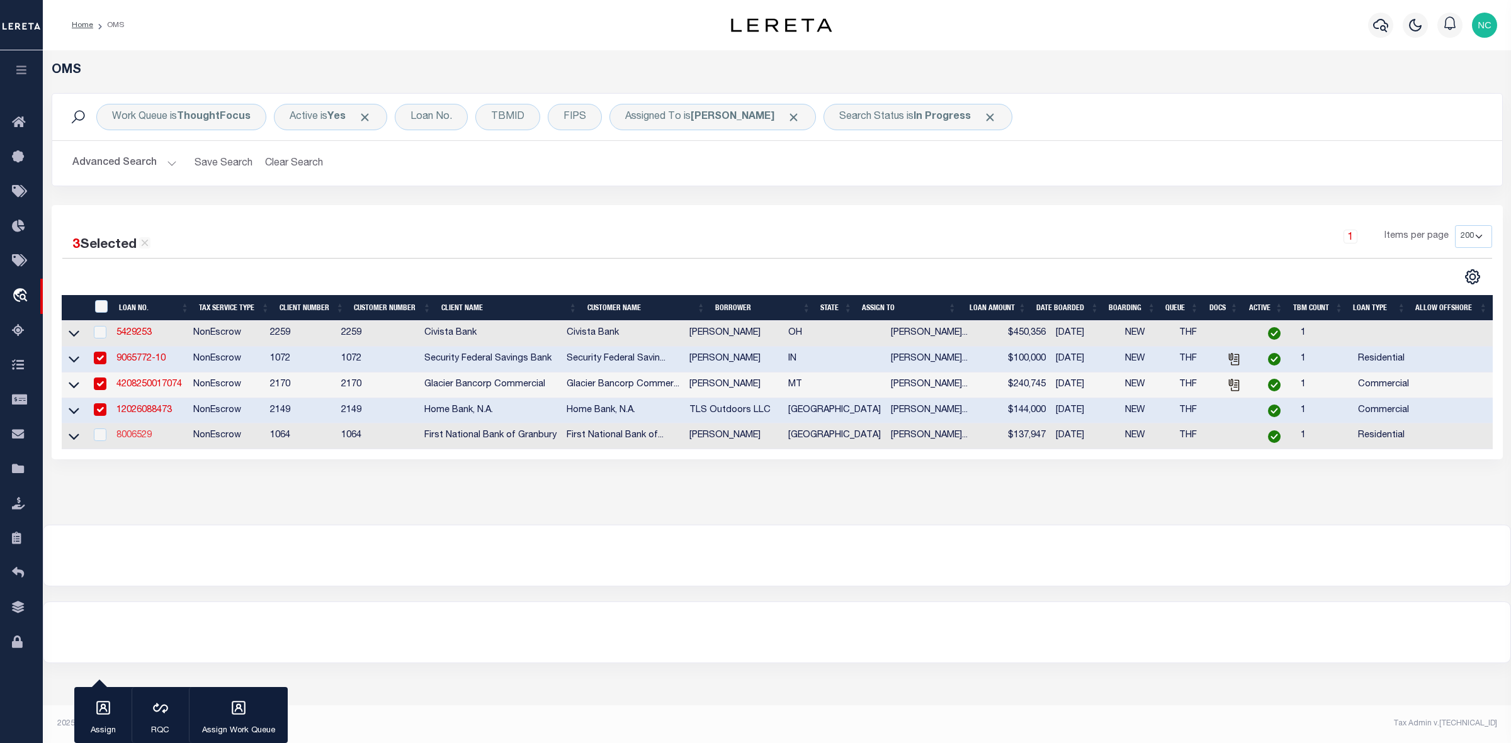
click at [144, 439] on link "8006529" at bounding box center [133, 435] width 35 height 9
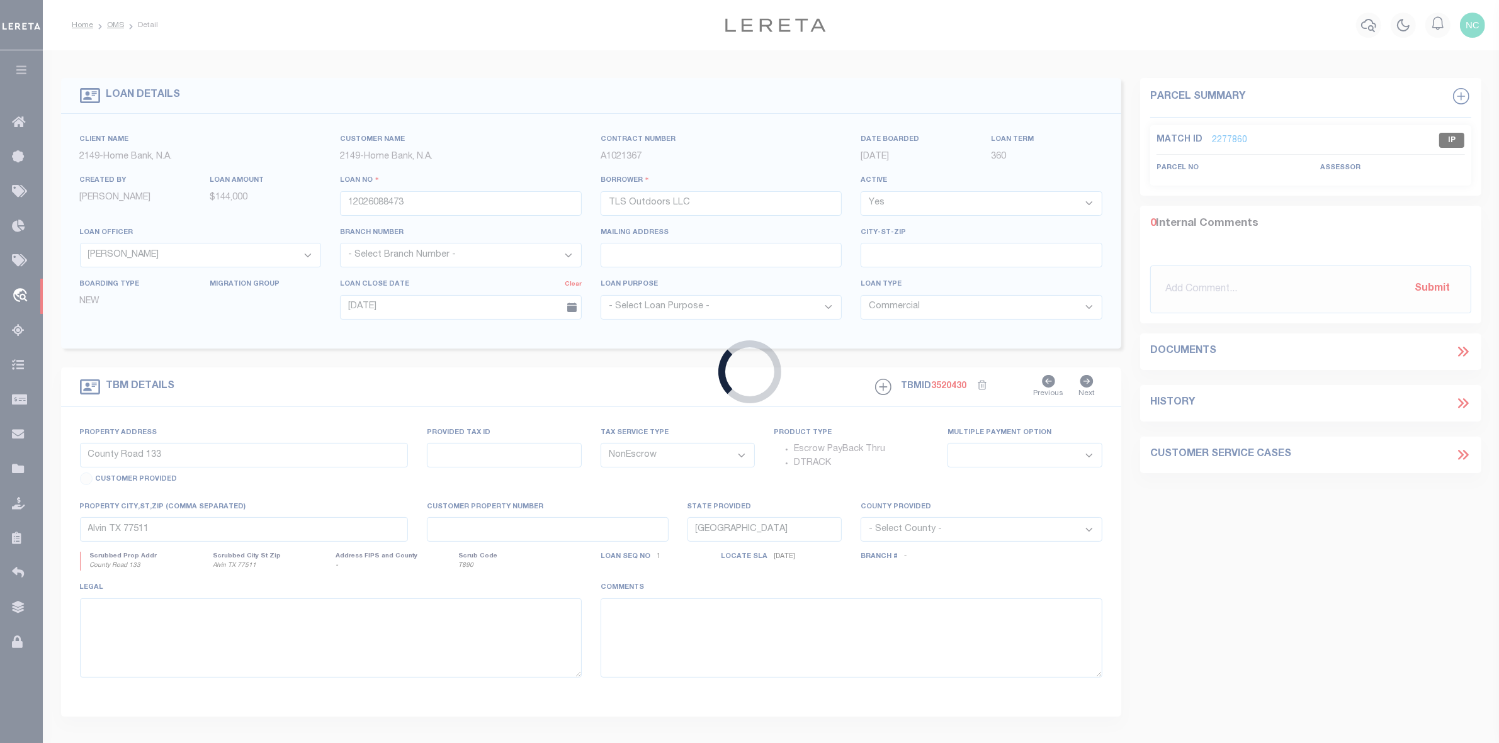
type input "8006529"
type input "[PERSON_NAME]"
select select
select select "10"
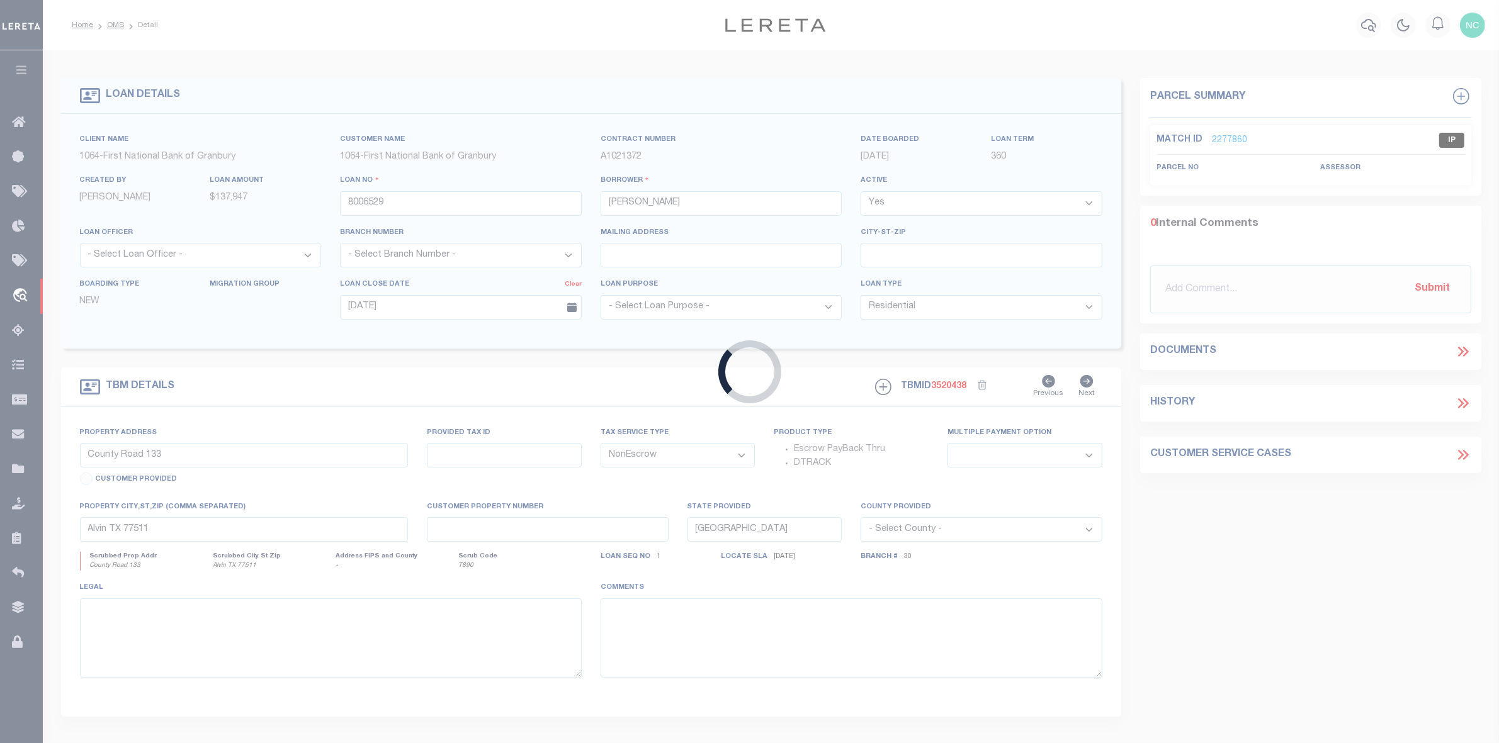
select select "550"
select select "207"
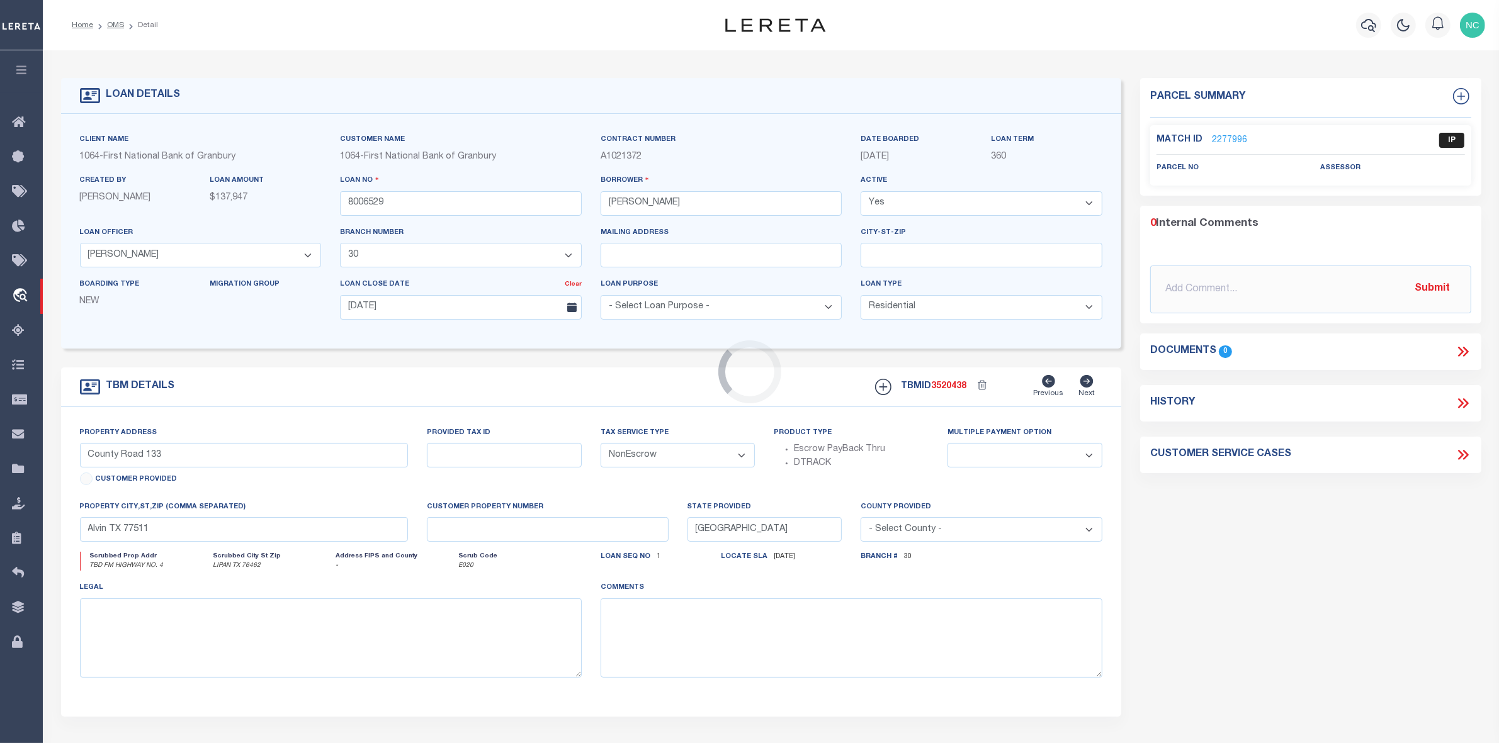
type input "TBD FM HIGHWAY NO. 4"
select select
type input "LIPAN TX 76462"
type textarea "10.294 AC, BLK 20, GW TREIGHEN SRVY, A-431, [GEOGRAPHIC_DATA], [GEOGRAPHIC_DATA]"
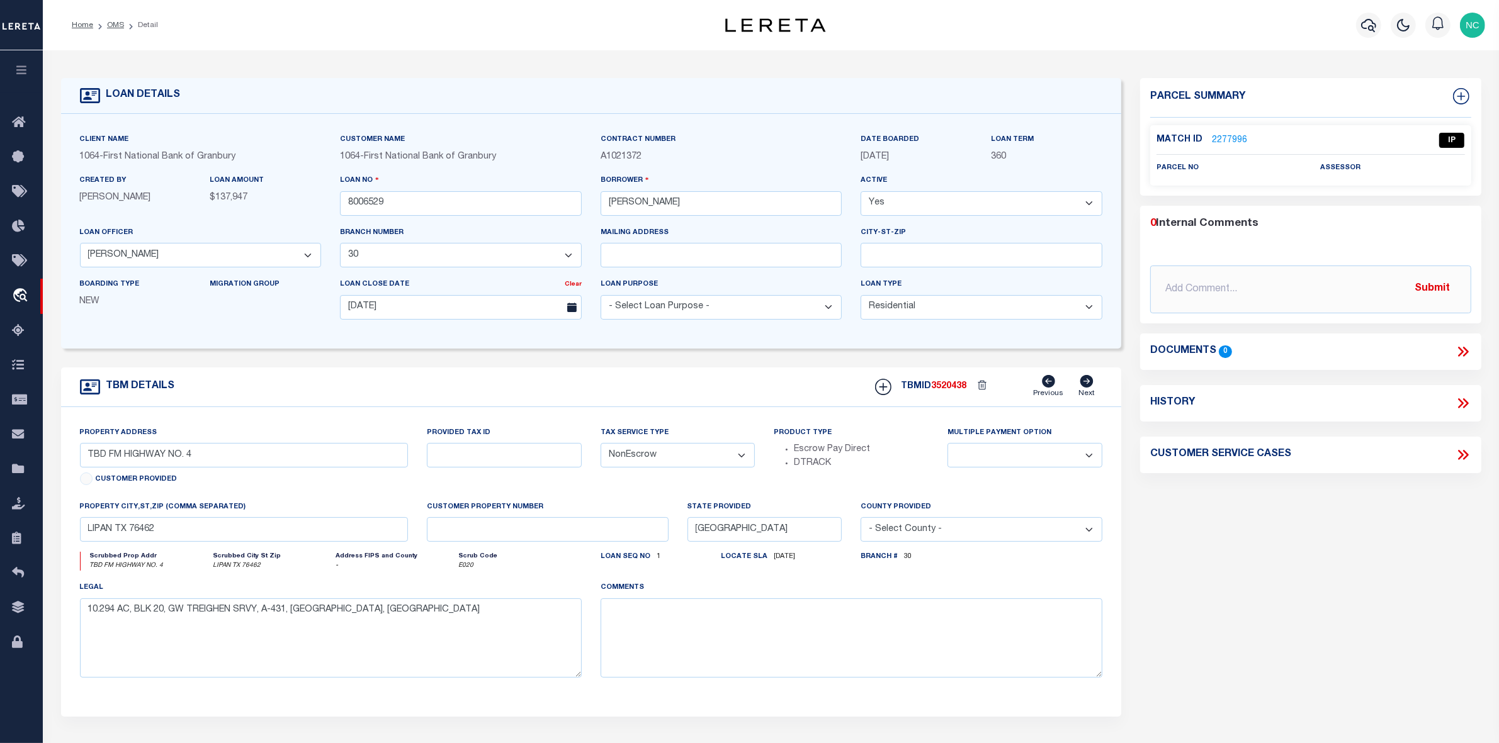
click at [1234, 137] on link "2277996" at bounding box center [1229, 140] width 35 height 13
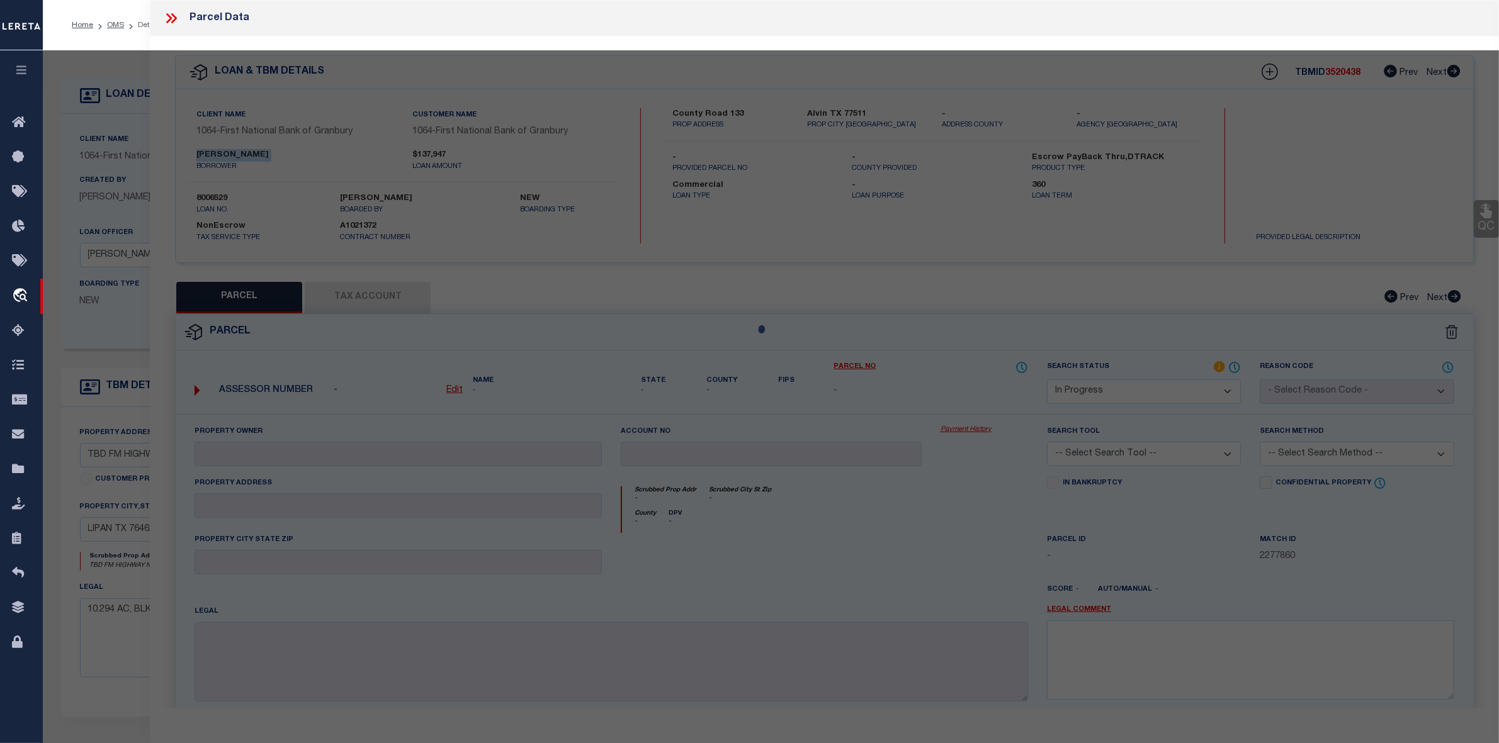
select select "AS"
checkbox input "false"
select select "IP"
checkbox input "false"
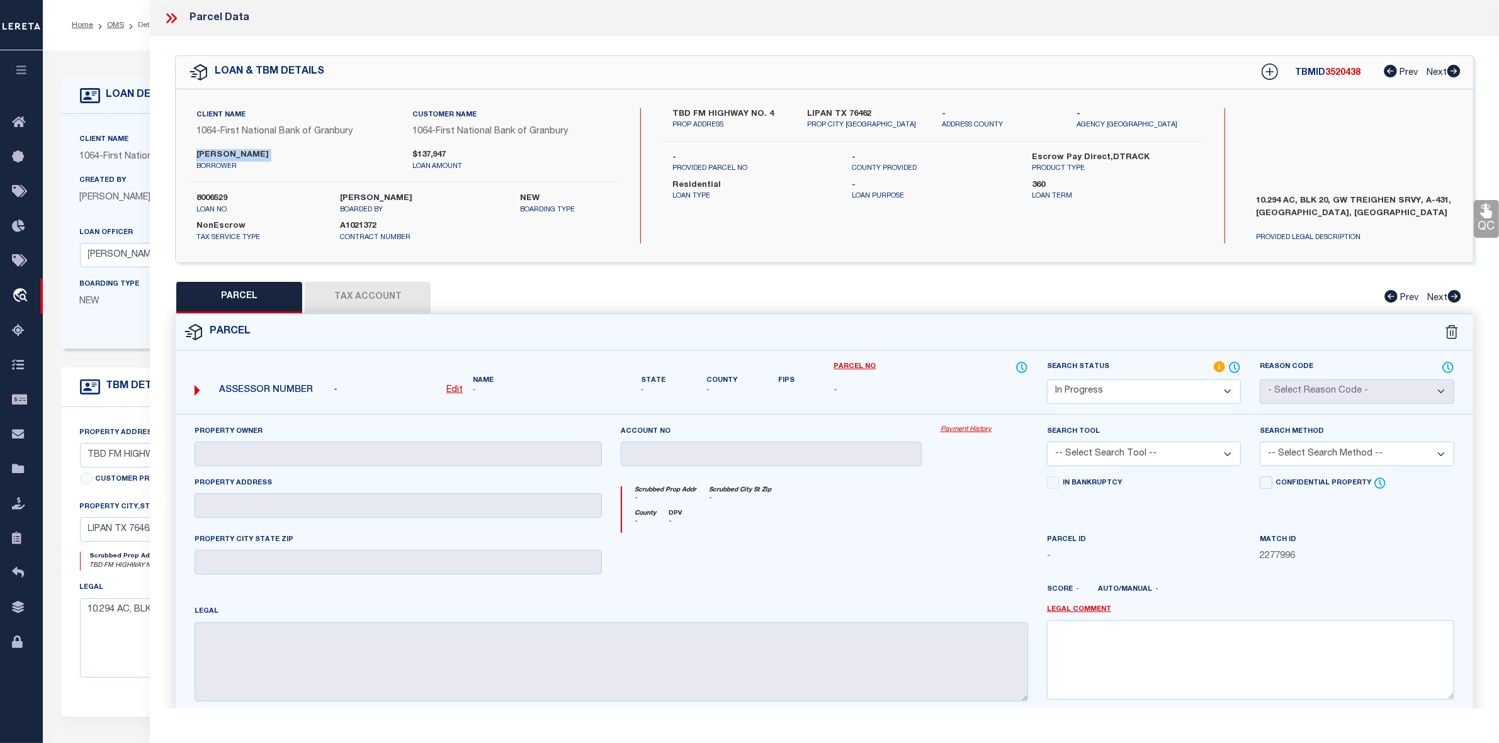
click at [217, 149] on label "[PERSON_NAME]" at bounding box center [294, 155] width 196 height 13
click at [239, 149] on label "[PERSON_NAME]" at bounding box center [294, 155] width 196 height 13
copy div "[PERSON_NAME]"
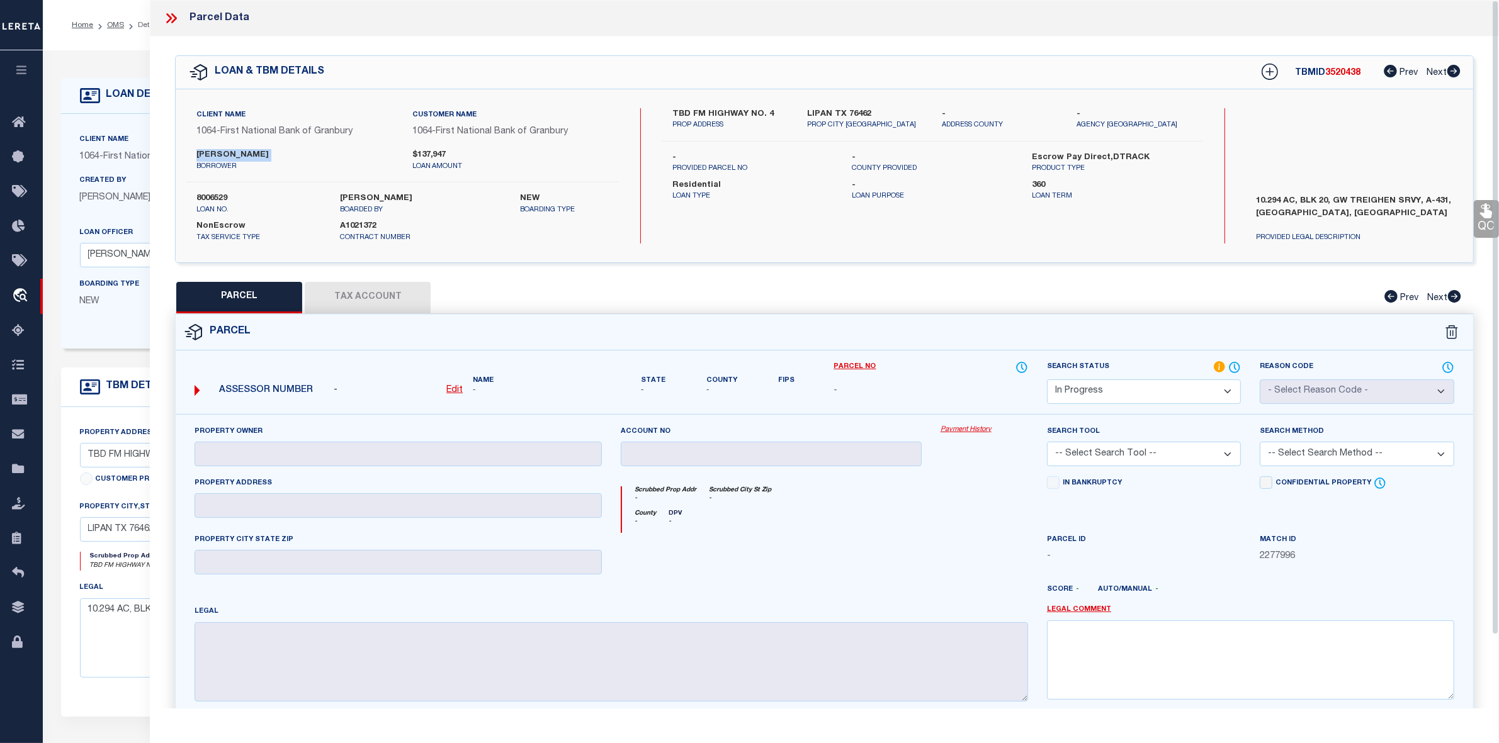
click at [244, 151] on label "[PERSON_NAME]" at bounding box center [294, 155] width 196 height 13
click at [170, 16] on icon at bounding box center [171, 18] width 16 height 16
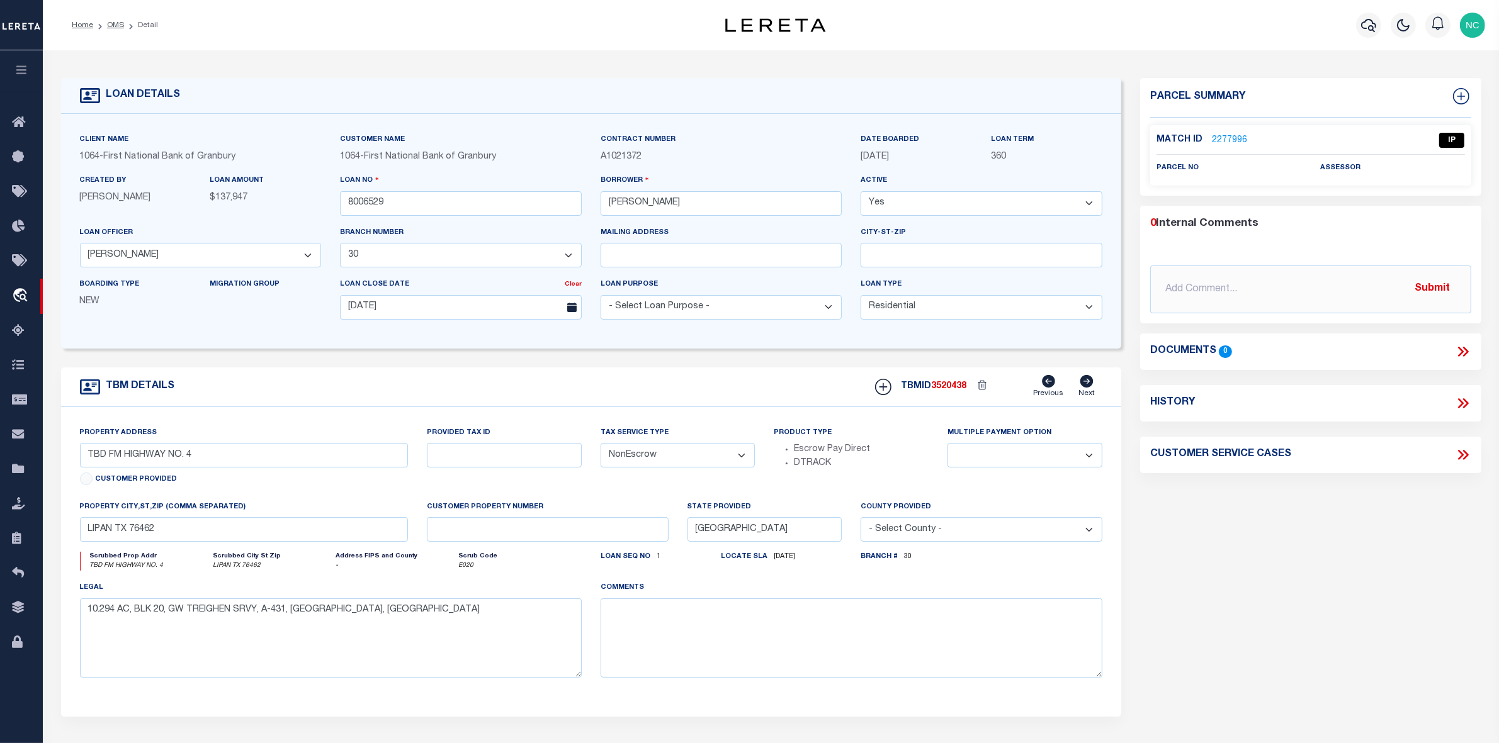
click at [1225, 137] on link "2277996" at bounding box center [1229, 140] width 35 height 13
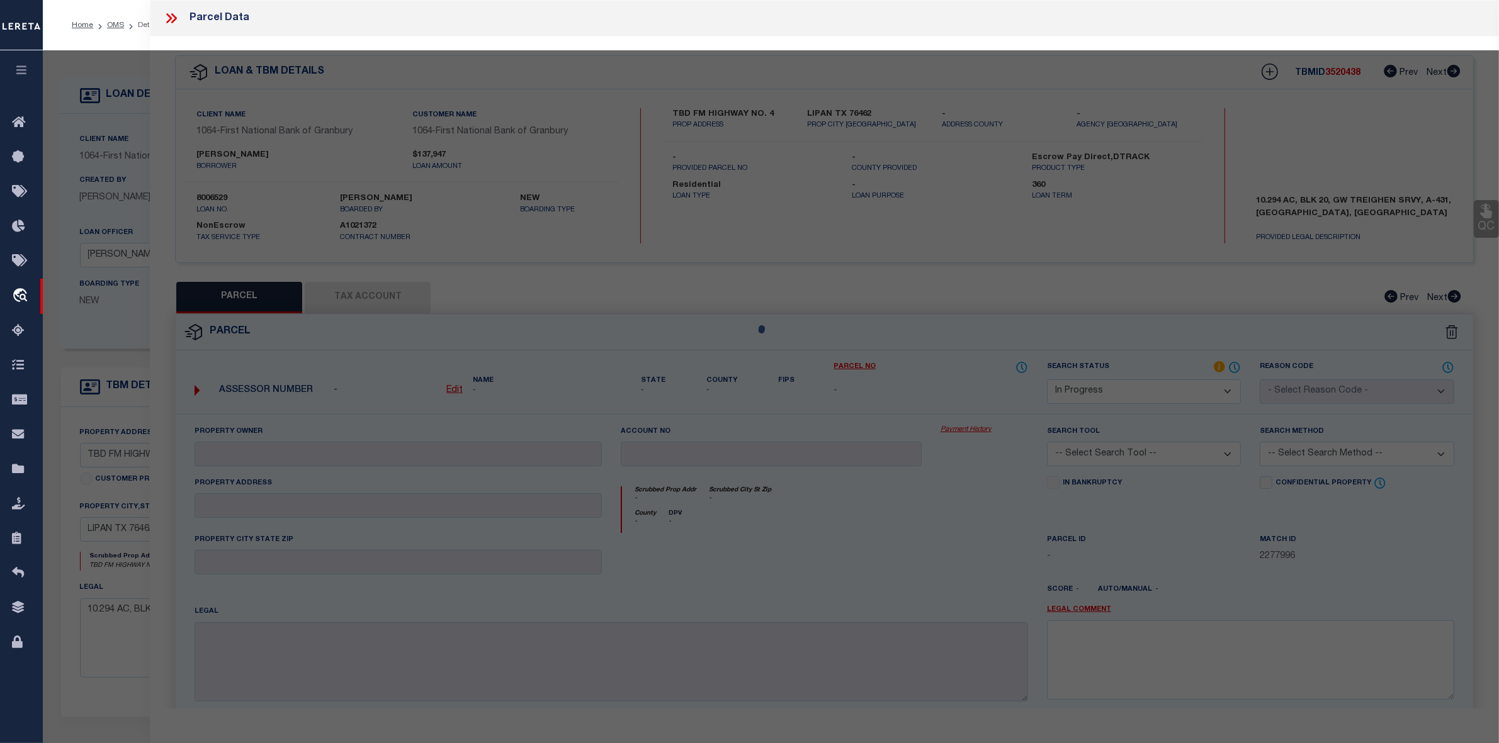
select select "AS"
checkbox input "false"
select select "IP"
checkbox input "false"
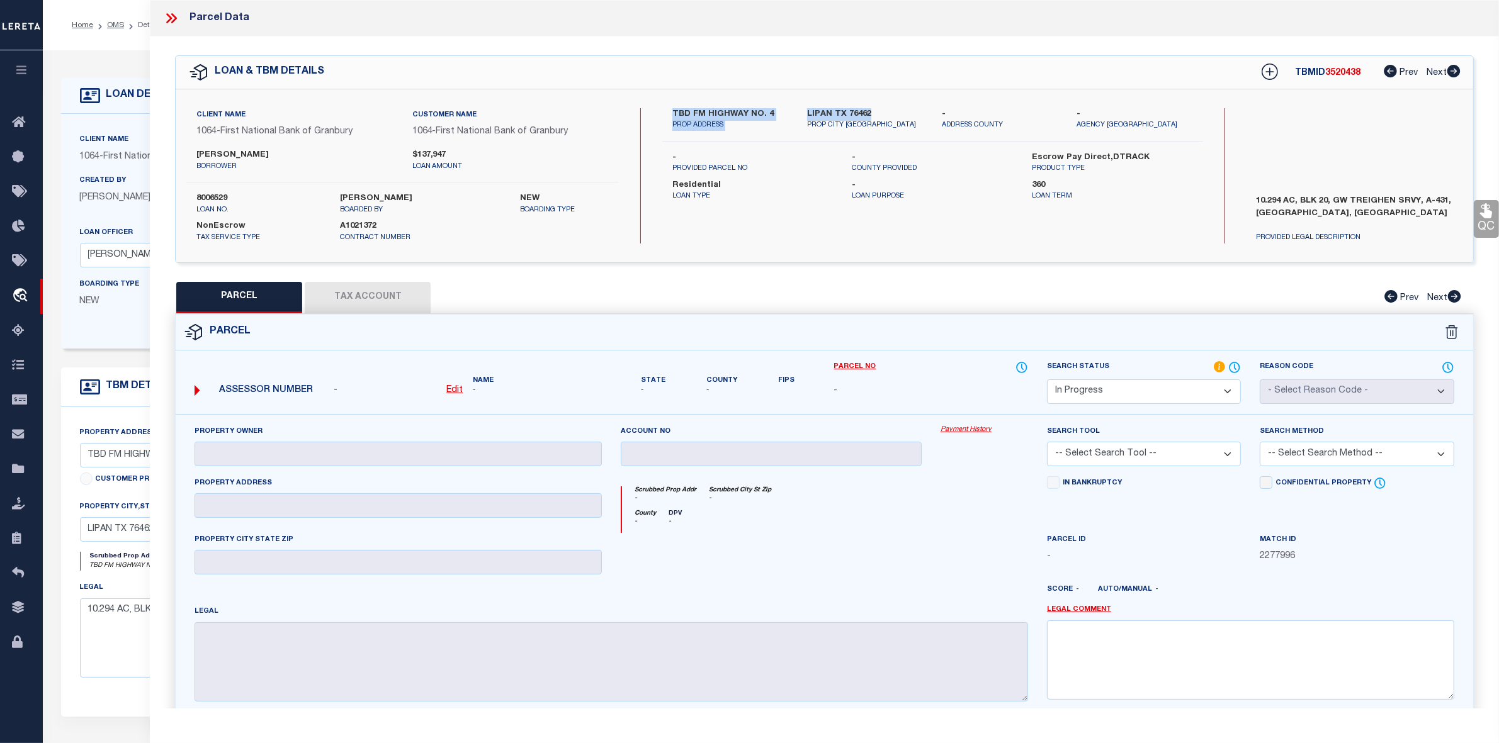
drag, startPoint x: 672, startPoint y: 108, endPoint x: 873, endPoint y: 108, distance: 200.8
click at [873, 108] on div "TBD FM HIGHWAY NO. 4 PROP ADDRESS [GEOGRAPHIC_DATA] [GEOGRAPHIC_DATA] [STREET_A…" at bounding box center [933, 119] width 560 height 23
copy div "TBD FM HIGHWAY NO. 4 PROP ADDRESS [GEOGRAPHIC_DATA]"
click at [174, 18] on icon at bounding box center [171, 18] width 16 height 16
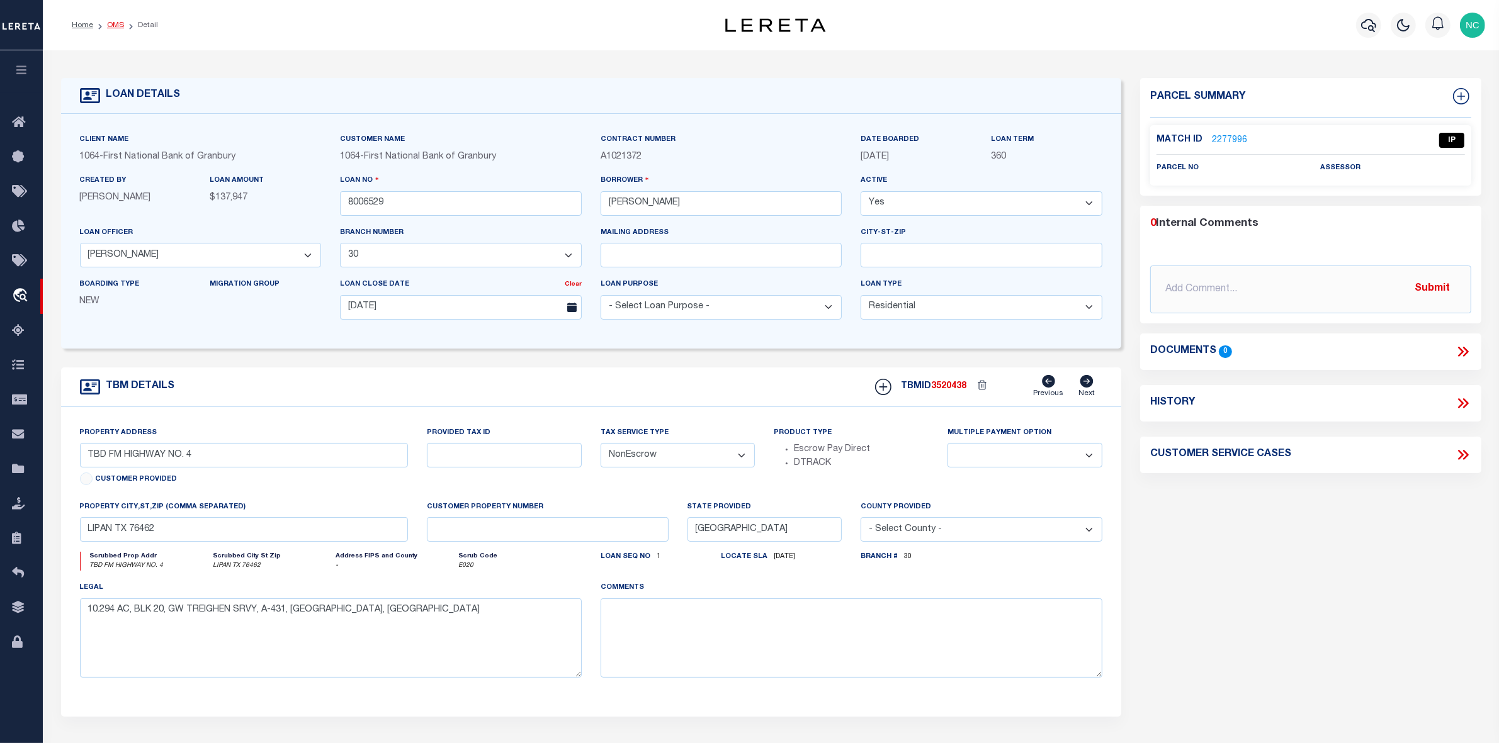
click at [111, 25] on link "OMS" at bounding box center [115, 25] width 17 height 8
